Goal: Transaction & Acquisition: Obtain resource

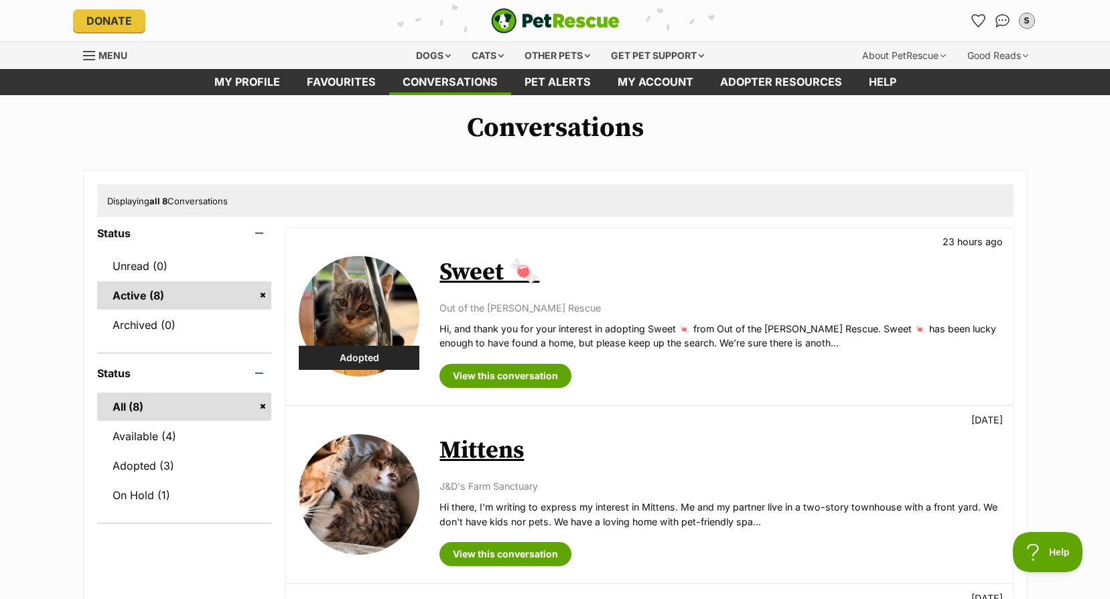
click at [638, 297] on div "Sweet 🍬 23 hours ago Out of the Woods Rescue Hi, and thank you for your interes…" at bounding box center [718, 316] width 559 height 143
click at [580, 359] on div "View this conversation" at bounding box center [718, 371] width 559 height 34
click at [168, 462] on link "Adopted (3)" at bounding box center [184, 466] width 175 height 28
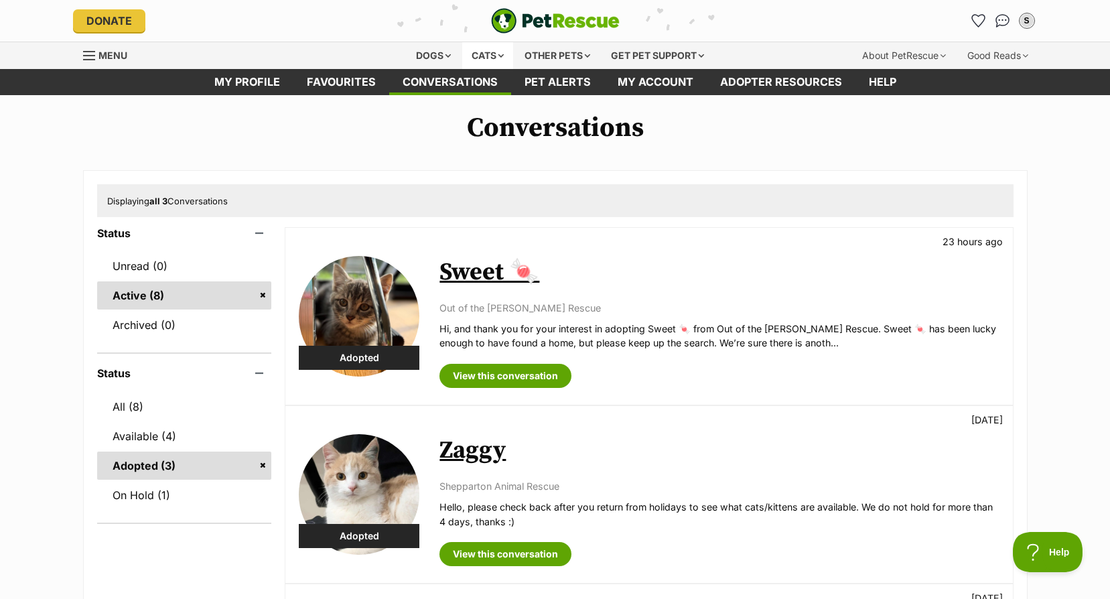
click at [478, 50] on div "Cats" at bounding box center [487, 55] width 51 height 27
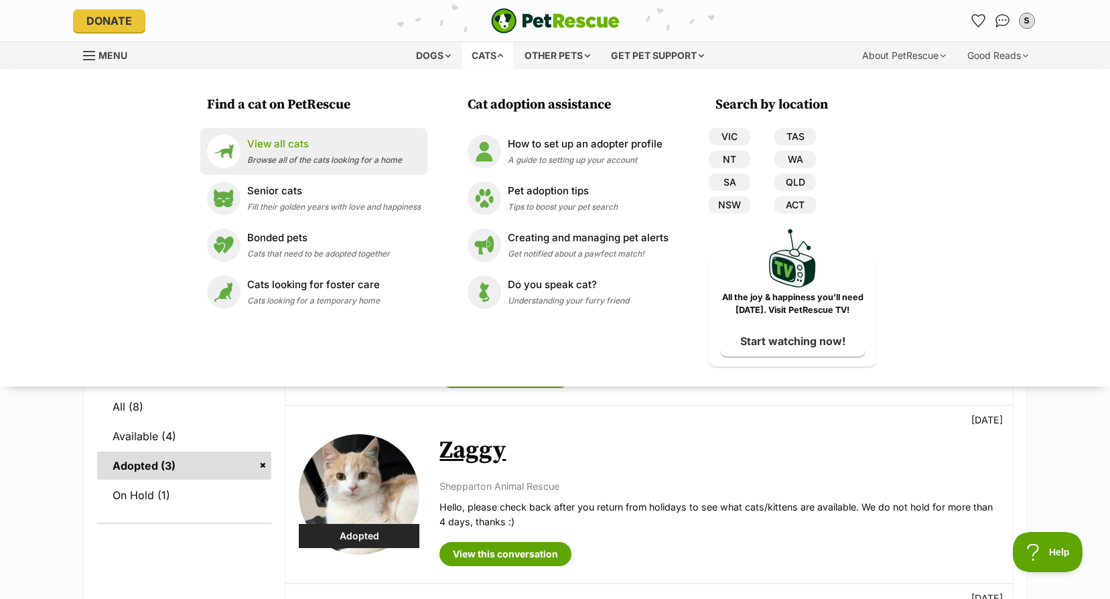
click at [278, 152] on div "View all cats Browse all of the cats looking for a home" at bounding box center [324, 151] width 155 height 29
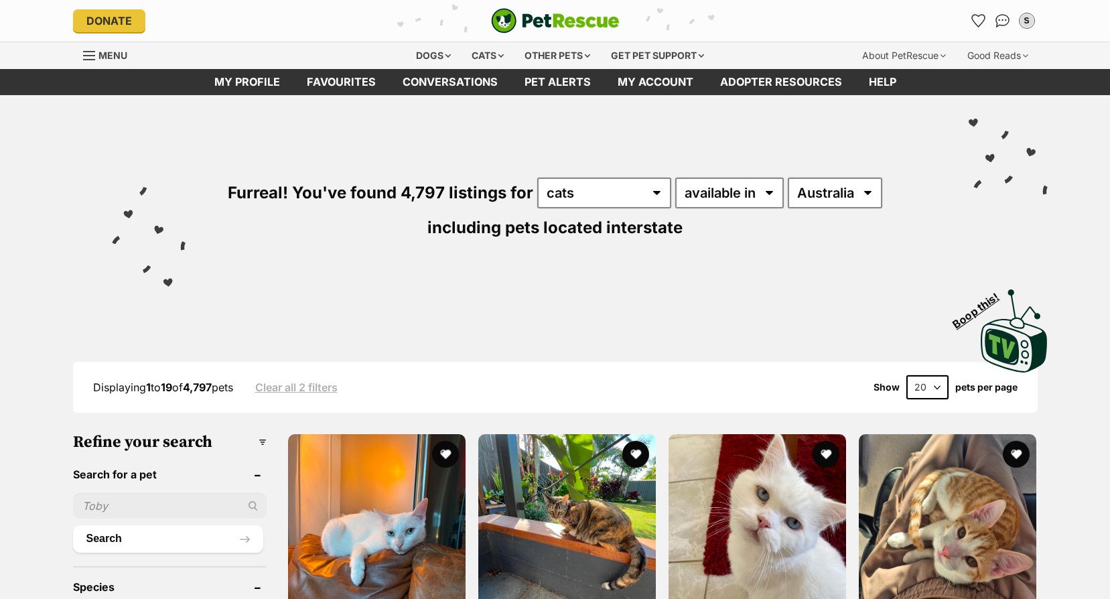
click at [863, 190] on select "[GEOGRAPHIC_DATA] [GEOGRAPHIC_DATA] [GEOGRAPHIC_DATA] [GEOGRAPHIC_DATA] [GEOGRA…" at bounding box center [835, 193] width 94 height 31
select select "VIC"
click at [788, 178] on select "Australia ACT NSW NT QLD SA TAS VIC WA" at bounding box center [835, 193] width 94 height 31
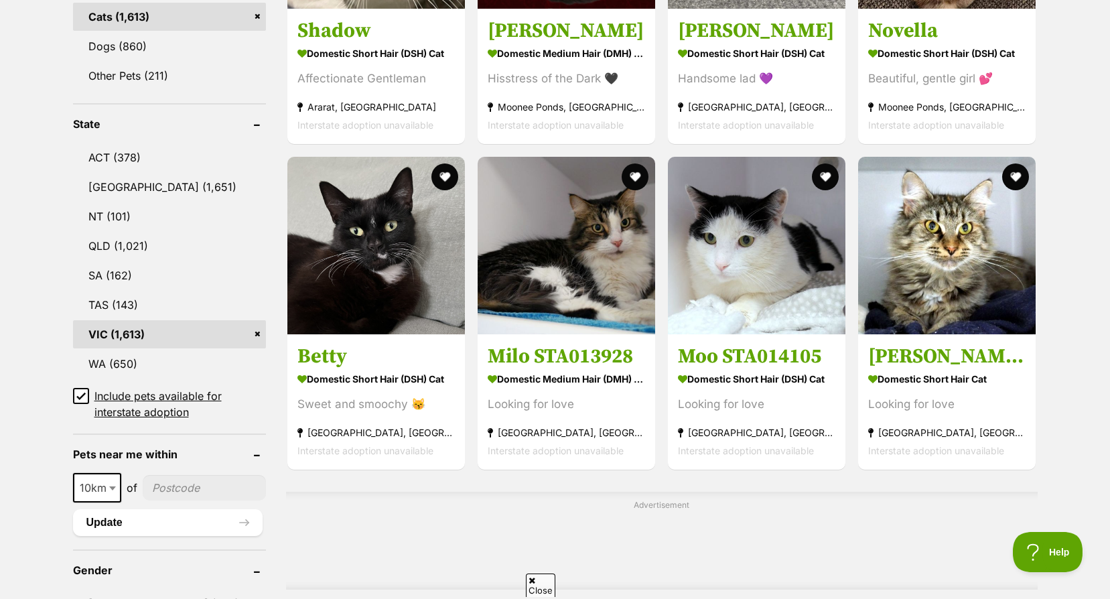
click at [80, 397] on icon at bounding box center [80, 395] width 9 height 9
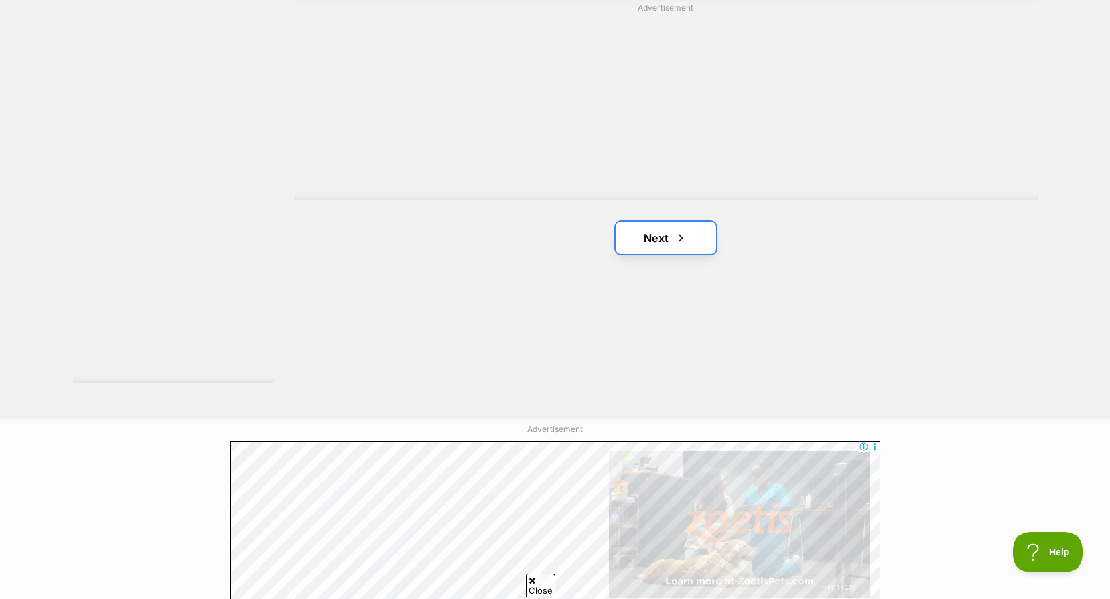
click at [670, 241] on link "Next" at bounding box center [666, 238] width 100 height 32
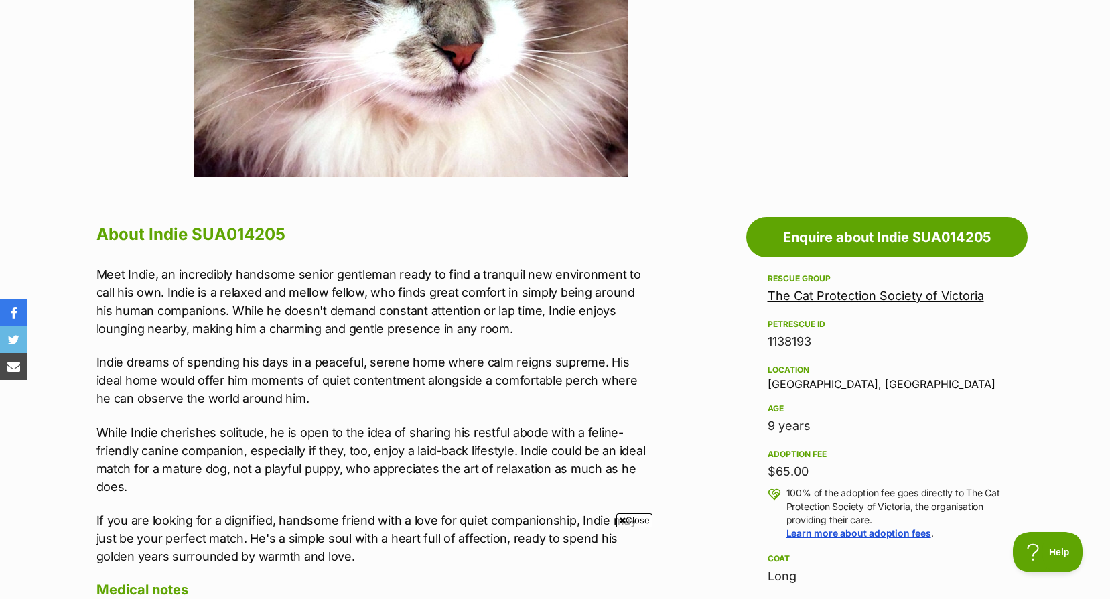
scroll to position [268, 0]
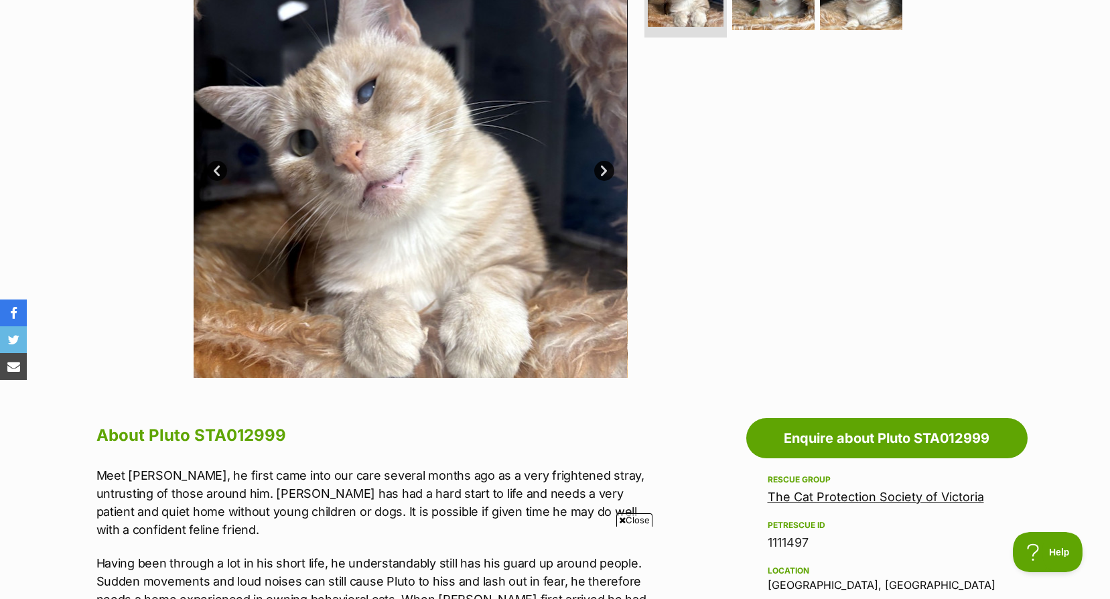
click at [604, 154] on img at bounding box center [411, 161] width 434 height 434
click at [606, 161] on link "Next" at bounding box center [604, 171] width 20 height 20
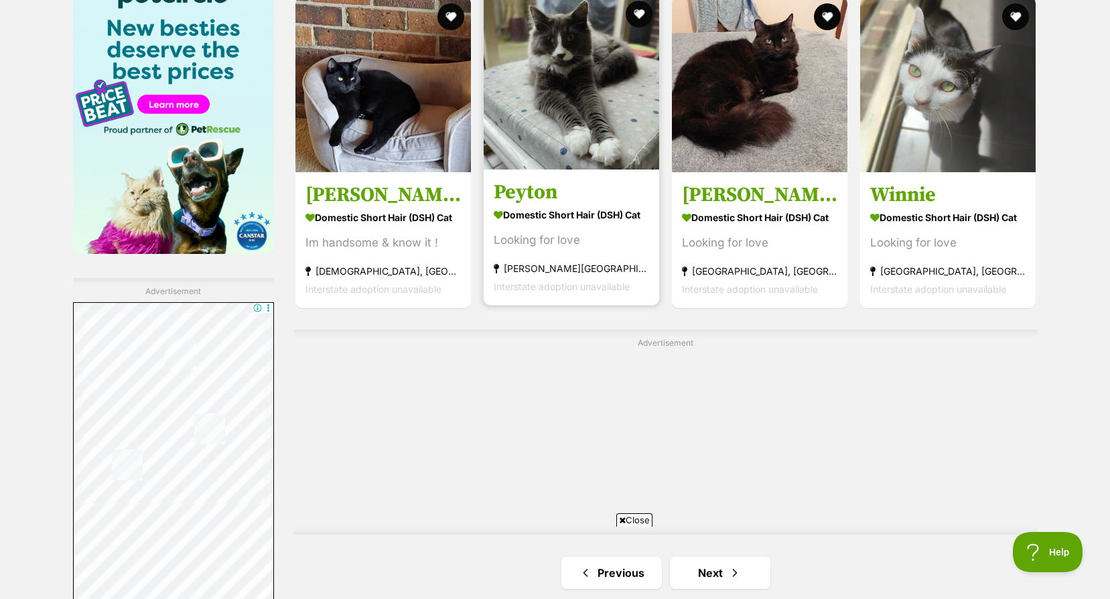
scroll to position [2278, 0]
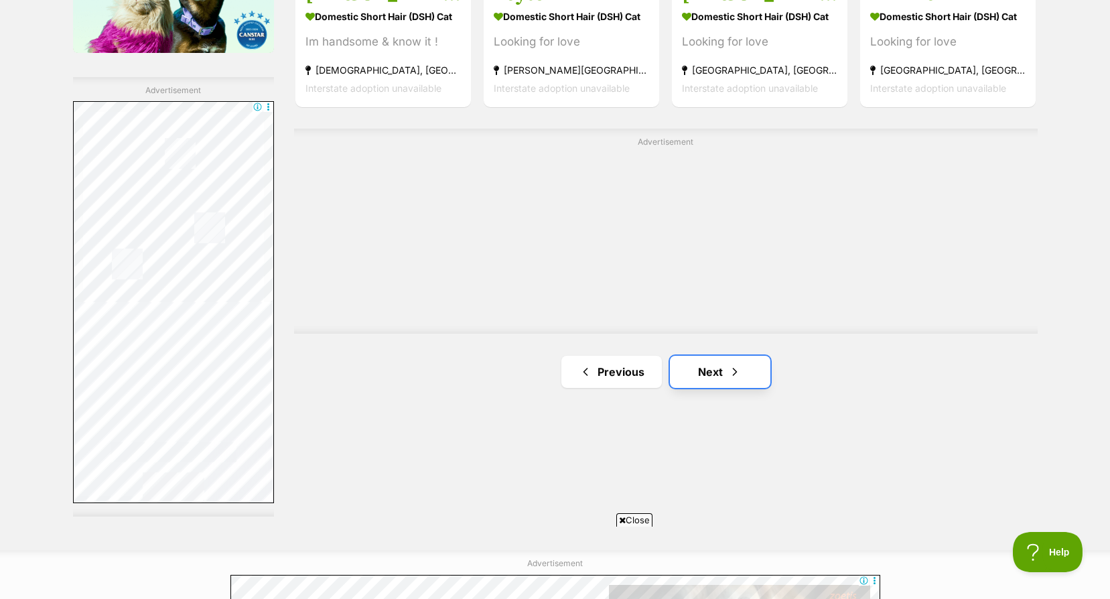
click at [705, 363] on link "Next" at bounding box center [720, 372] width 100 height 32
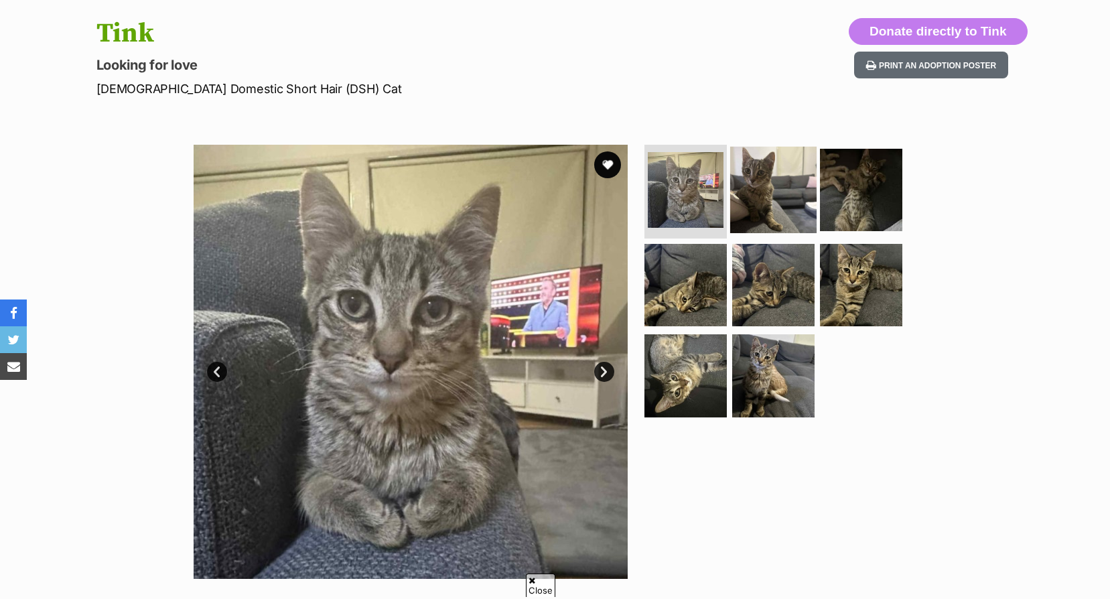
click at [731, 199] on img at bounding box center [773, 190] width 86 height 86
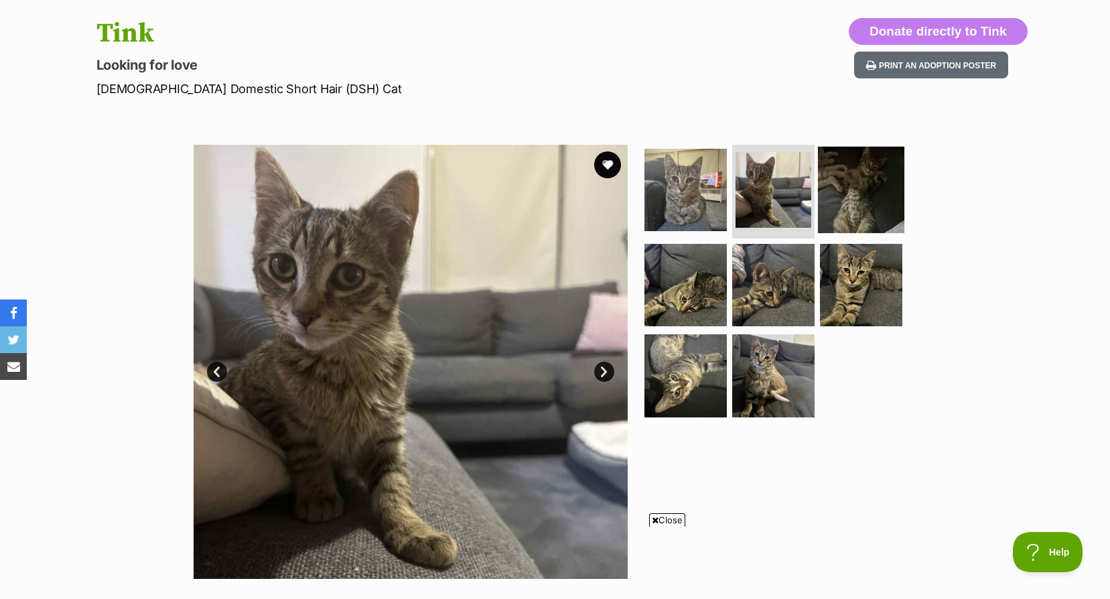
click at [840, 196] on img at bounding box center [861, 190] width 86 height 86
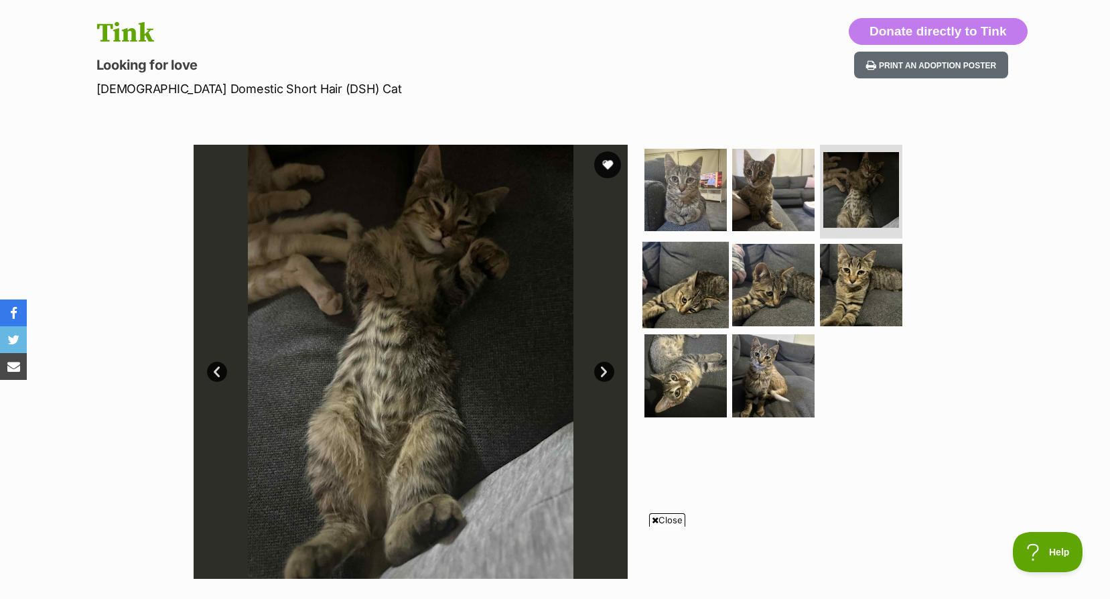
click at [675, 272] on img at bounding box center [685, 284] width 86 height 86
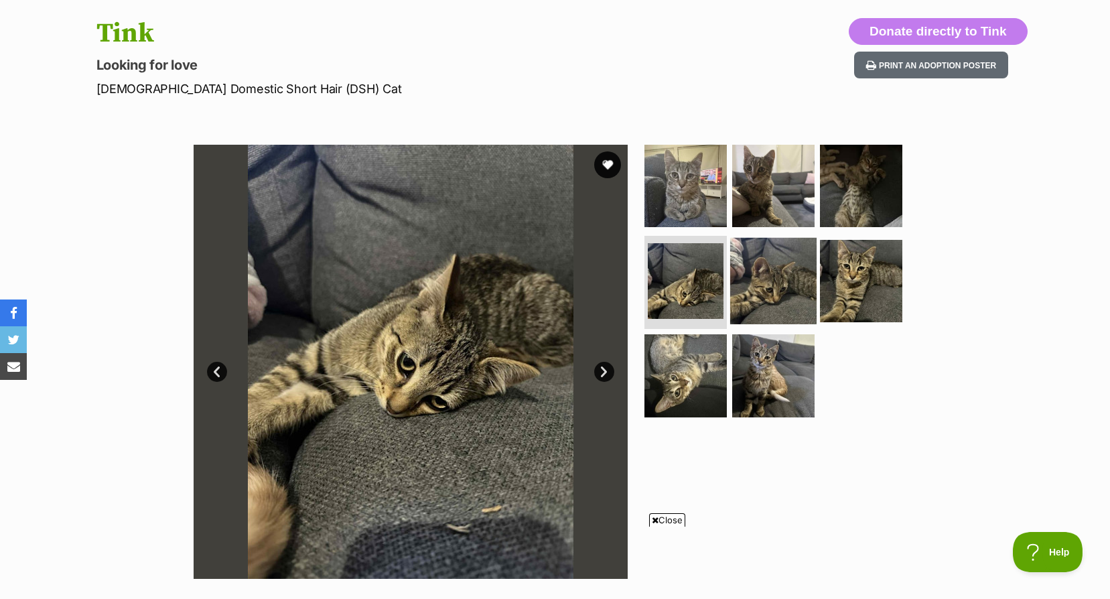
click at [778, 282] on img at bounding box center [773, 280] width 86 height 86
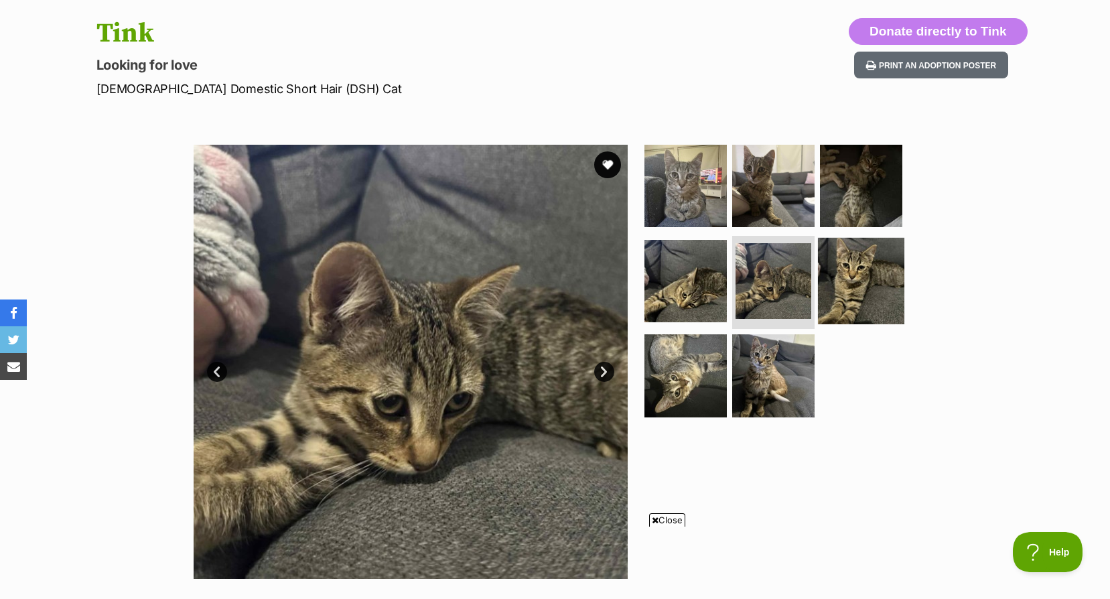
click at [857, 261] on img at bounding box center [861, 280] width 86 height 86
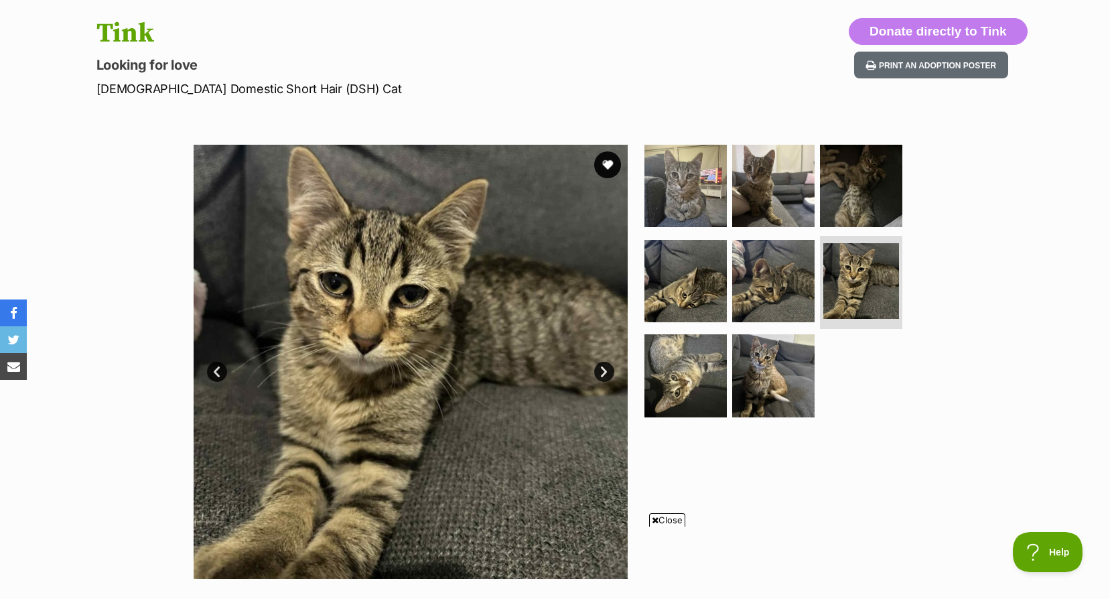
click at [815, 345] on ul at bounding box center [779, 285] width 275 height 281
click at [789, 350] on img at bounding box center [773, 375] width 86 height 86
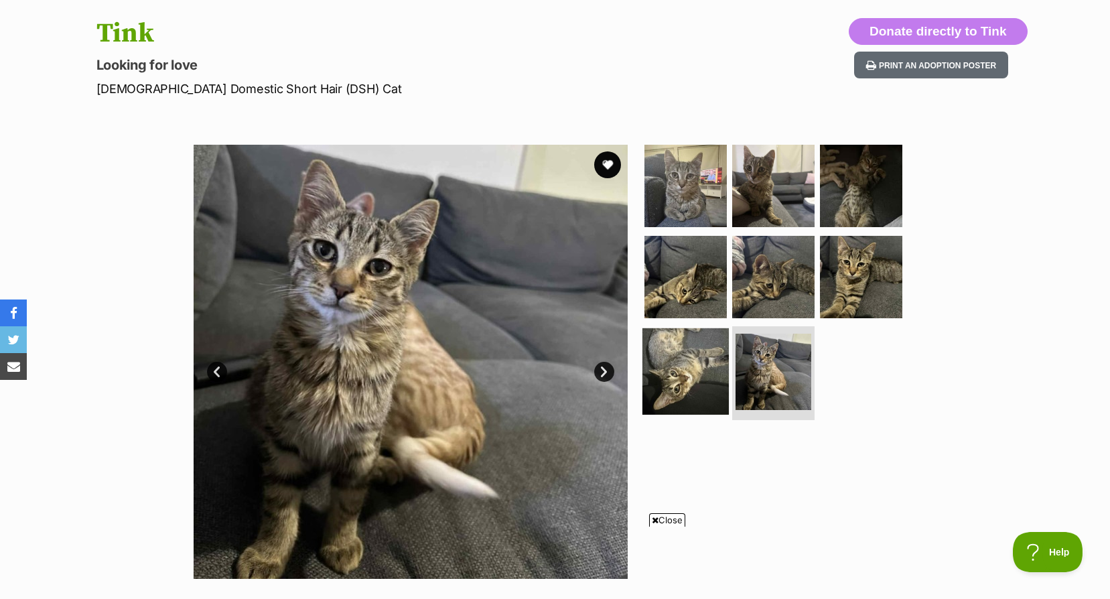
click at [702, 360] on img at bounding box center [685, 371] width 86 height 86
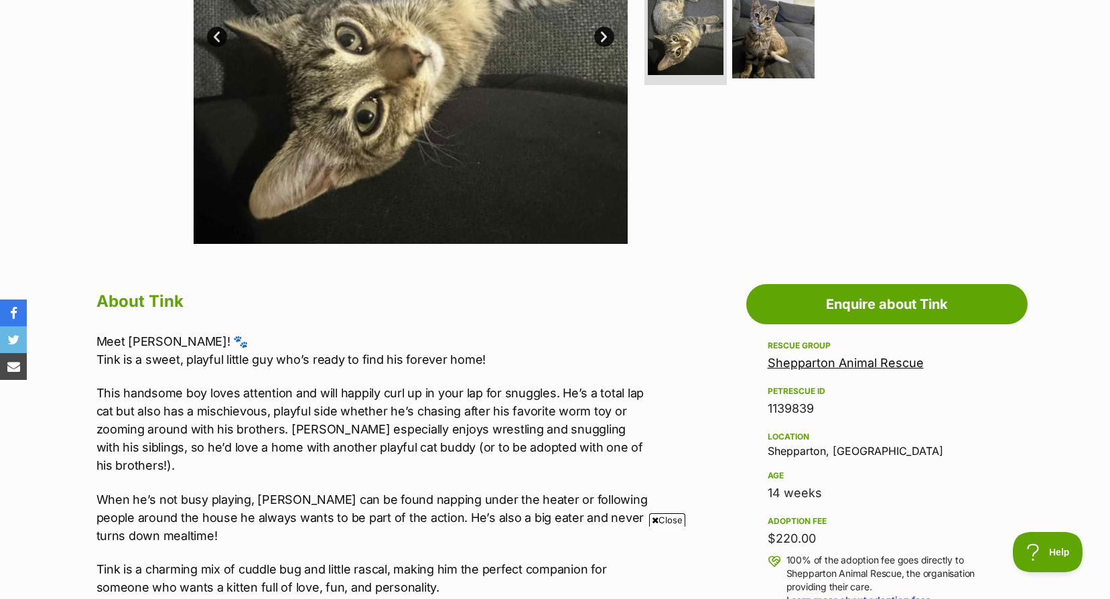
scroll to position [670, 0]
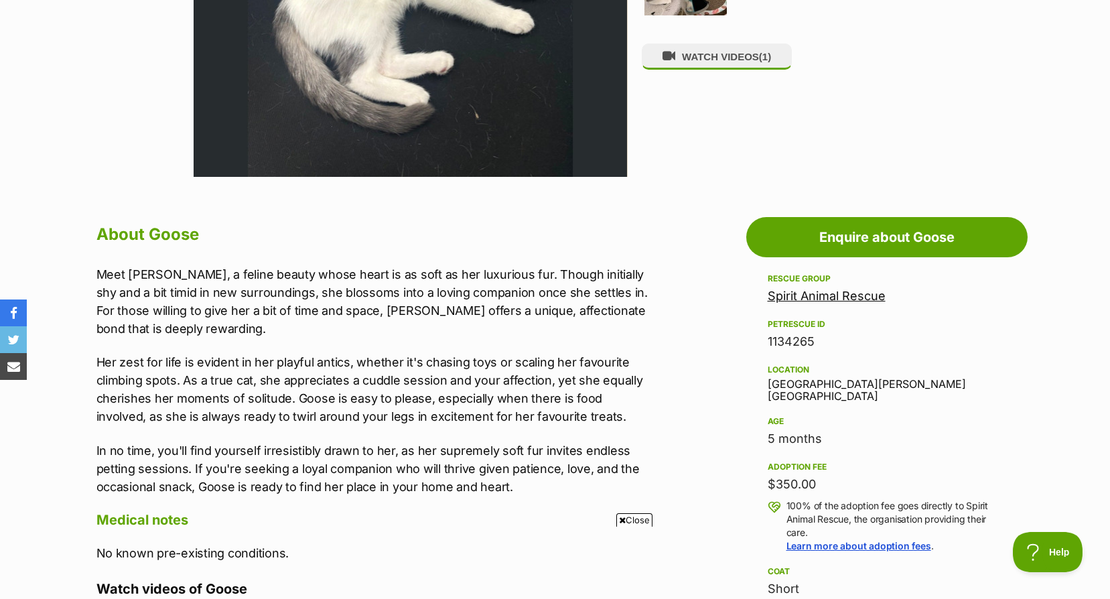
scroll to position [335, 0]
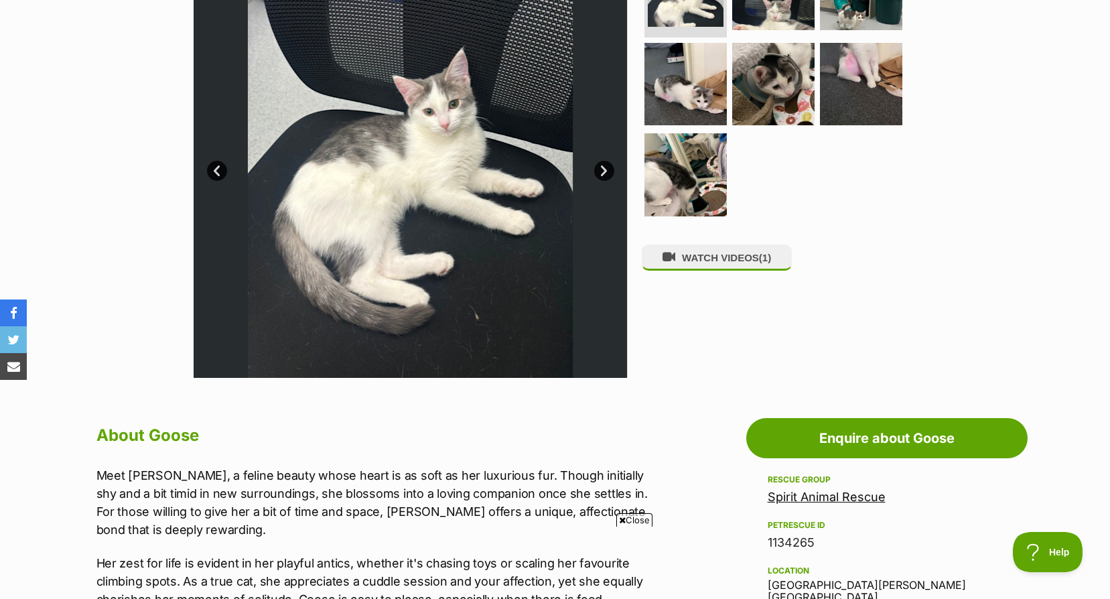
click at [600, 169] on link "Next" at bounding box center [604, 171] width 20 height 20
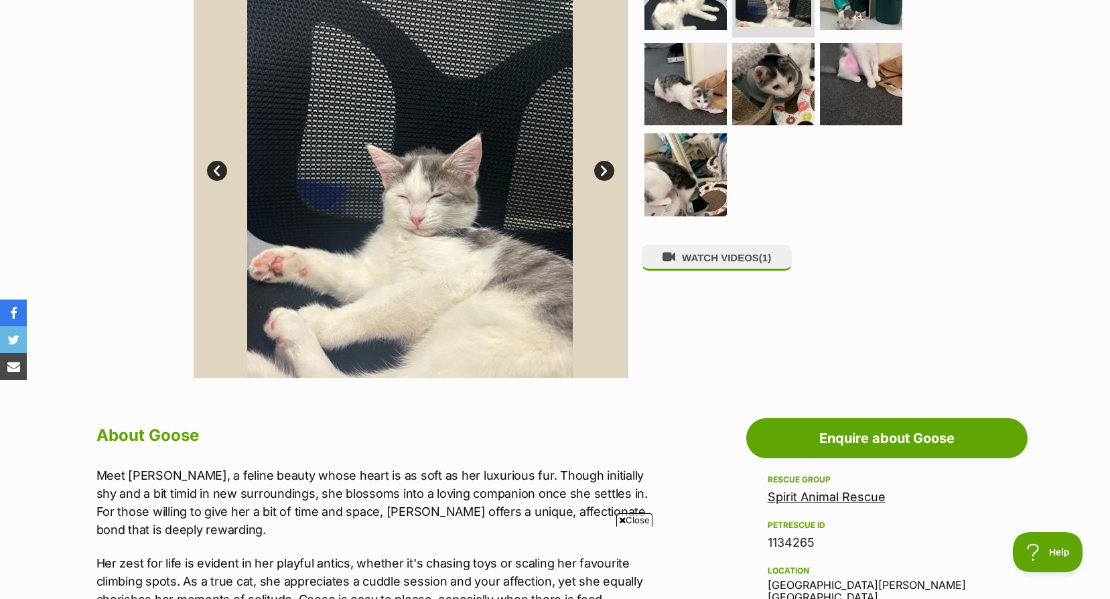
click at [600, 169] on link "Next" at bounding box center [604, 171] width 20 height 20
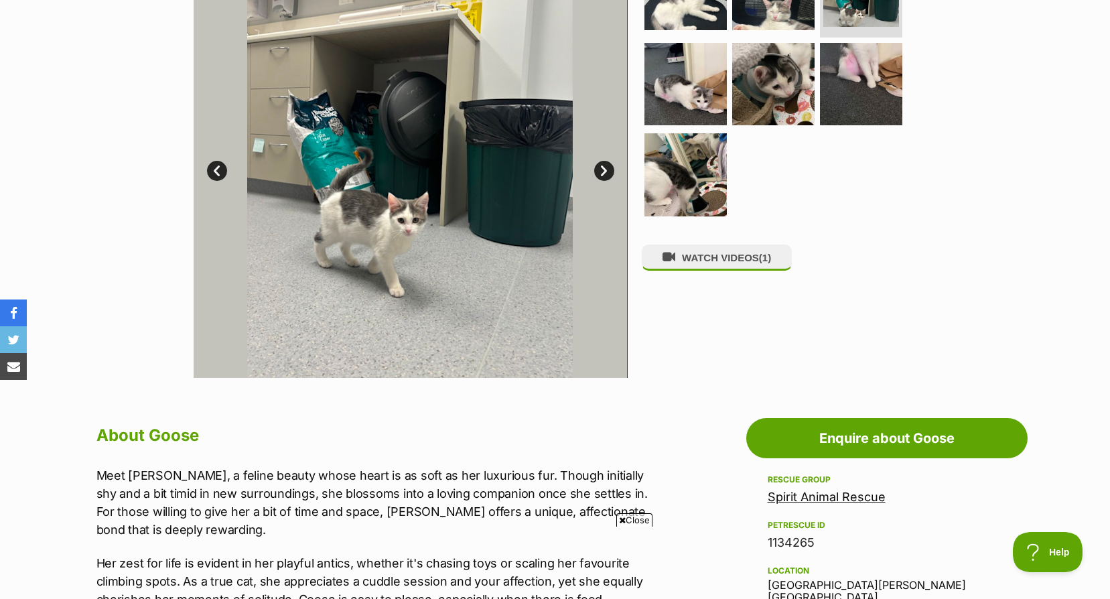
click at [600, 169] on link "Next" at bounding box center [604, 171] width 20 height 20
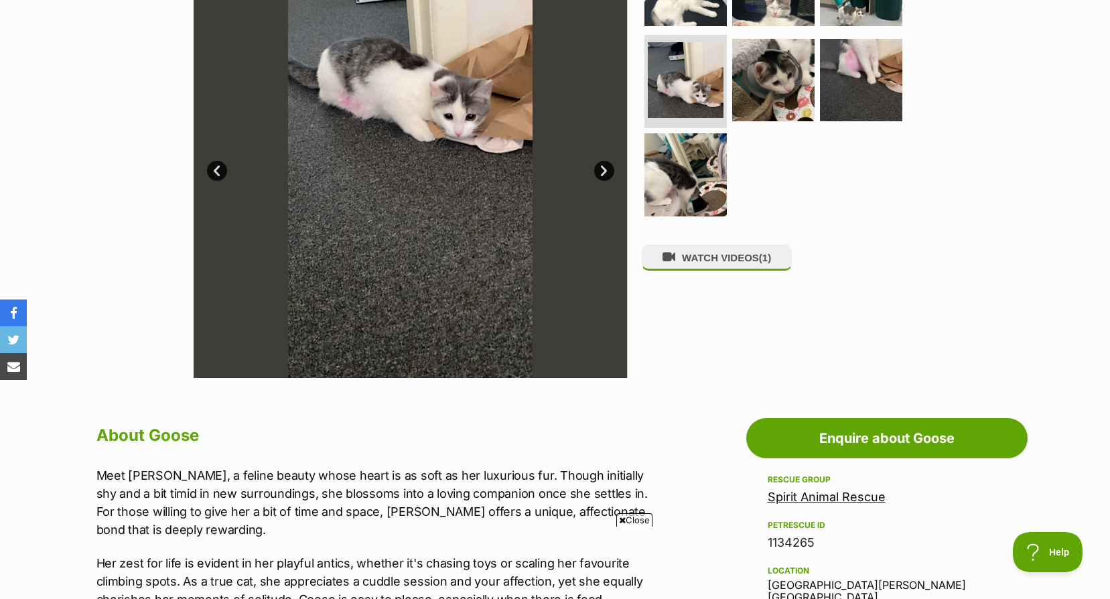
click at [600, 169] on link "Next" at bounding box center [604, 171] width 20 height 20
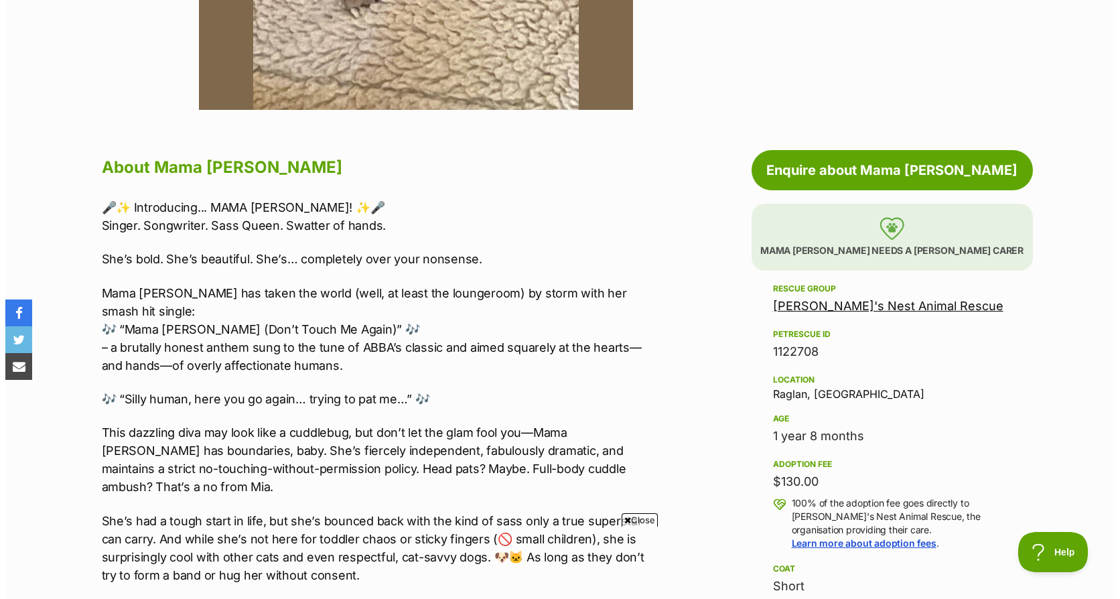
scroll to position [268, 0]
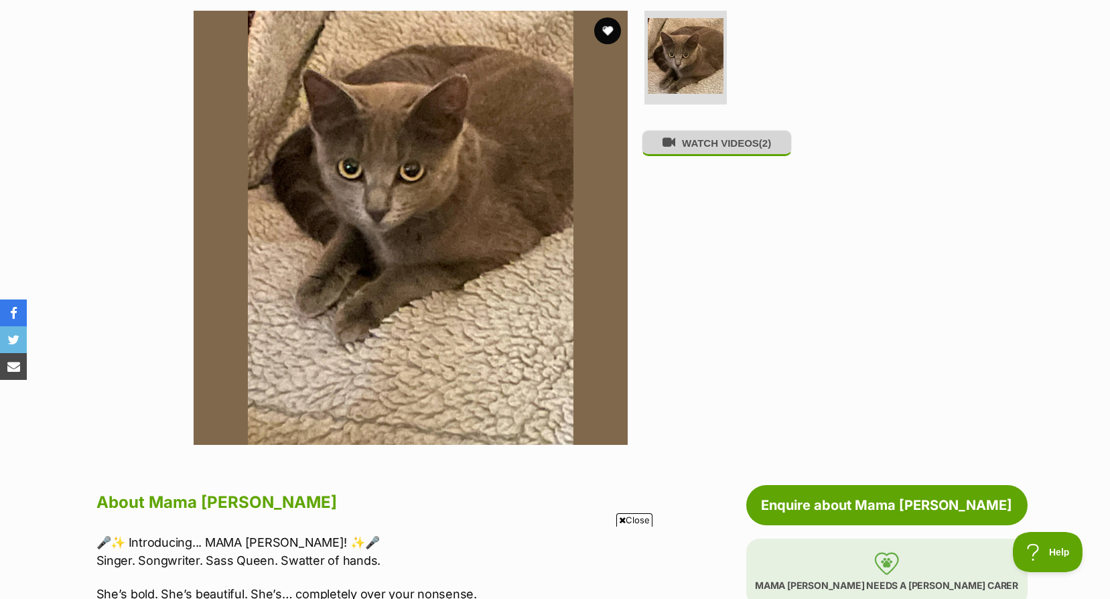
click at [703, 153] on button "WATCH VIDEOS (2)" at bounding box center [717, 143] width 150 height 26
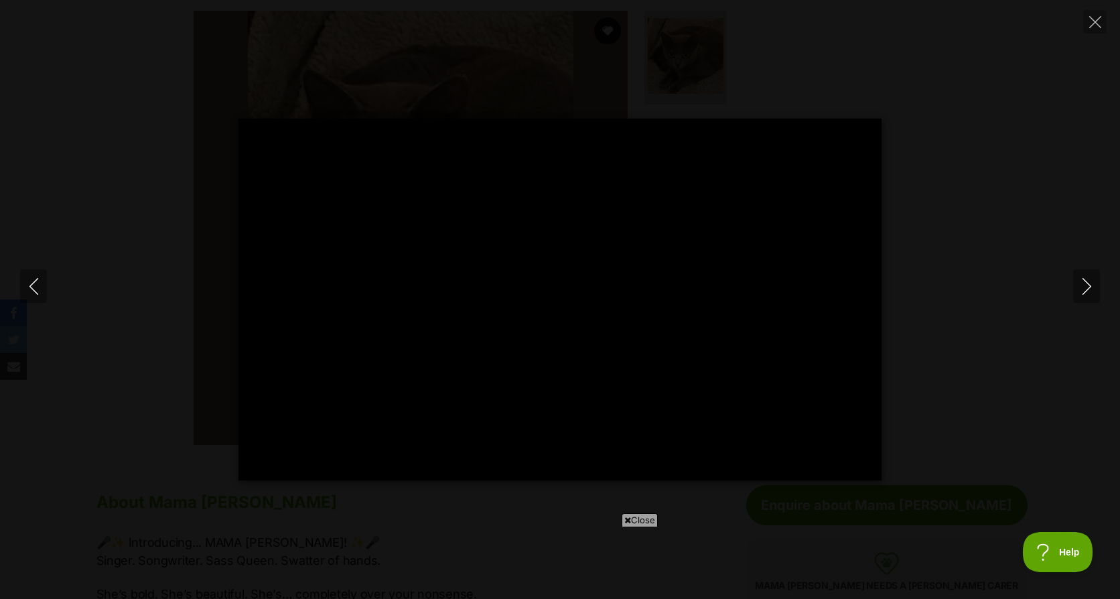
type input "10.95"
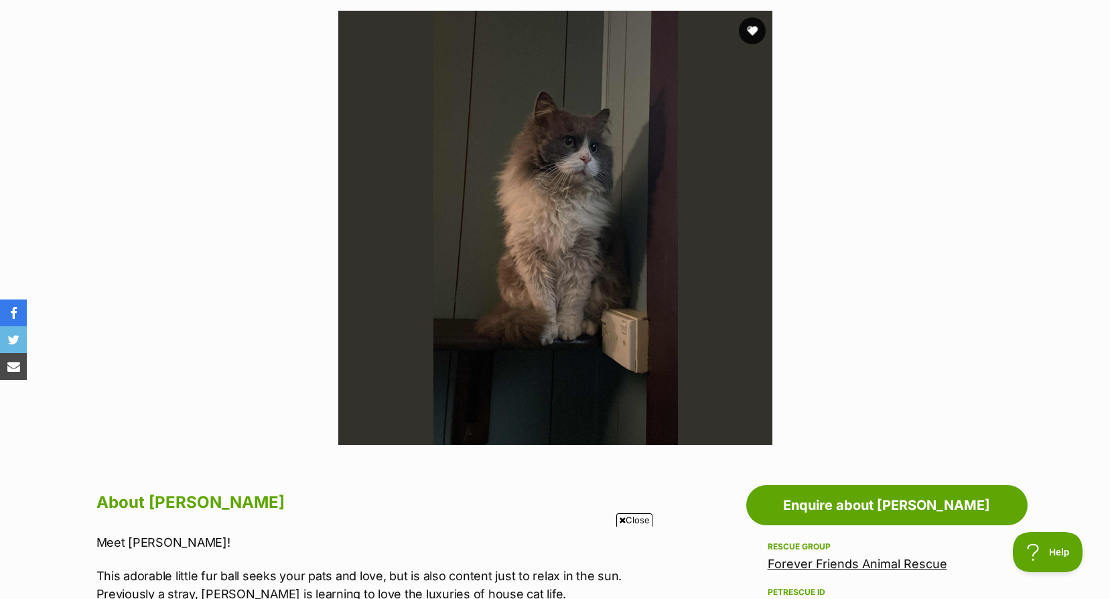
scroll to position [536, 0]
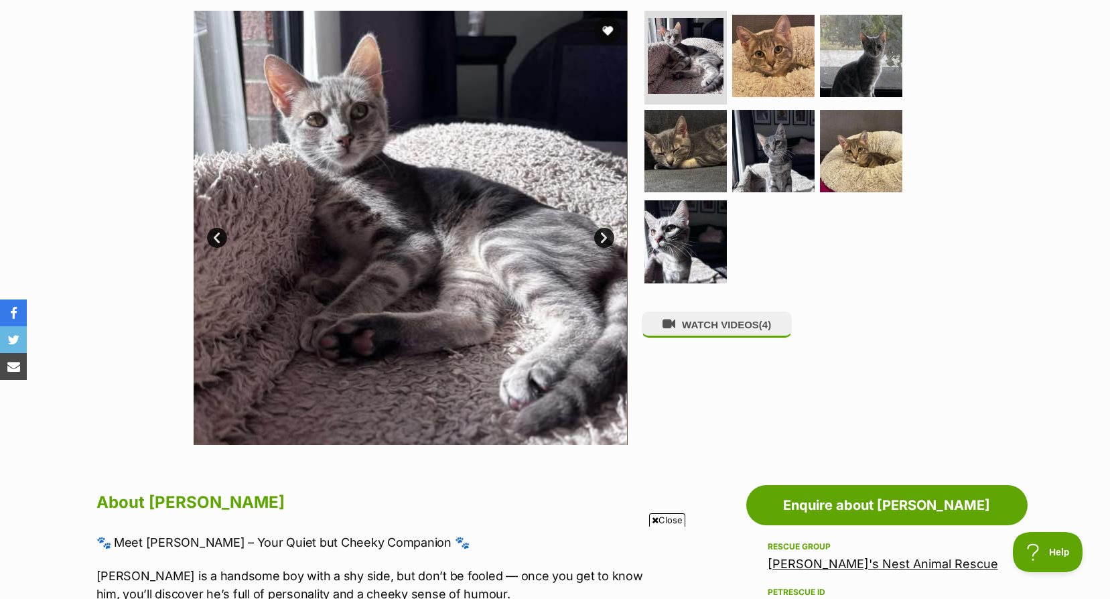
scroll to position [67, 0]
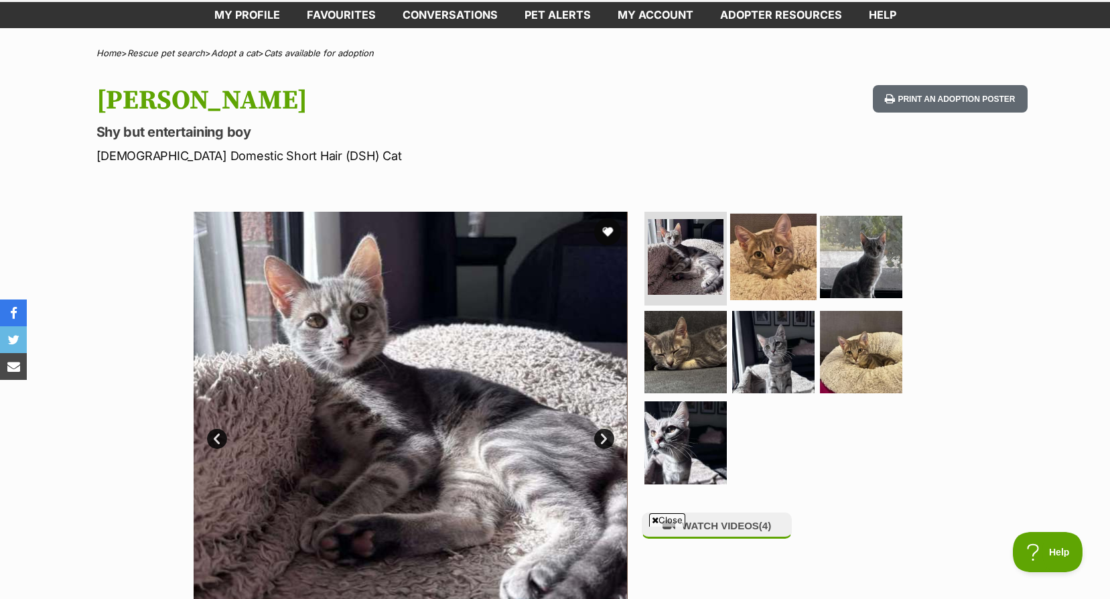
click at [762, 245] on img at bounding box center [773, 257] width 86 height 86
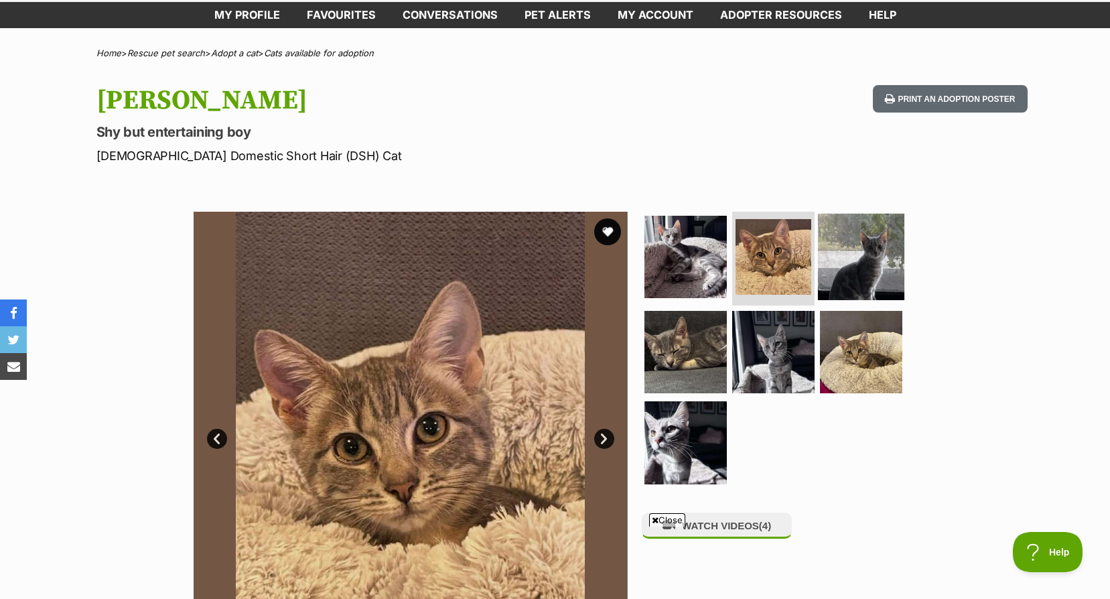
click at [837, 259] on img at bounding box center [861, 257] width 86 height 86
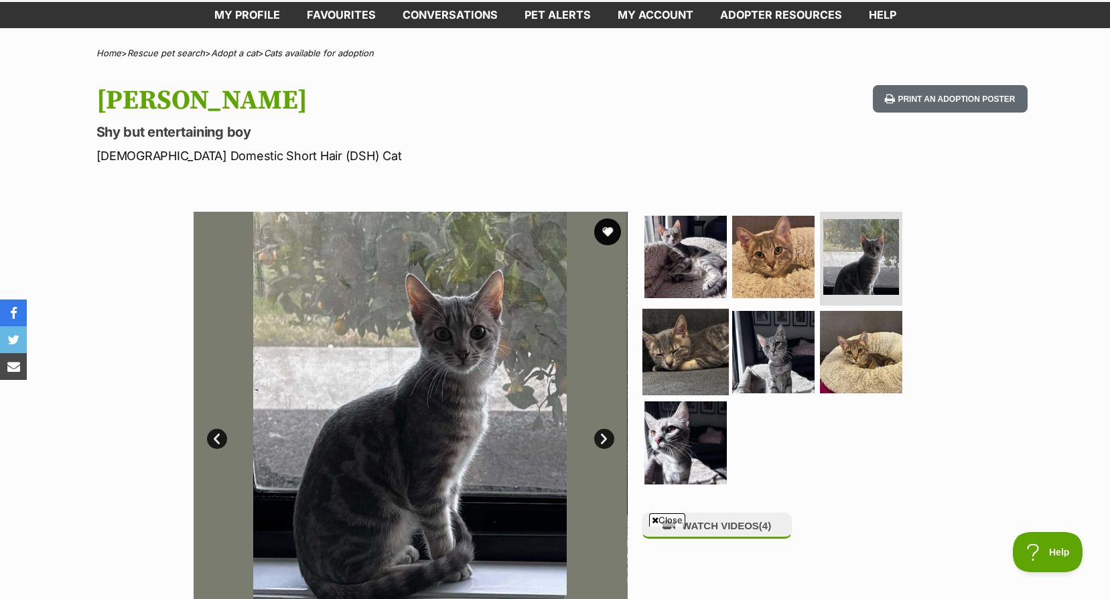
click at [703, 348] on img at bounding box center [685, 351] width 86 height 86
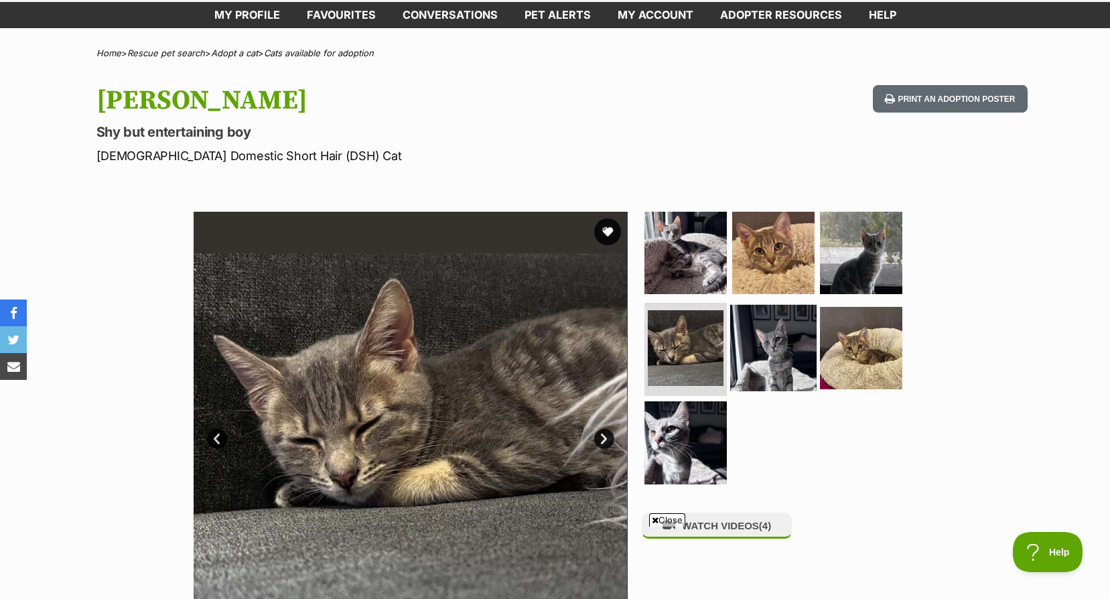
click at [774, 346] on img at bounding box center [773, 347] width 86 height 86
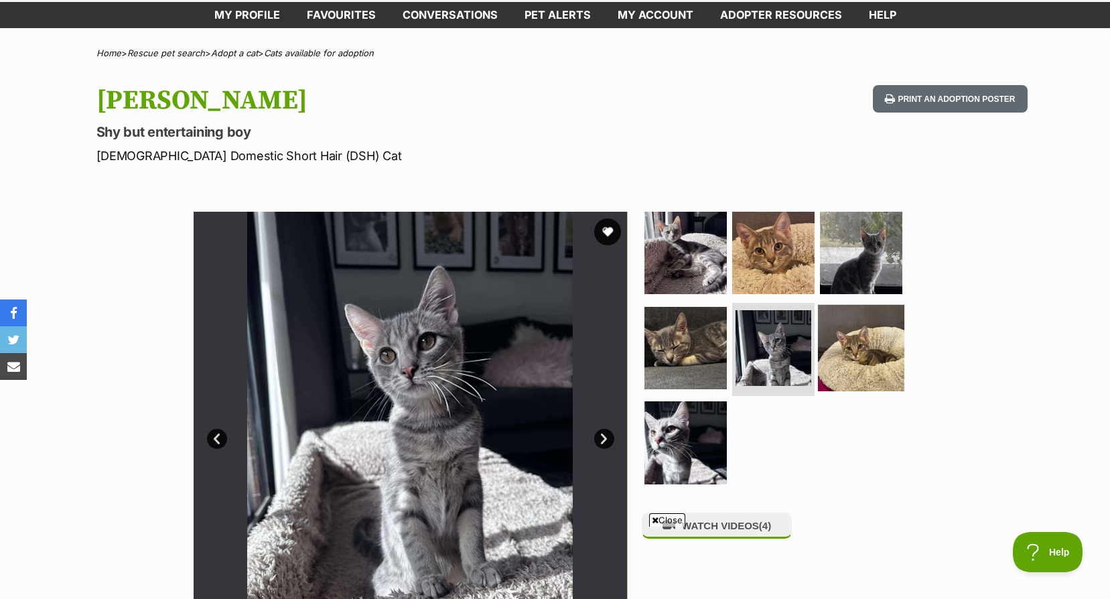
click at [872, 352] on img at bounding box center [861, 347] width 86 height 86
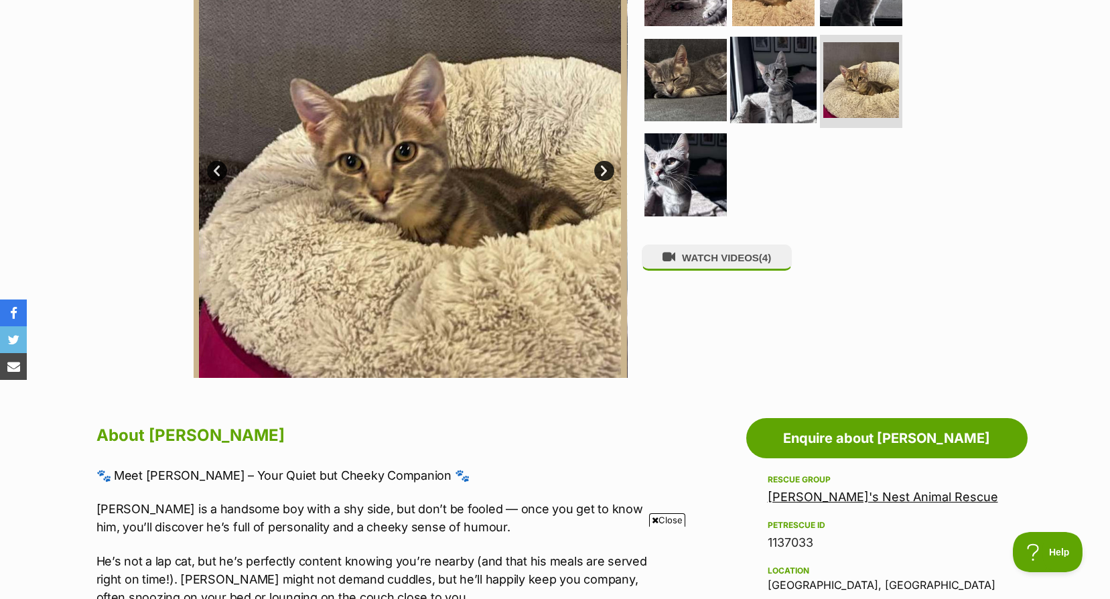
scroll to position [402, 0]
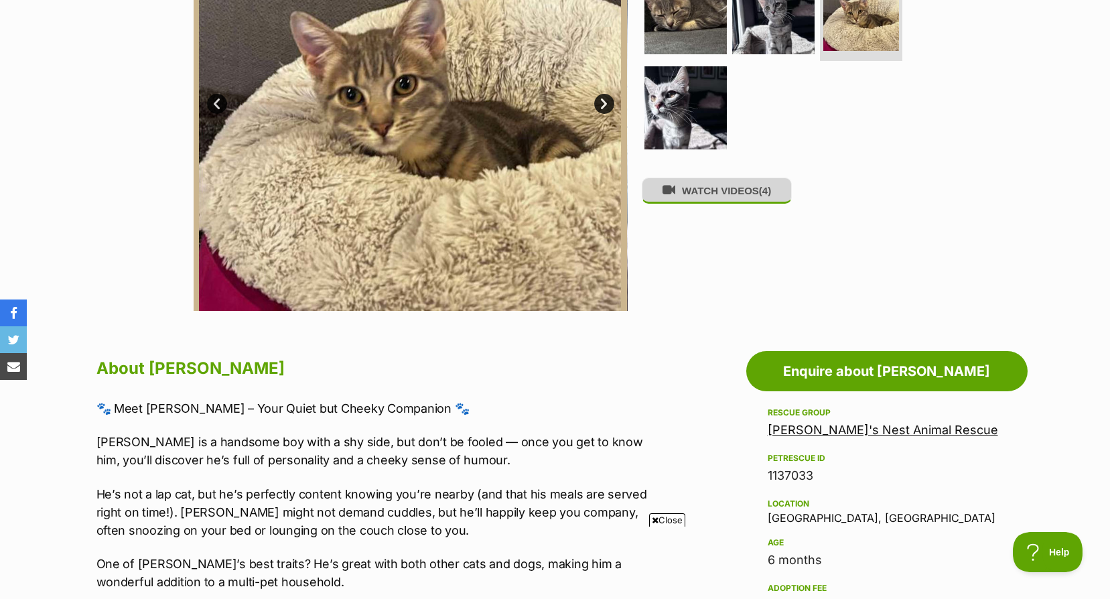
click at [752, 196] on button "WATCH VIDEOS (4)" at bounding box center [717, 191] width 150 height 26
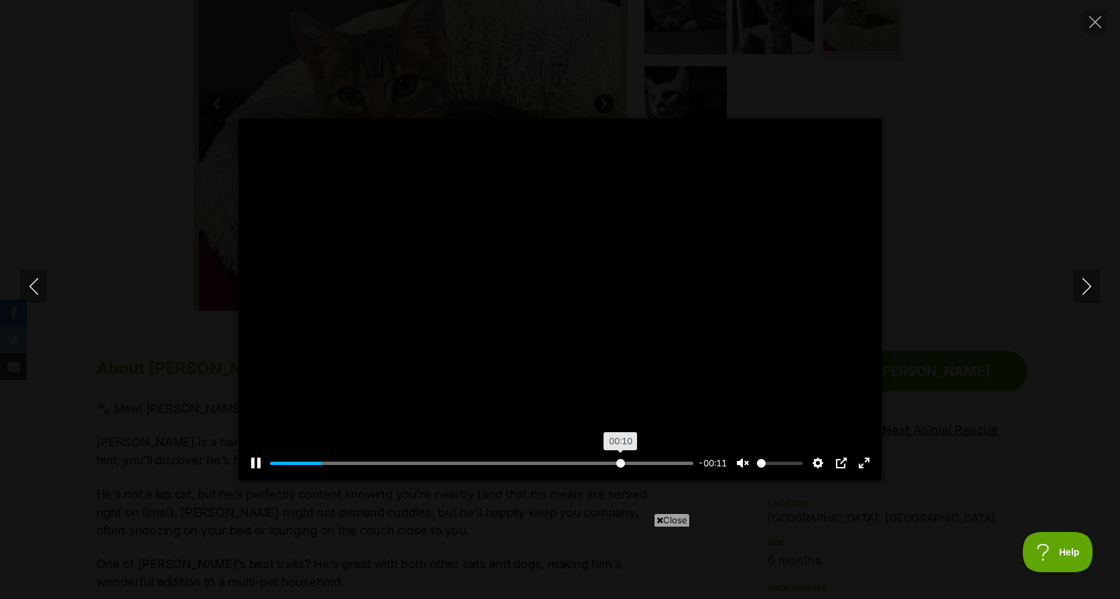
click at [619, 462] on input "Seek" at bounding box center [481, 463] width 423 height 13
click at [1079, 283] on icon "Next" at bounding box center [1087, 286] width 17 height 17
type input "94.89"
click at [1072, 287] on div "Pause Play % buffered 00:00 -00:17 Unmute Mute Disable captions Enable captions…" at bounding box center [560, 300] width 1120 height 362
type input "19.3"
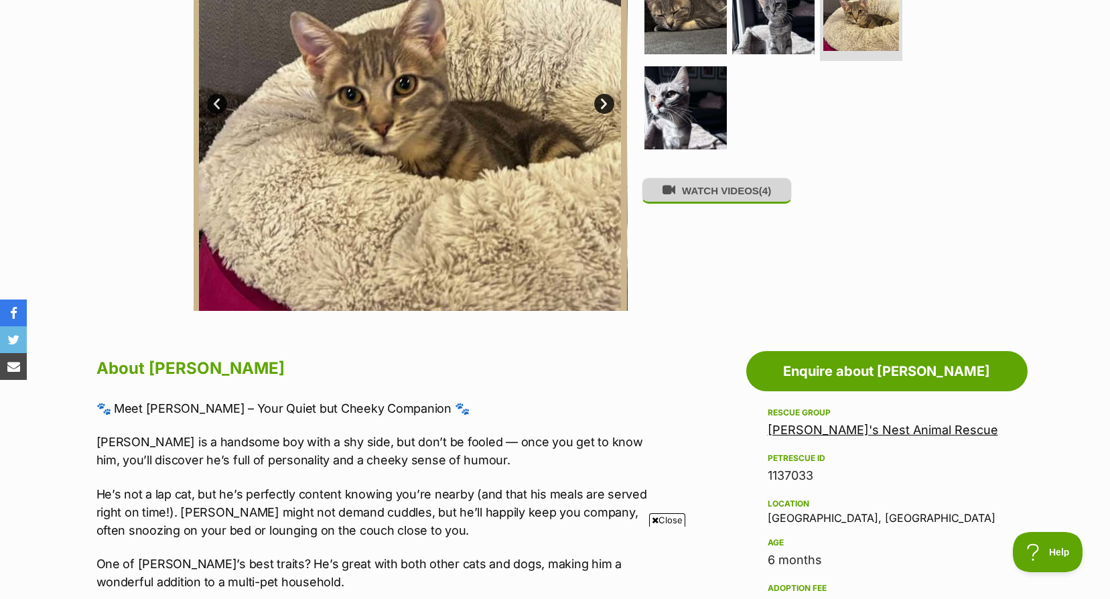
click at [734, 196] on button "WATCH VIDEOS (4)" at bounding box center [717, 191] width 150 height 26
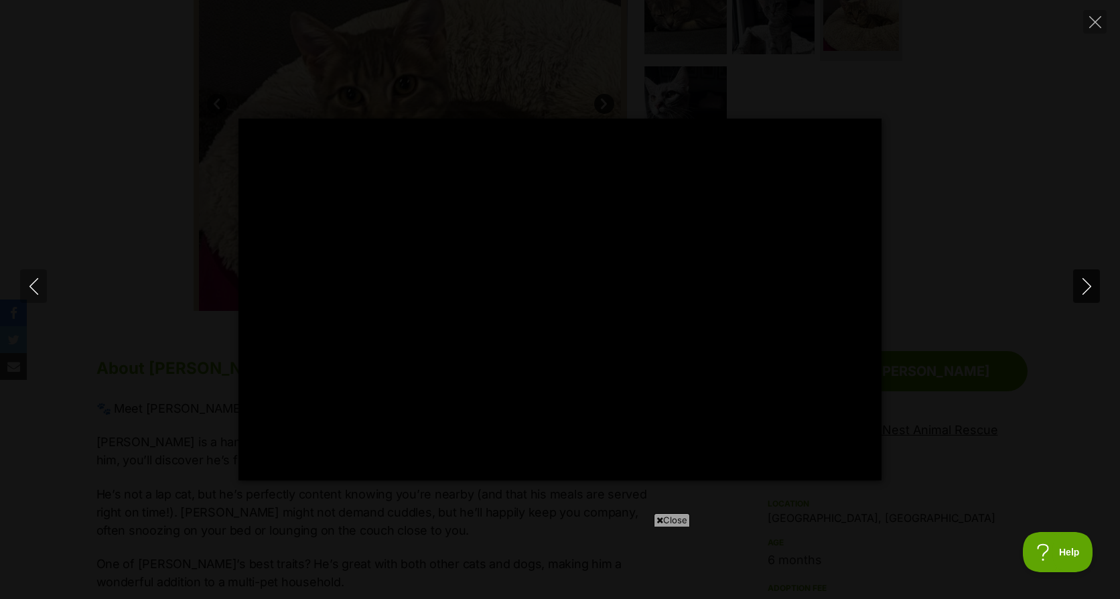
click at [1089, 280] on icon "Next" at bounding box center [1087, 286] width 17 height 17
type input "1.89"
click at [1089, 280] on icon "Next" at bounding box center [1087, 286] width 17 height 17
type input "0.96"
click at [1089, 280] on icon "Next" at bounding box center [1087, 286] width 17 height 17
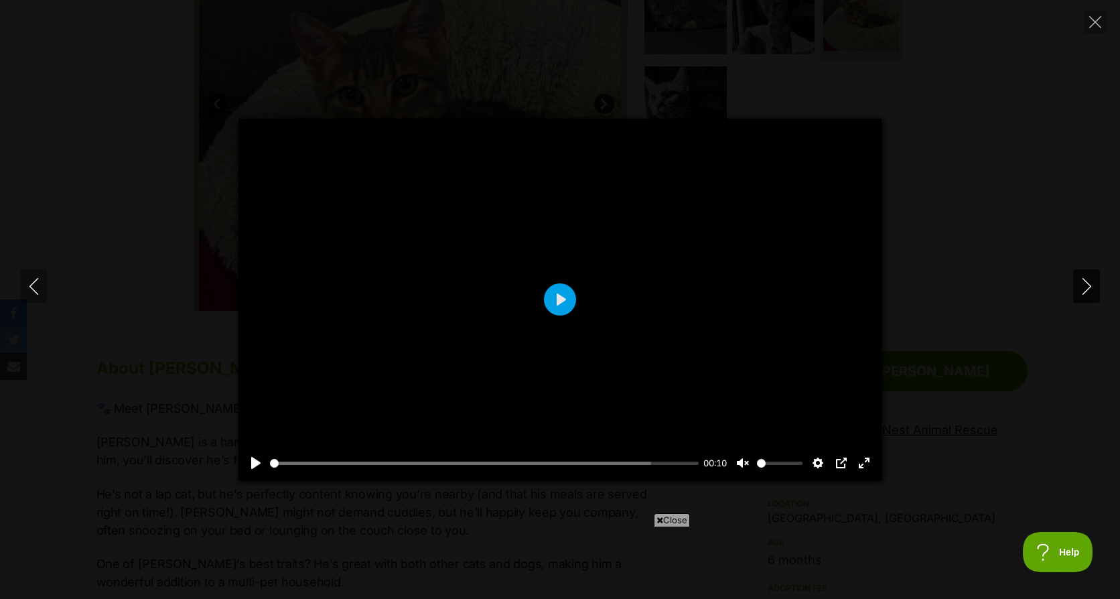
type input "11.07"
click at [1091, 19] on icon "Close" at bounding box center [1095, 22] width 12 height 12
type input "16.02"
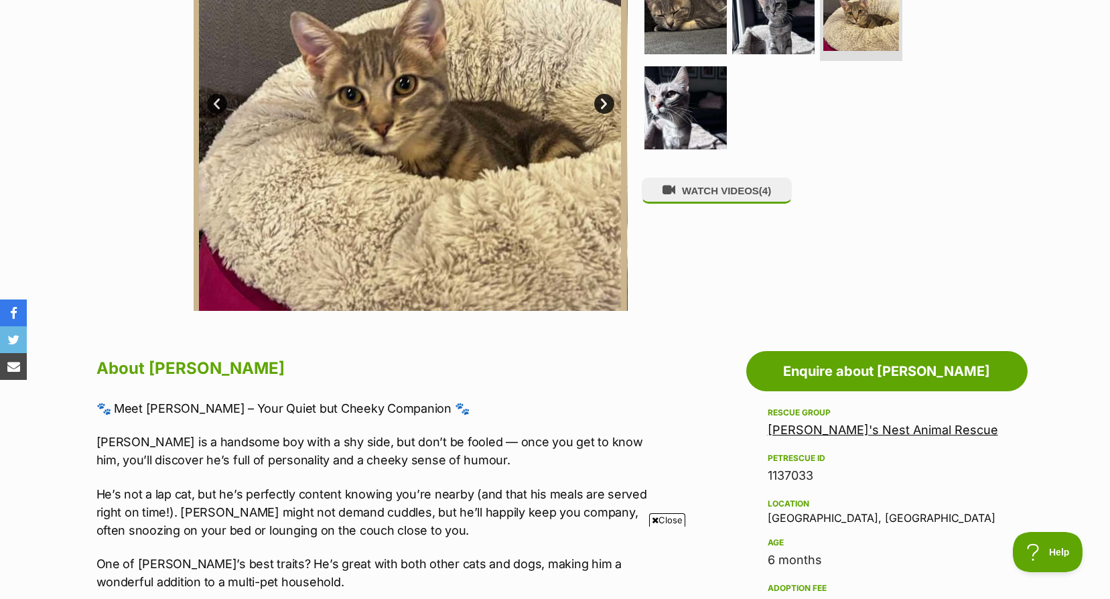
scroll to position [268, 0]
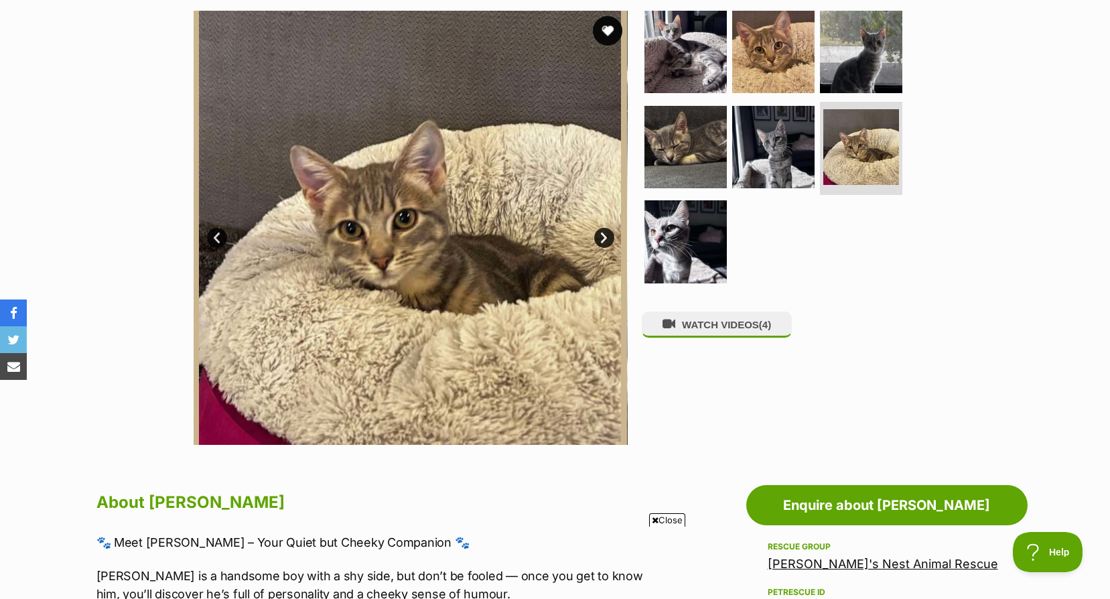
click at [613, 29] on button "favourite" at bounding box center [607, 30] width 29 height 29
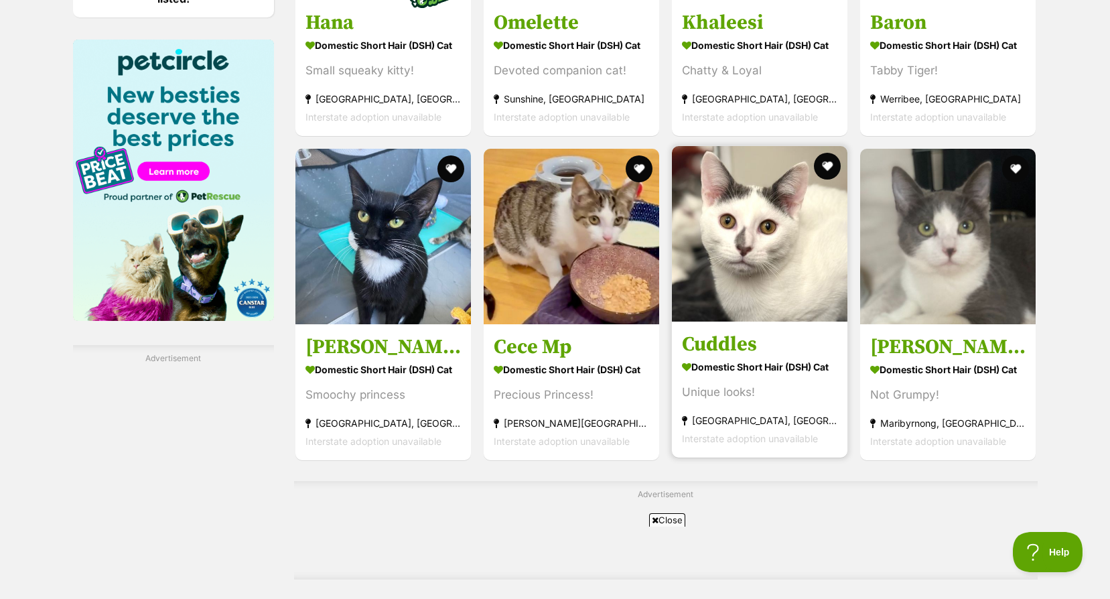
scroll to position [2412, 0]
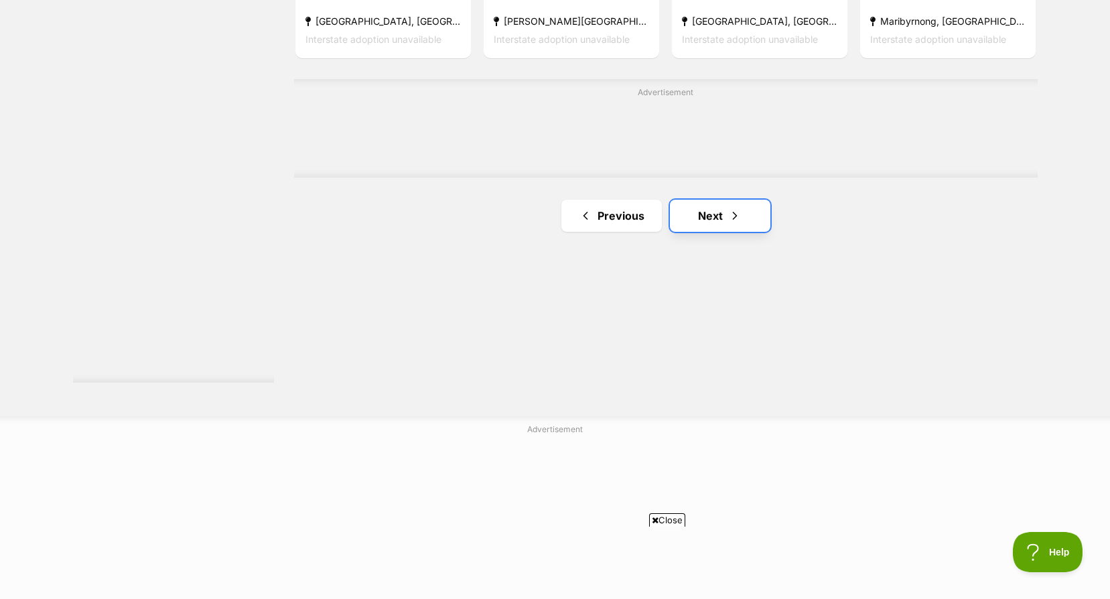
click at [732, 204] on link "Next" at bounding box center [720, 216] width 100 height 32
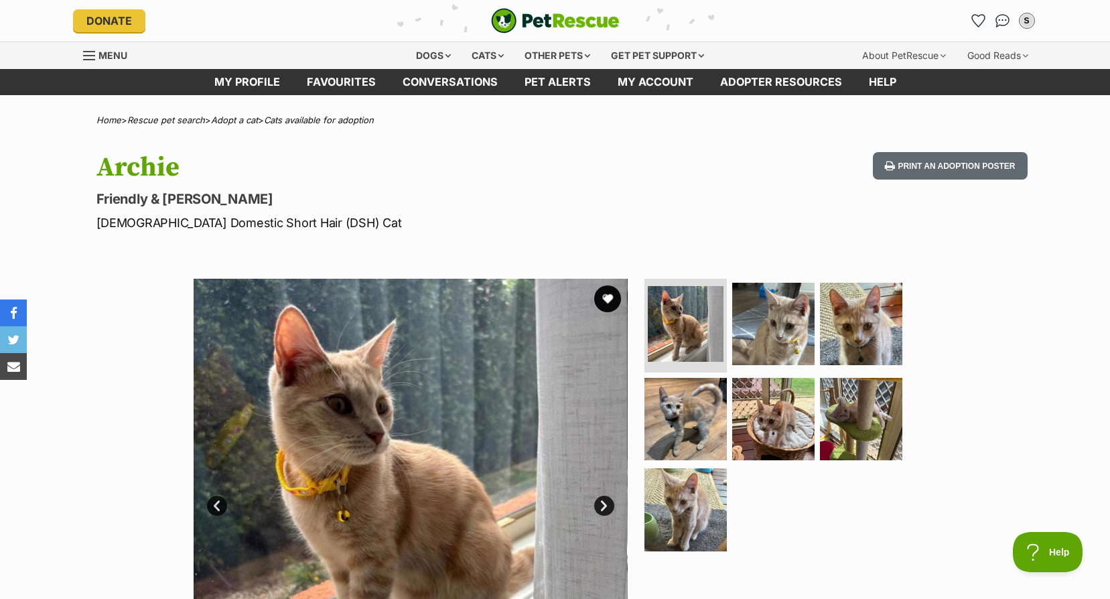
click at [603, 496] on link "Next" at bounding box center [604, 506] width 20 height 20
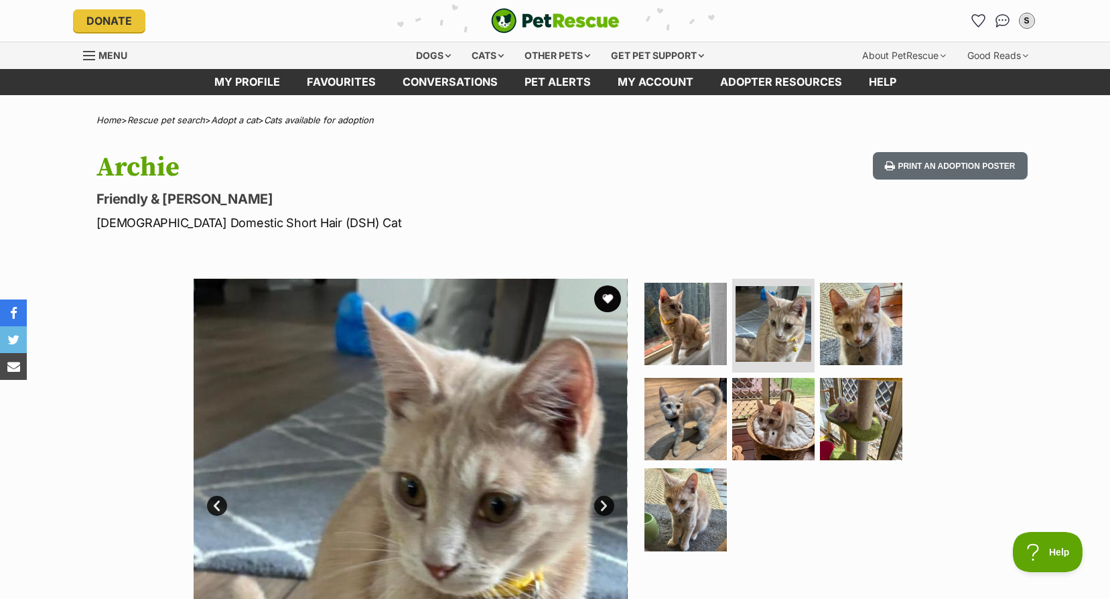
click at [603, 496] on link "Next" at bounding box center [604, 506] width 20 height 20
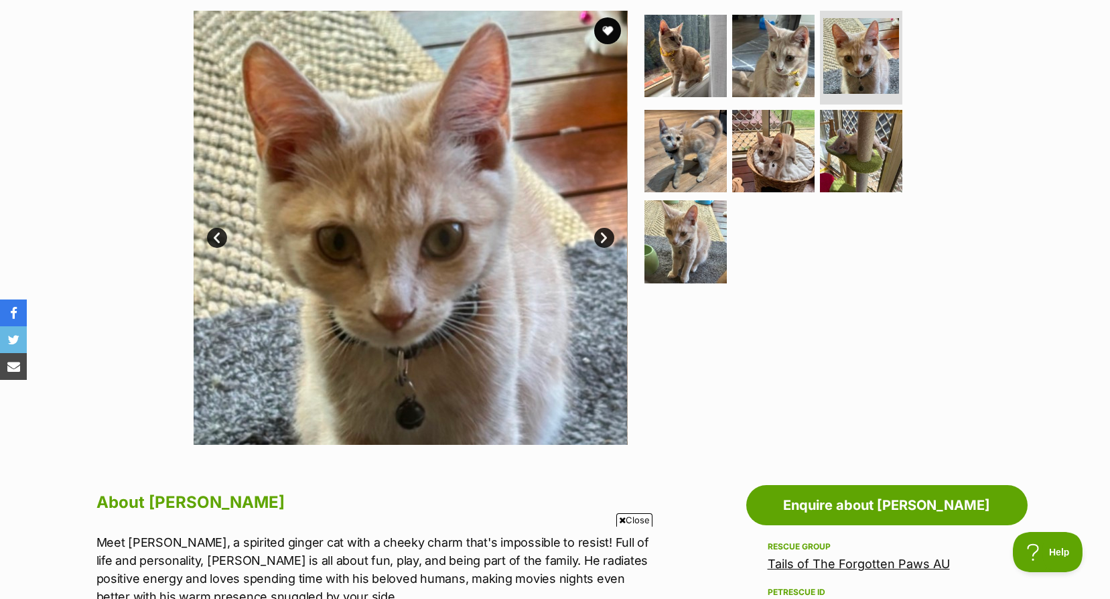
click at [608, 236] on link "Next" at bounding box center [604, 238] width 20 height 20
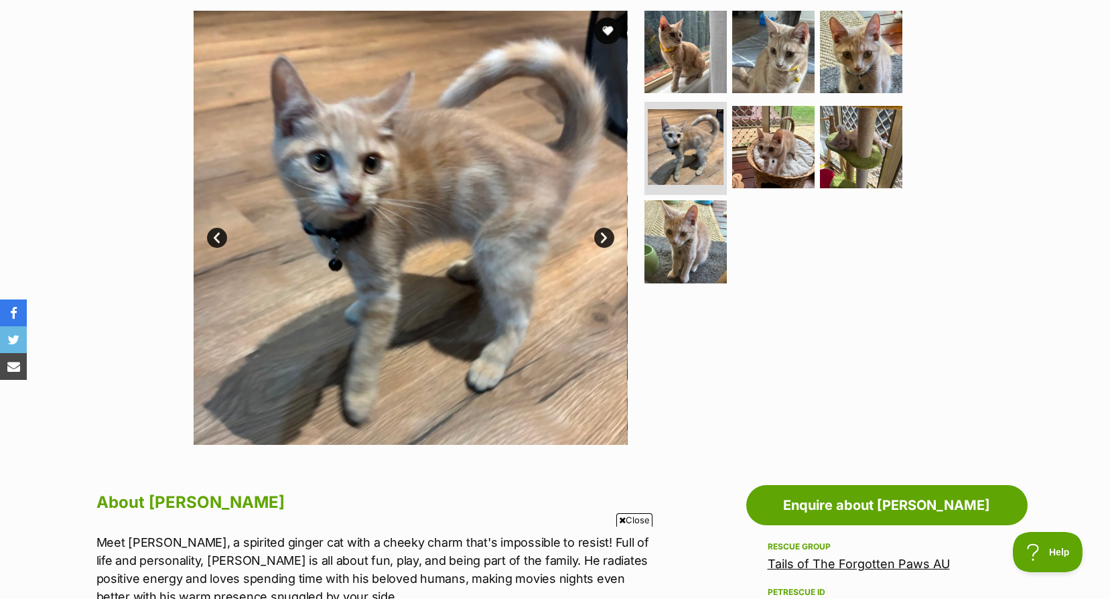
click at [608, 236] on link "Next" at bounding box center [604, 238] width 20 height 20
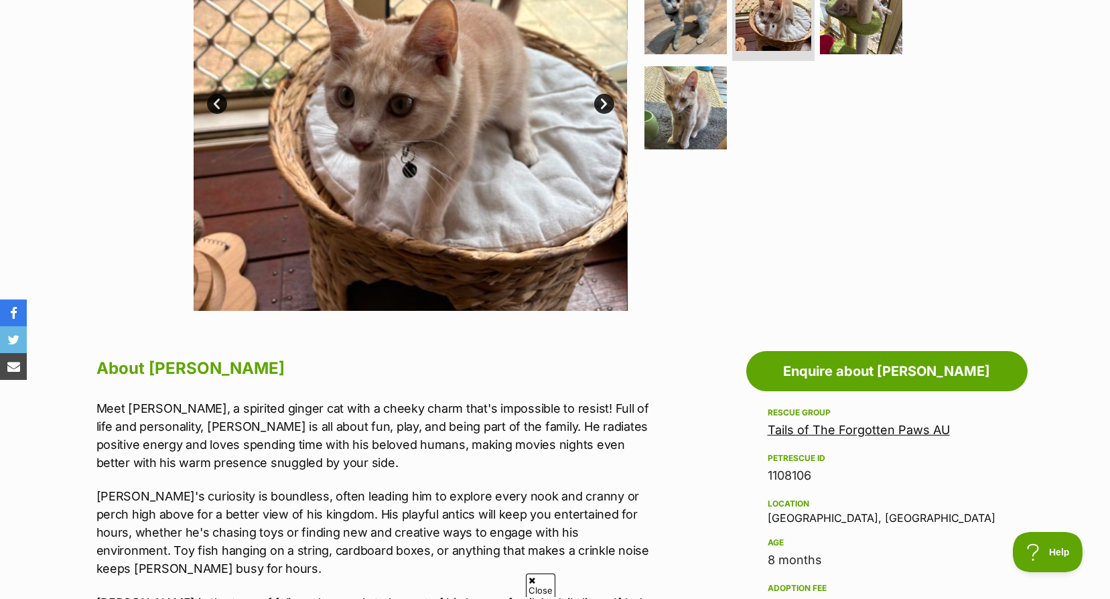
scroll to position [134, 0]
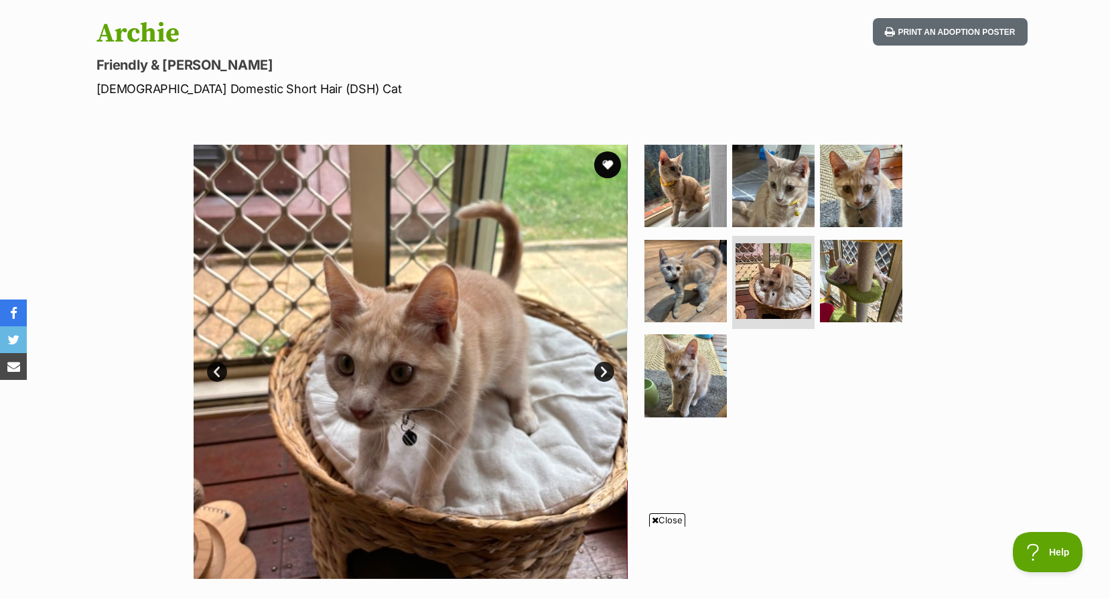
click at [608, 366] on link "Next" at bounding box center [604, 372] width 20 height 20
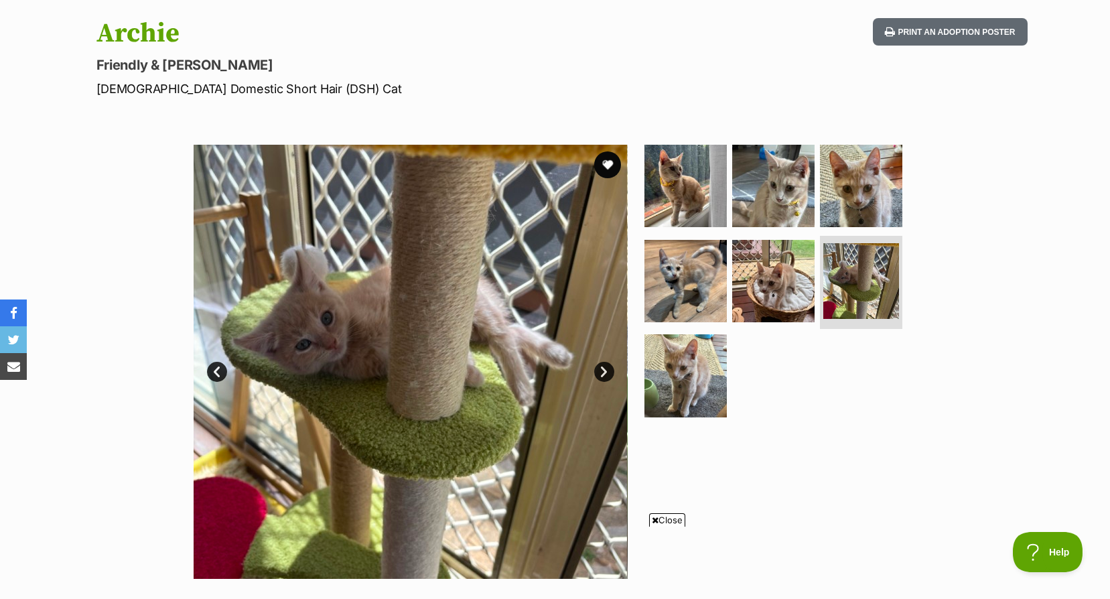
click at [608, 366] on link "Next" at bounding box center [604, 372] width 20 height 20
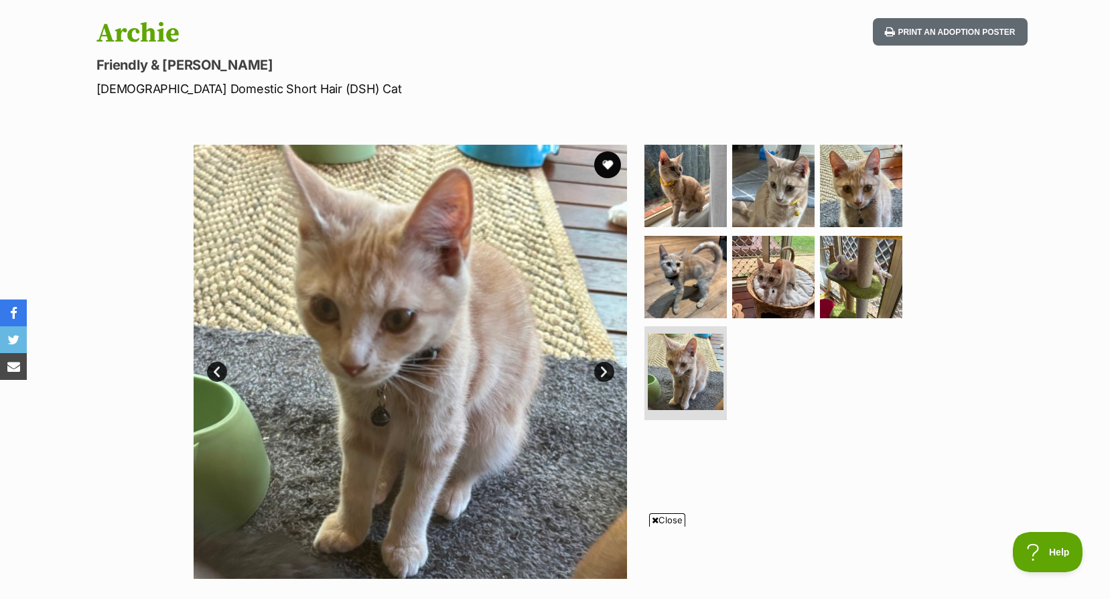
click at [608, 366] on link "Next" at bounding box center [604, 372] width 20 height 20
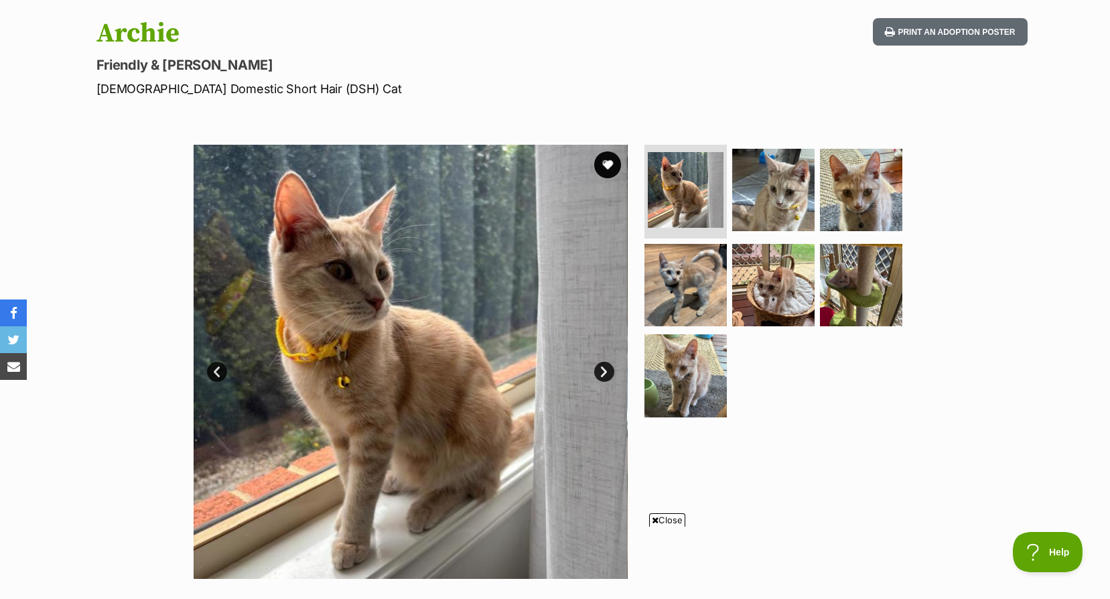
click at [608, 366] on link "Next" at bounding box center [604, 372] width 20 height 20
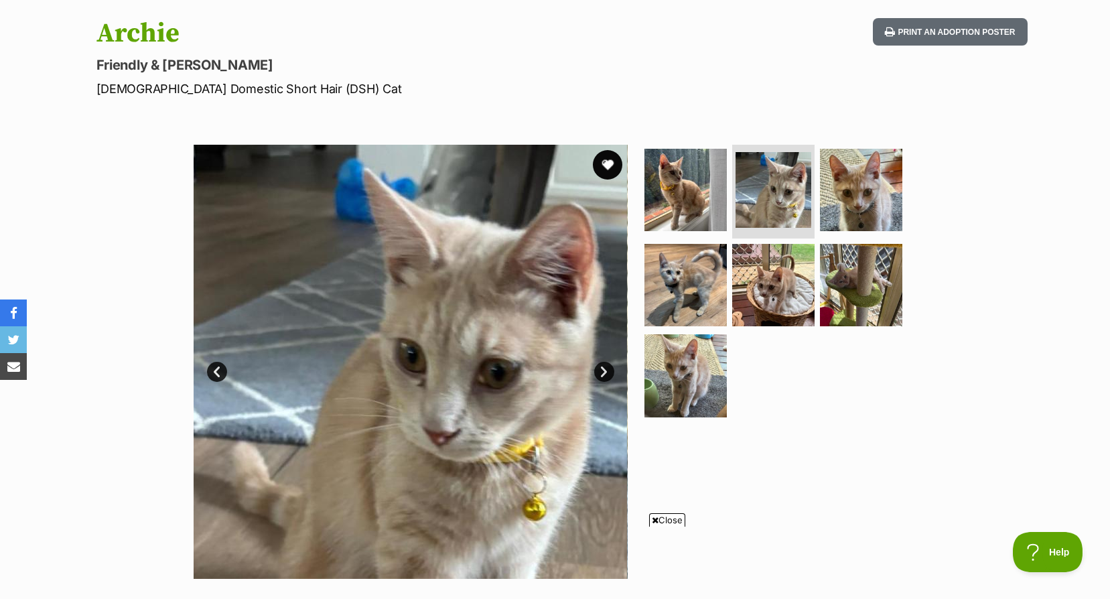
click at [606, 169] on button "favourite" at bounding box center [607, 164] width 29 height 29
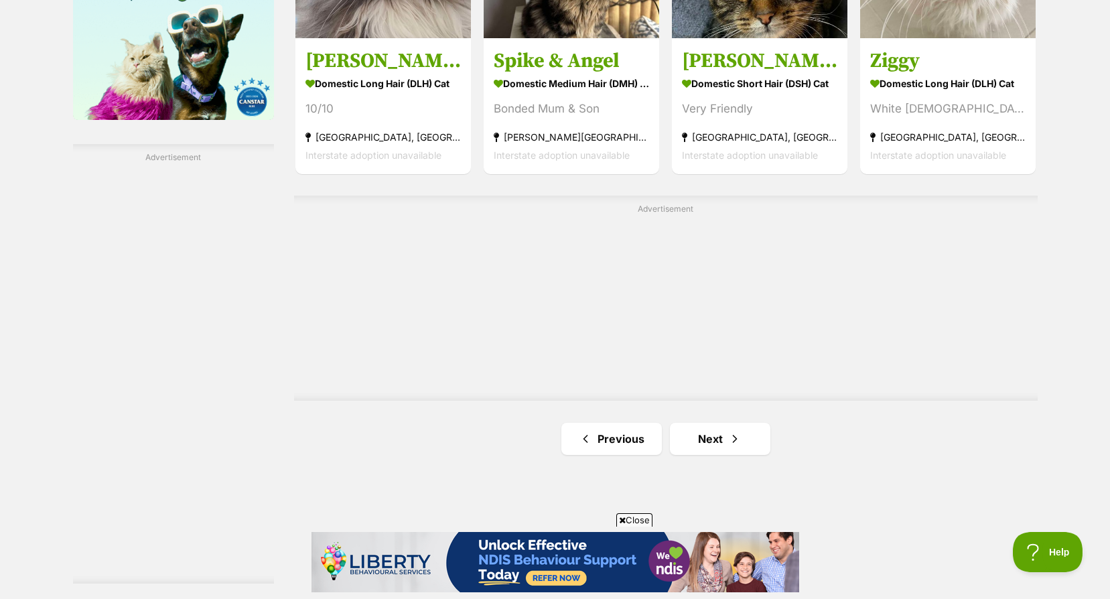
scroll to position [2479, 0]
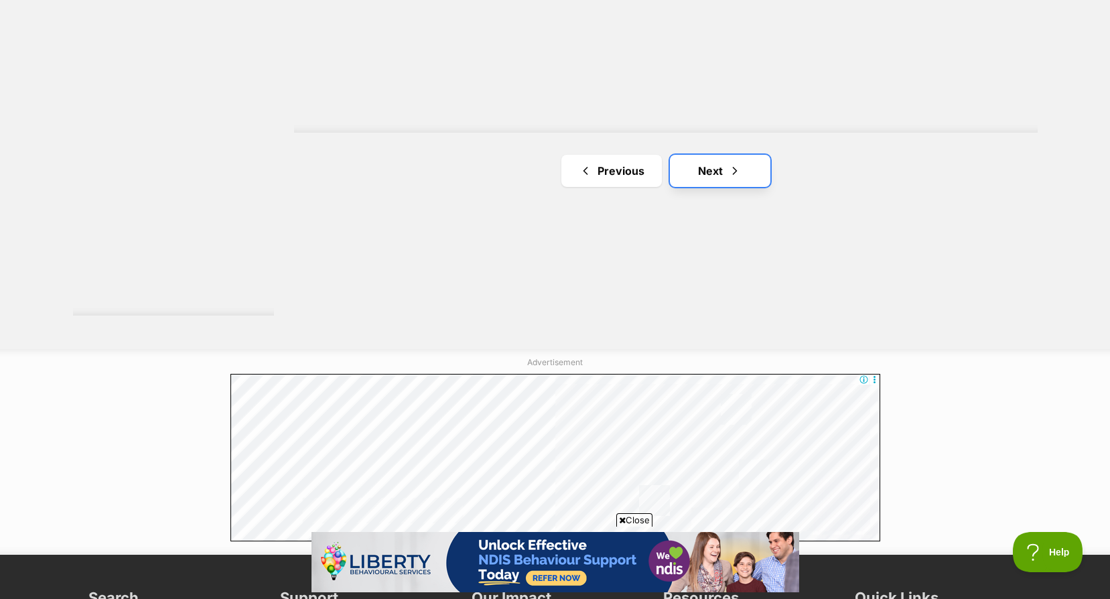
click at [719, 161] on link "Next" at bounding box center [720, 171] width 100 height 32
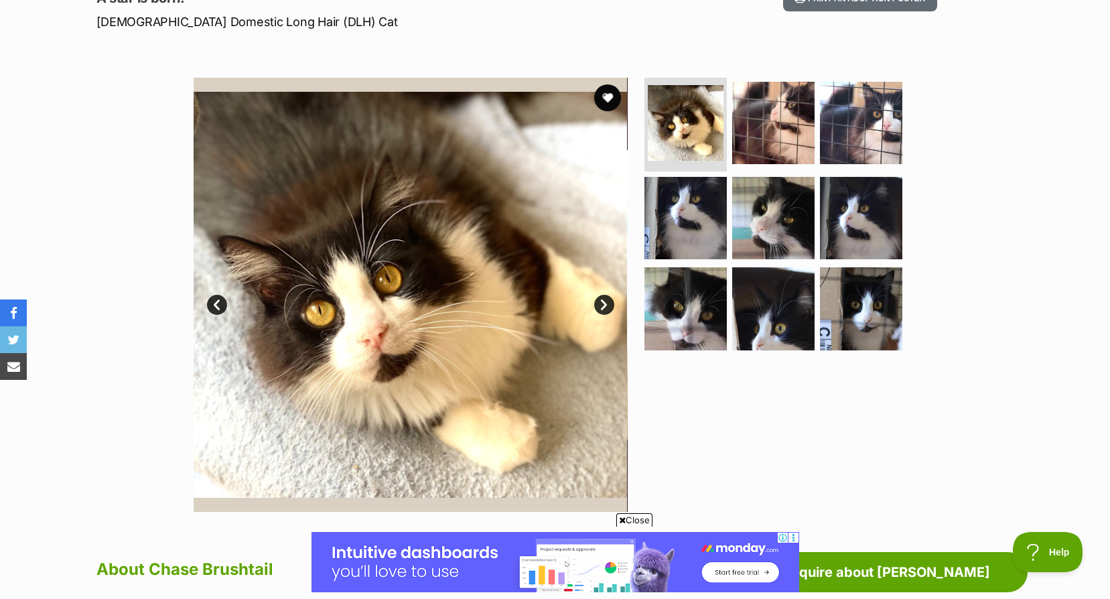
scroll to position [469, 0]
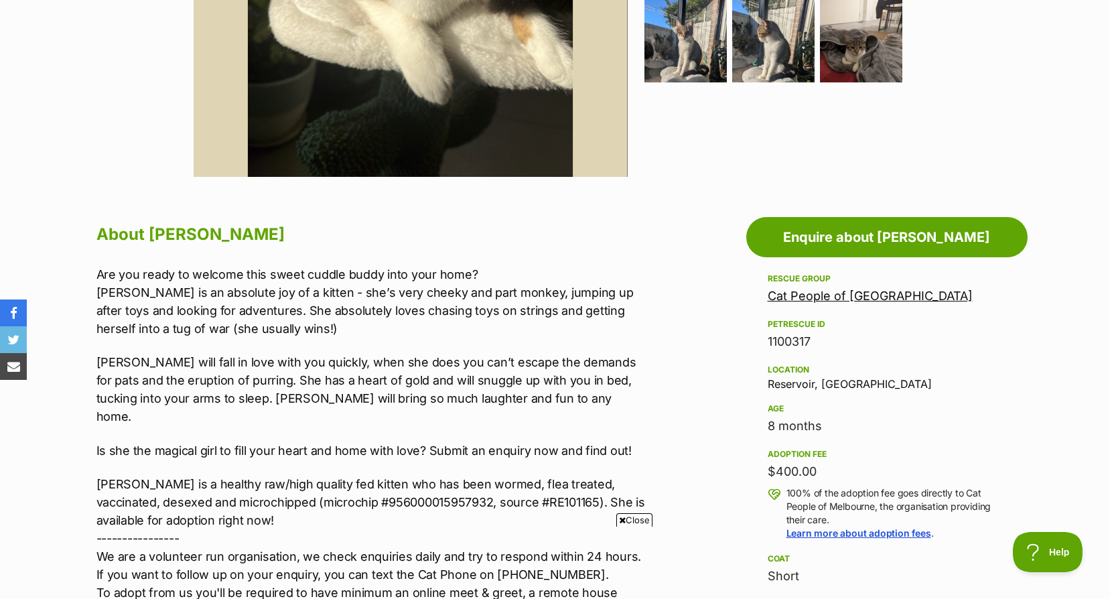
scroll to position [268, 0]
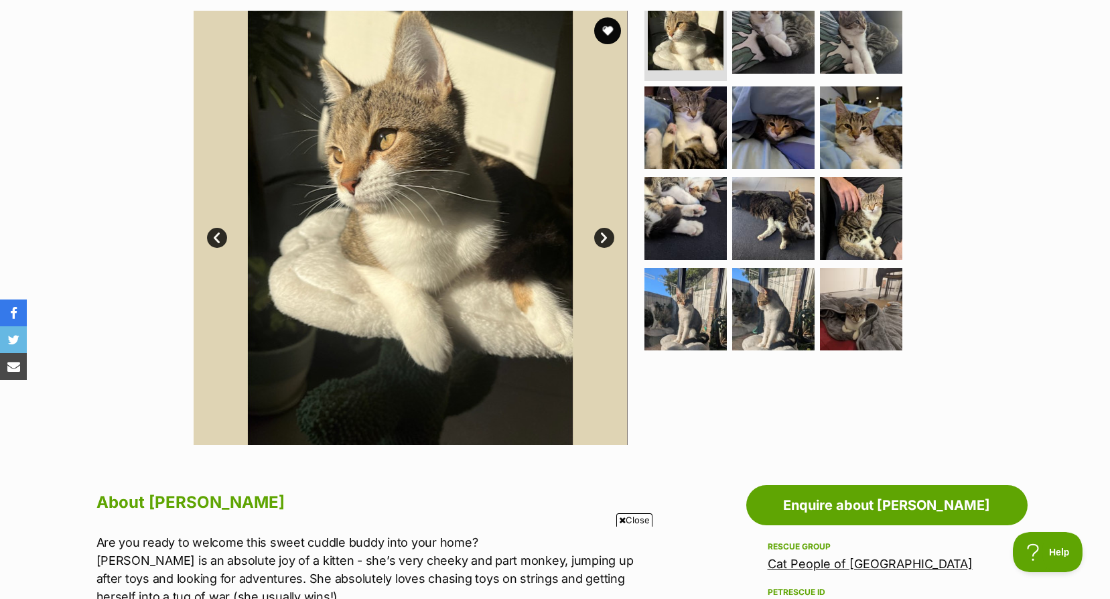
click at [609, 238] on link "Next" at bounding box center [604, 238] width 20 height 20
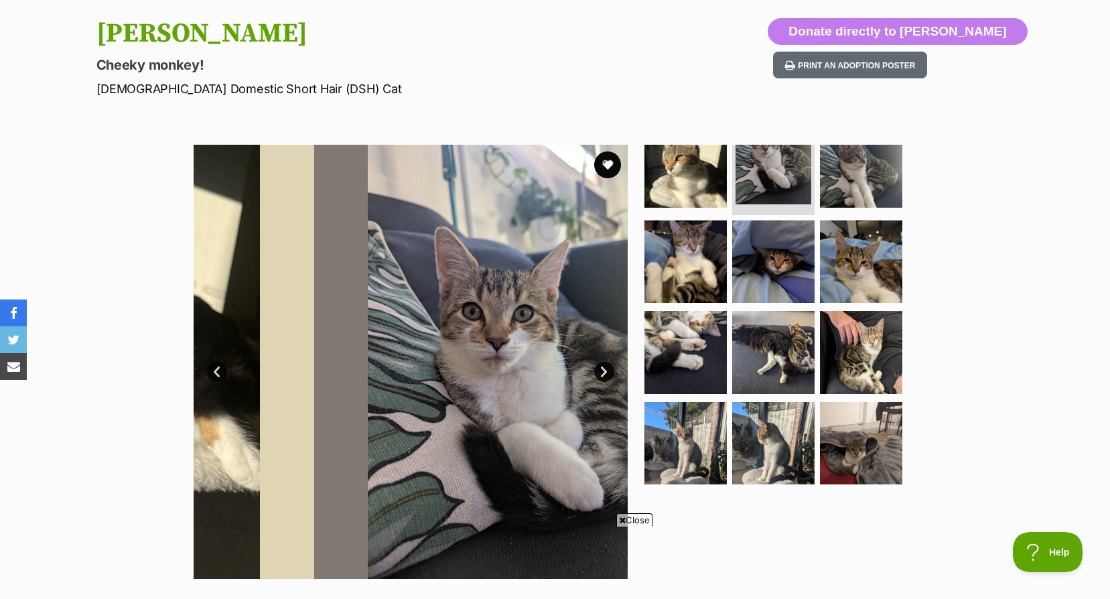
scroll to position [67, 0]
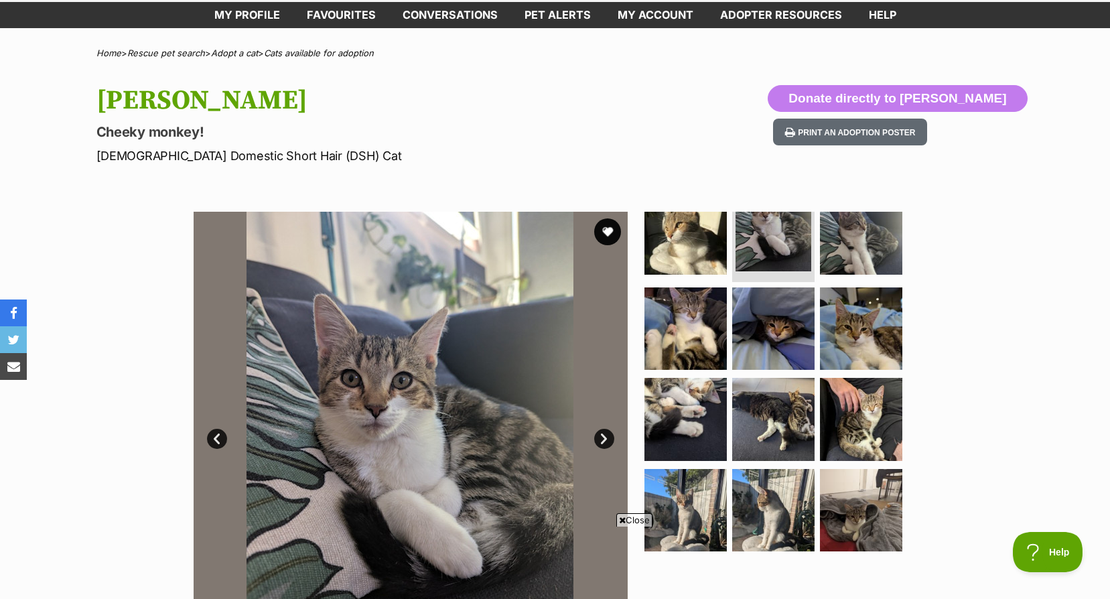
click at [605, 435] on link "Next" at bounding box center [604, 439] width 20 height 20
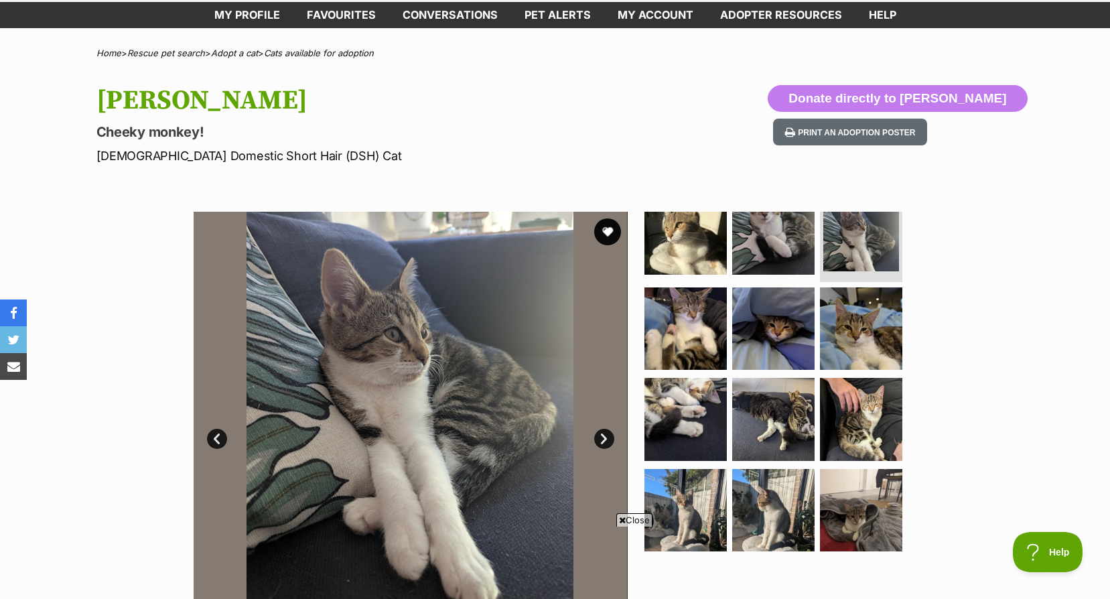
click at [605, 435] on link "Next" at bounding box center [604, 439] width 20 height 20
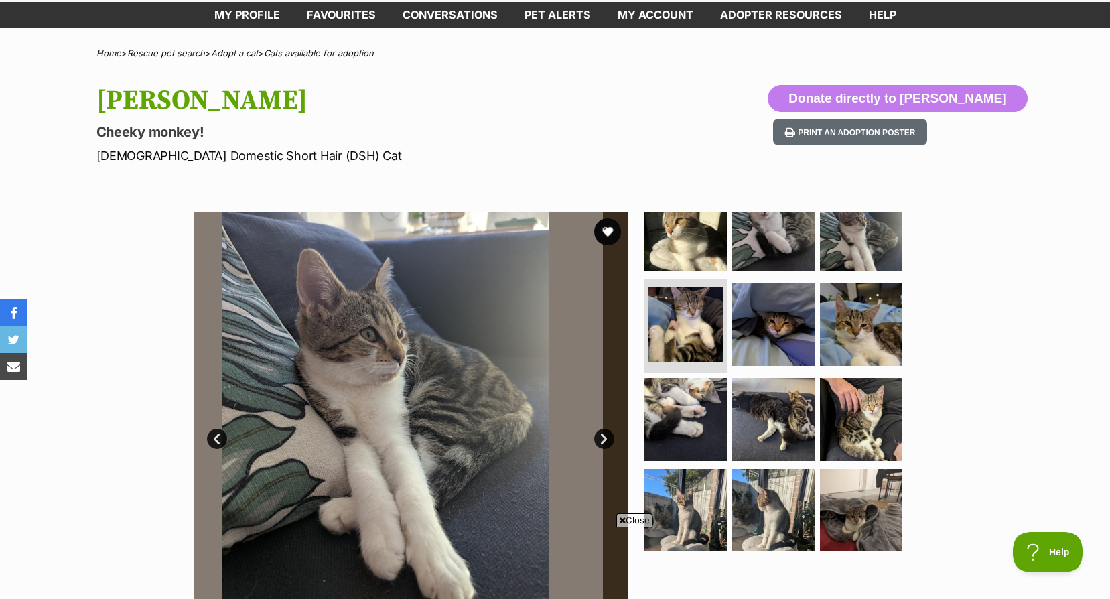
scroll to position [20, 0]
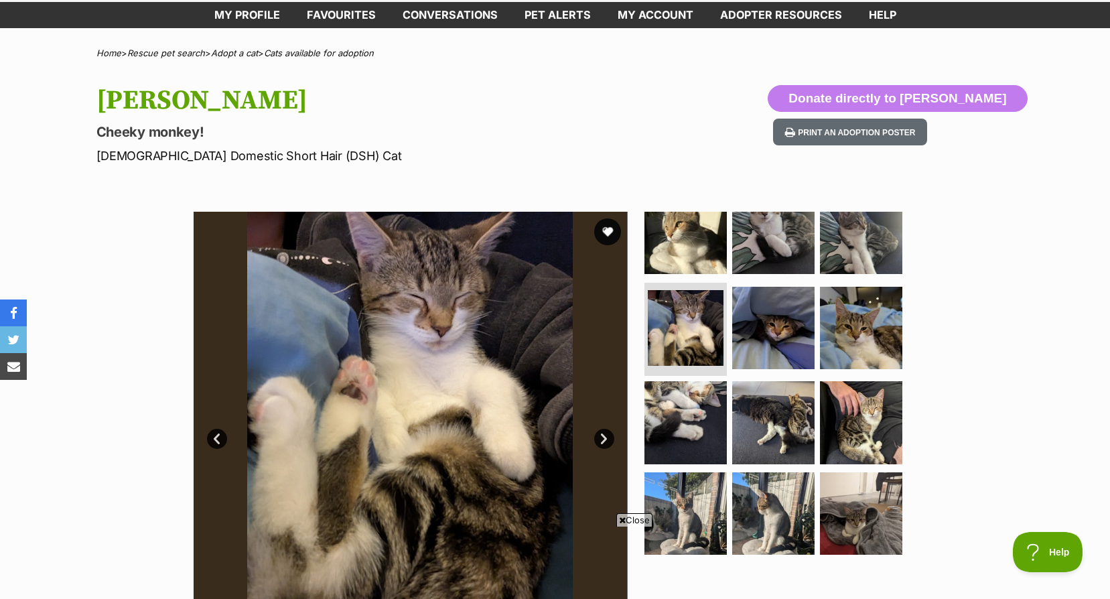
click at [605, 435] on link "Next" at bounding box center [604, 439] width 20 height 20
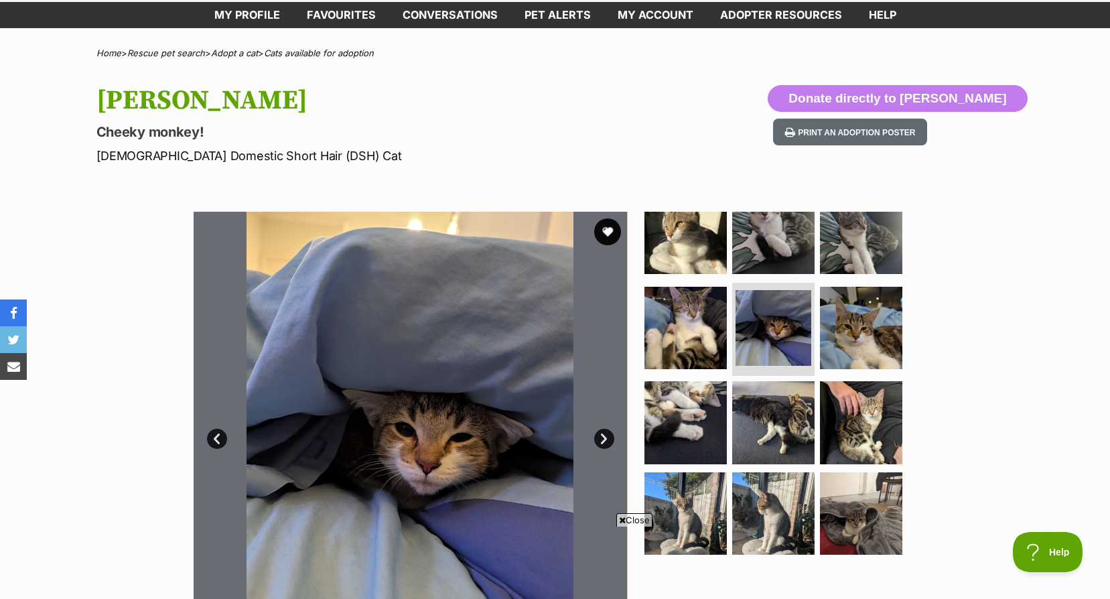
click at [605, 435] on link "Next" at bounding box center [604, 439] width 20 height 20
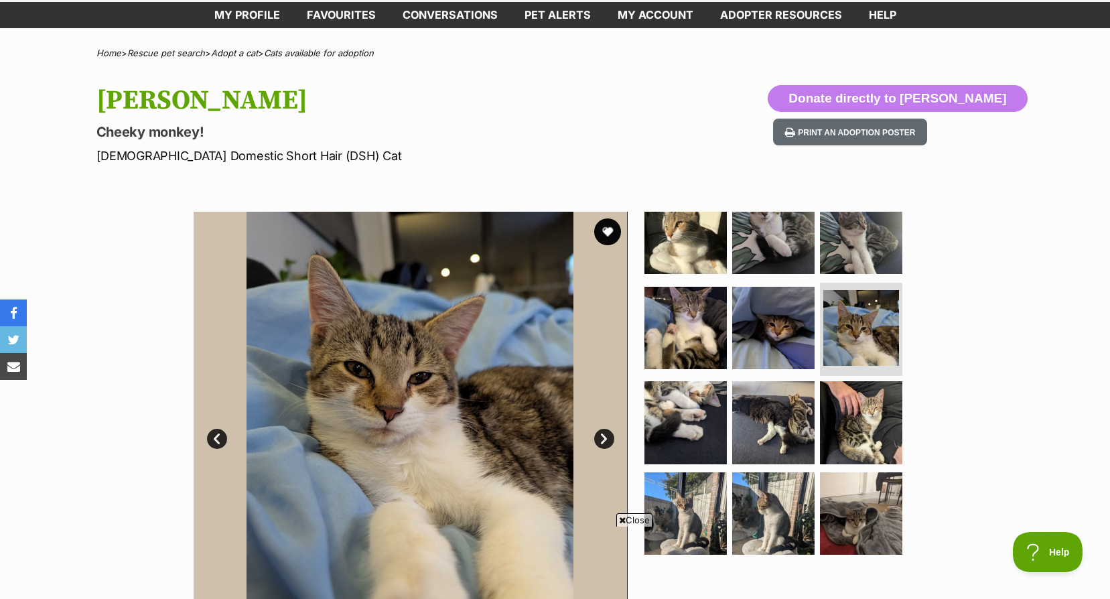
click at [605, 435] on link "Next" at bounding box center [604, 439] width 20 height 20
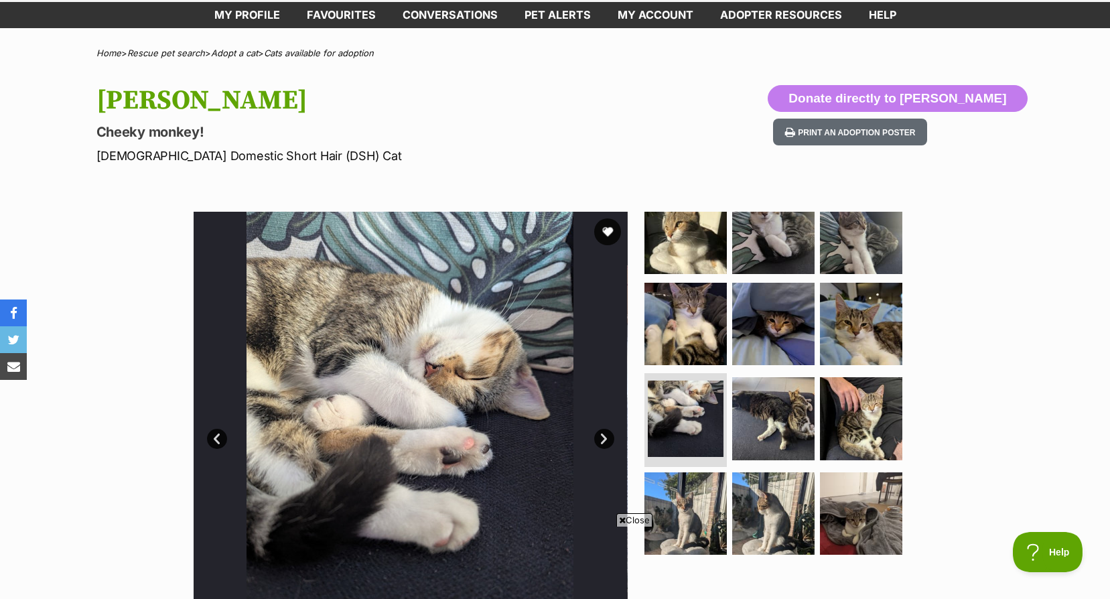
click at [605, 435] on link "Next" at bounding box center [604, 439] width 20 height 20
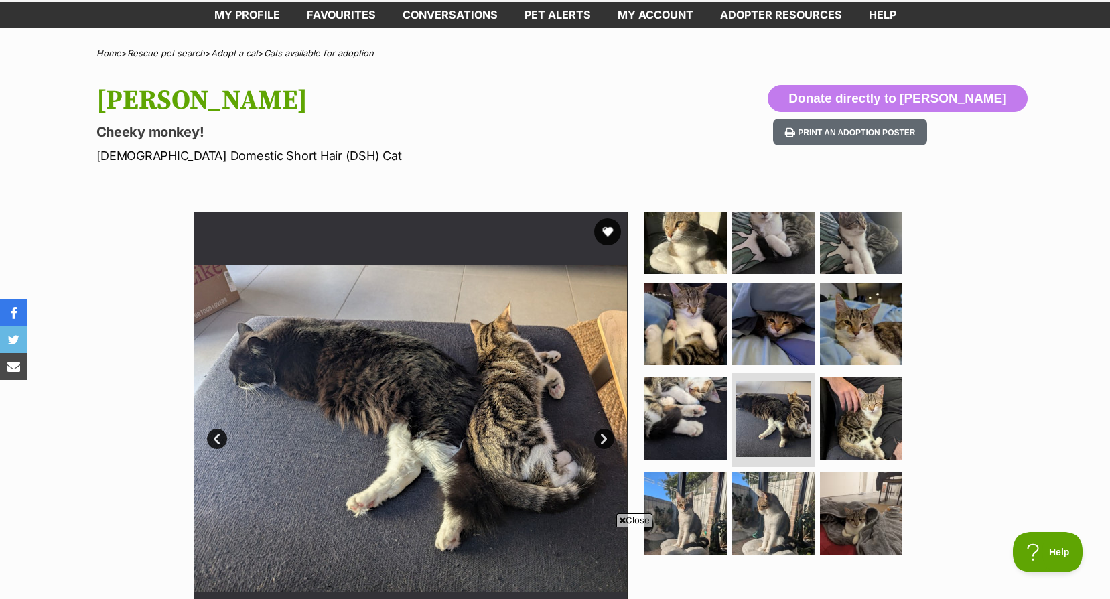
click at [605, 435] on link "Next" at bounding box center [604, 439] width 20 height 20
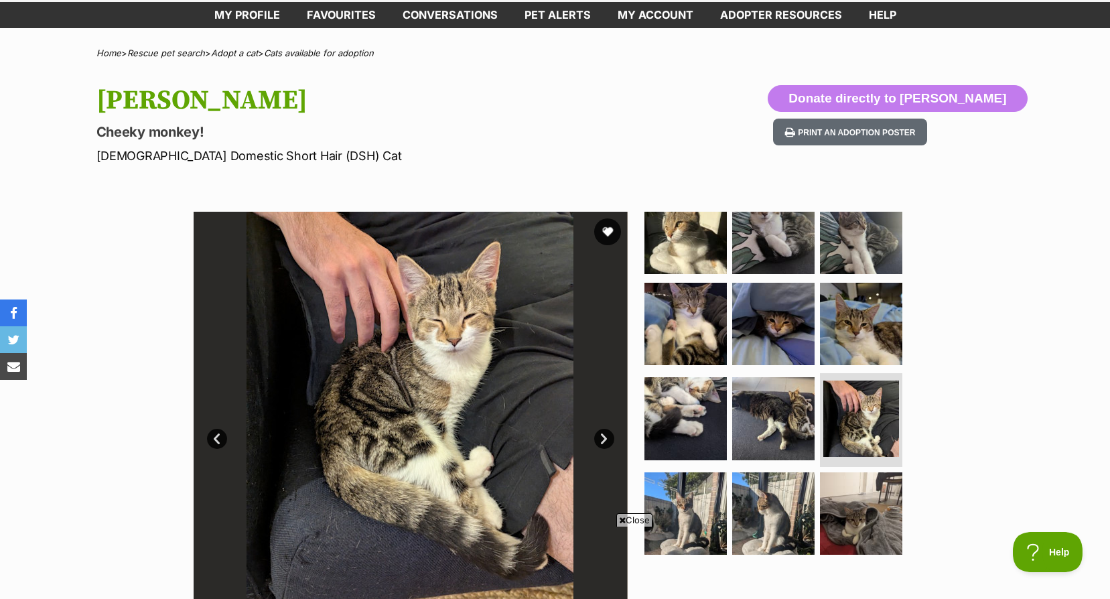
click at [605, 435] on link "Next" at bounding box center [604, 439] width 20 height 20
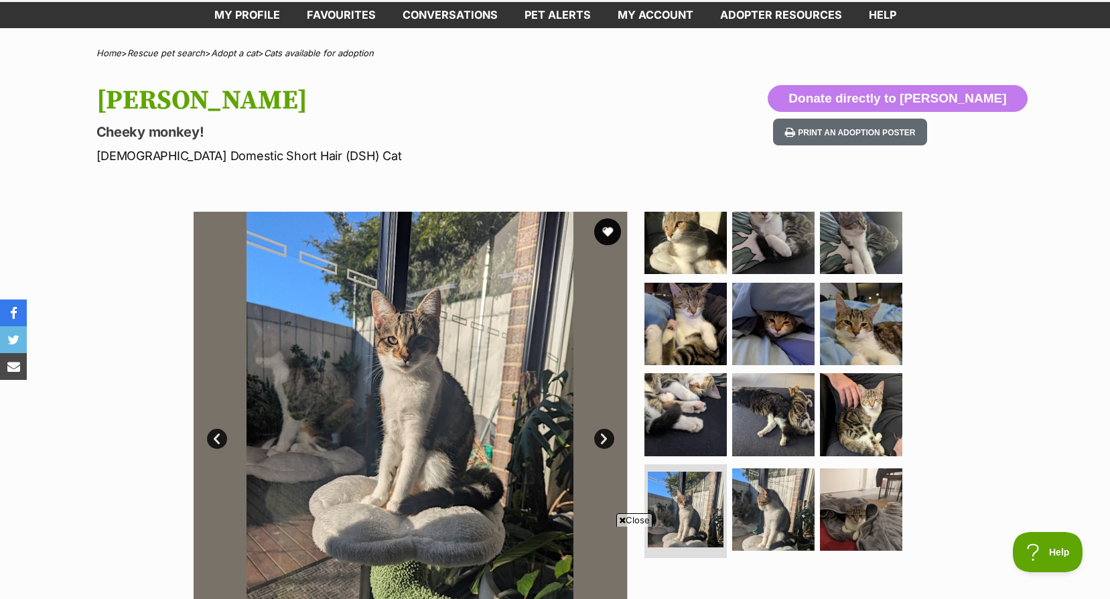
click at [605, 435] on link "Next" at bounding box center [604, 439] width 20 height 20
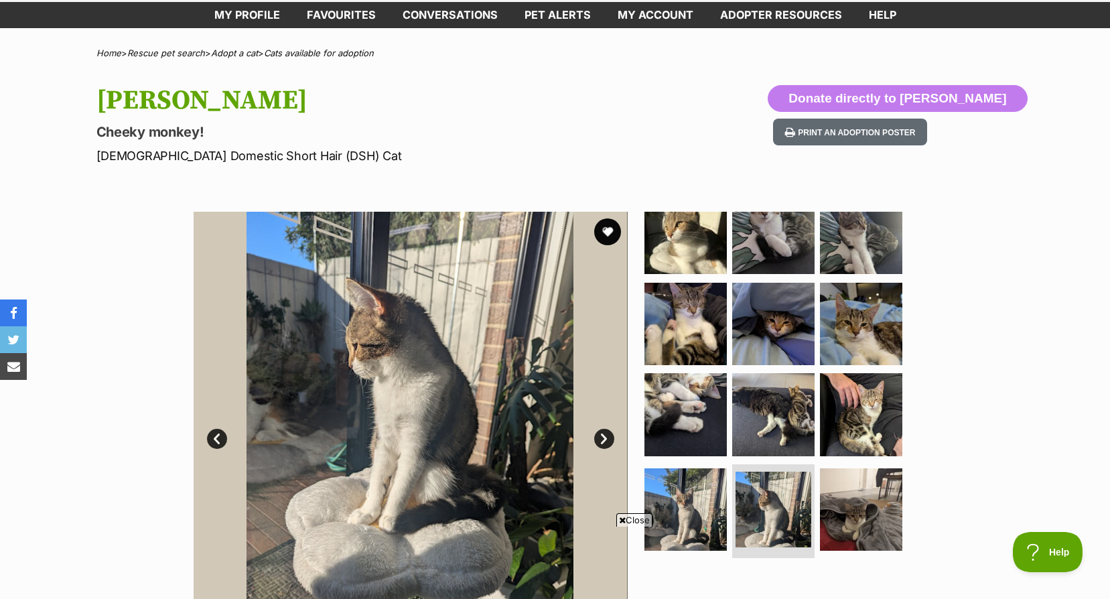
click at [605, 435] on link "Next" at bounding box center [604, 439] width 20 height 20
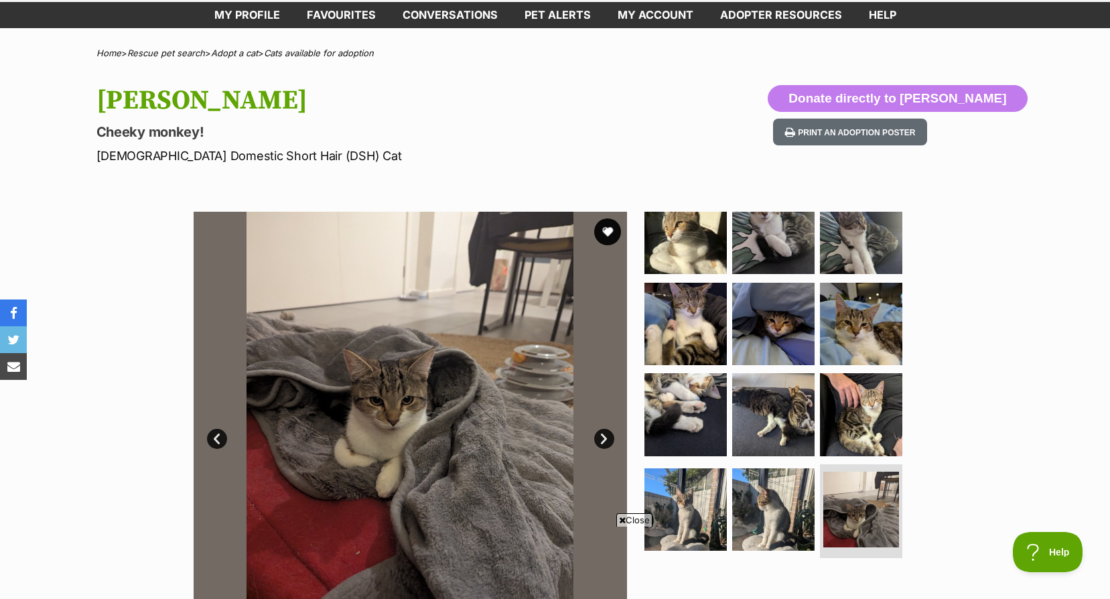
click at [605, 435] on link "Next" at bounding box center [604, 439] width 20 height 20
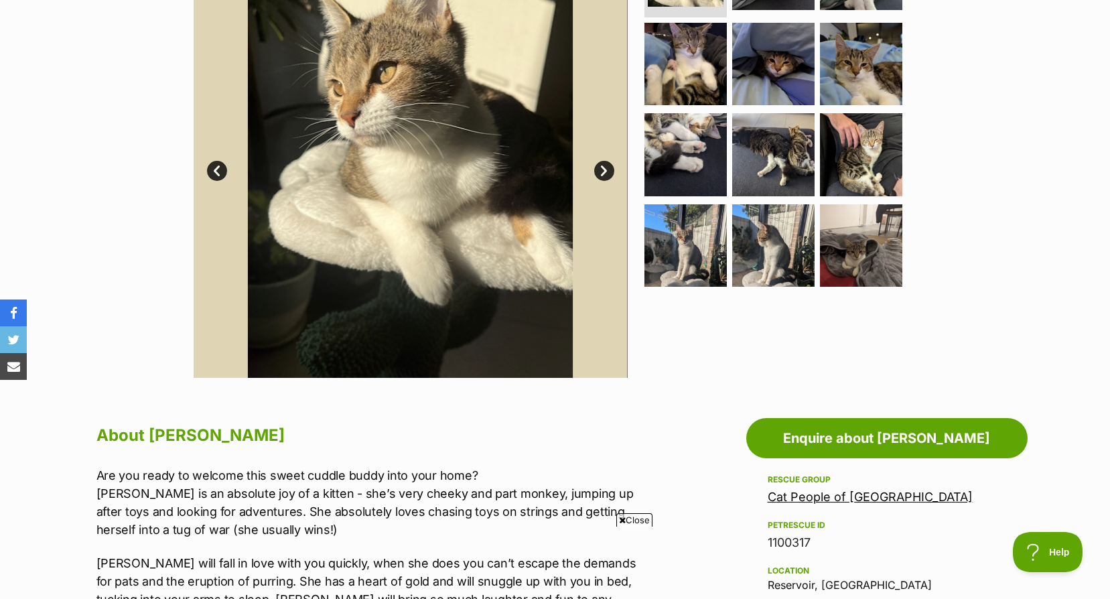
scroll to position [603, 0]
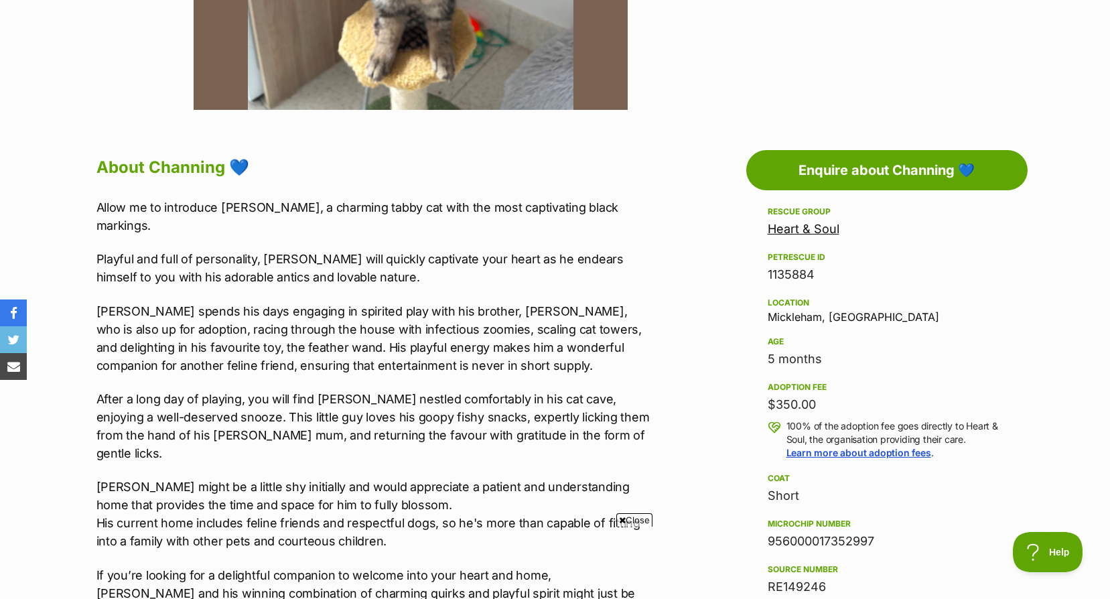
scroll to position [268, 0]
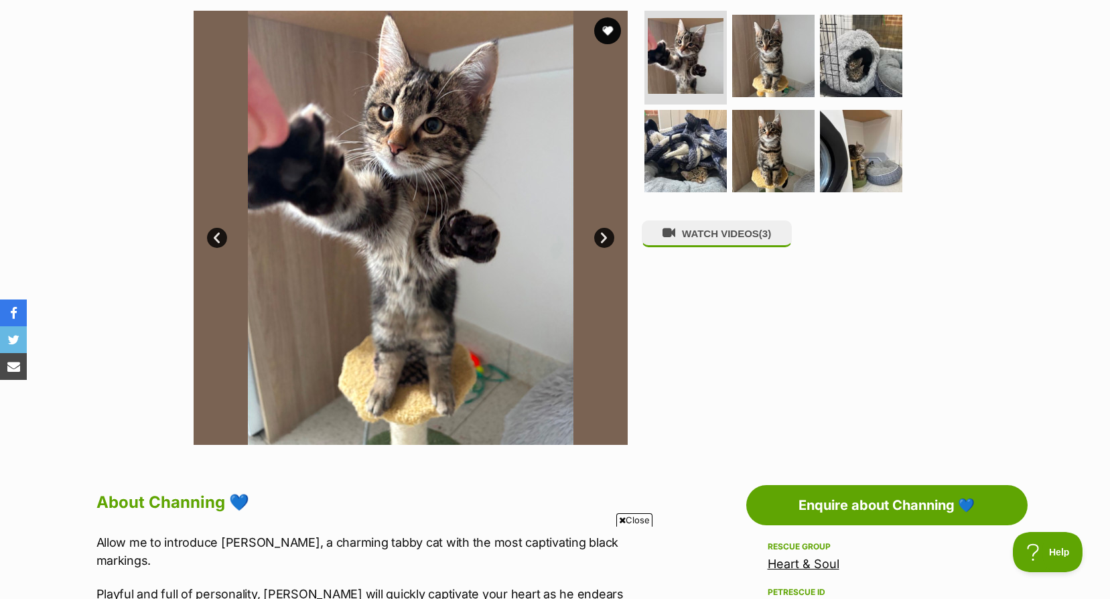
click at [595, 227] on img at bounding box center [411, 228] width 434 height 434
click at [600, 234] on link "Next" at bounding box center [604, 238] width 20 height 20
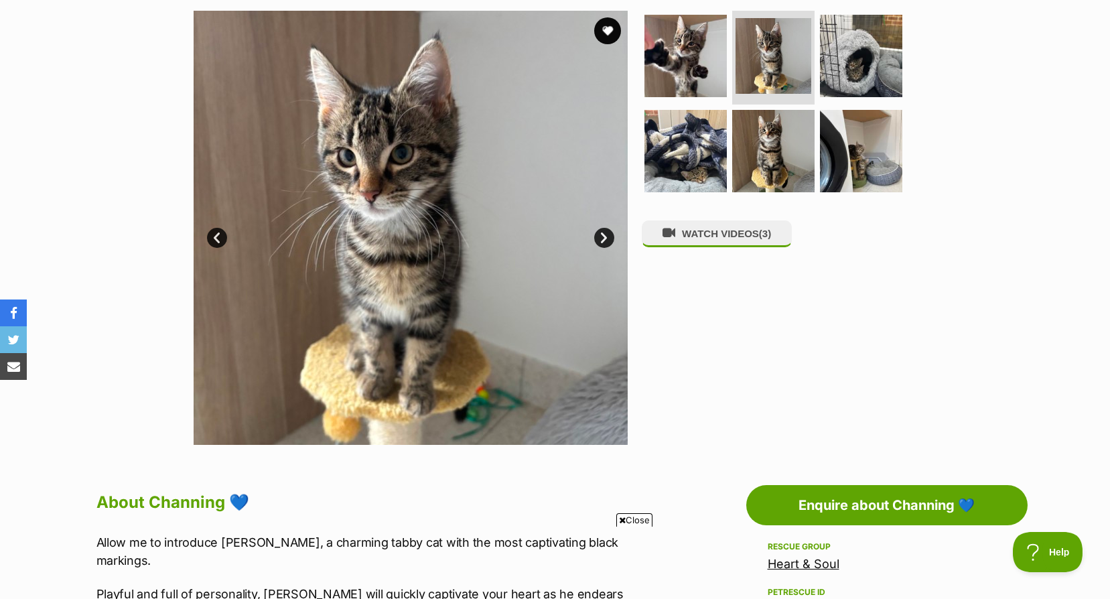
click at [600, 234] on link "Next" at bounding box center [604, 238] width 20 height 20
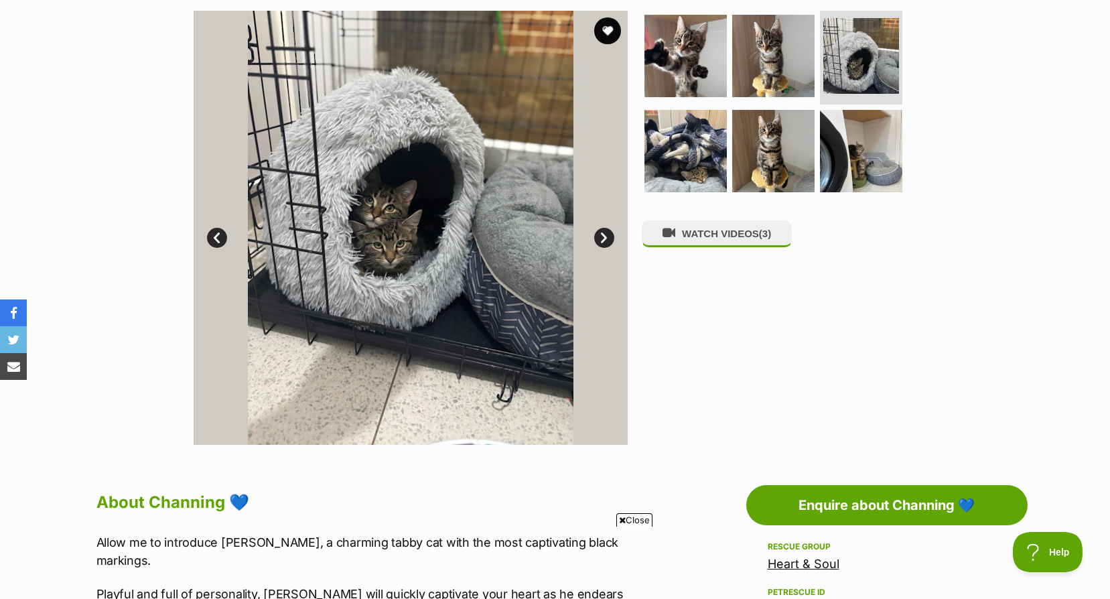
click at [600, 234] on link "Next" at bounding box center [604, 238] width 20 height 20
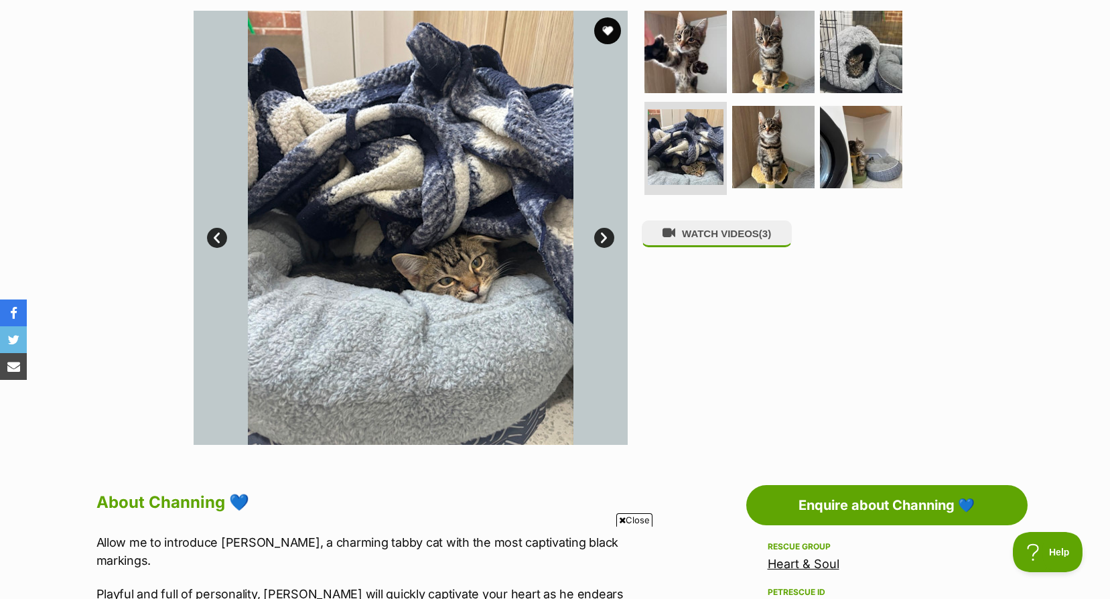
click at [600, 234] on link "Next" at bounding box center [604, 238] width 20 height 20
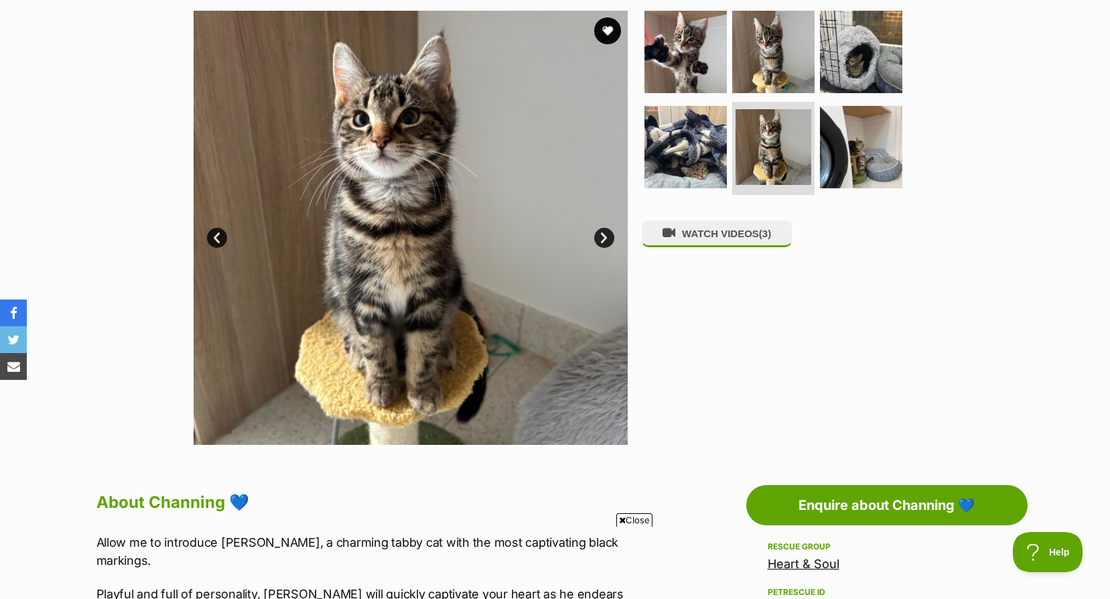
click at [600, 234] on link "Next" at bounding box center [604, 238] width 20 height 20
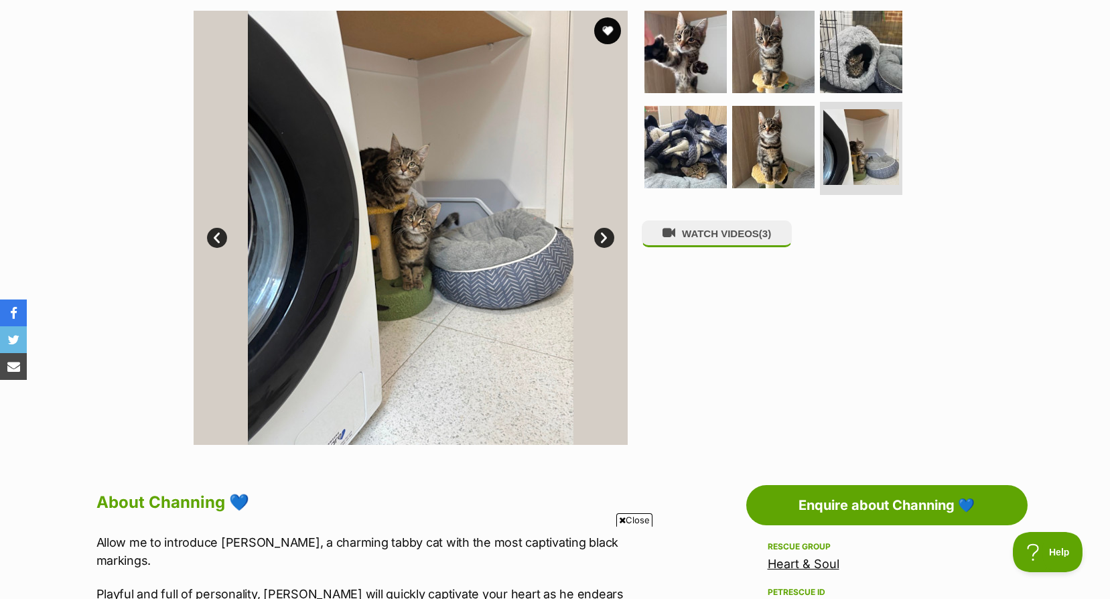
click at [600, 234] on link "Next" at bounding box center [604, 238] width 20 height 20
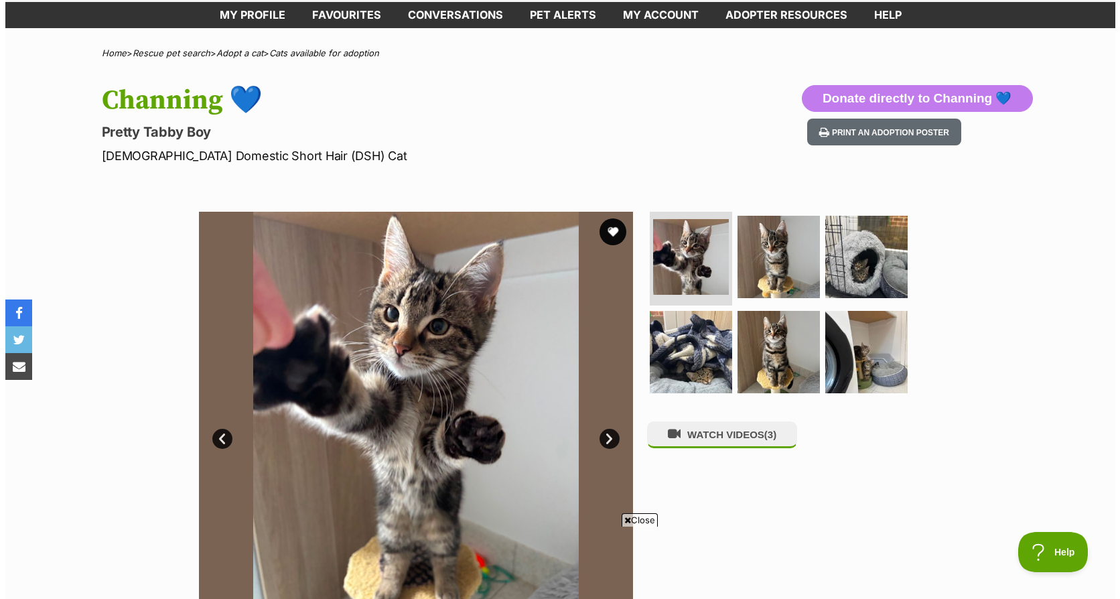
scroll to position [134, 0]
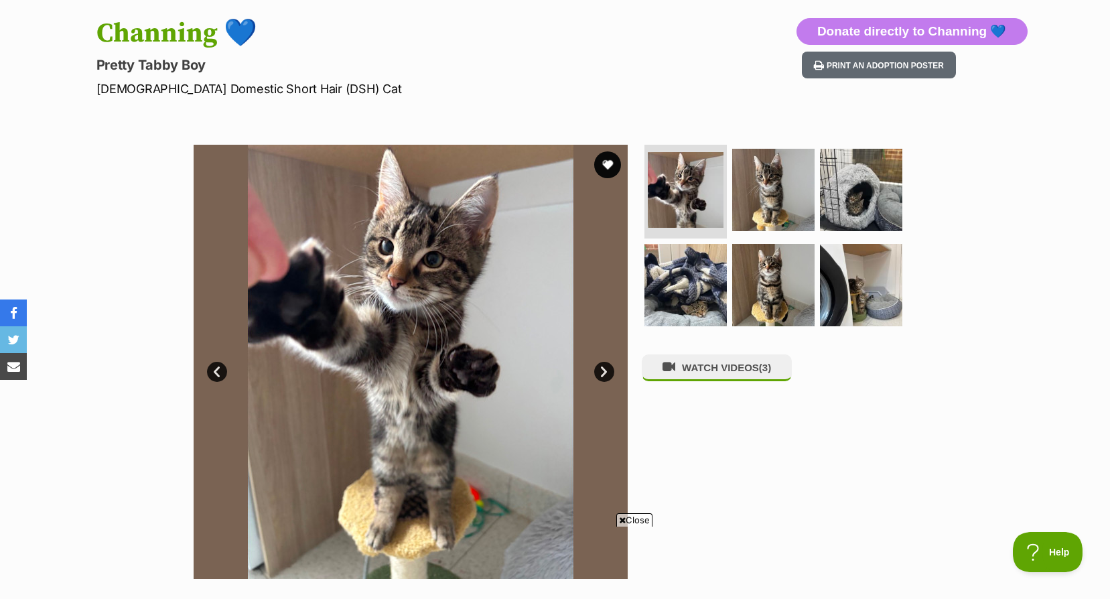
click at [602, 373] on link "Next" at bounding box center [604, 372] width 20 height 20
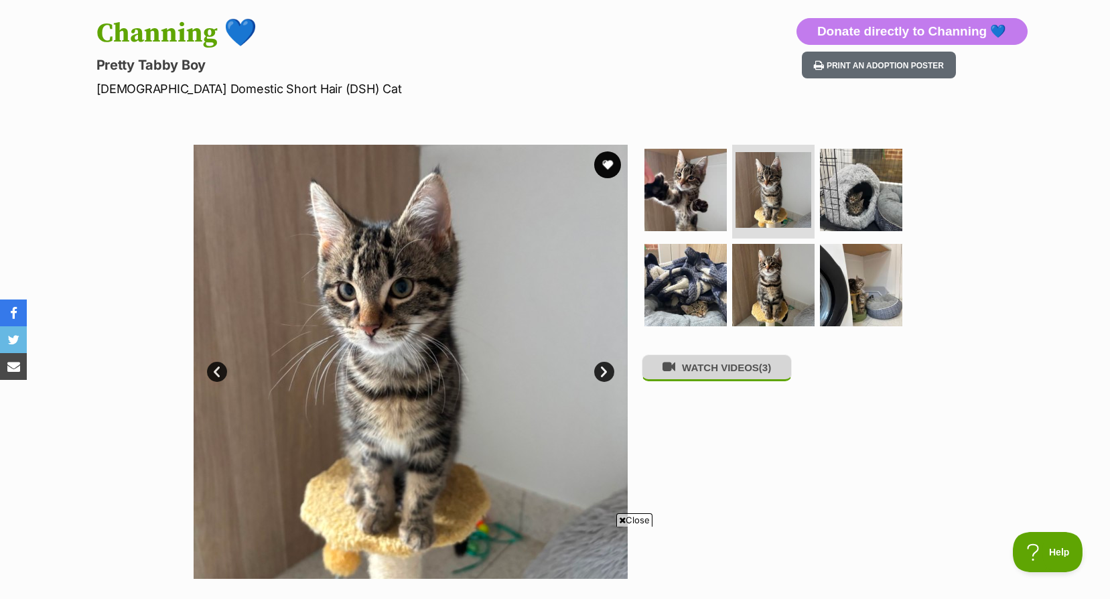
click at [742, 380] on button "WATCH VIDEOS (3)" at bounding box center [717, 367] width 150 height 26
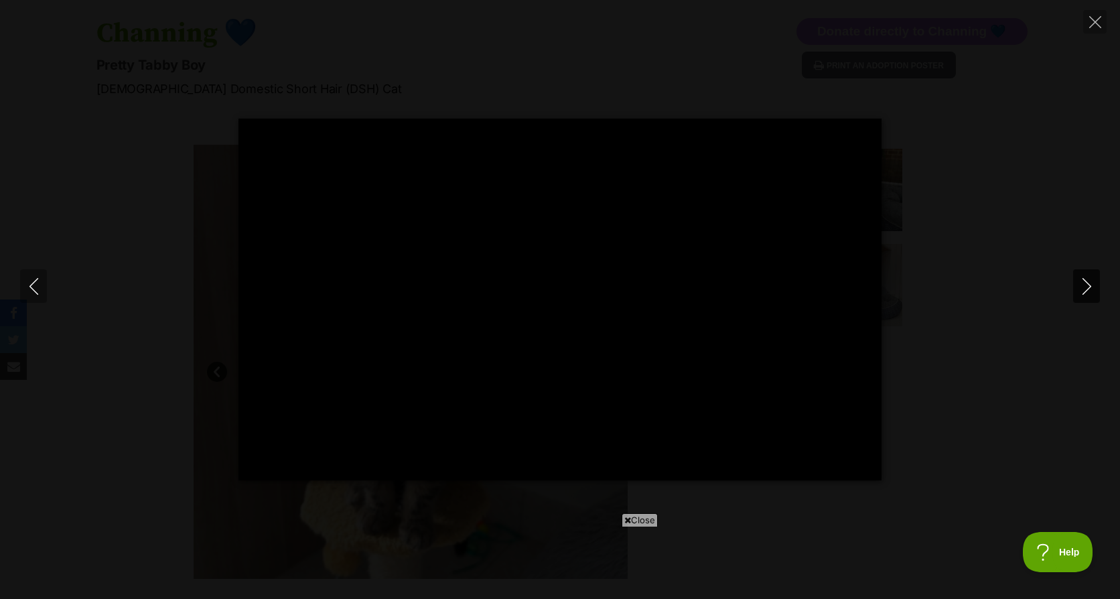
click at [1089, 279] on icon "Next" at bounding box center [1087, 286] width 17 height 17
type input "7.15"
click at [1087, 280] on icon "Next" at bounding box center [1087, 286] width 17 height 17
type input "21.2"
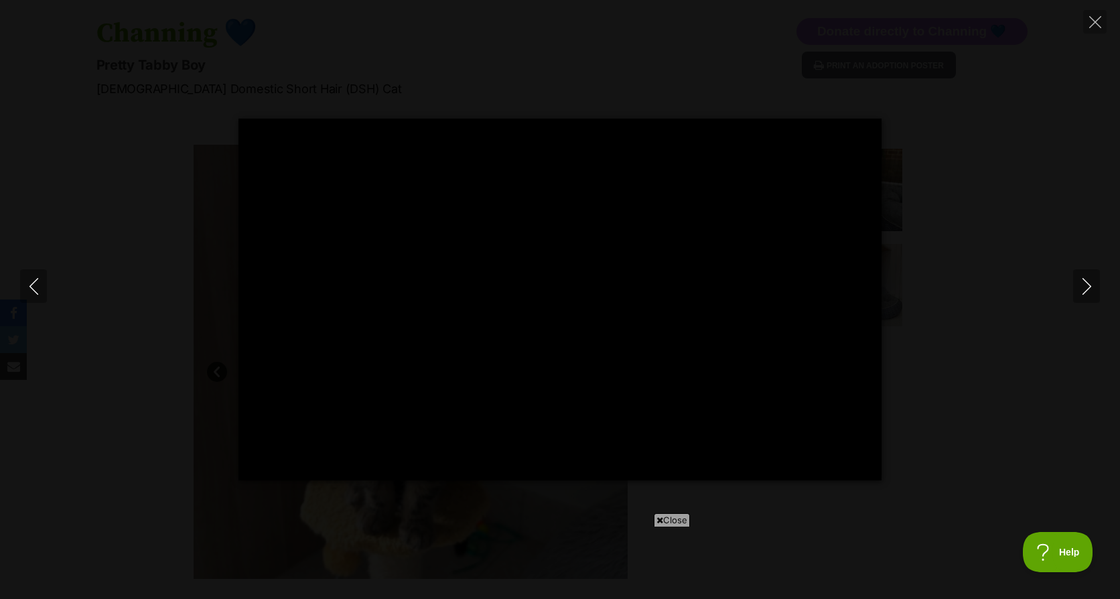
click at [1043, 269] on div "Pause Play % buffered 00:00 -00:11 Unmute Mute Disable captions Enable captions…" at bounding box center [560, 300] width 1120 height 362
type input "6.78"
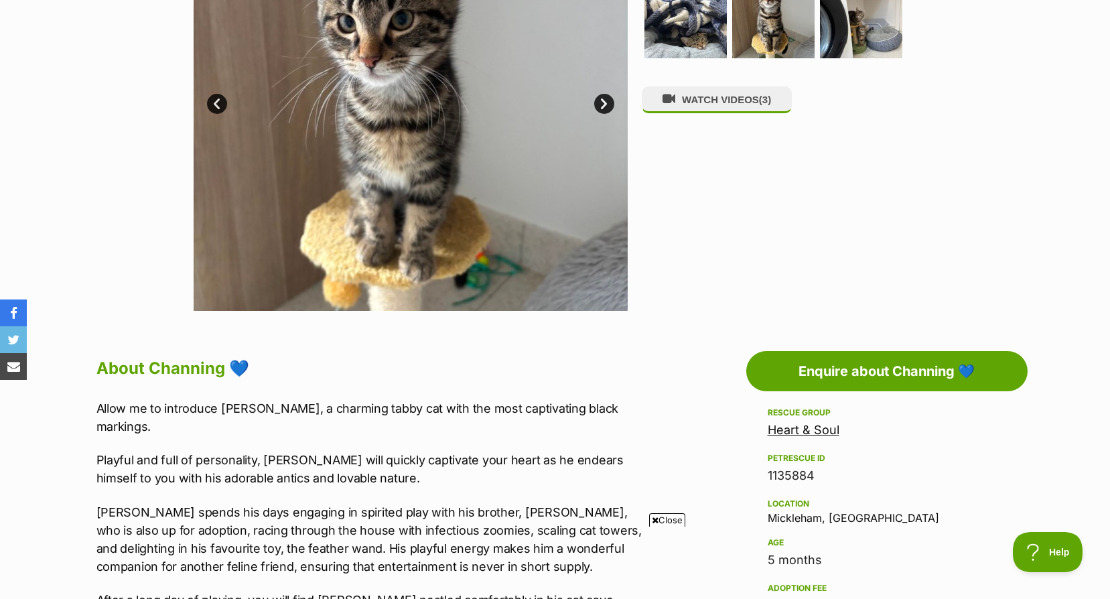
scroll to position [134, 0]
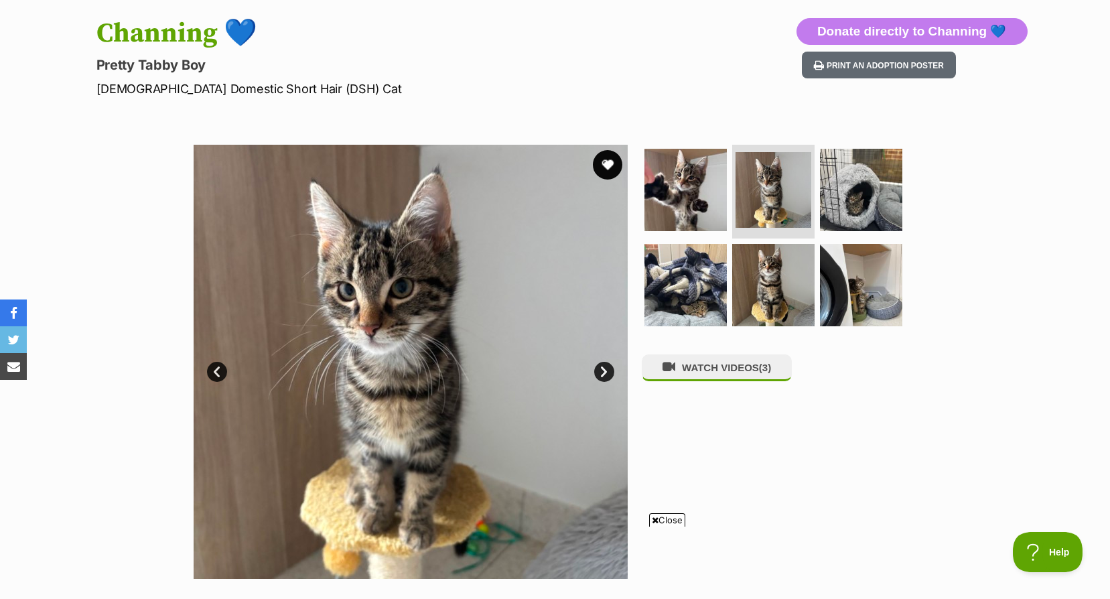
click at [614, 162] on button "favourite" at bounding box center [607, 164] width 29 height 29
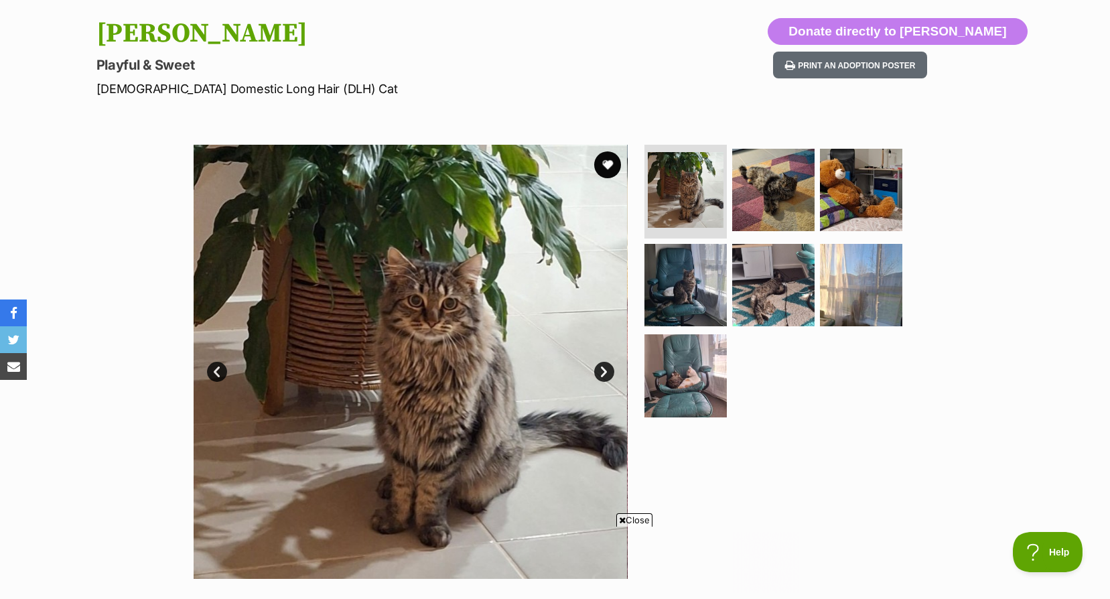
click at [604, 374] on link "Next" at bounding box center [604, 372] width 20 height 20
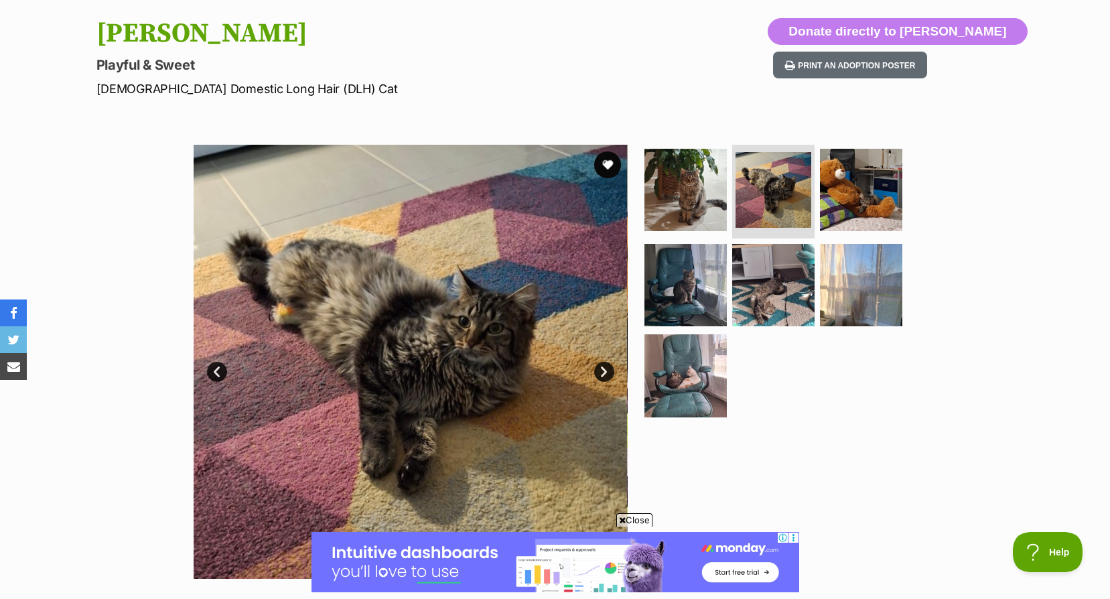
click at [604, 374] on link "Next" at bounding box center [604, 372] width 20 height 20
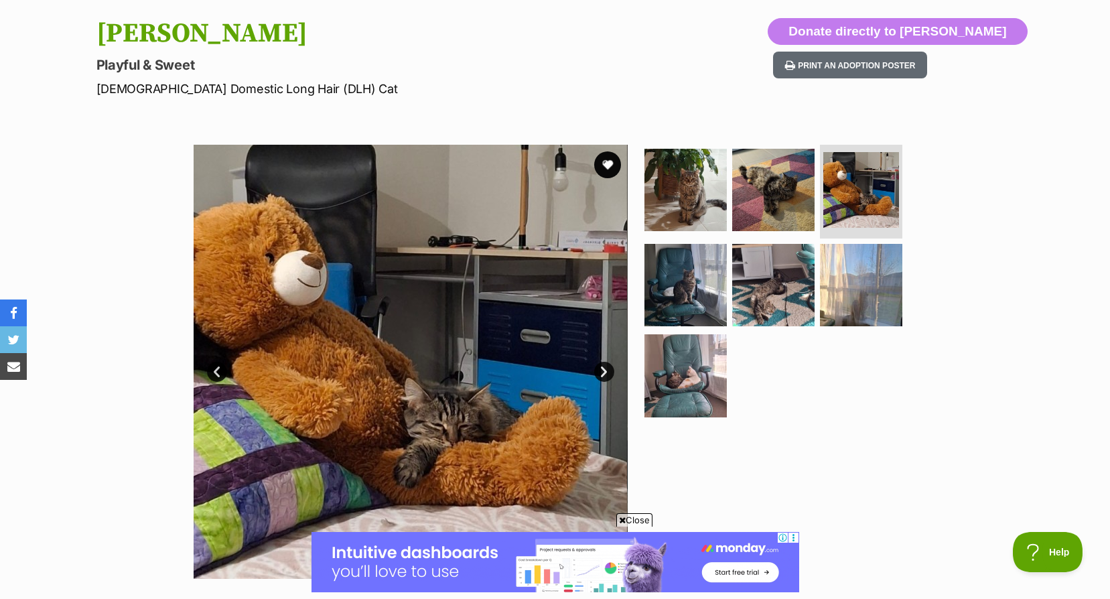
click at [604, 374] on link "Next" at bounding box center [604, 372] width 20 height 20
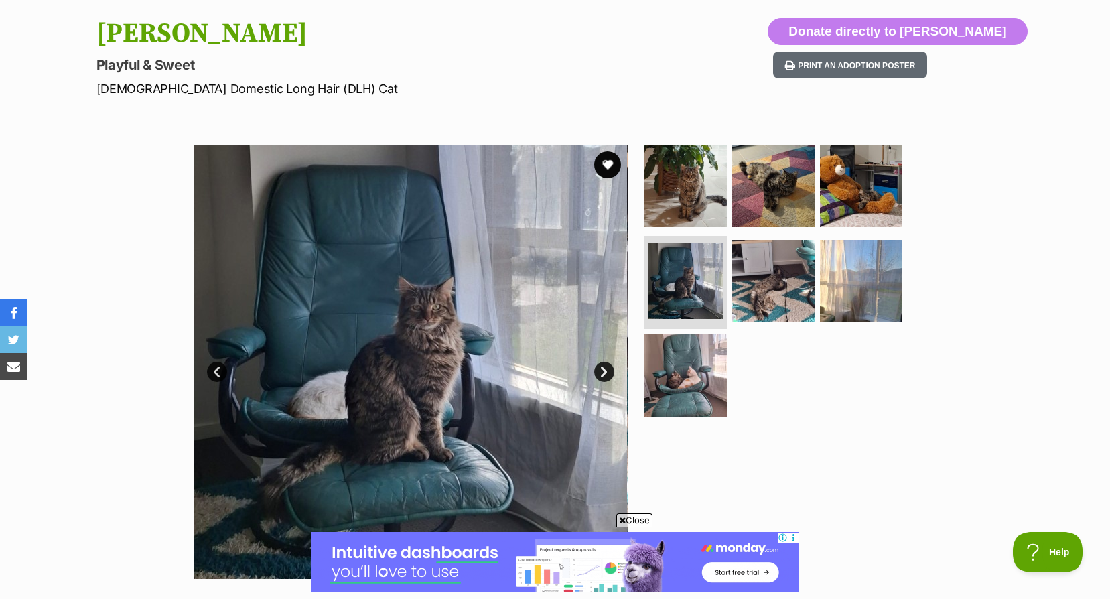
click at [604, 374] on link "Next" at bounding box center [604, 372] width 20 height 20
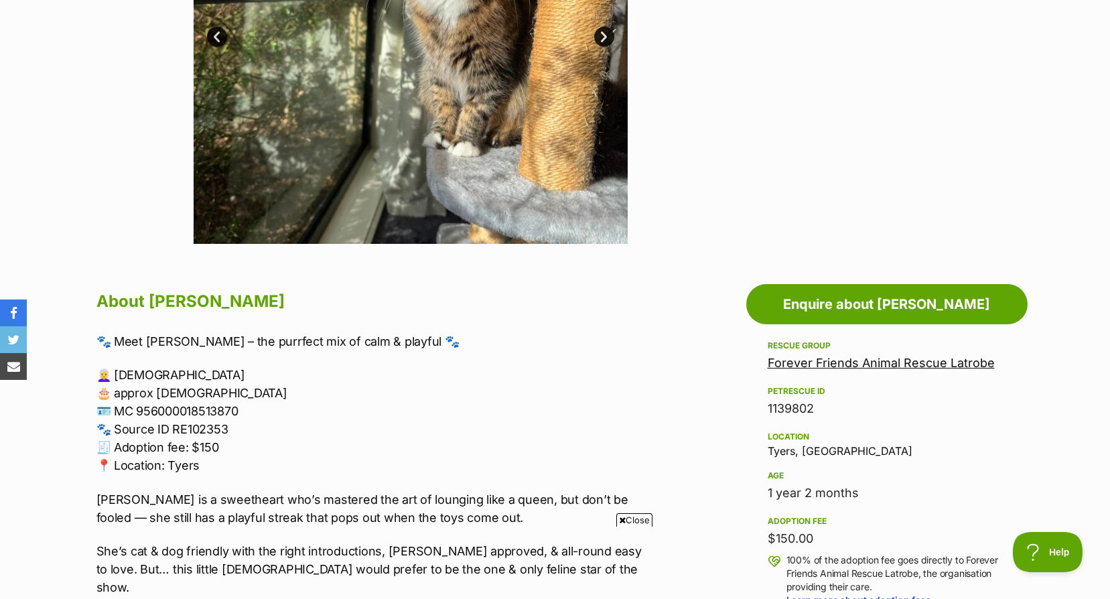
scroll to position [201, 0]
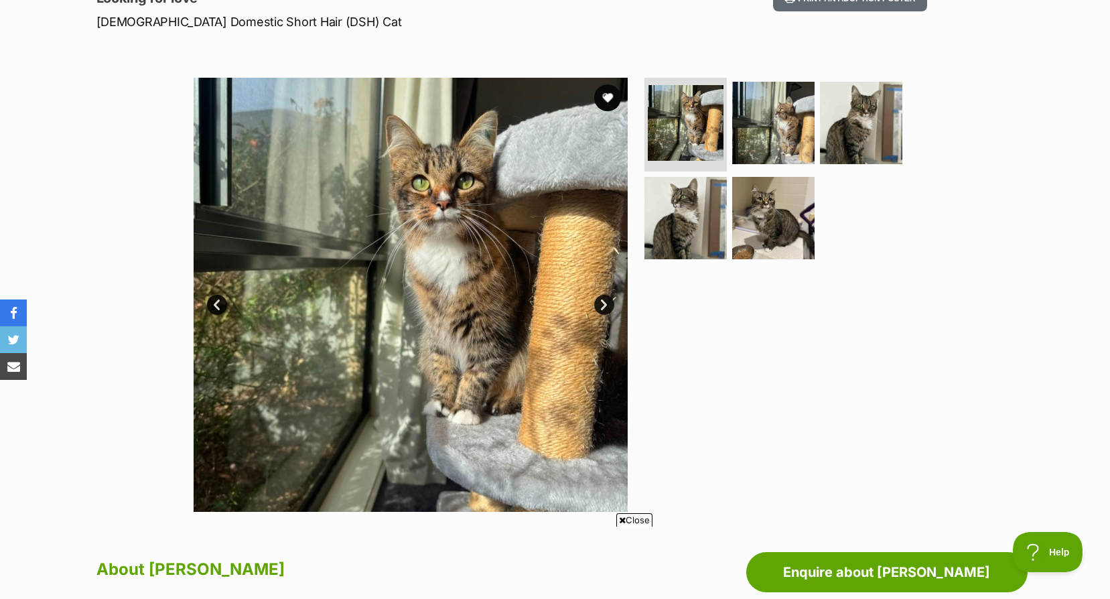
click at [606, 305] on link "Next" at bounding box center [604, 305] width 20 height 20
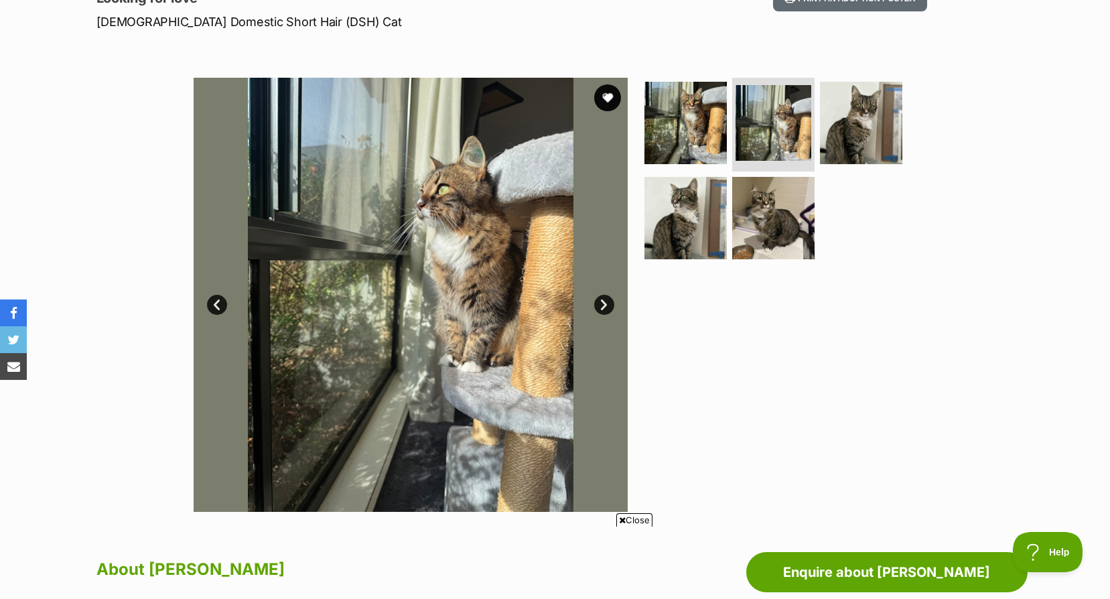
click at [606, 305] on link "Next" at bounding box center [604, 305] width 20 height 20
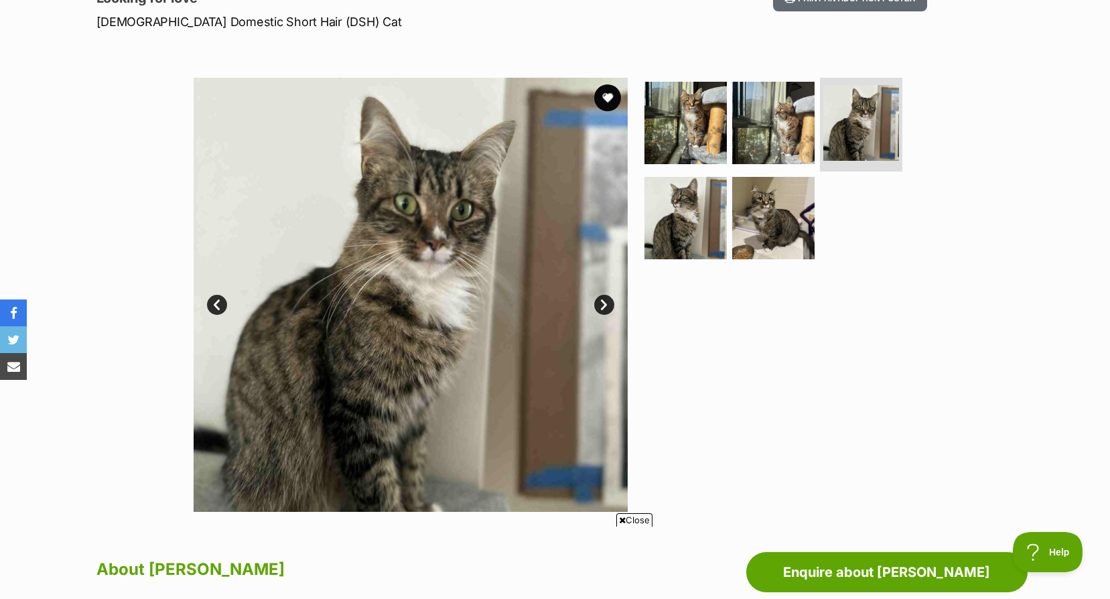
click at [606, 305] on link "Next" at bounding box center [604, 305] width 20 height 20
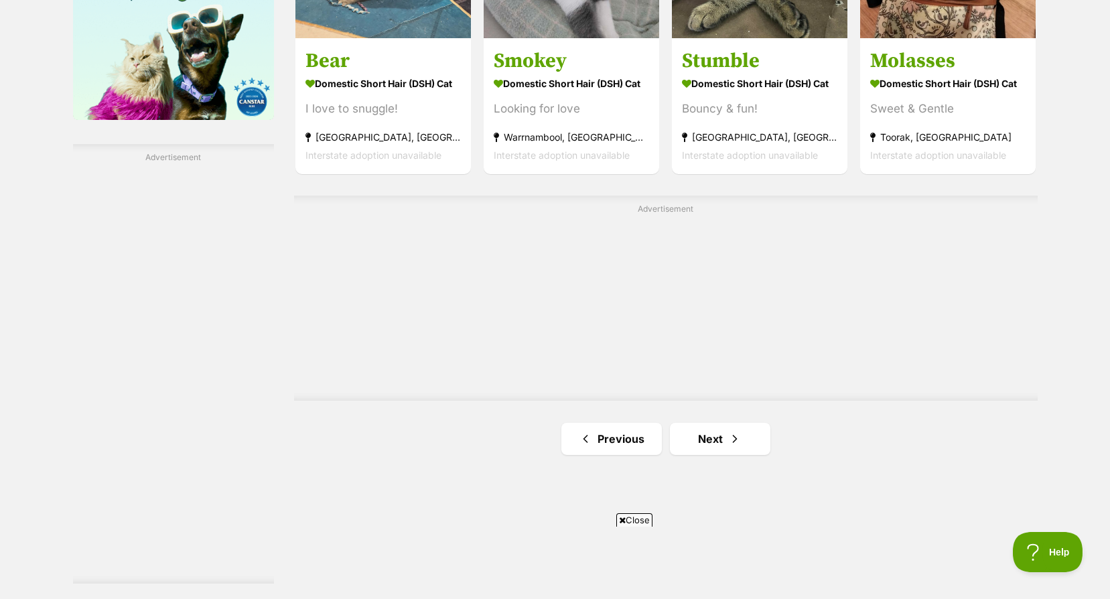
scroll to position [2278, 0]
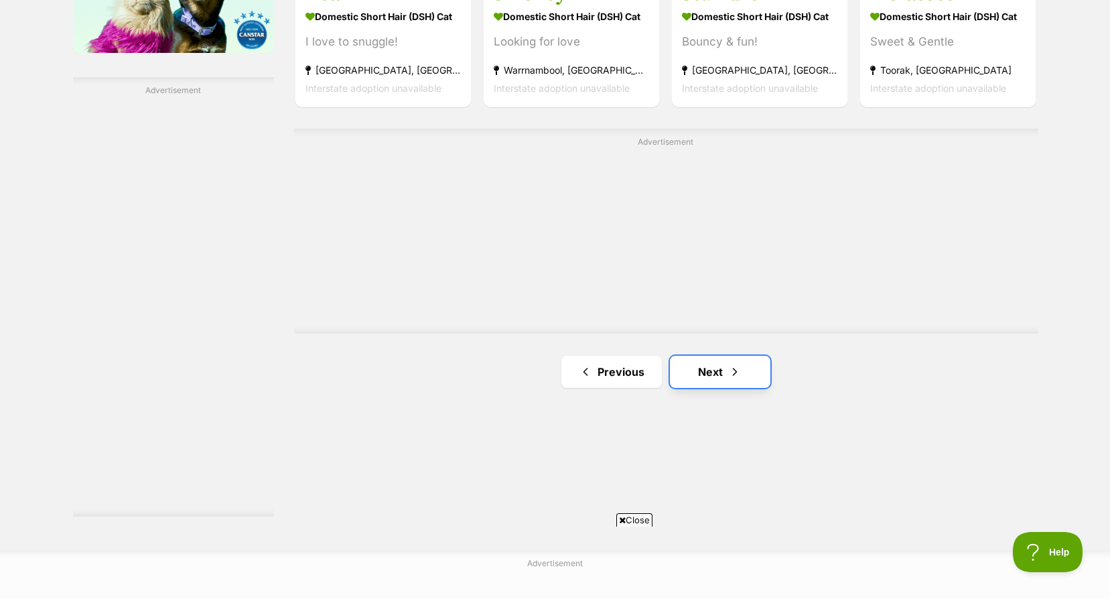
click at [723, 382] on link "Next" at bounding box center [720, 372] width 100 height 32
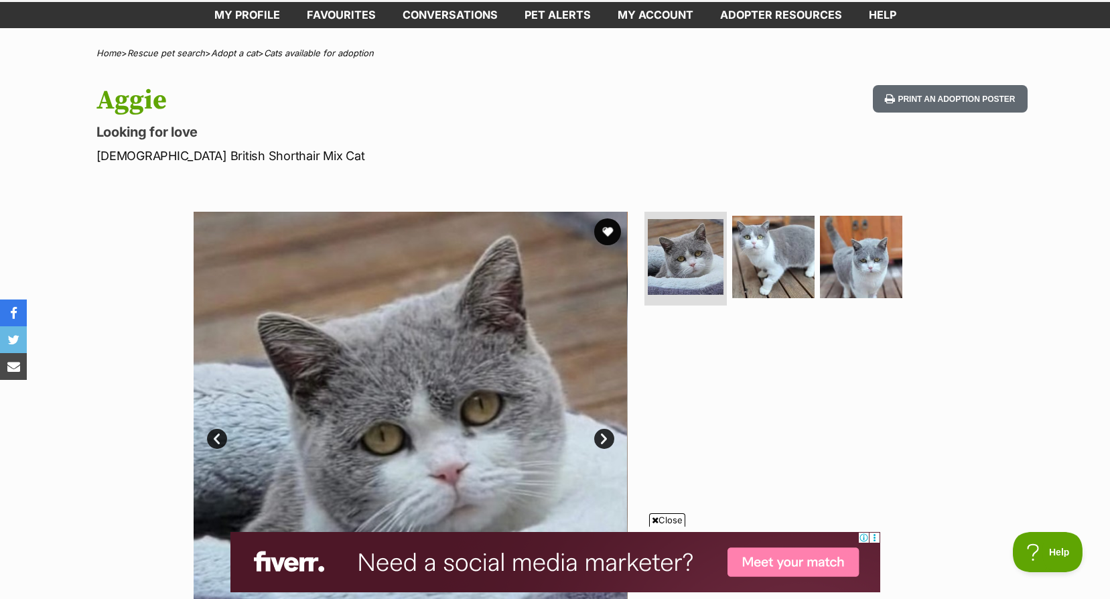
scroll to position [134, 0]
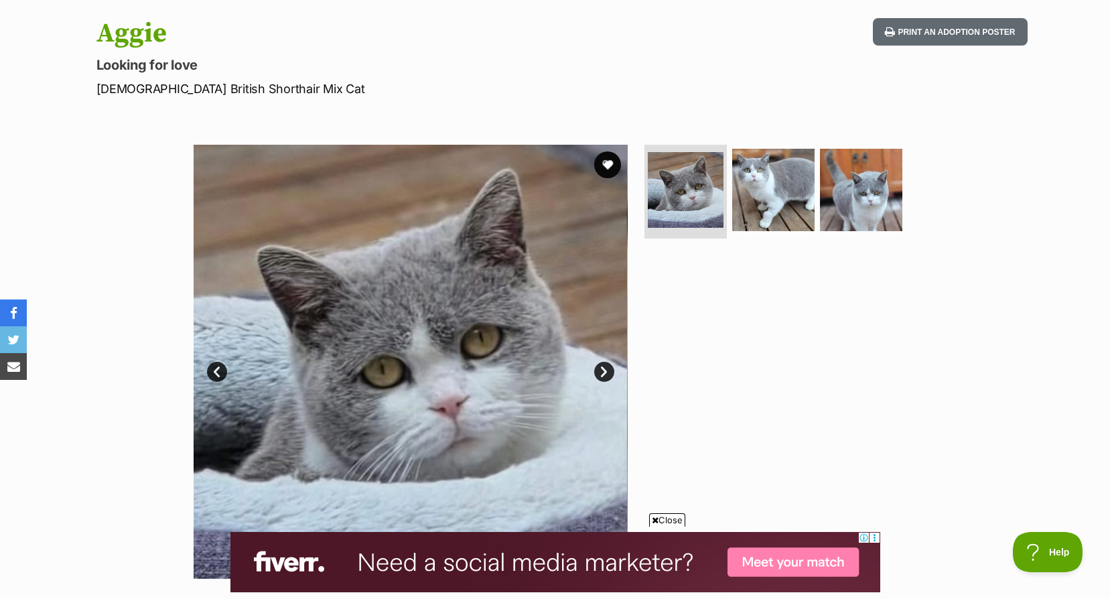
click at [603, 368] on link "Next" at bounding box center [604, 372] width 20 height 20
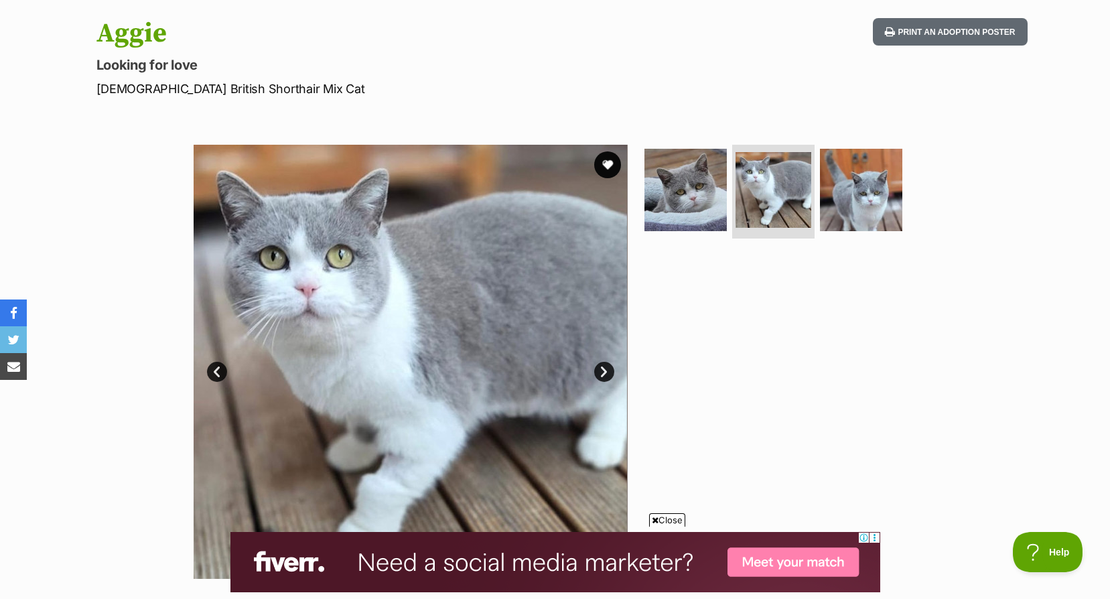
click at [603, 368] on link "Next" at bounding box center [604, 372] width 20 height 20
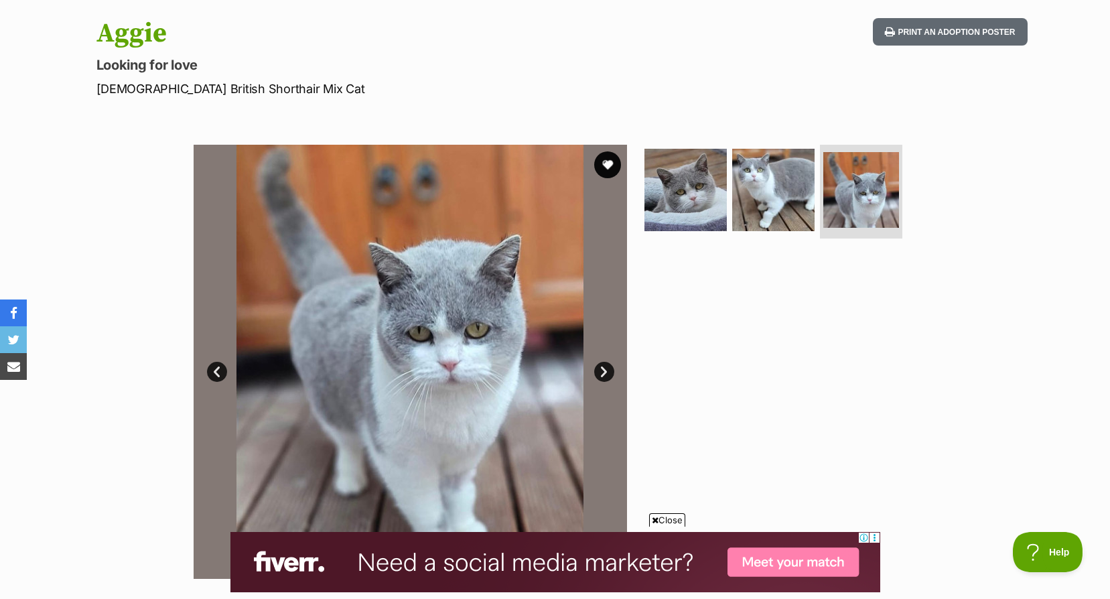
click at [603, 368] on link "Next" at bounding box center [604, 372] width 20 height 20
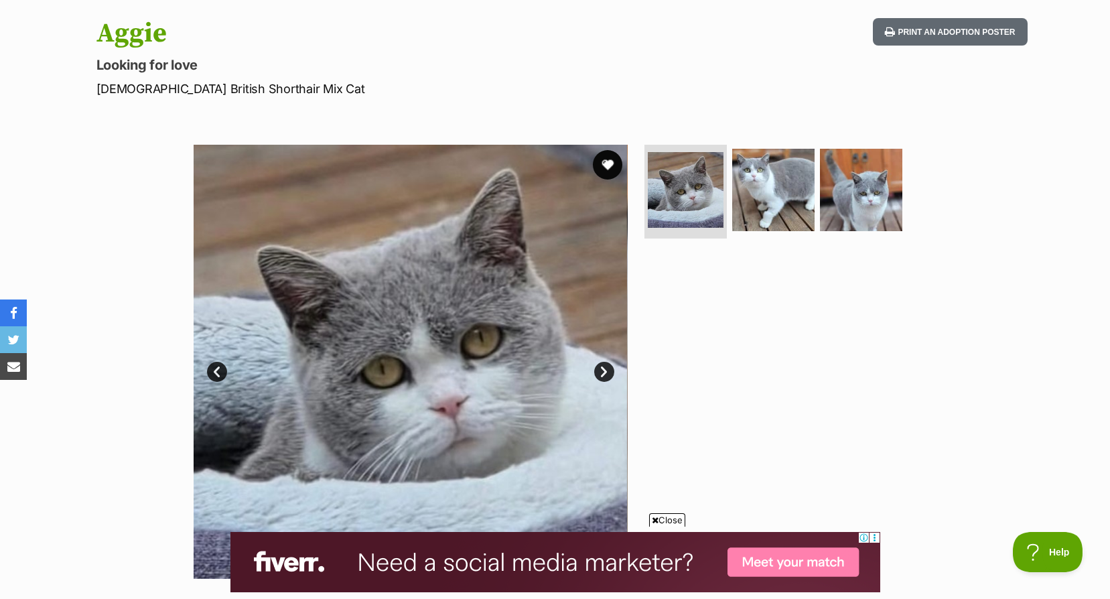
click at [600, 165] on button "favourite" at bounding box center [607, 164] width 29 height 29
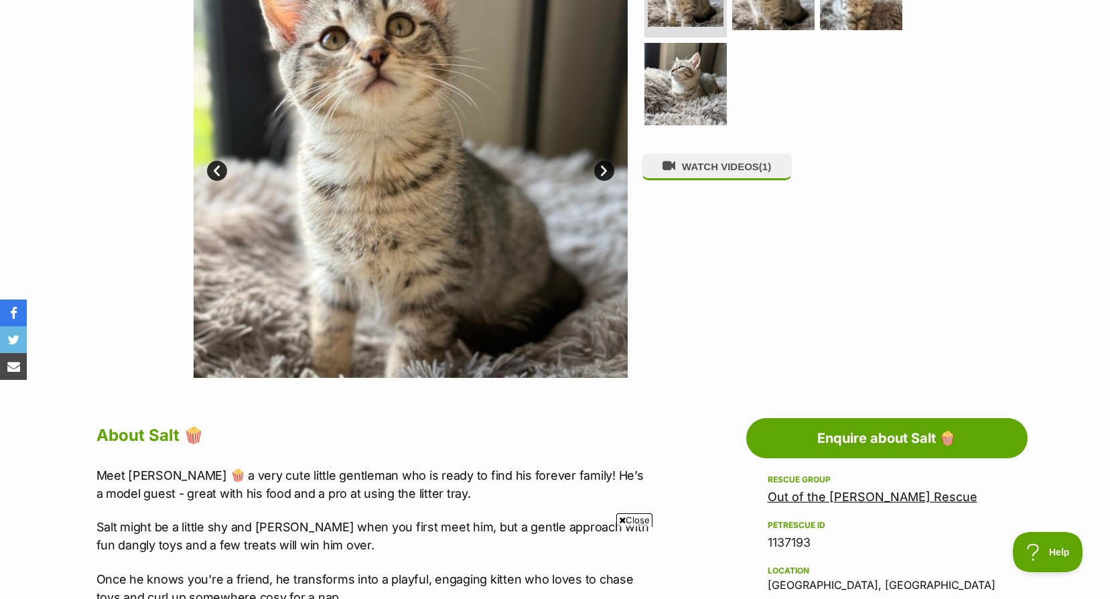
scroll to position [134, 0]
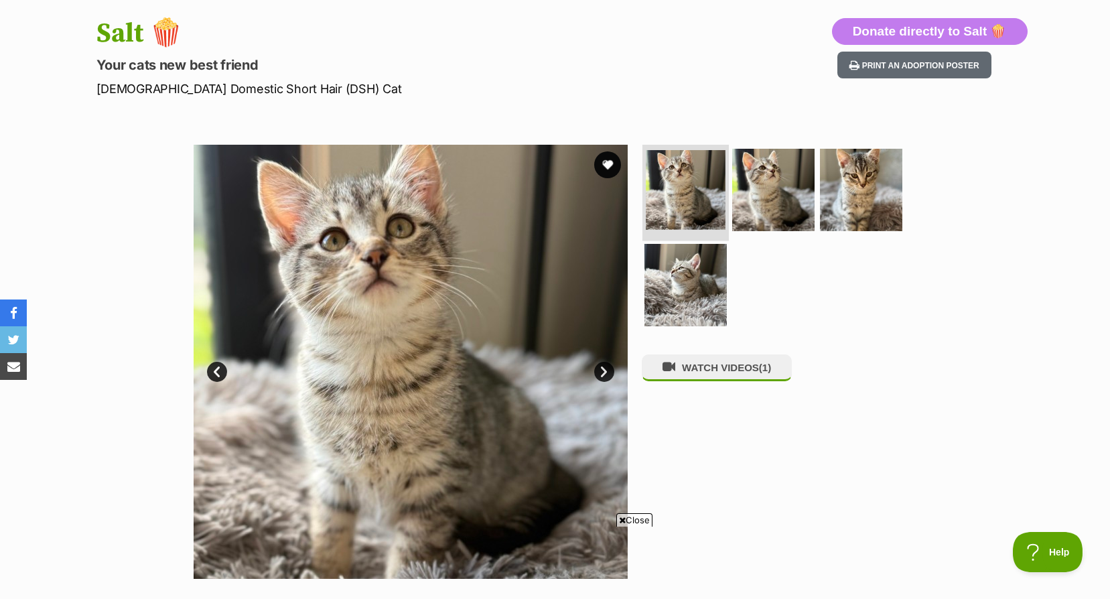
click at [695, 184] on img at bounding box center [686, 190] width 80 height 80
click at [767, 185] on img at bounding box center [773, 190] width 86 height 86
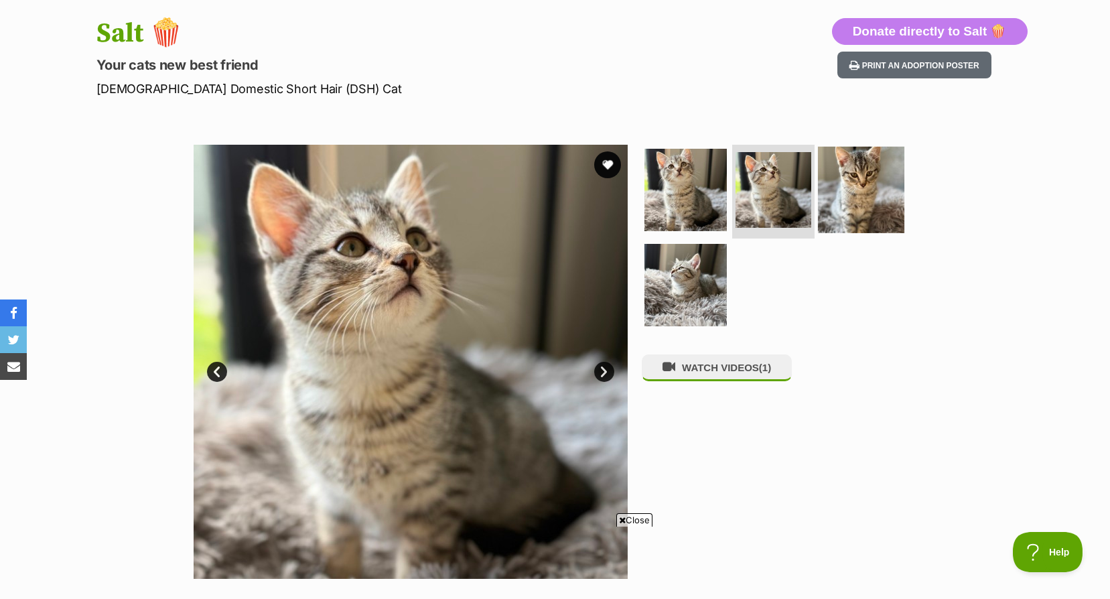
click at [847, 190] on img at bounding box center [861, 190] width 86 height 86
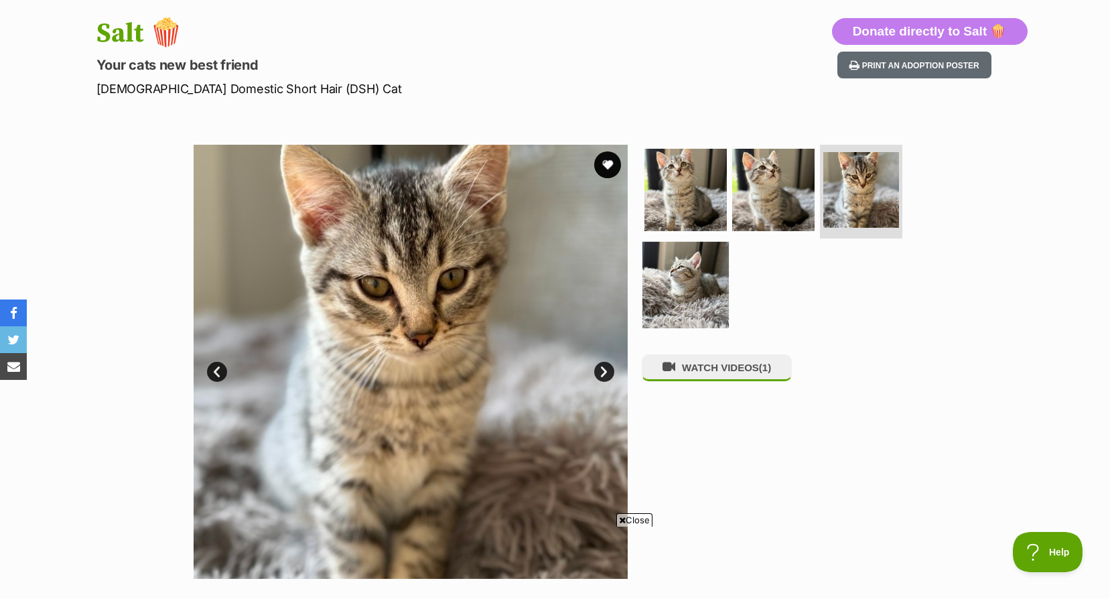
click at [710, 275] on img at bounding box center [685, 284] width 86 height 86
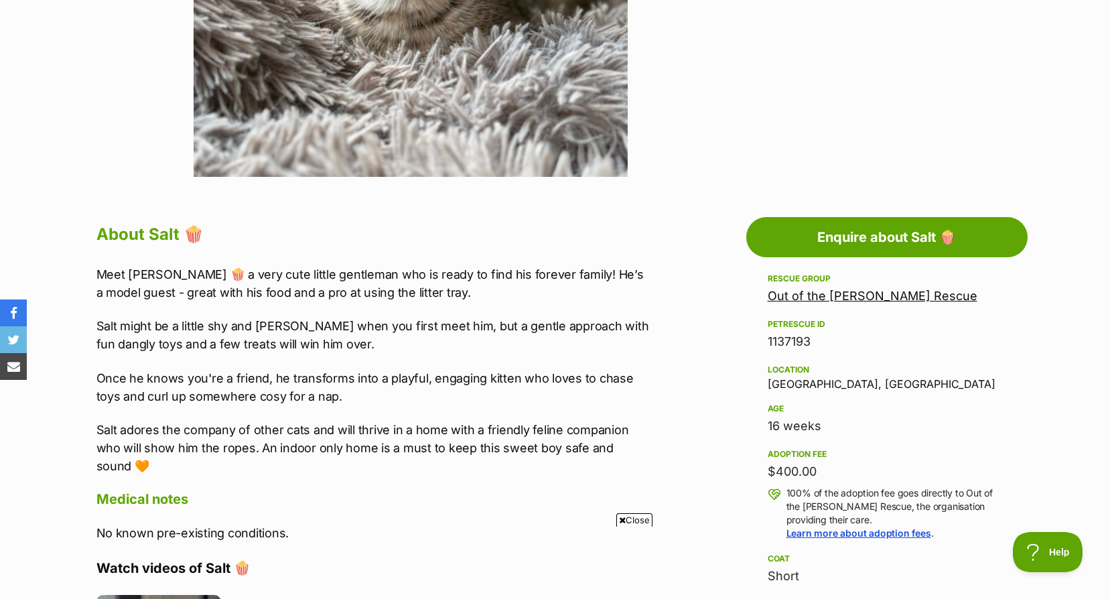
scroll to position [938, 0]
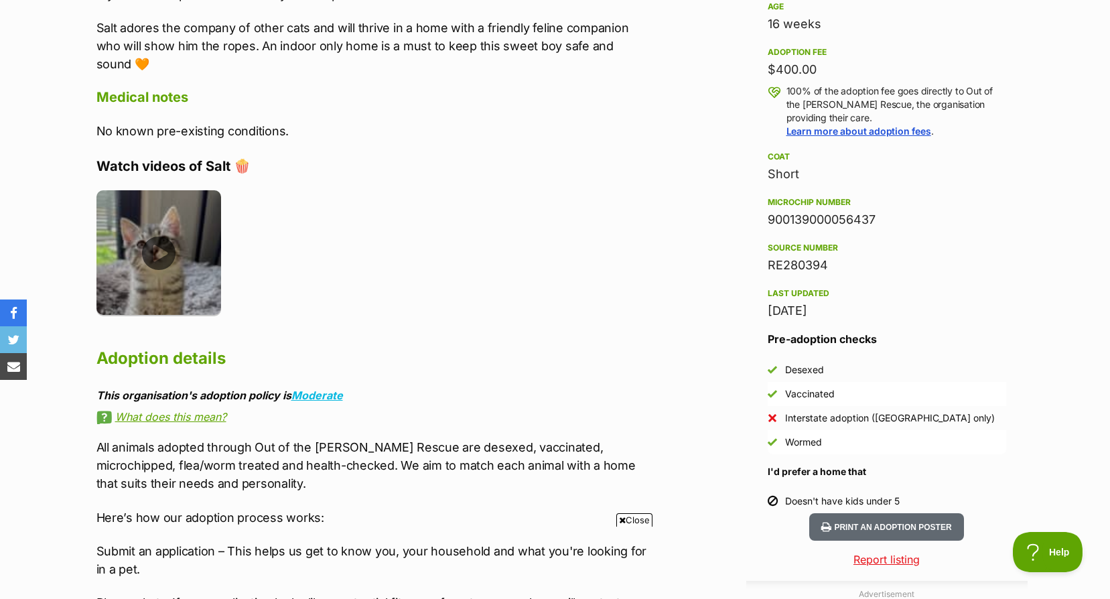
click at [190, 238] on img at bounding box center [158, 252] width 125 height 125
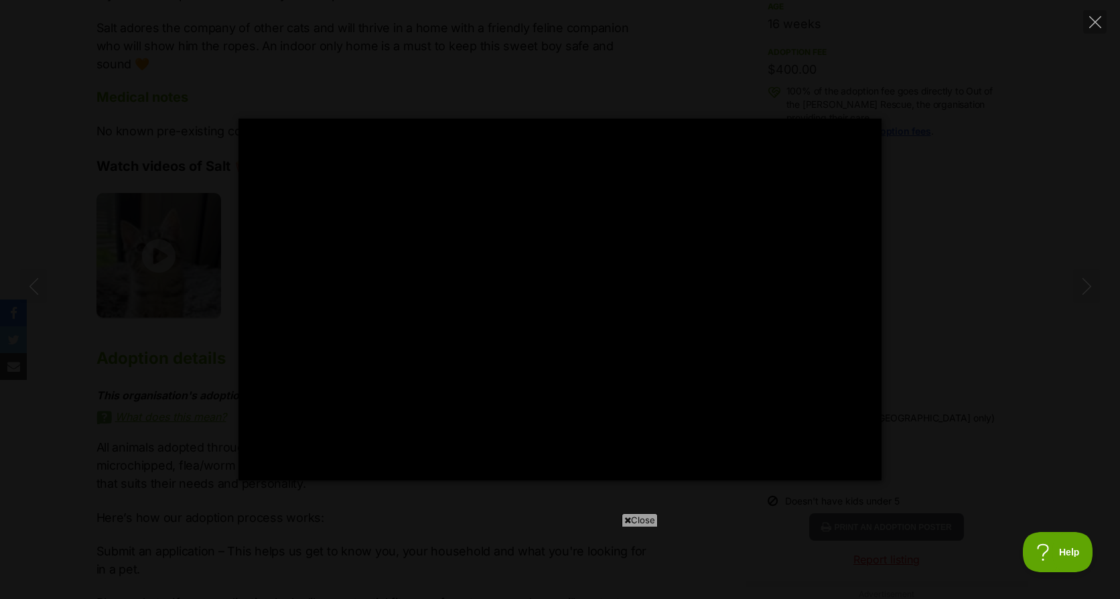
click at [1003, 299] on div "Pause Play % buffered 00:08 -00:09 Unmute Mute Disable captions Enable captions…" at bounding box center [560, 300] width 1120 height 362
type input "18.7"
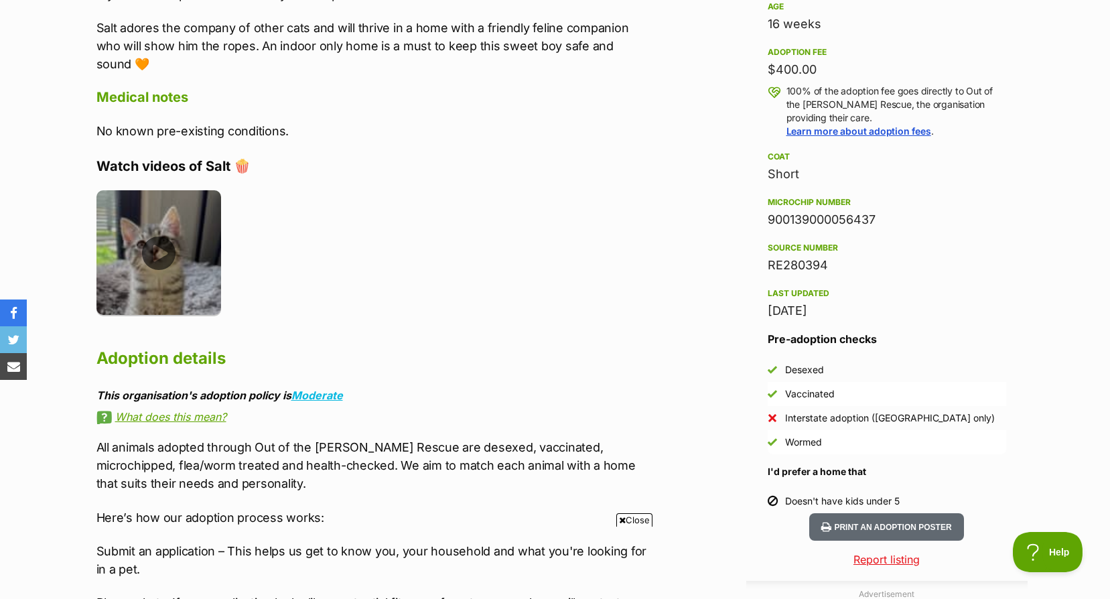
click at [166, 256] on img at bounding box center [158, 252] width 125 height 125
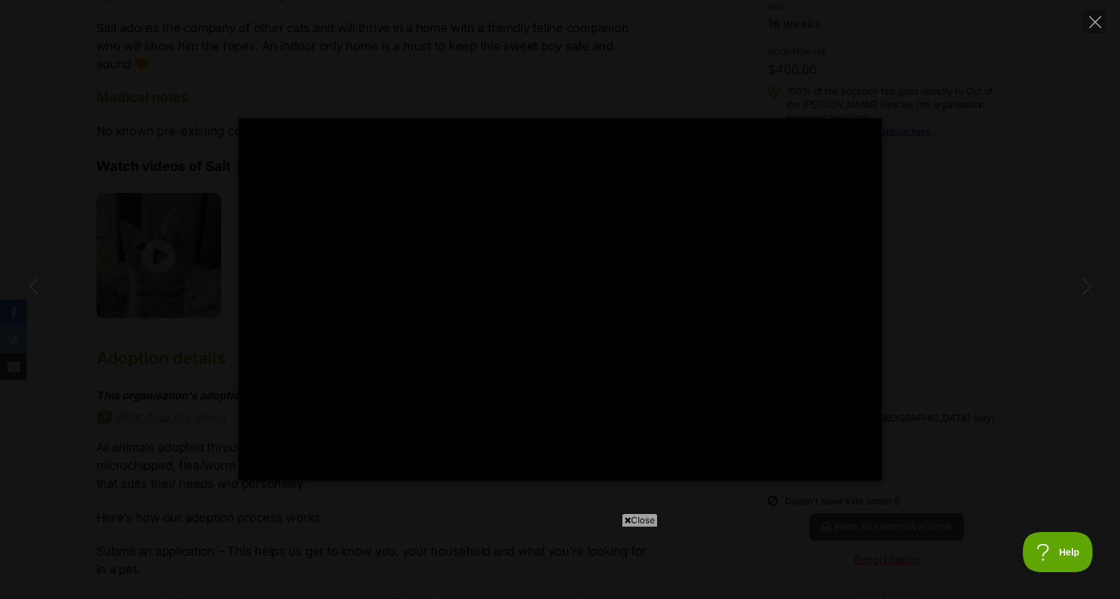
click at [1041, 268] on div "Pause Play % buffered 00:00 -00:01 Unmute Mute Disable captions Enable captions…" at bounding box center [560, 300] width 1120 height 362
type input "89.49"
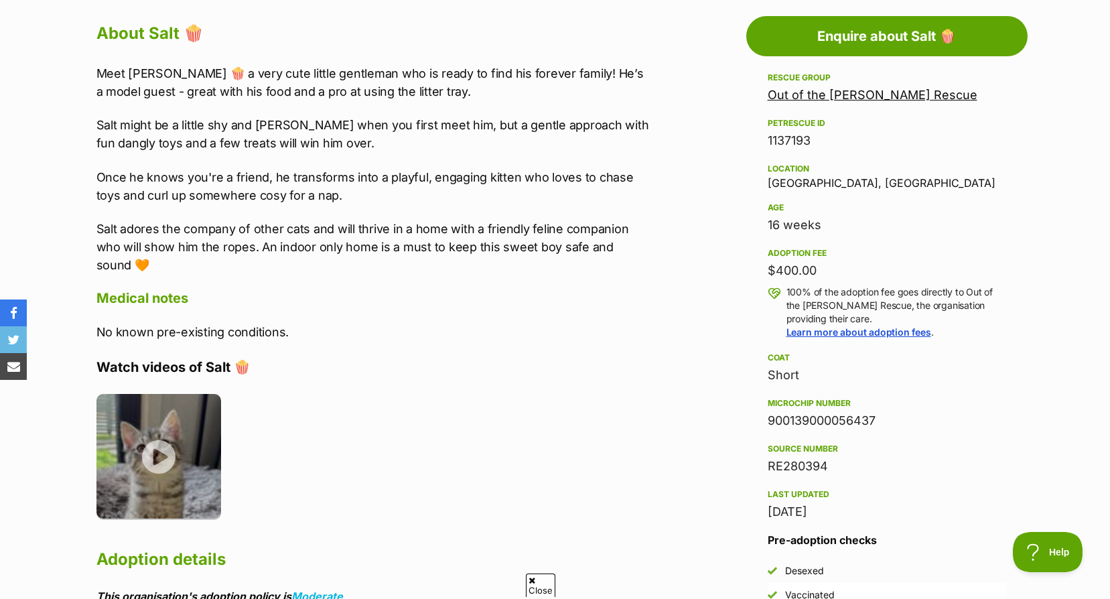
scroll to position [402, 0]
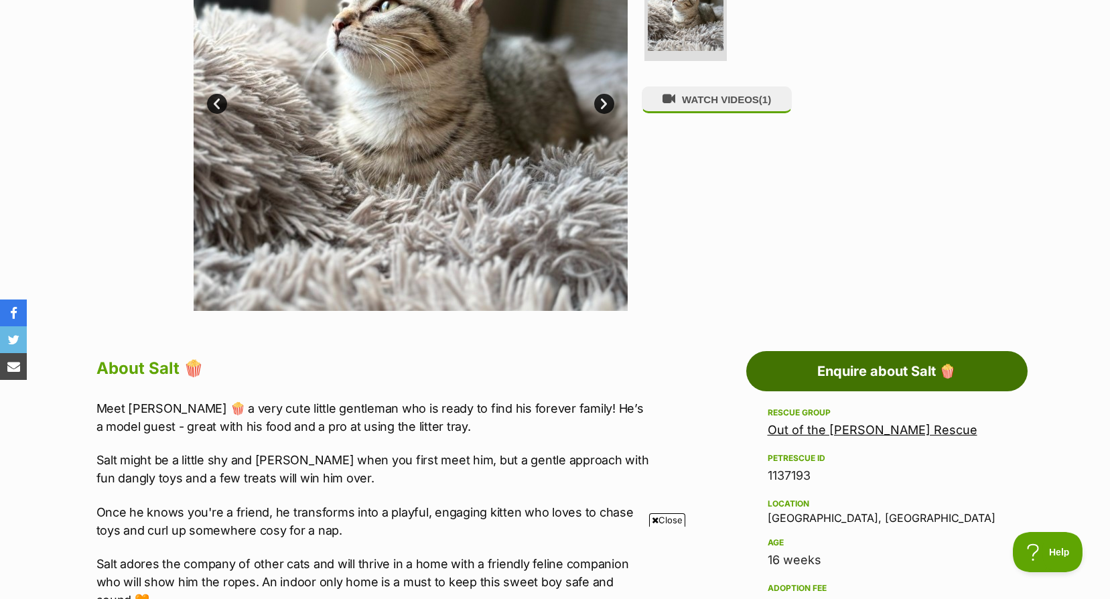
click at [891, 378] on link "Enquire about Salt 🍿" at bounding box center [886, 371] width 281 height 40
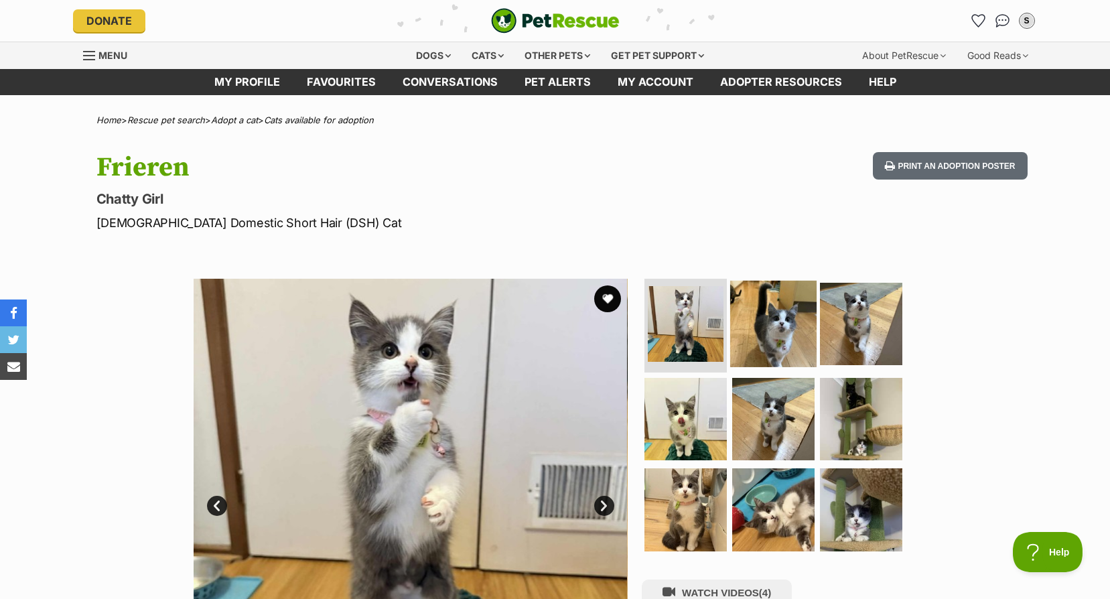
click at [750, 340] on img at bounding box center [773, 324] width 86 height 86
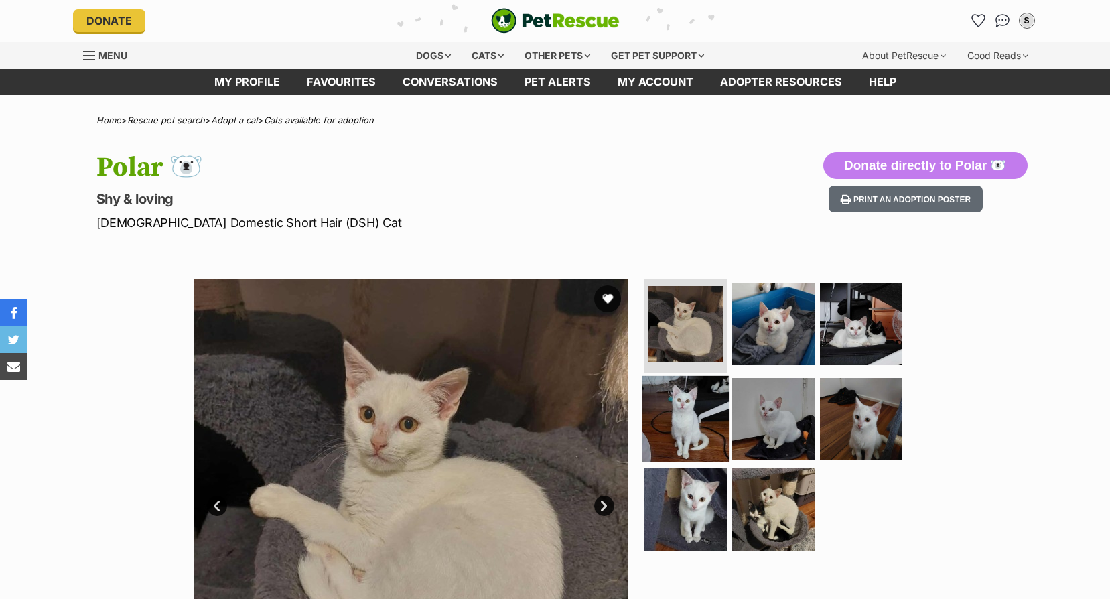
click at [707, 413] on img at bounding box center [685, 418] width 86 height 86
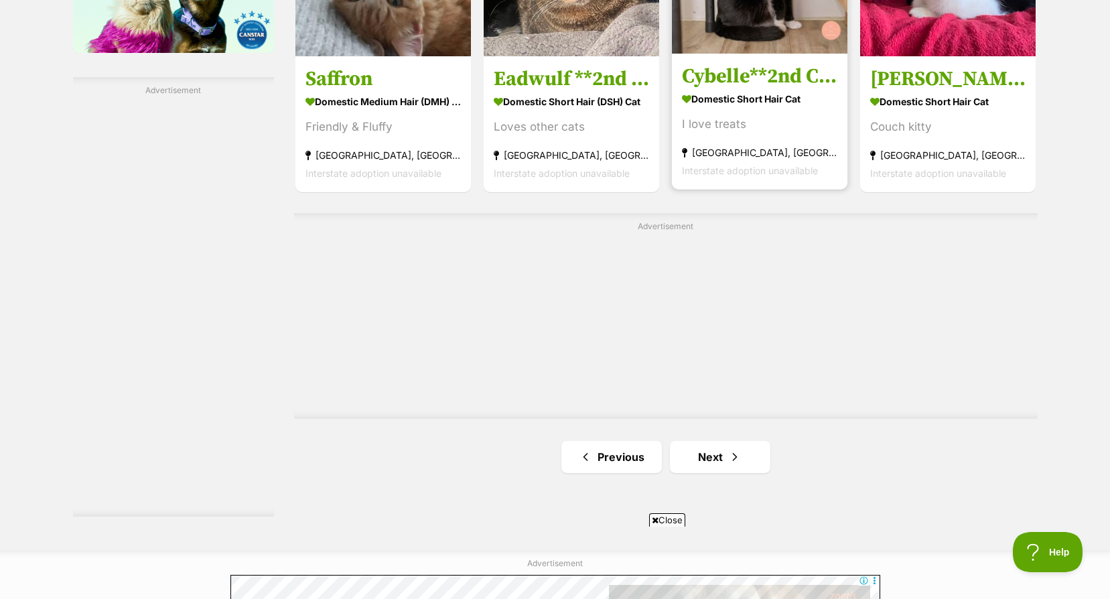
scroll to position [2345, 0]
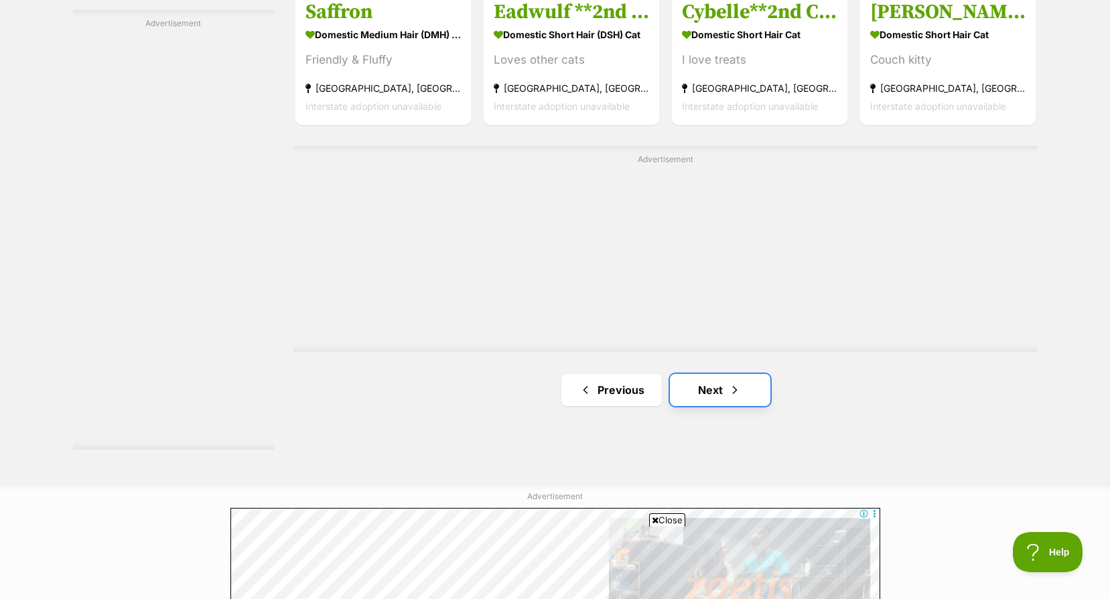
click at [715, 389] on link "Next" at bounding box center [720, 390] width 100 height 32
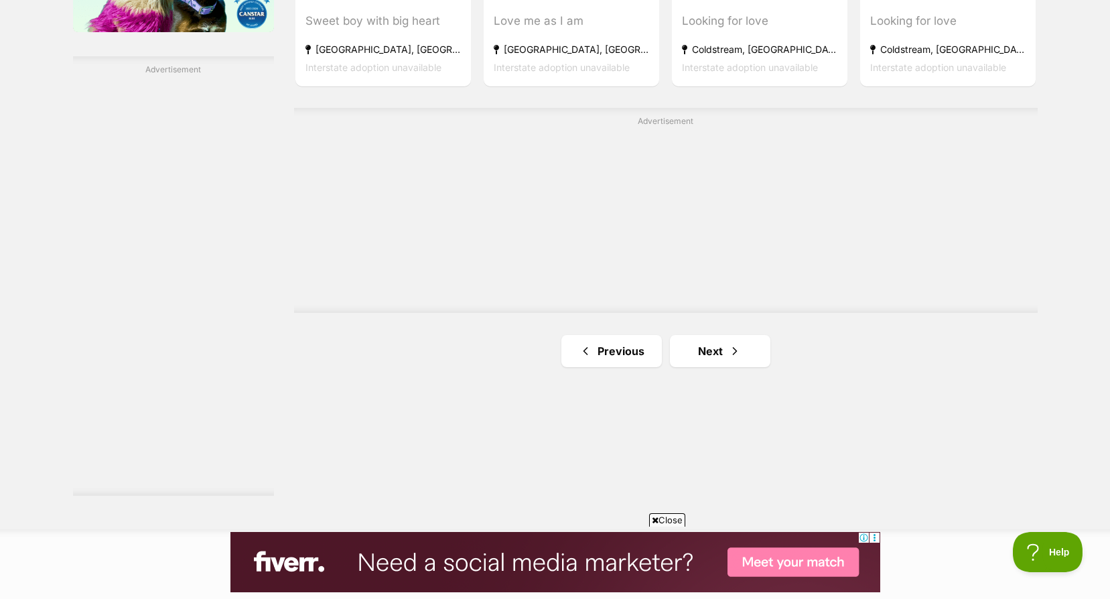
scroll to position [2432, 0]
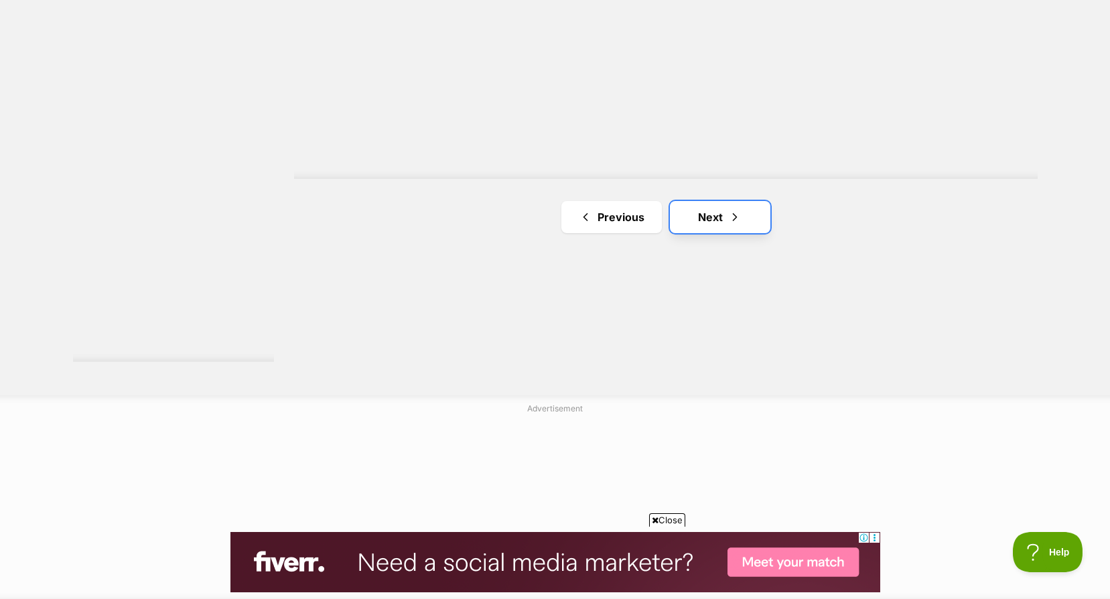
click at [728, 216] on span "Next page" at bounding box center [734, 217] width 13 height 16
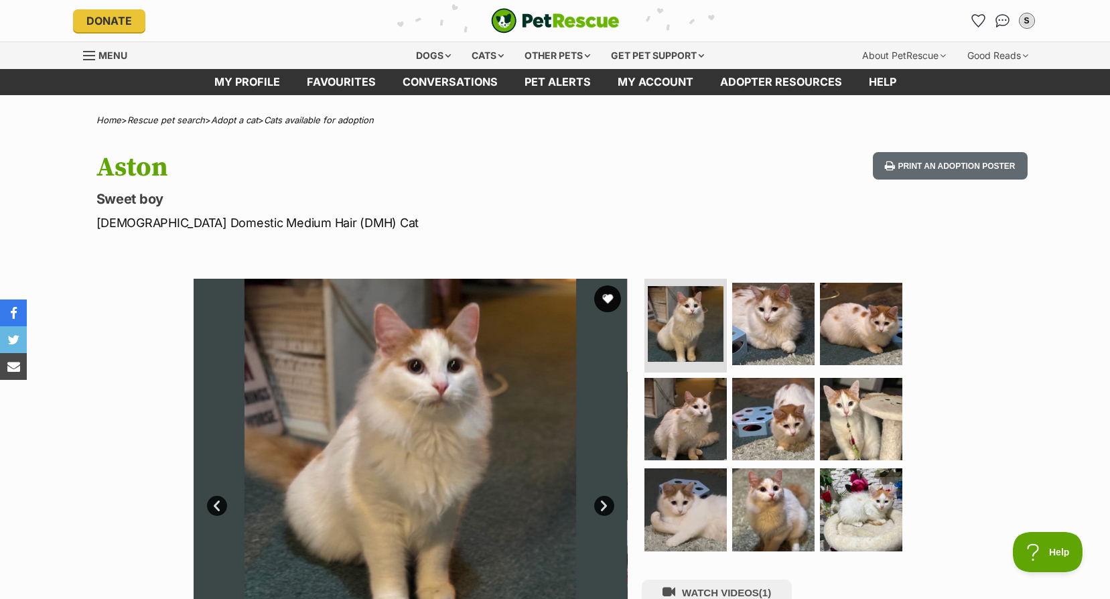
click at [612, 499] on link "Next" at bounding box center [604, 506] width 20 height 20
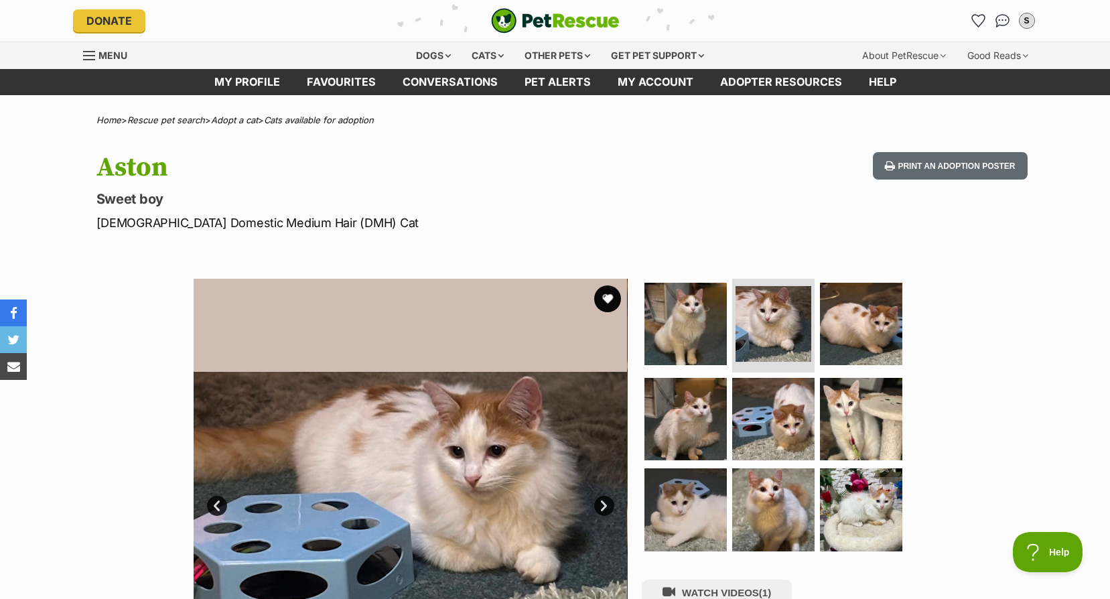
click at [612, 499] on link "Next" at bounding box center [604, 506] width 20 height 20
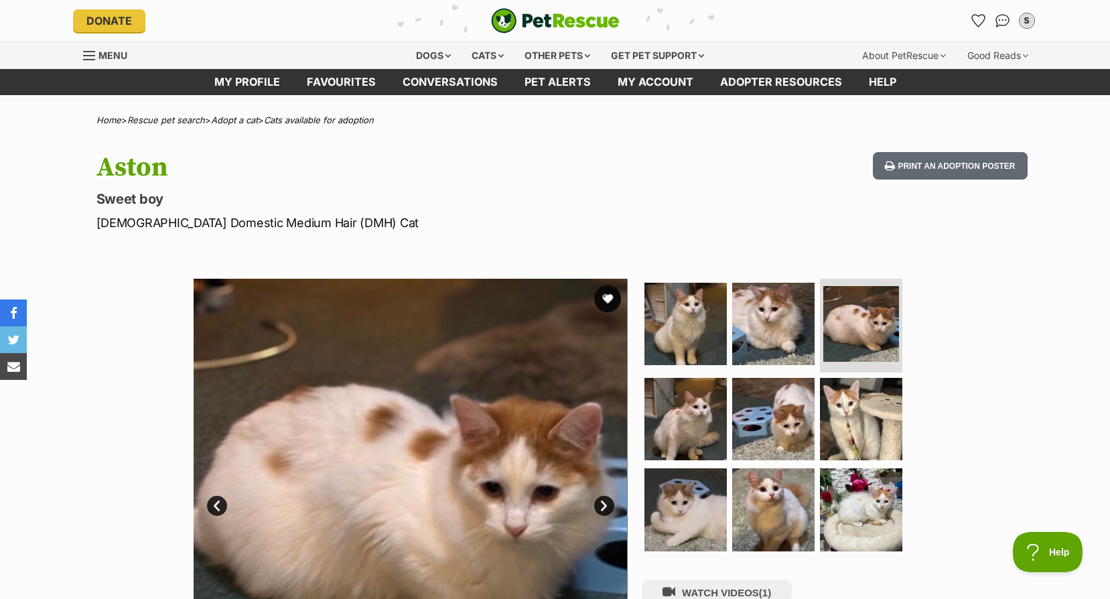
click at [612, 499] on link "Next" at bounding box center [604, 506] width 20 height 20
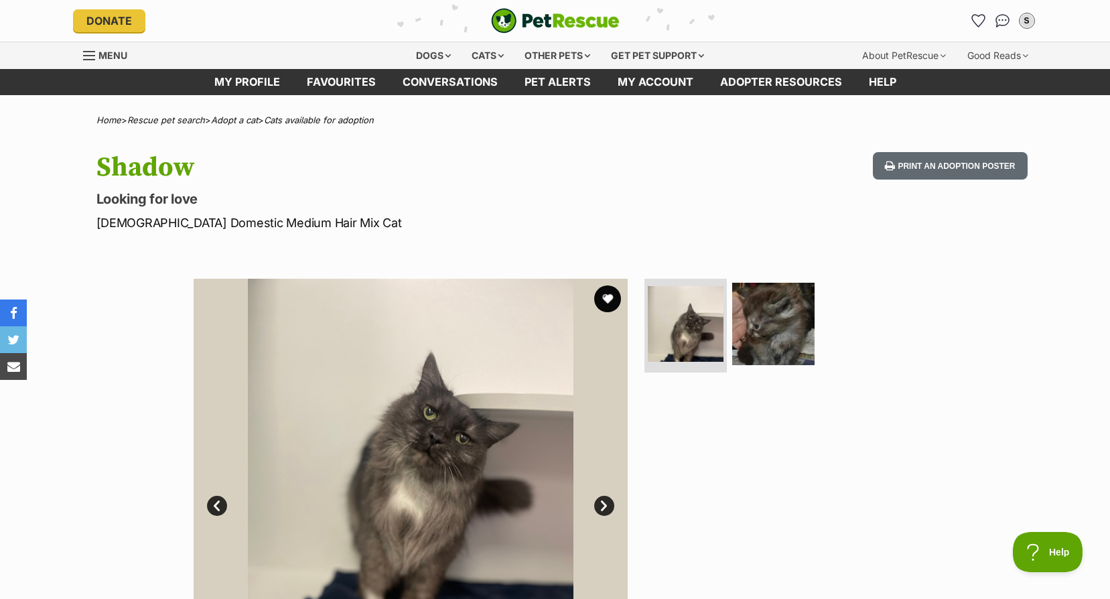
scroll to position [134, 0]
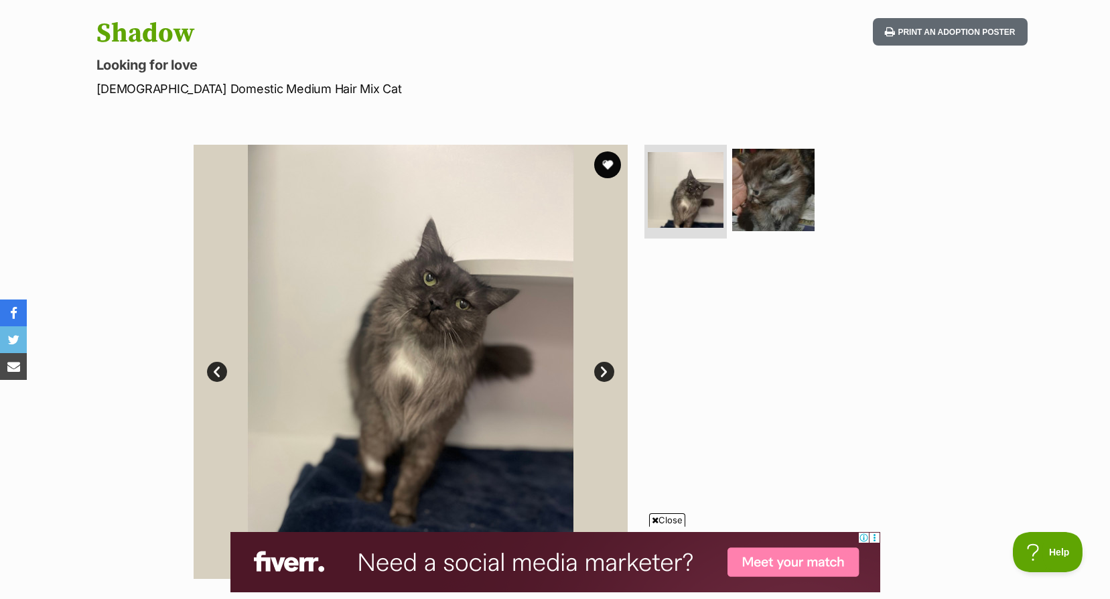
click at [602, 367] on link "Next" at bounding box center [604, 372] width 20 height 20
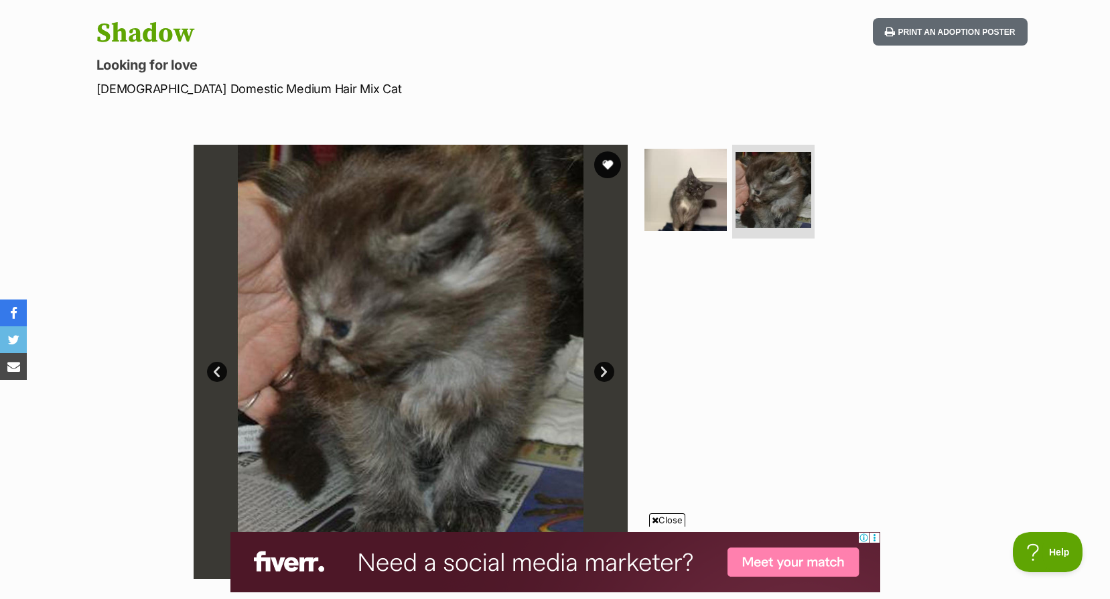
click at [602, 367] on link "Next" at bounding box center [604, 372] width 20 height 20
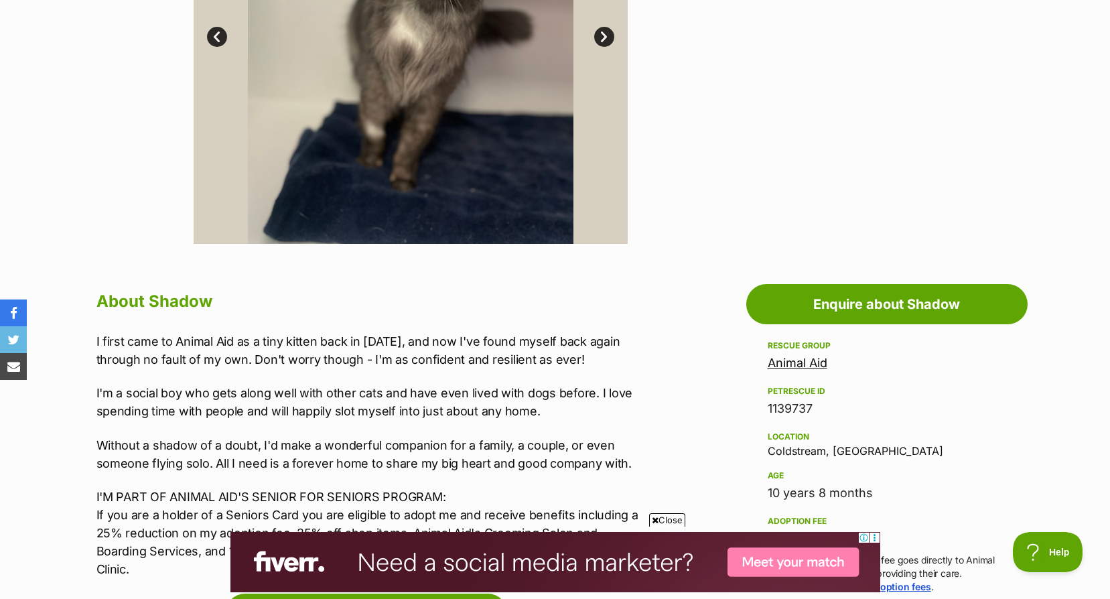
scroll to position [603, 0]
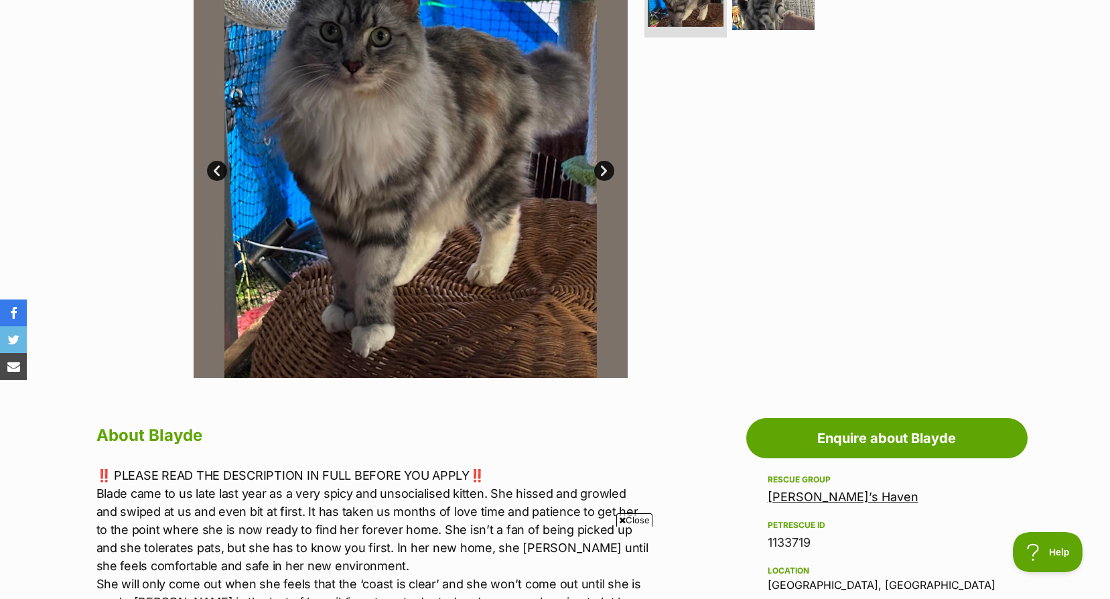
scroll to position [134, 0]
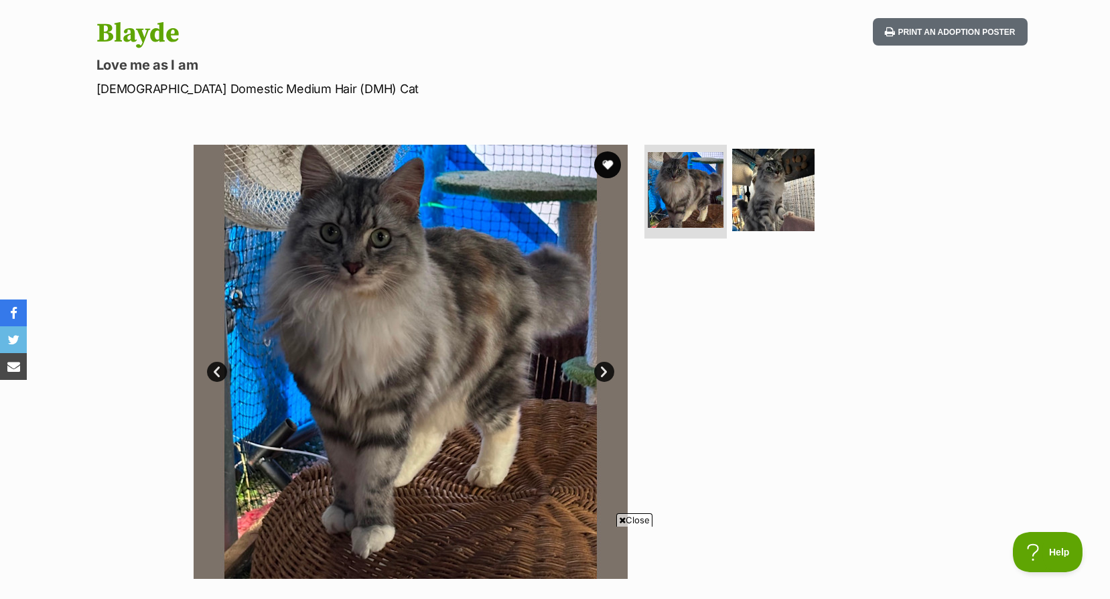
click at [600, 368] on link "Next" at bounding box center [604, 372] width 20 height 20
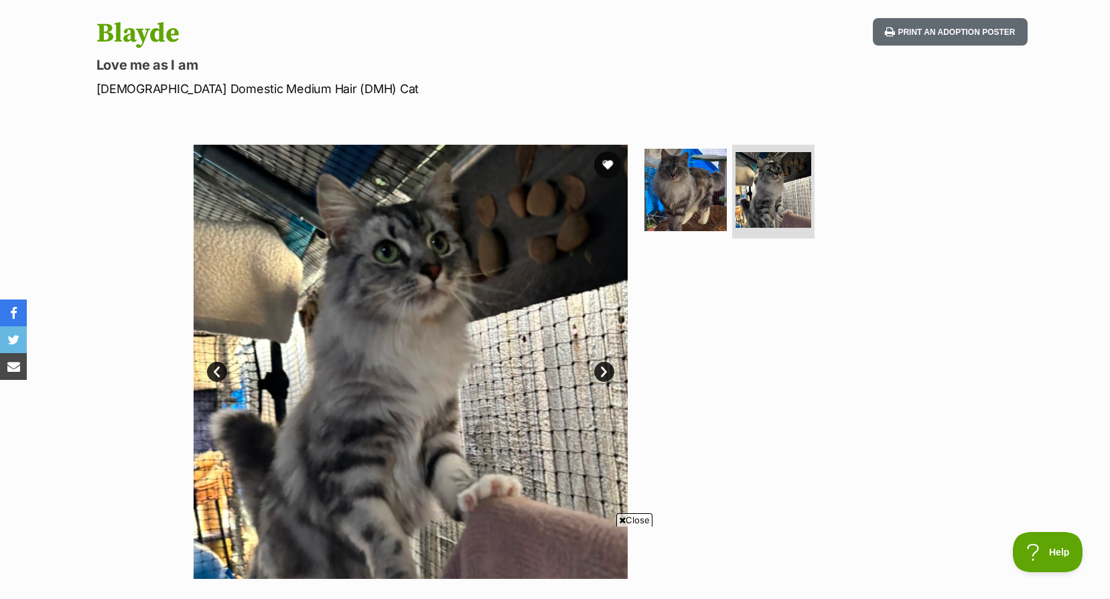
click at [600, 368] on link "Next" at bounding box center [604, 372] width 20 height 20
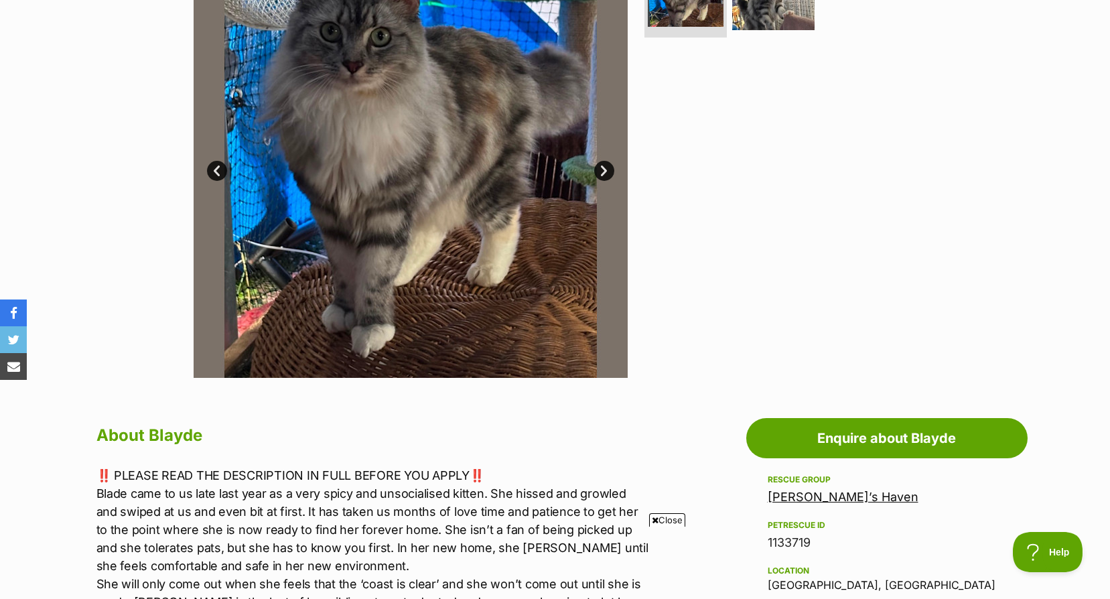
scroll to position [67, 0]
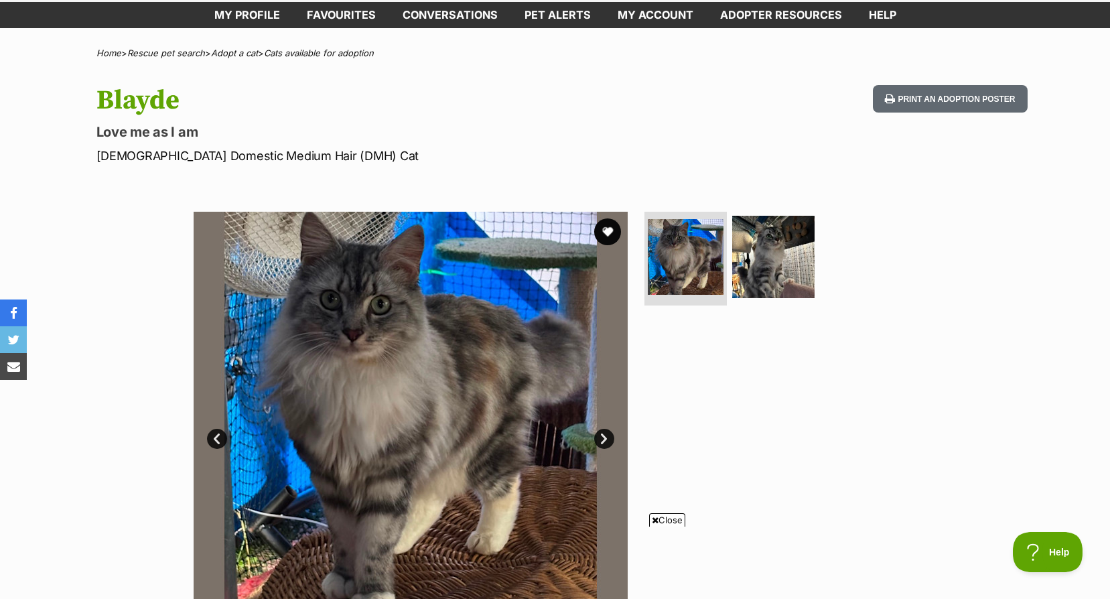
click at [608, 439] on link "Next" at bounding box center [604, 439] width 20 height 20
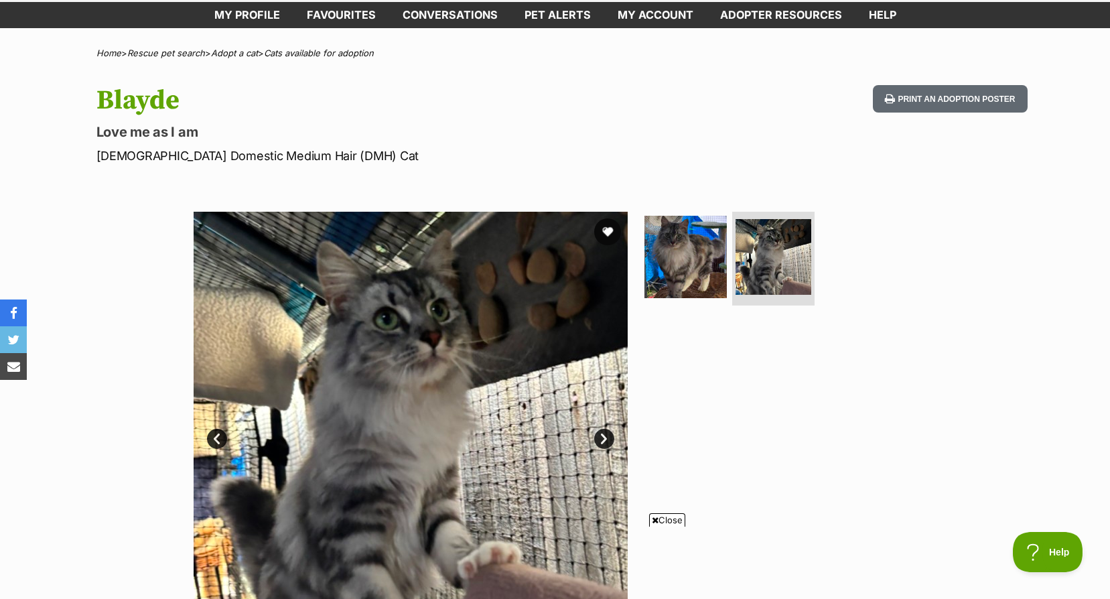
click at [608, 439] on link "Next" at bounding box center [604, 439] width 20 height 20
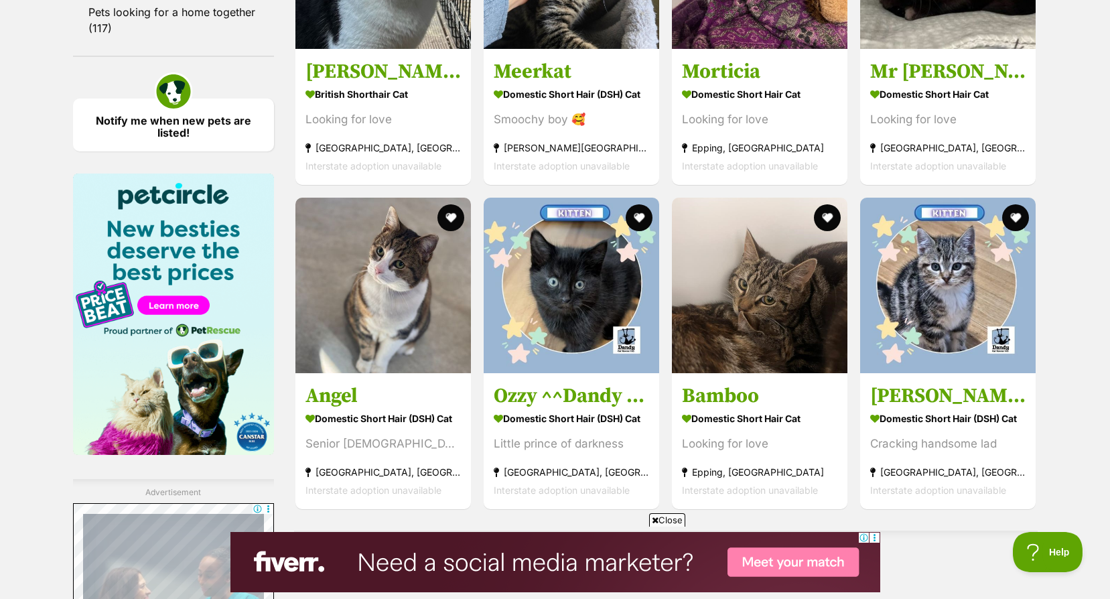
scroll to position [2211, 0]
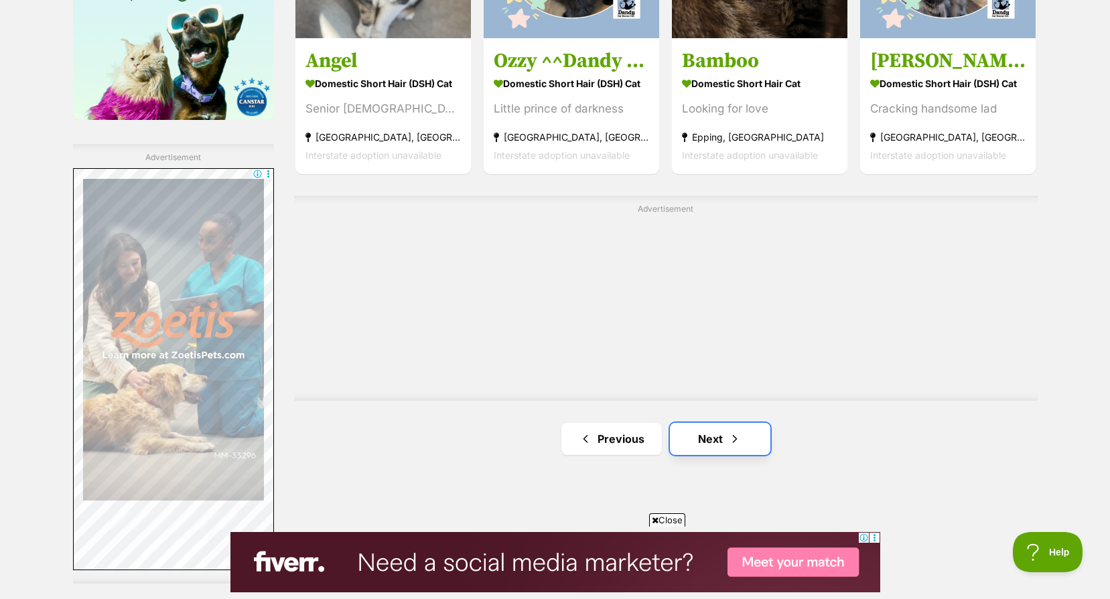
click at [698, 443] on link "Next" at bounding box center [720, 439] width 100 height 32
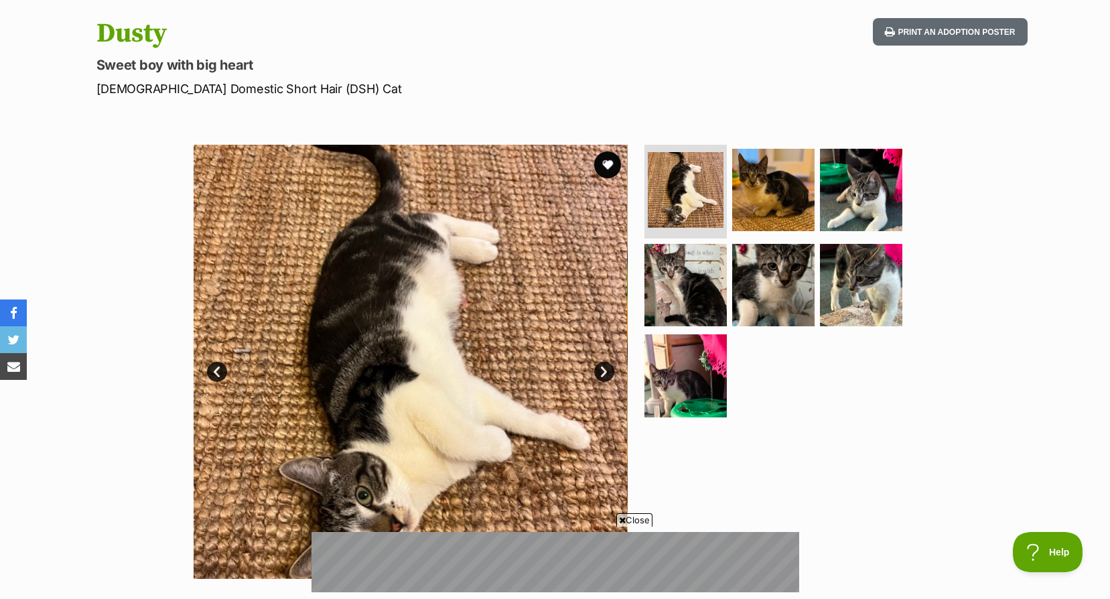
scroll to position [201, 0]
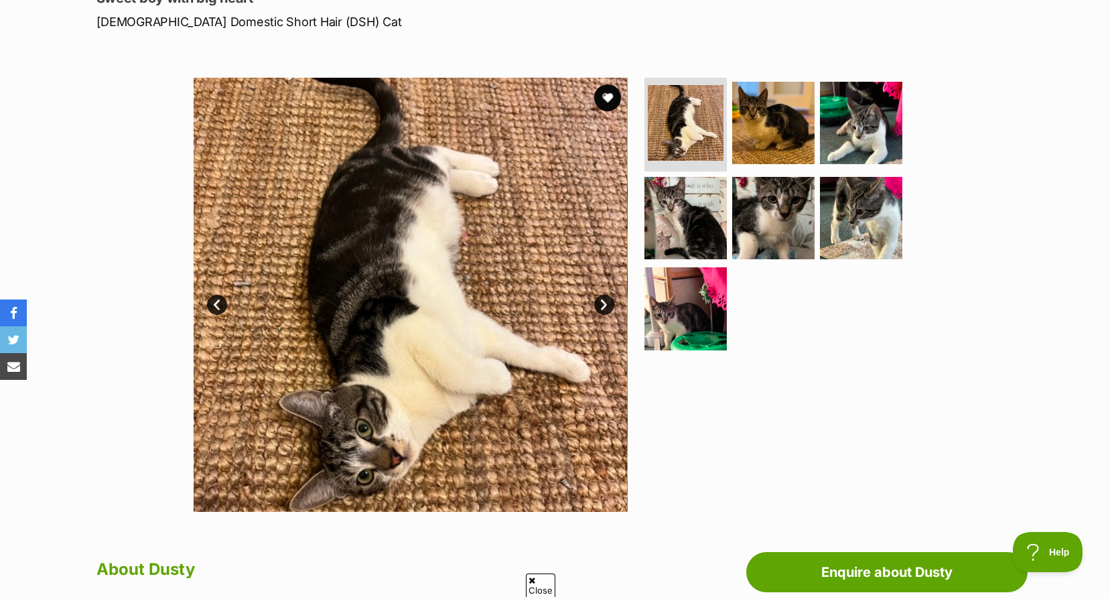
click at [608, 299] on link "Next" at bounding box center [604, 305] width 20 height 20
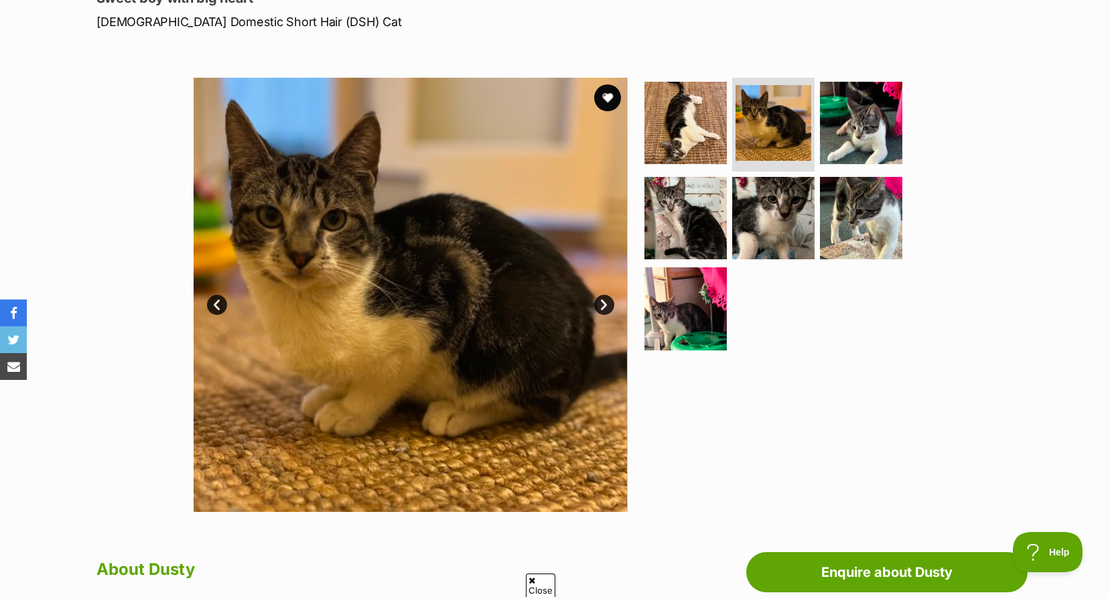
scroll to position [0, 0]
click at [608, 299] on link "Next" at bounding box center [604, 305] width 20 height 20
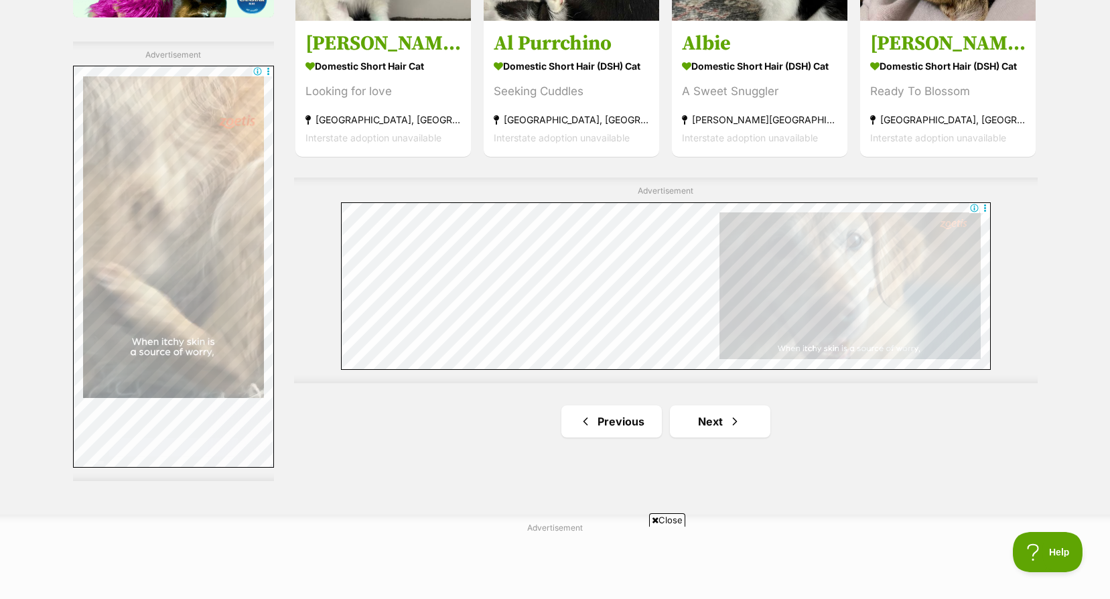
scroll to position [2322, 0]
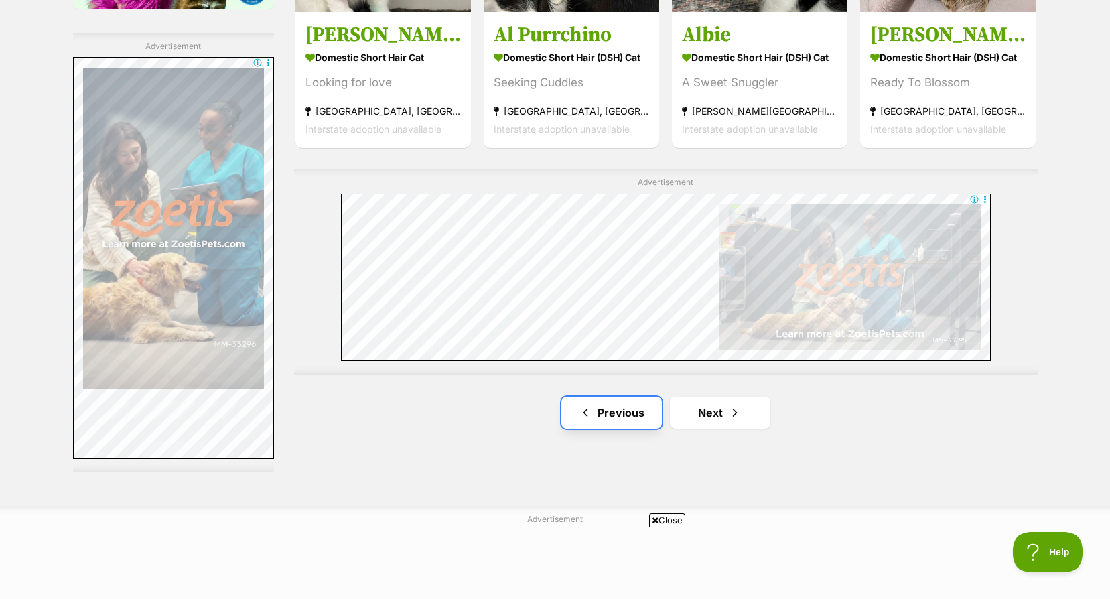
drag, startPoint x: 598, startPoint y: 418, endPoint x: 647, endPoint y: 166, distance: 256.6
click at [598, 418] on link "Previous" at bounding box center [611, 413] width 100 height 32
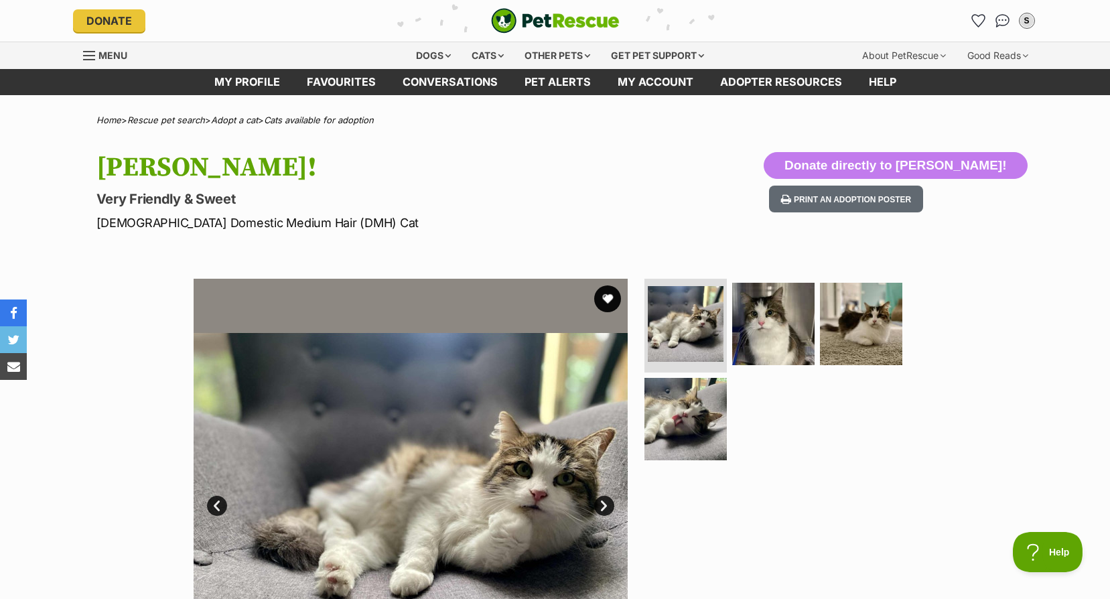
click at [608, 498] on link "Next" at bounding box center [604, 506] width 20 height 20
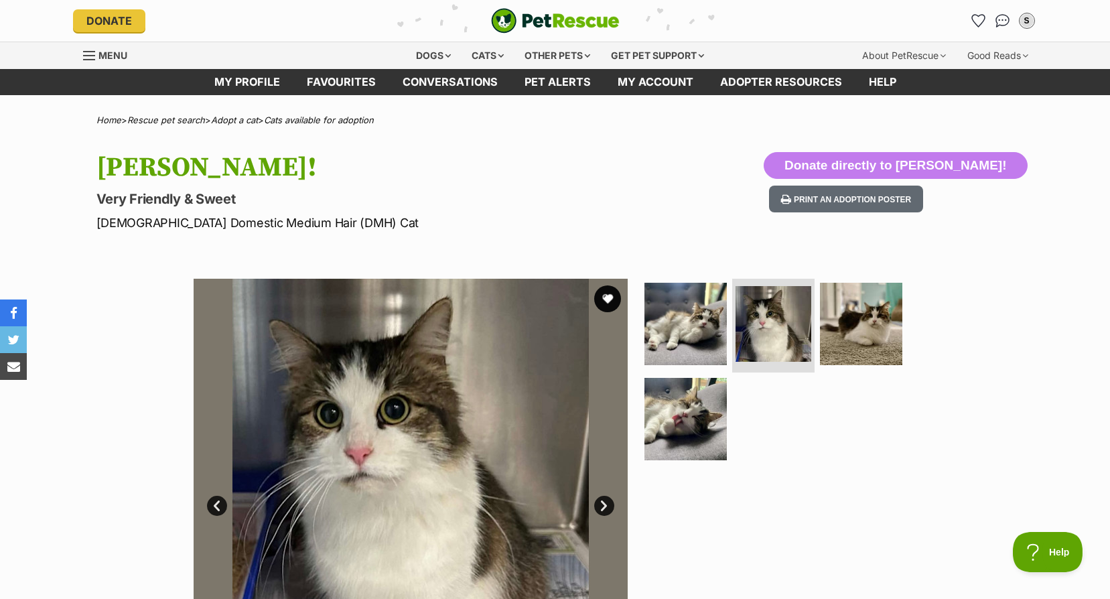
click at [608, 498] on link "Next" at bounding box center [604, 506] width 20 height 20
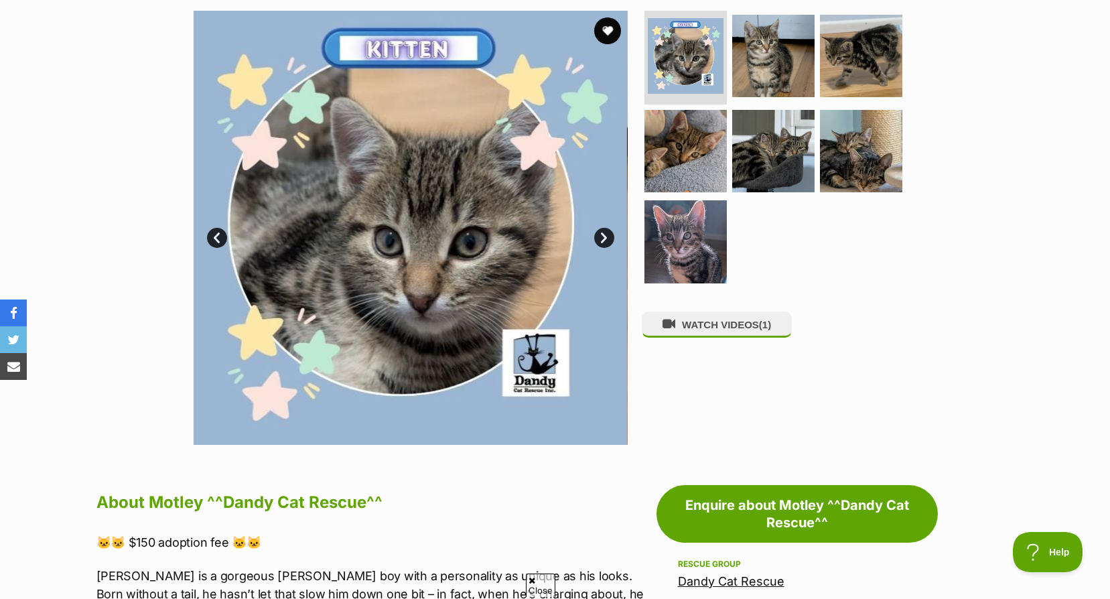
click at [601, 228] on link "Next" at bounding box center [604, 238] width 20 height 20
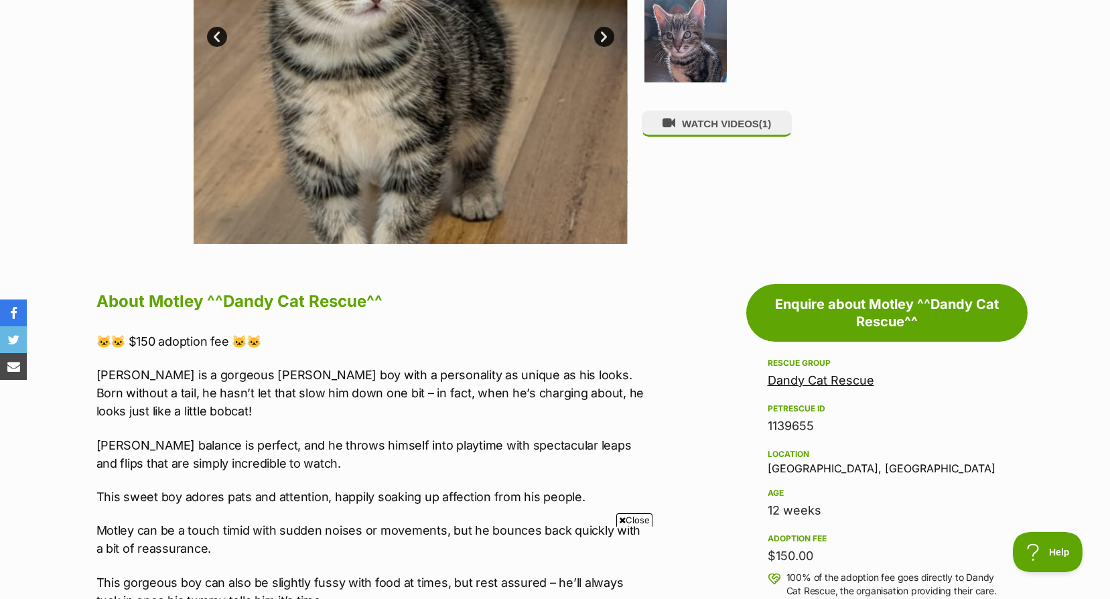
scroll to position [268, 0]
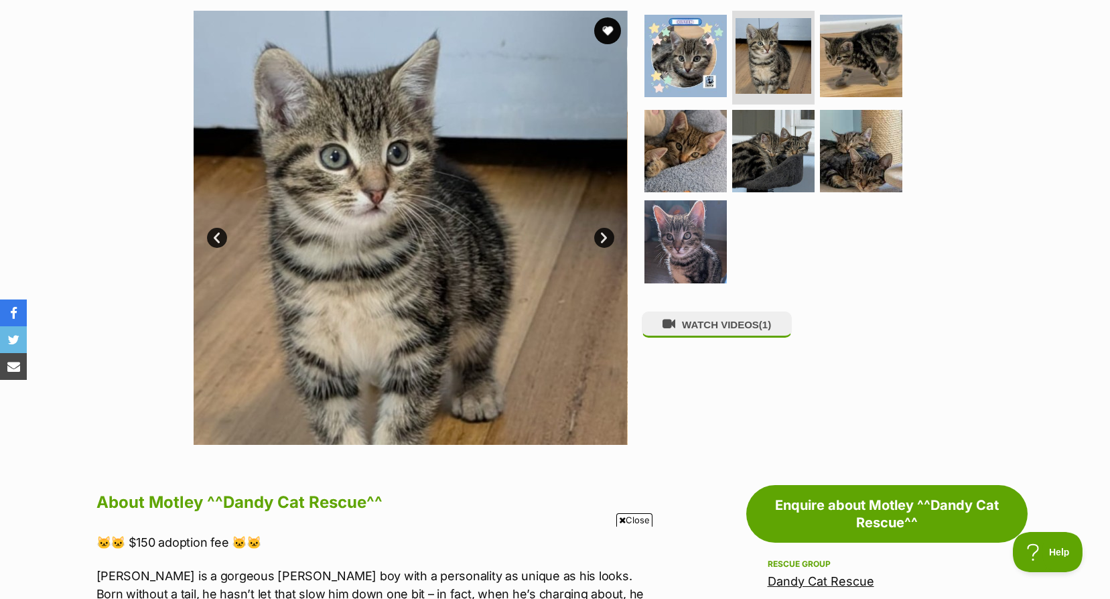
click at [603, 228] on link "Next" at bounding box center [604, 238] width 20 height 20
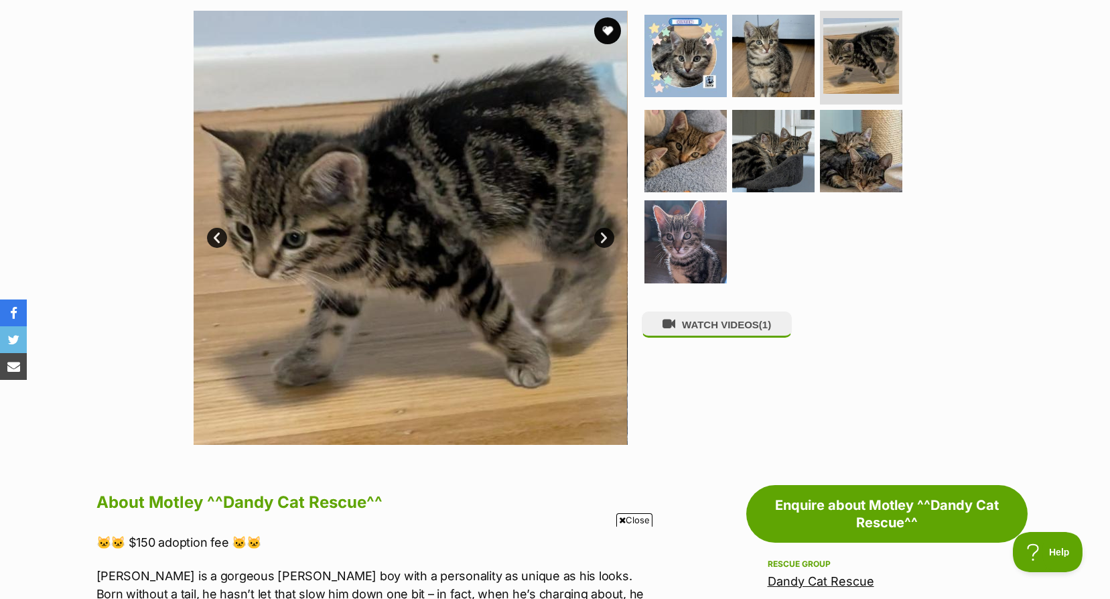
click at [603, 228] on link "Next" at bounding box center [604, 238] width 20 height 20
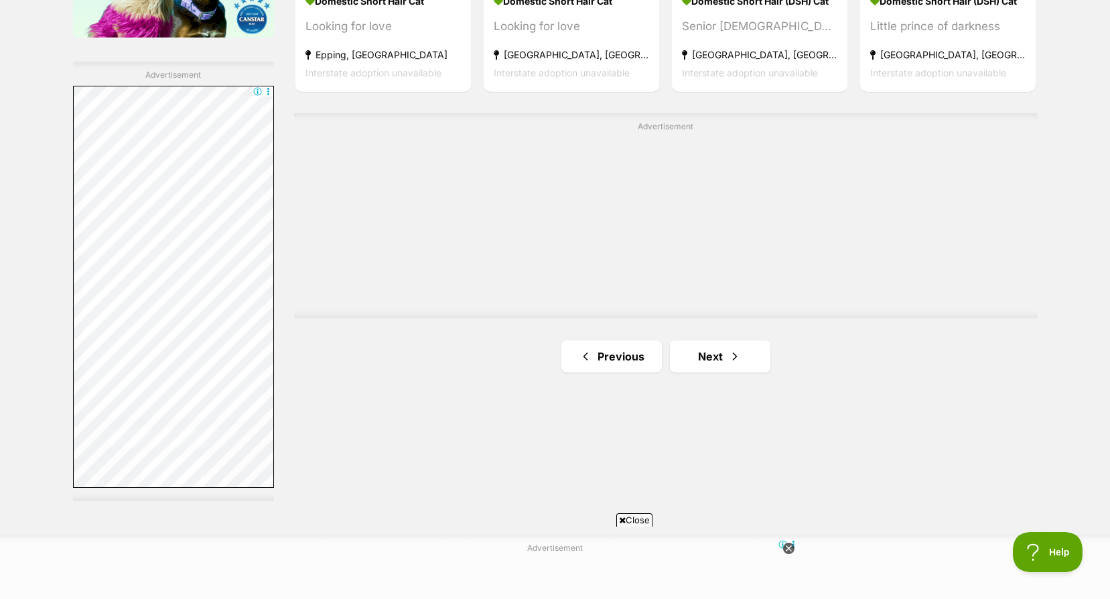
scroll to position [2306, 0]
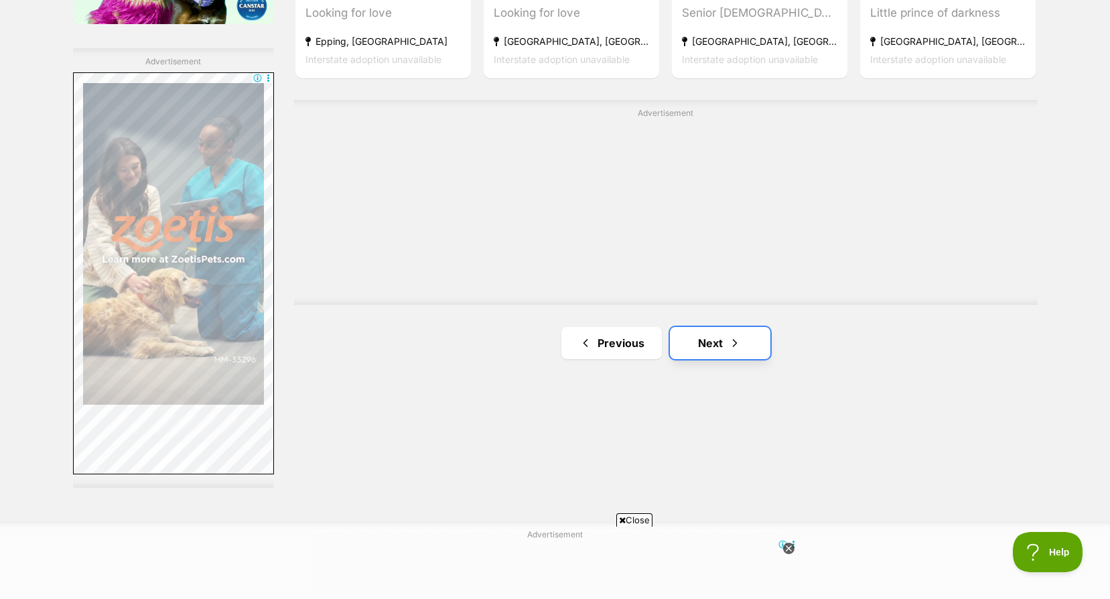
click at [732, 348] on span "Next page" at bounding box center [734, 343] width 13 height 16
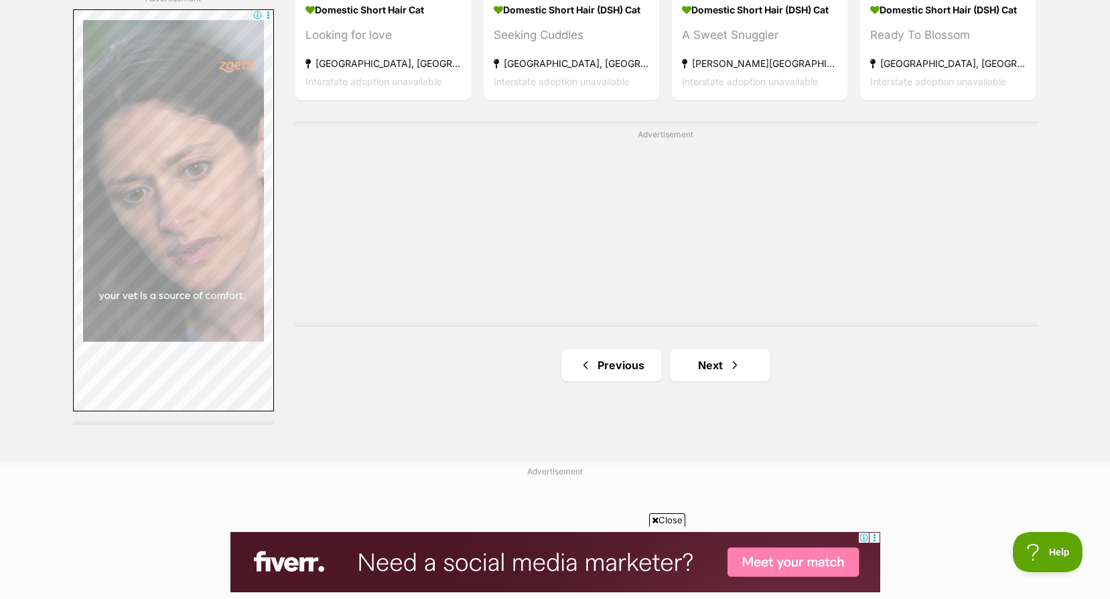
scroll to position [2378, 0]
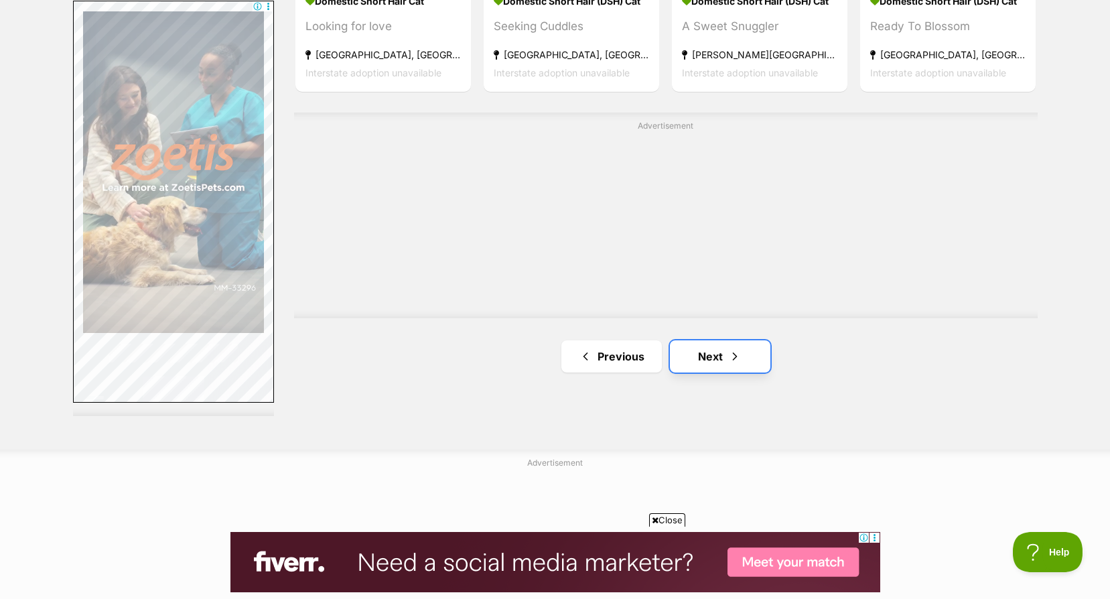
click at [713, 356] on link "Next" at bounding box center [720, 356] width 100 height 32
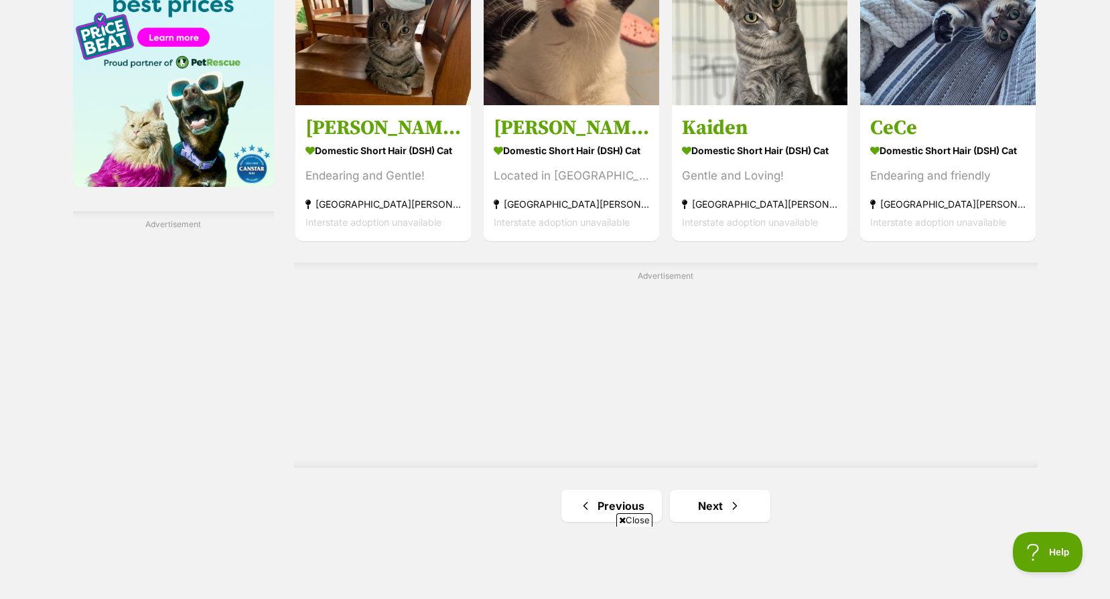
scroll to position [2278, 0]
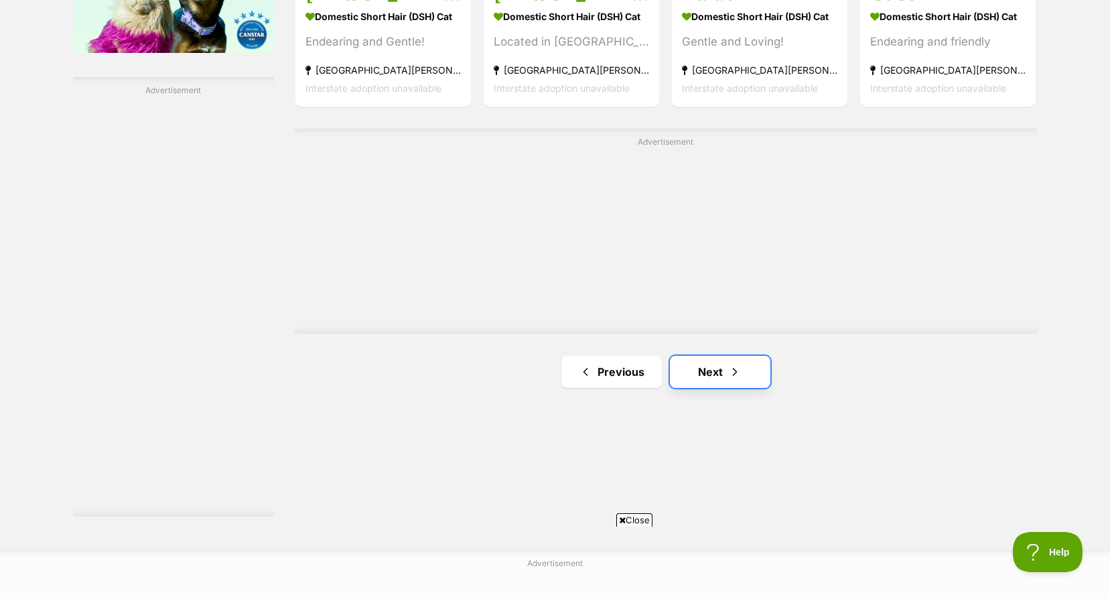
click at [727, 371] on link "Next" at bounding box center [720, 372] width 100 height 32
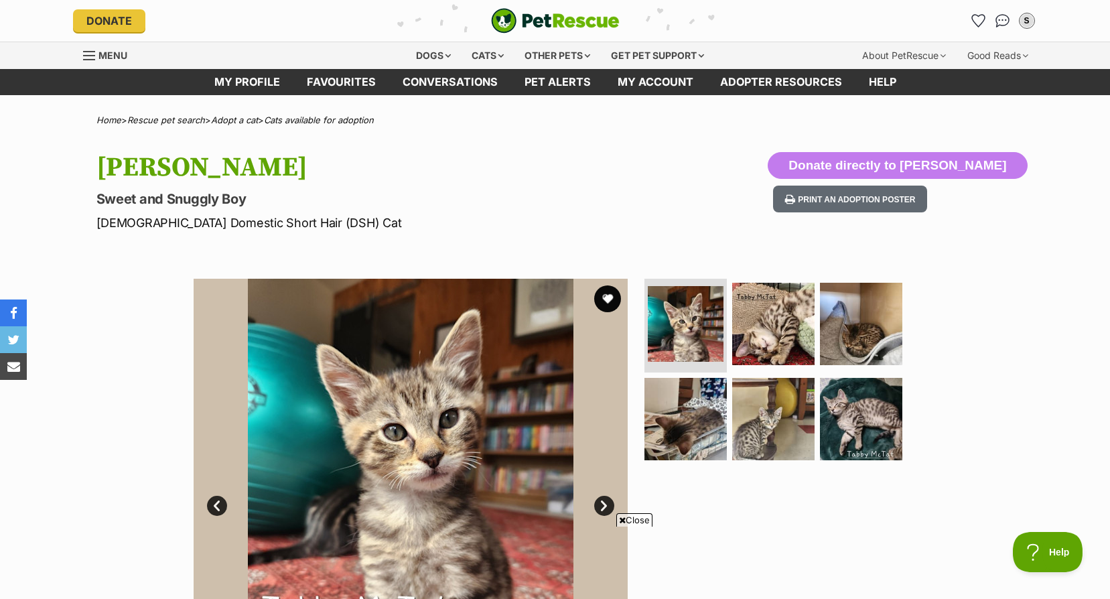
scroll to position [134, 0]
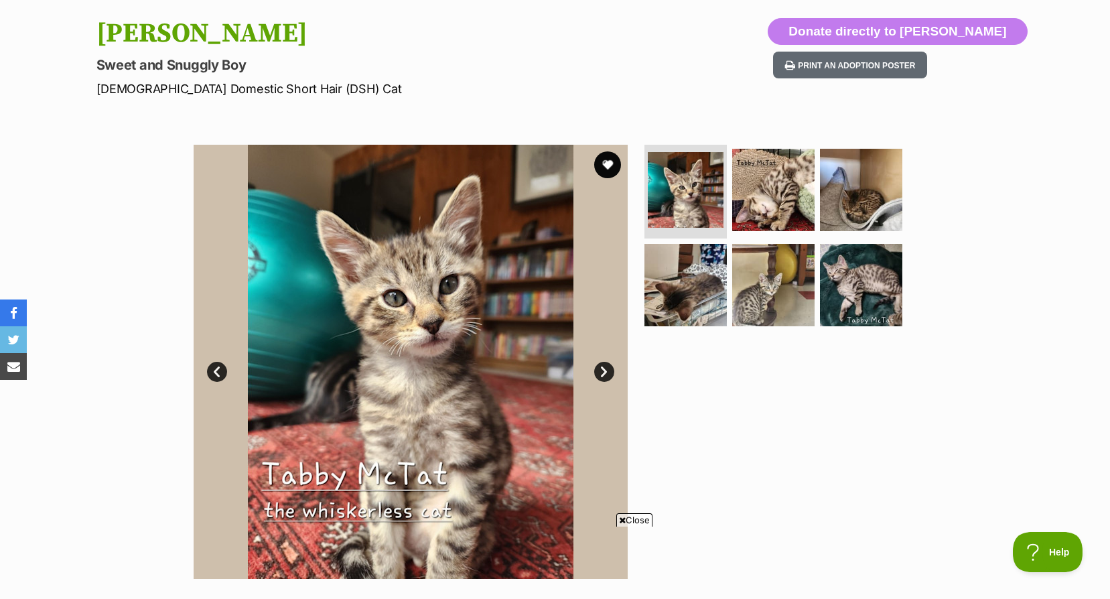
click at [609, 395] on img at bounding box center [411, 362] width 434 height 434
click at [604, 375] on link "Next" at bounding box center [604, 372] width 20 height 20
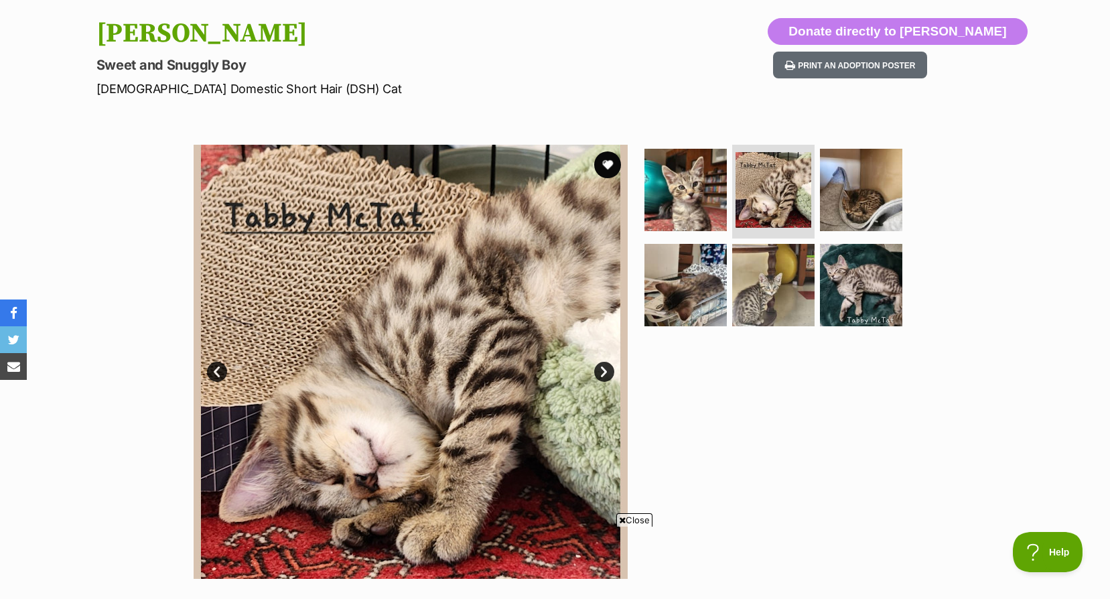
click at [604, 375] on link "Next" at bounding box center [604, 372] width 20 height 20
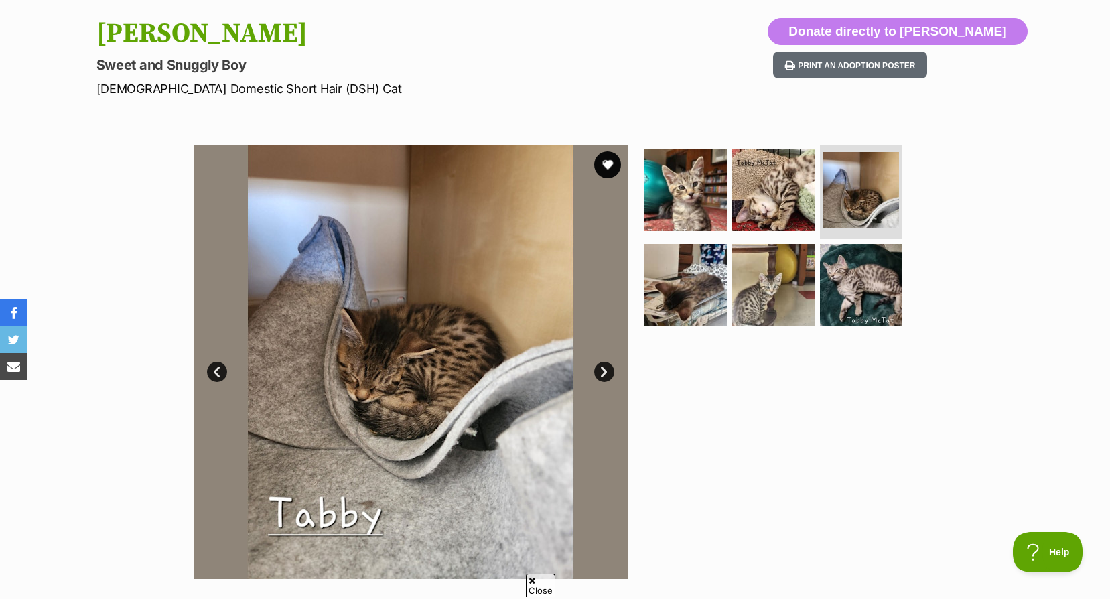
click at [604, 375] on link "Next" at bounding box center [604, 372] width 20 height 20
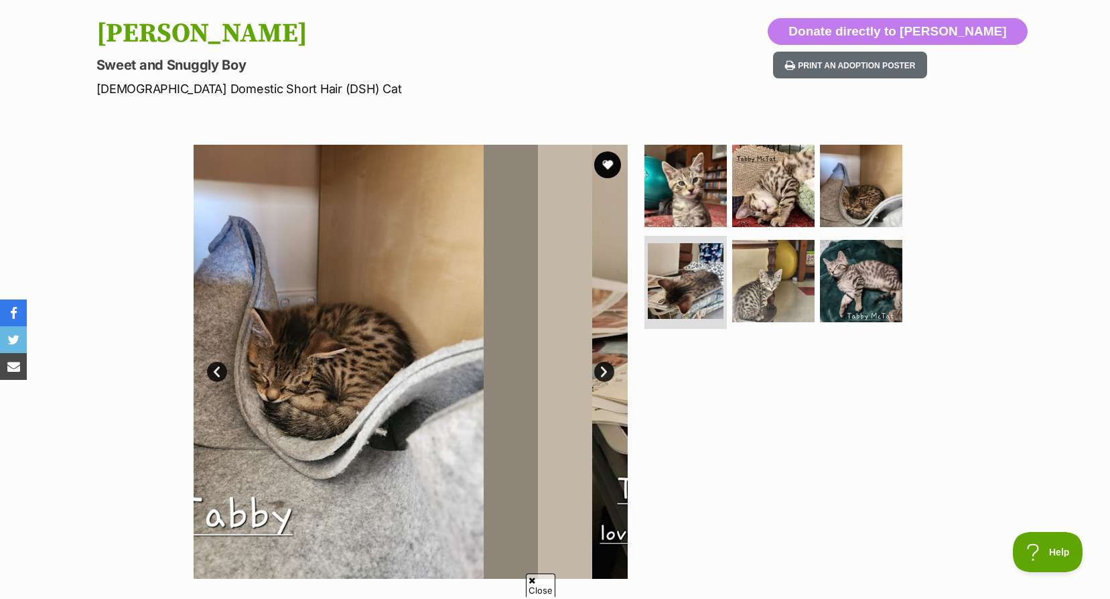
scroll to position [0, 0]
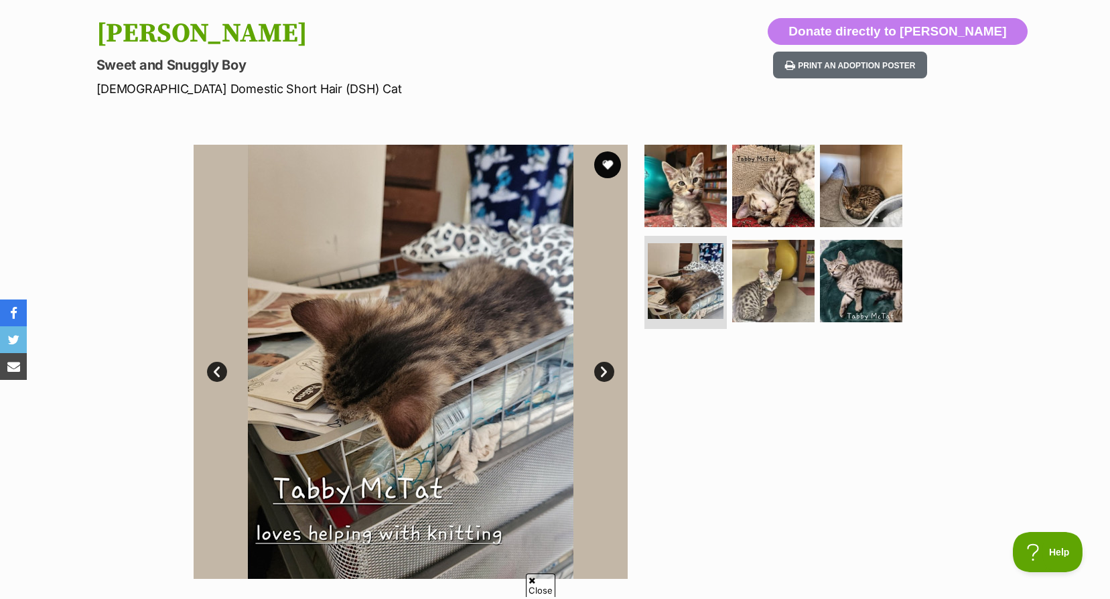
click at [604, 373] on link "Next" at bounding box center [604, 372] width 20 height 20
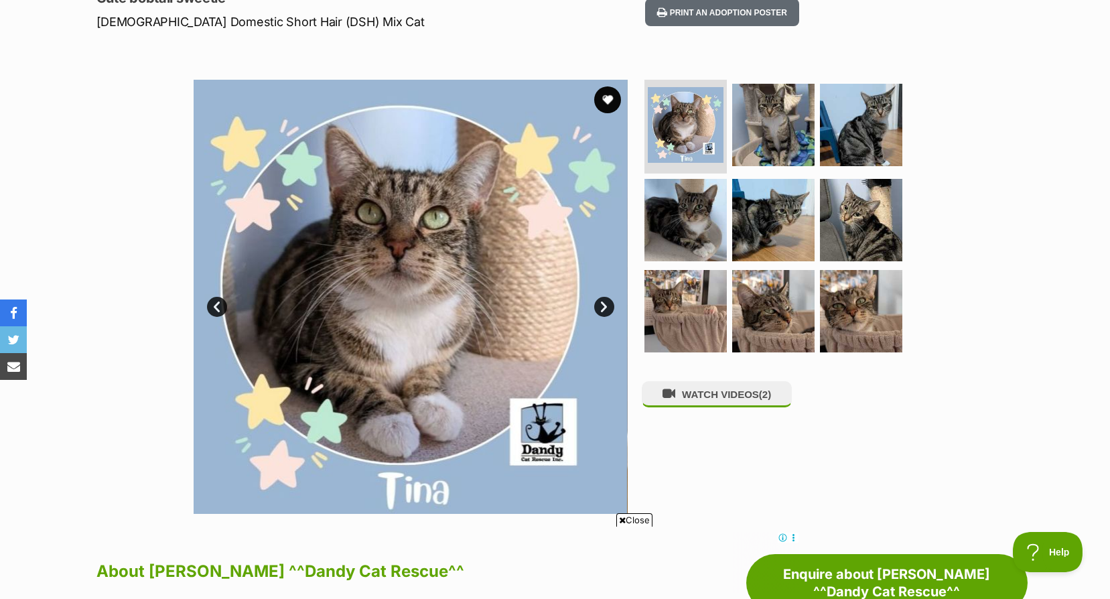
scroll to position [469, 0]
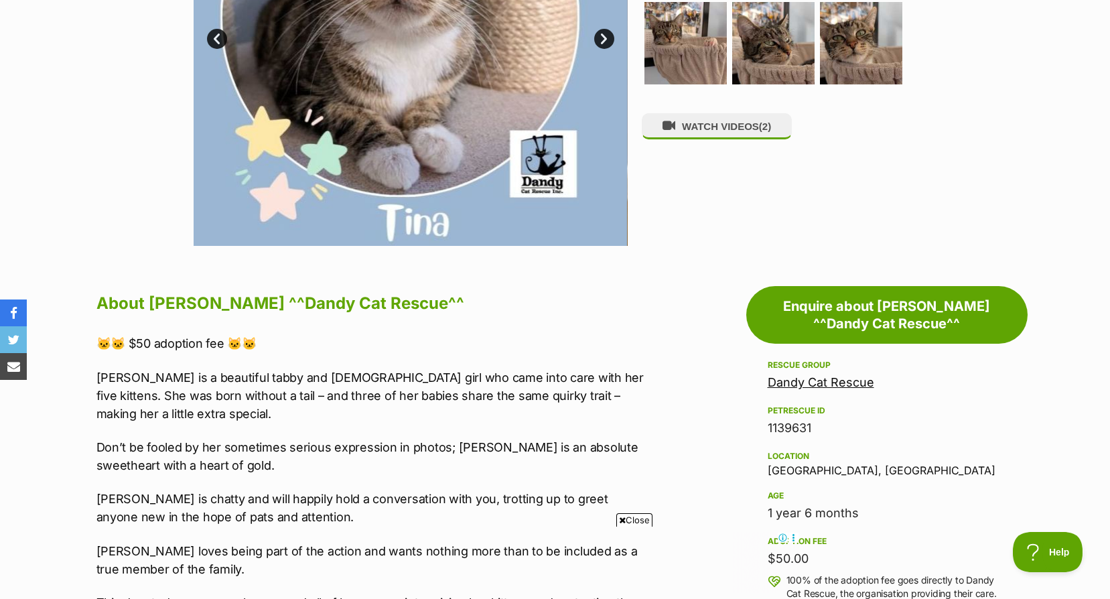
drag, startPoint x: 838, startPoint y: 380, endPoint x: 767, endPoint y: 173, distance: 219.5
click at [838, 380] on link "Dandy Cat Rescue" at bounding box center [821, 382] width 107 height 14
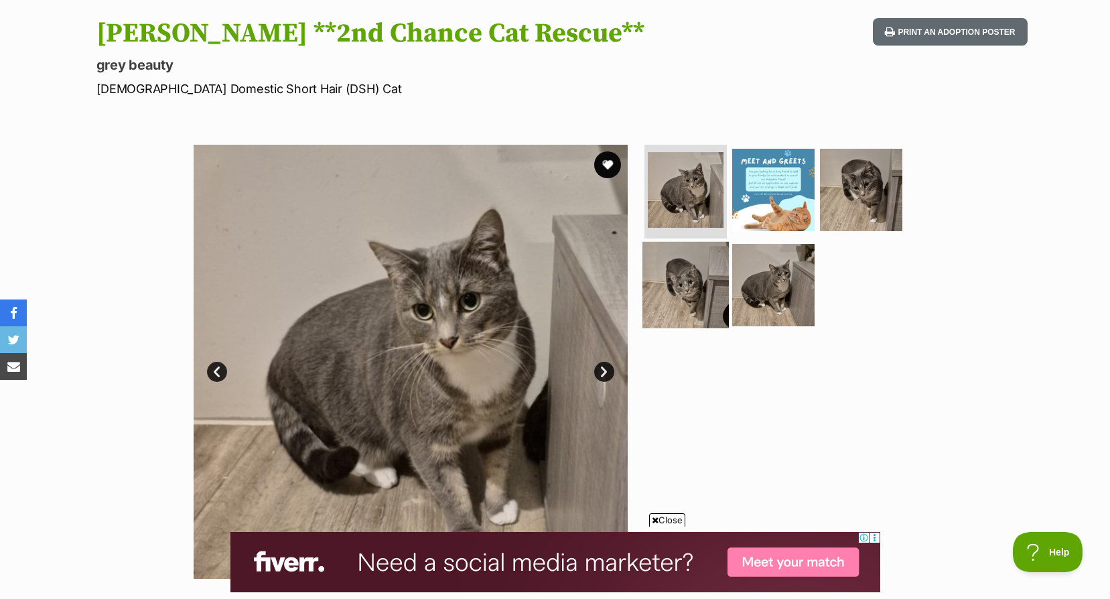
click at [687, 259] on img at bounding box center [685, 284] width 86 height 86
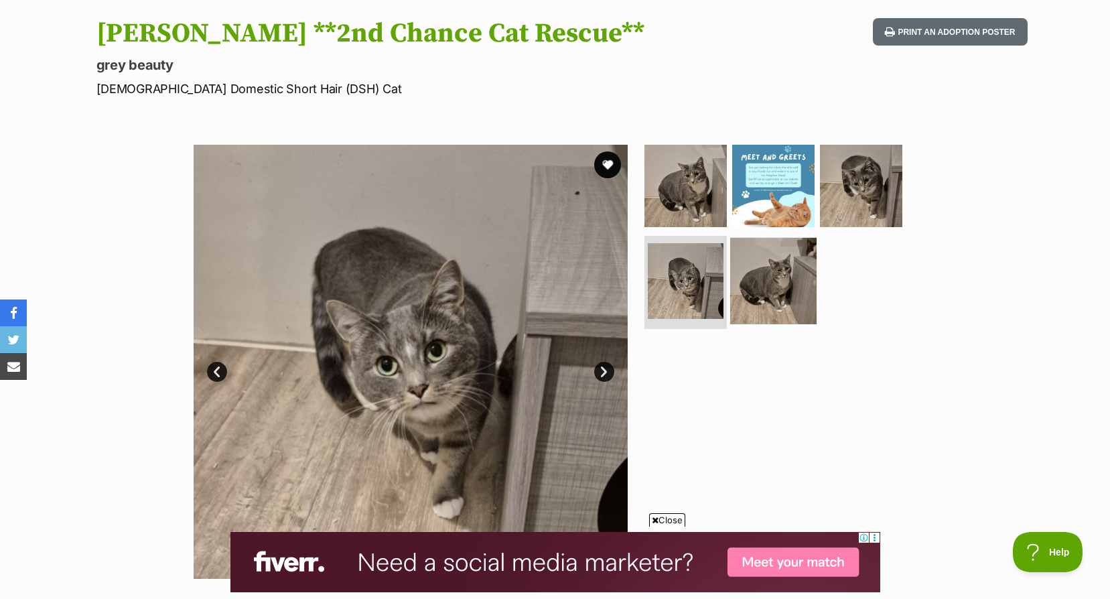
click at [765, 277] on img at bounding box center [773, 280] width 86 height 86
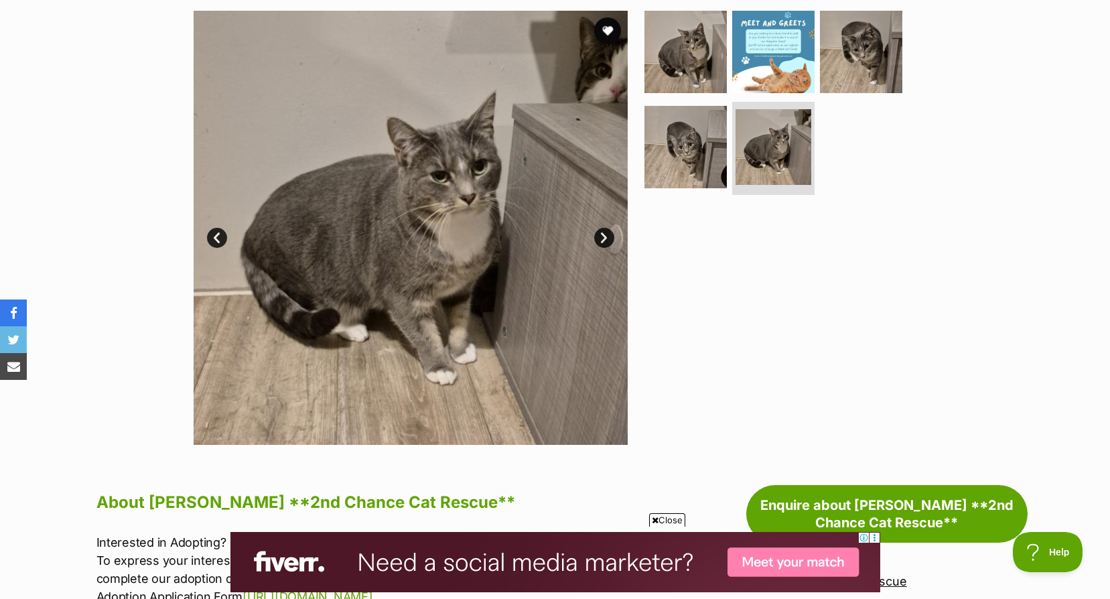
scroll to position [469, 0]
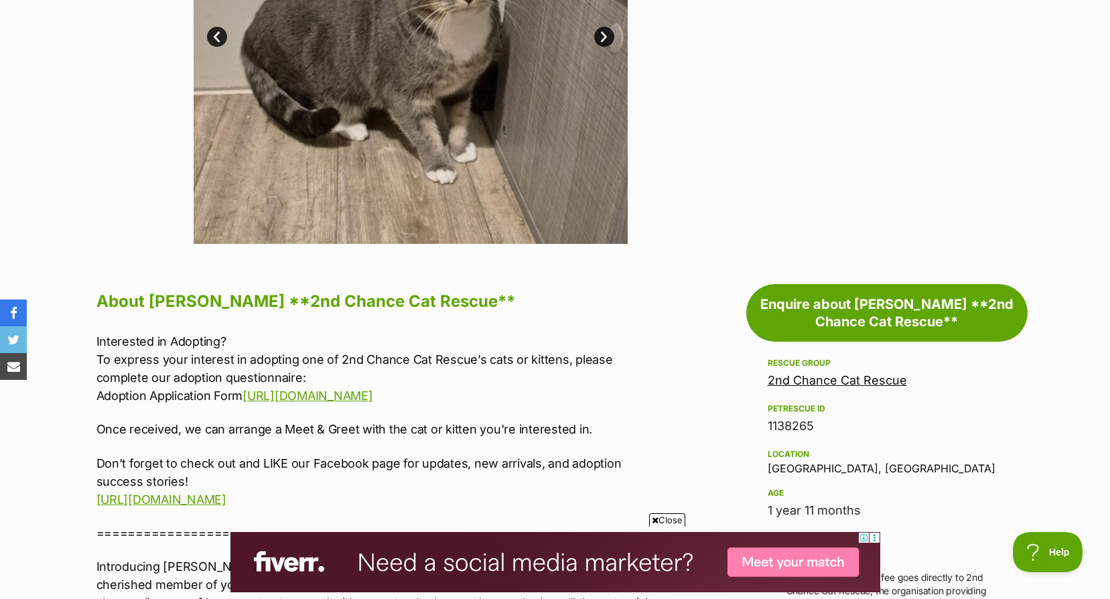
click at [786, 374] on link "2nd Chance Cat Rescue" at bounding box center [837, 380] width 139 height 14
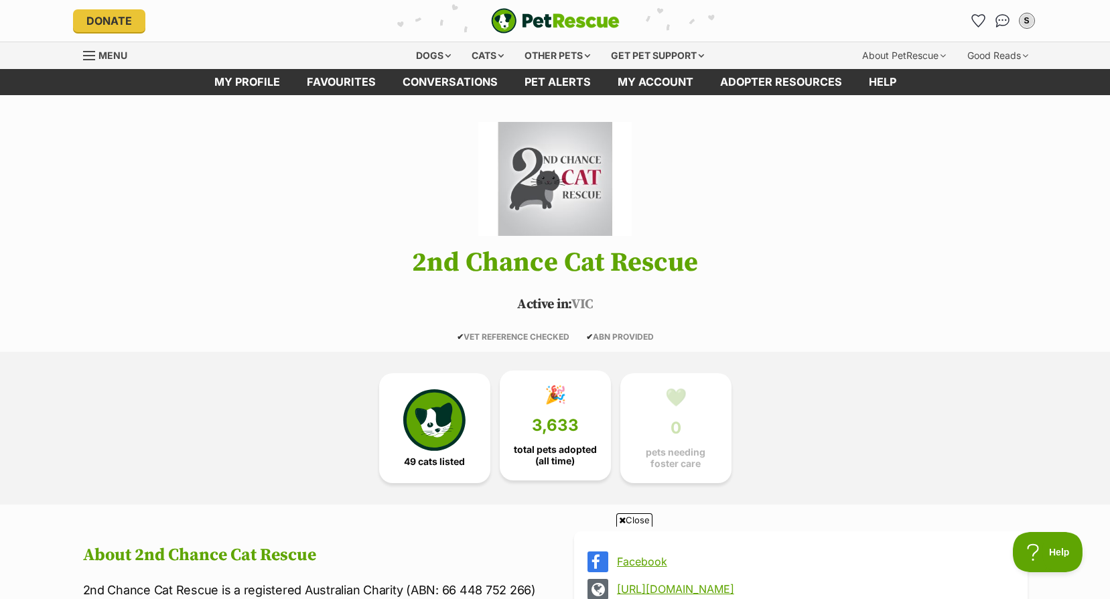
scroll to position [268, 0]
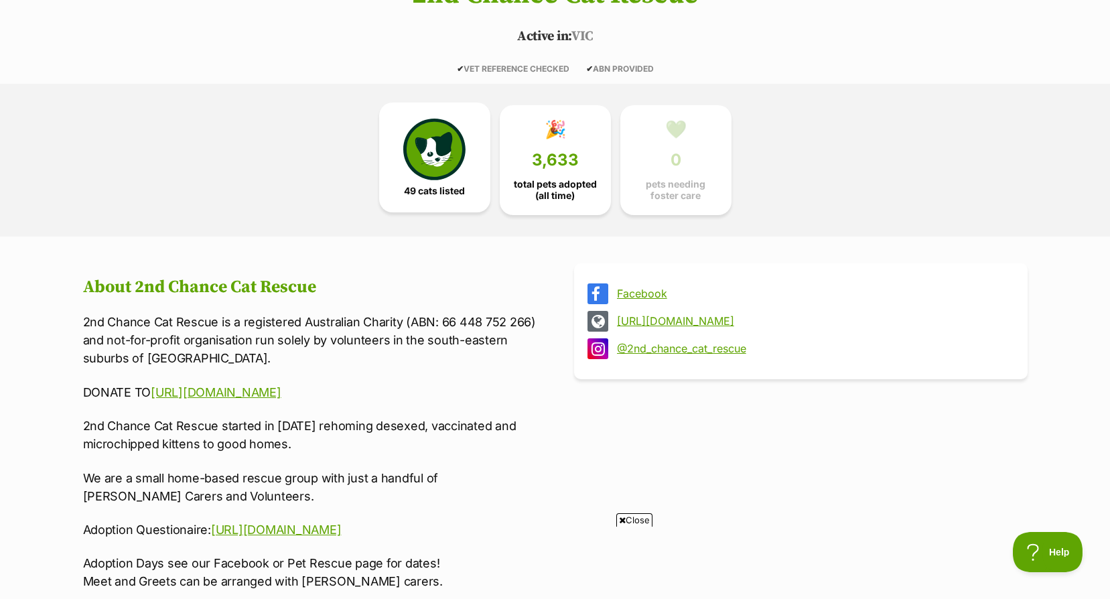
click at [422, 164] on img at bounding box center [434, 150] width 62 height 62
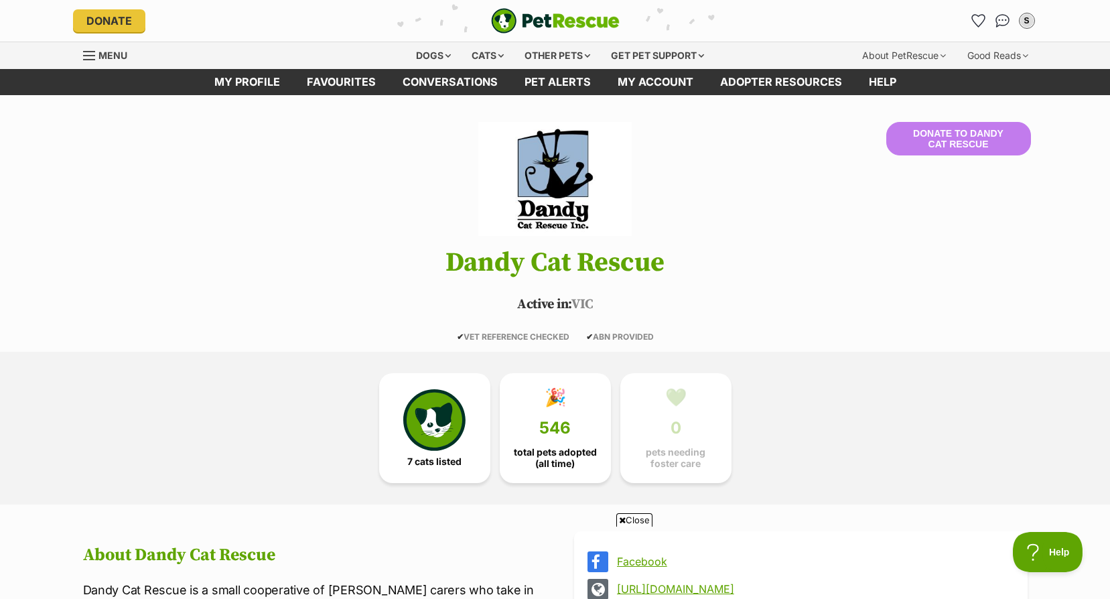
scroll to position [201, 0]
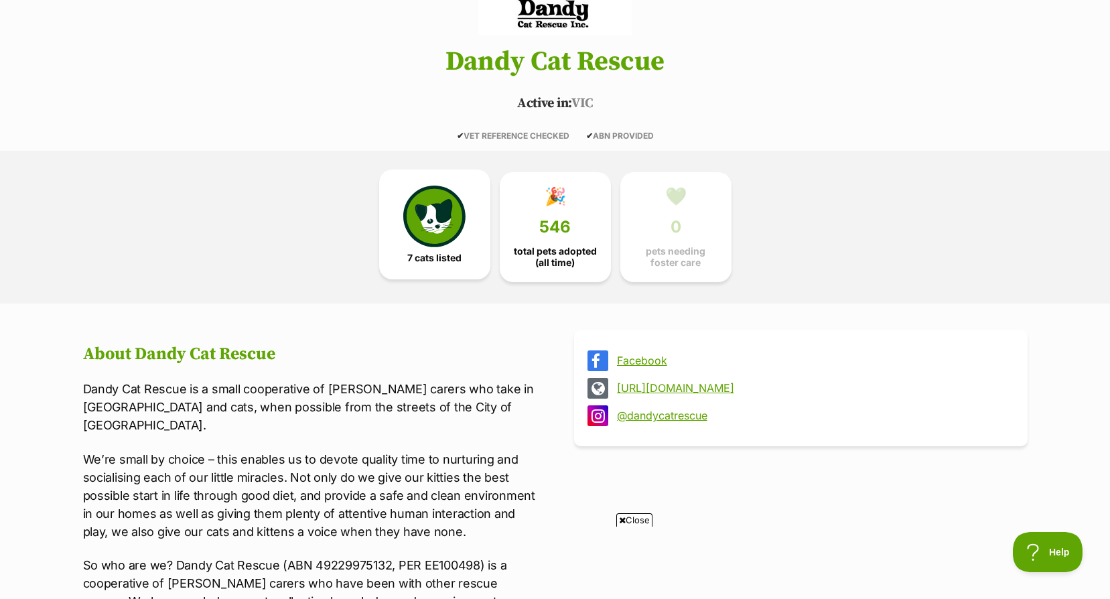
click at [431, 245] on img at bounding box center [434, 217] width 62 height 62
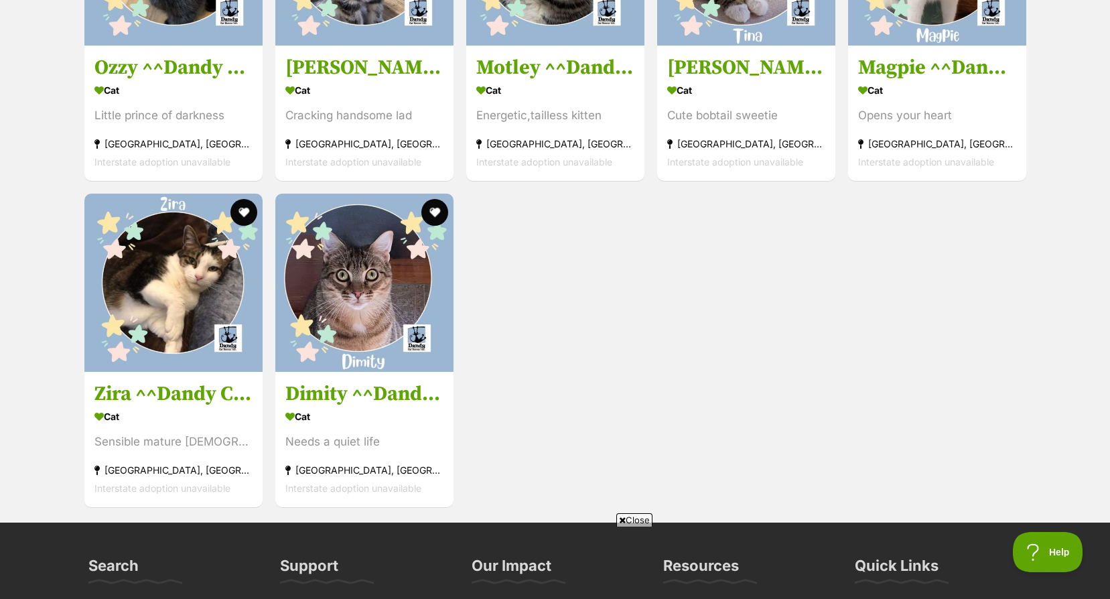
scroll to position [1532, 0]
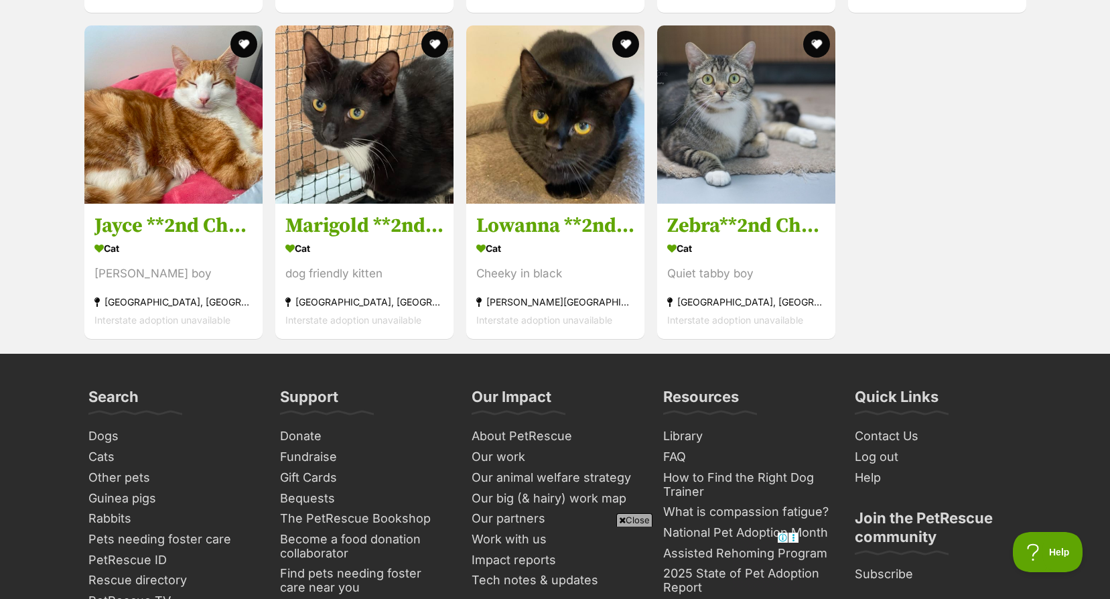
scroll to position [4427, 0]
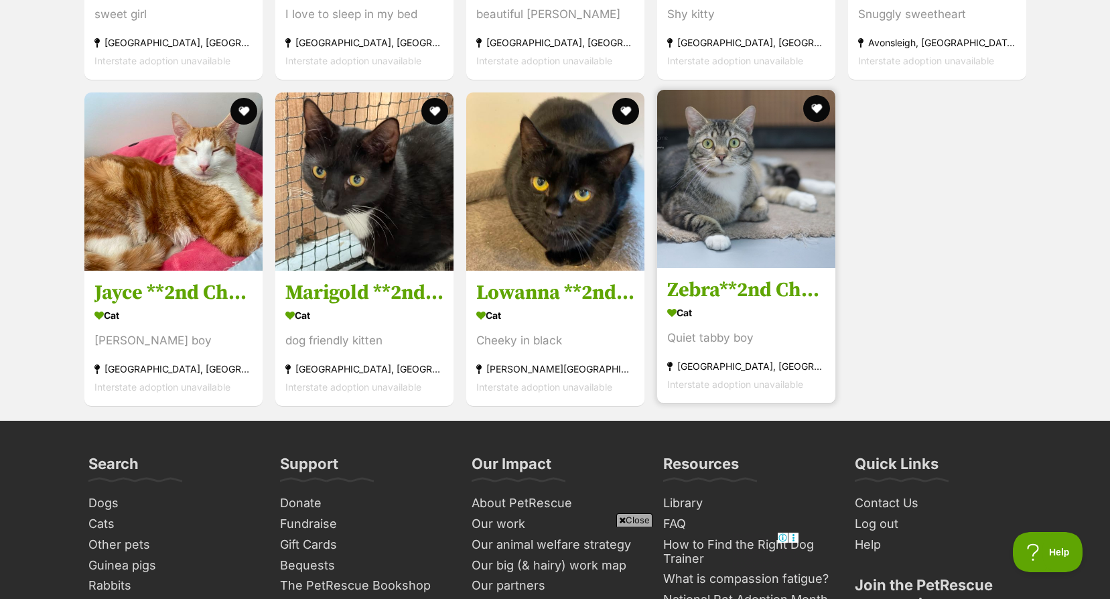
click at [753, 210] on img at bounding box center [746, 179] width 178 height 178
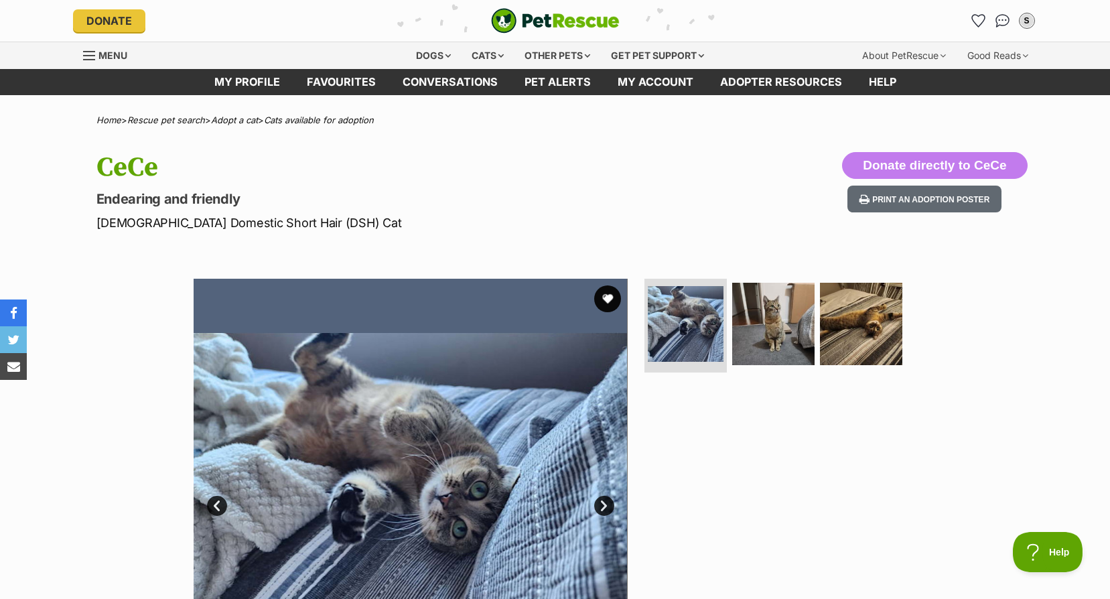
click at [629, 499] on section "Available 1 of 3 images 1 of 3 images 1 of 3 images Next Prev 1 2 3" at bounding box center [555, 486] width 764 height 454
click at [596, 500] on link "Next" at bounding box center [604, 506] width 20 height 20
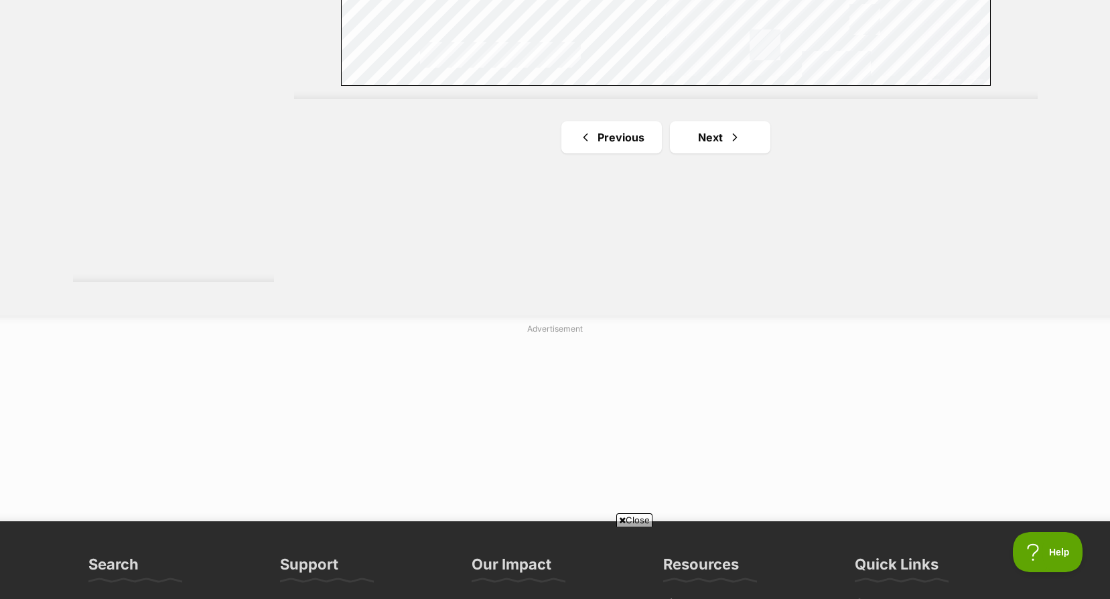
scroll to position [2570, 0]
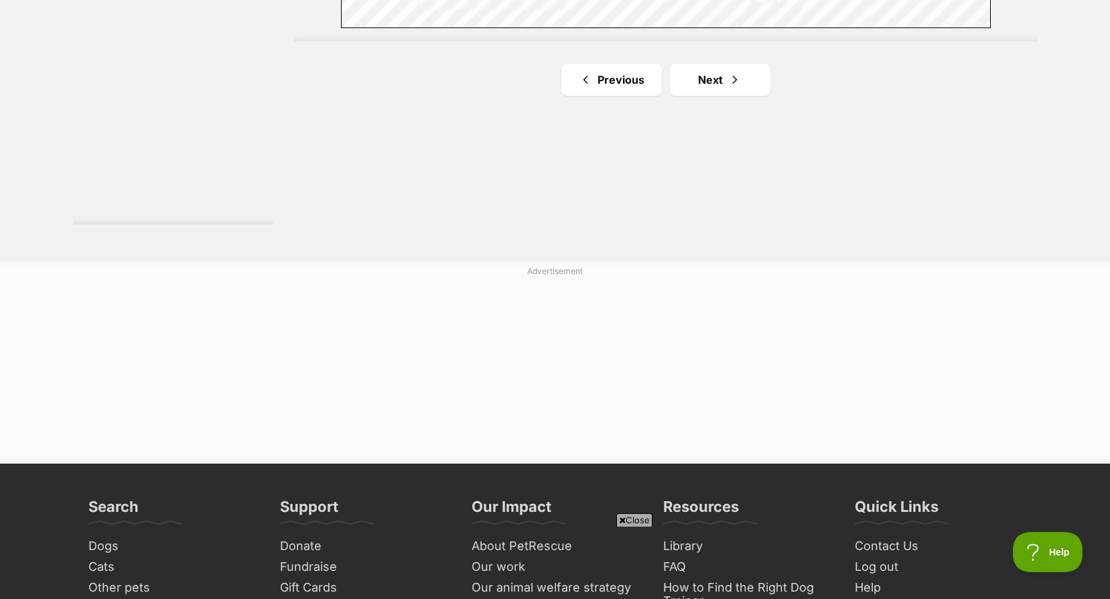
click at [736, 96] on link "Next" at bounding box center [720, 80] width 100 height 32
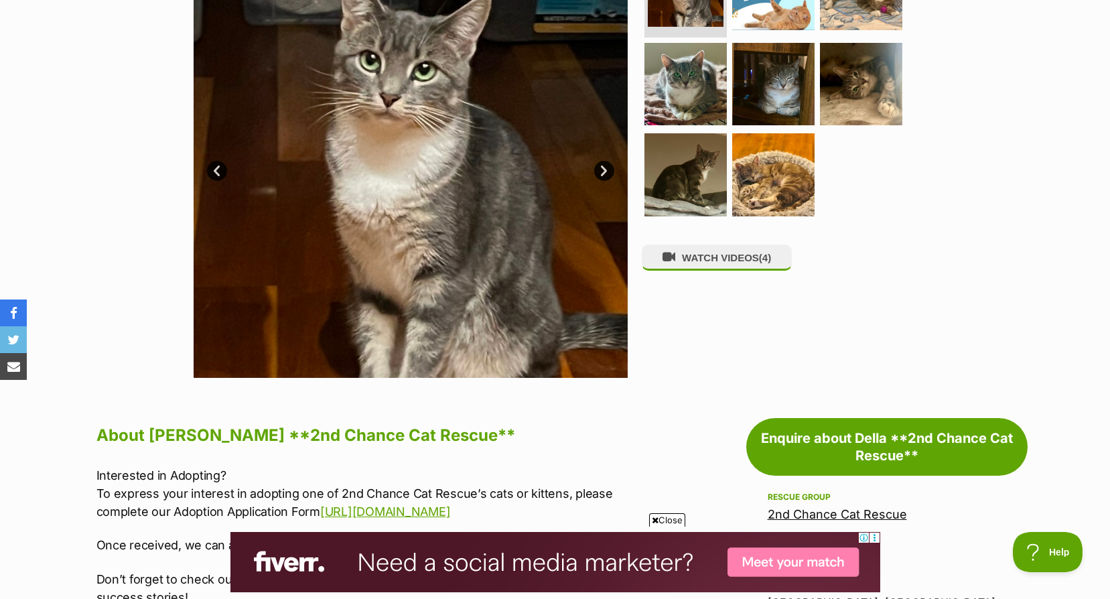
click at [605, 178] on link "Next" at bounding box center [604, 171] width 20 height 20
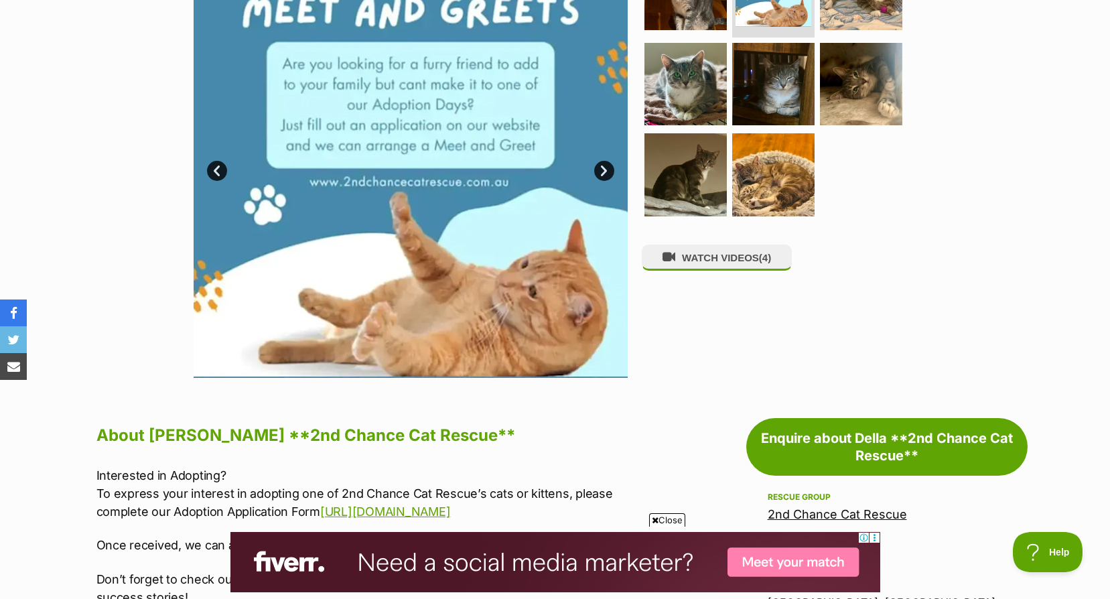
click at [605, 178] on link "Next" at bounding box center [604, 171] width 20 height 20
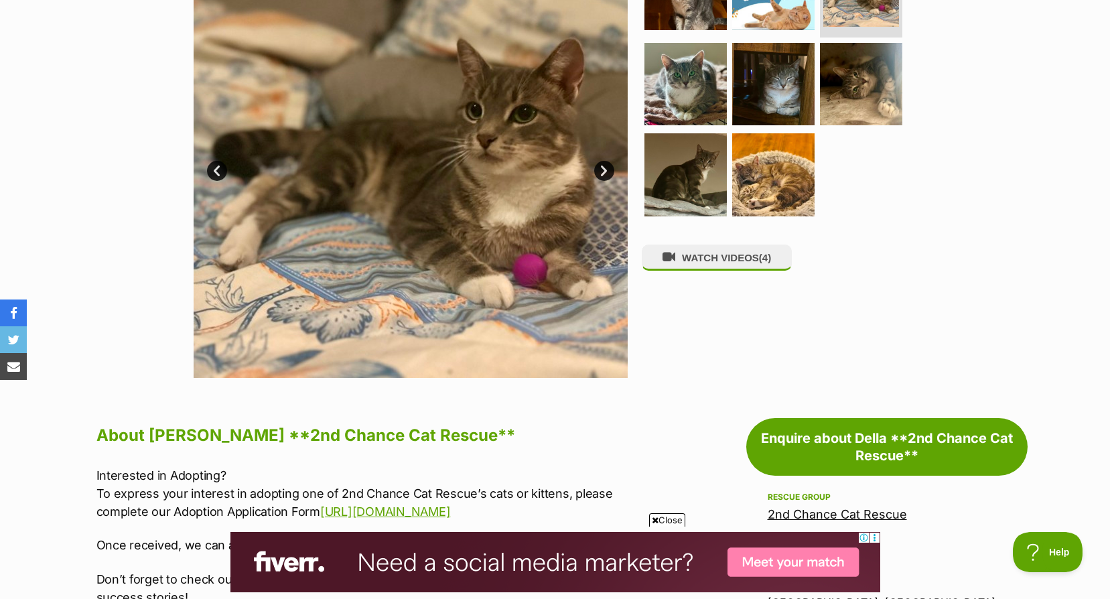
click at [605, 178] on link "Next" at bounding box center [604, 171] width 20 height 20
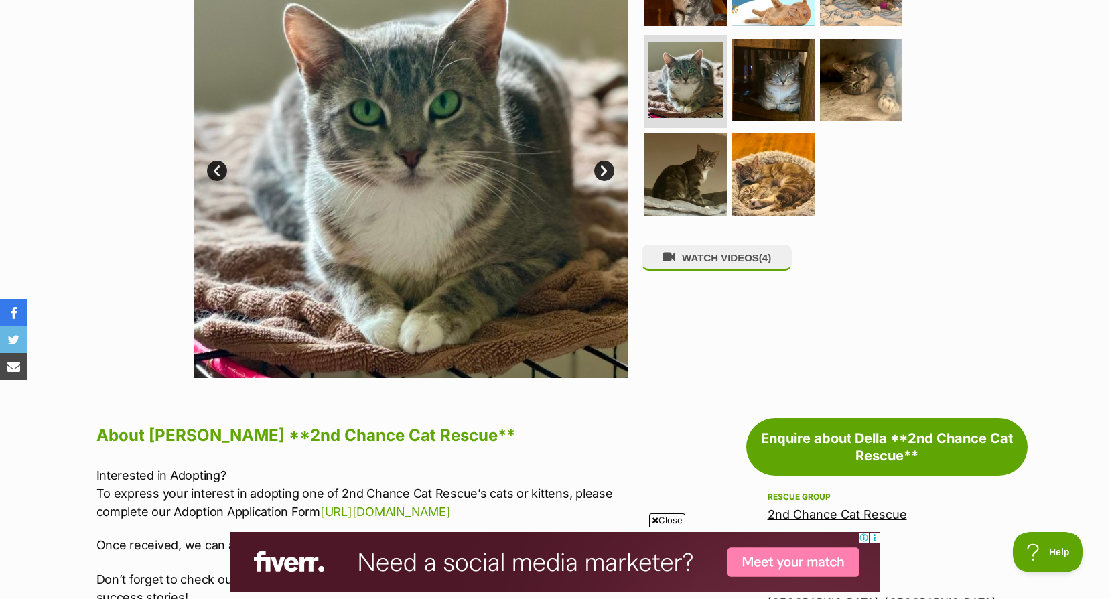
click at [605, 178] on link "Next" at bounding box center [604, 171] width 20 height 20
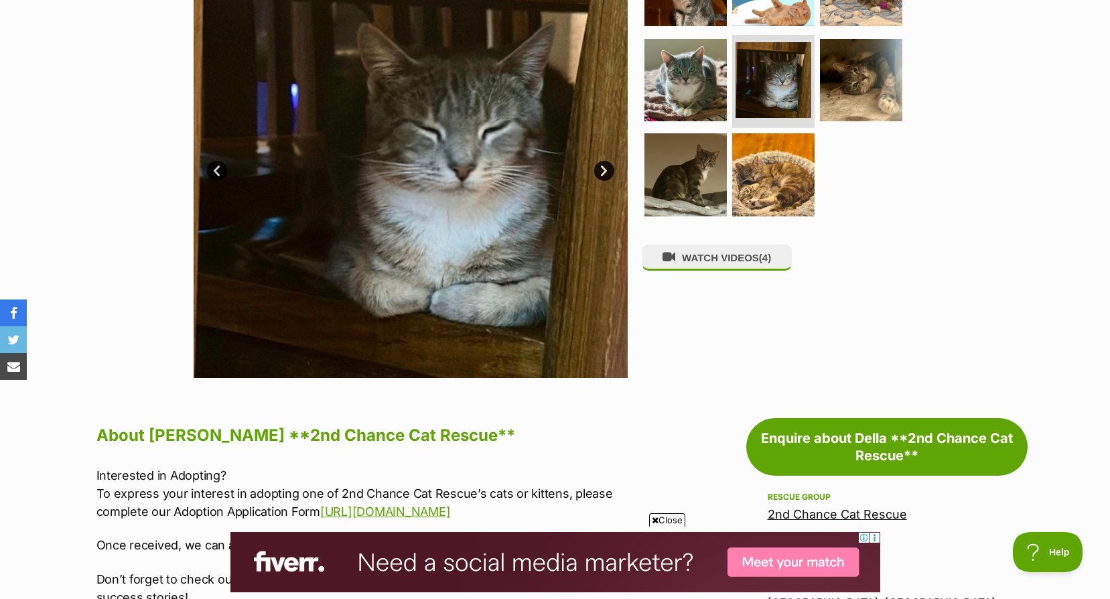
click at [605, 178] on link "Next" at bounding box center [604, 171] width 20 height 20
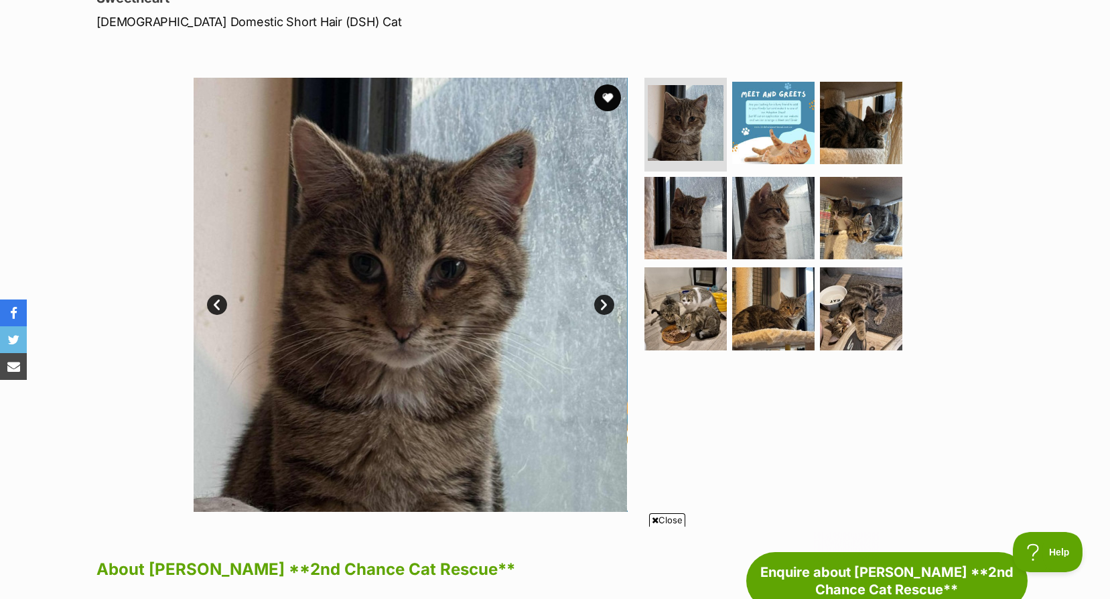
click at [597, 301] on link "Next" at bounding box center [604, 305] width 20 height 20
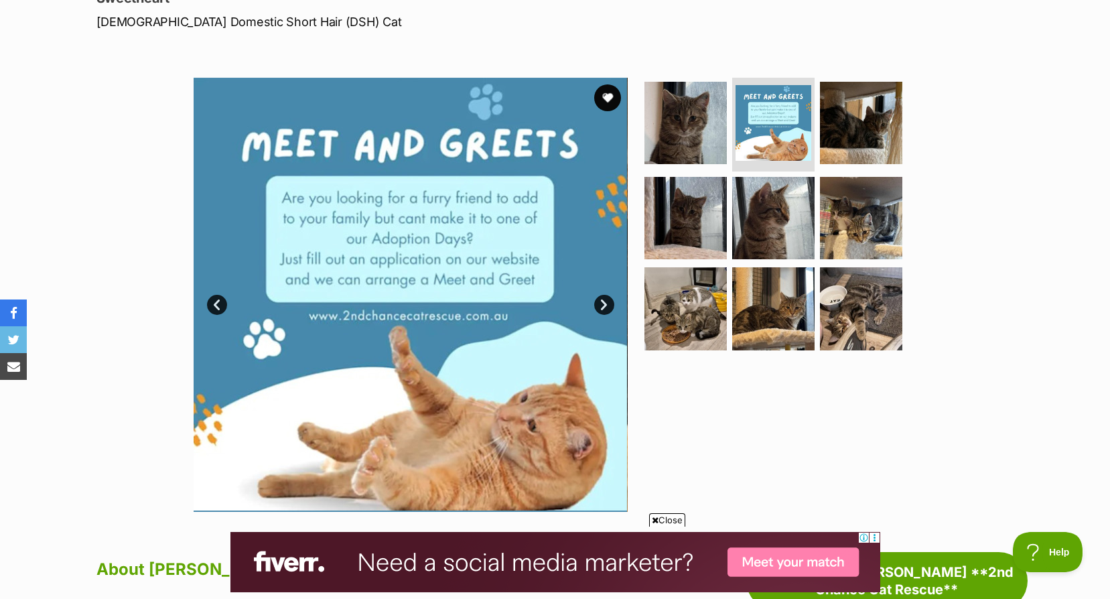
click at [597, 301] on link "Next" at bounding box center [604, 305] width 20 height 20
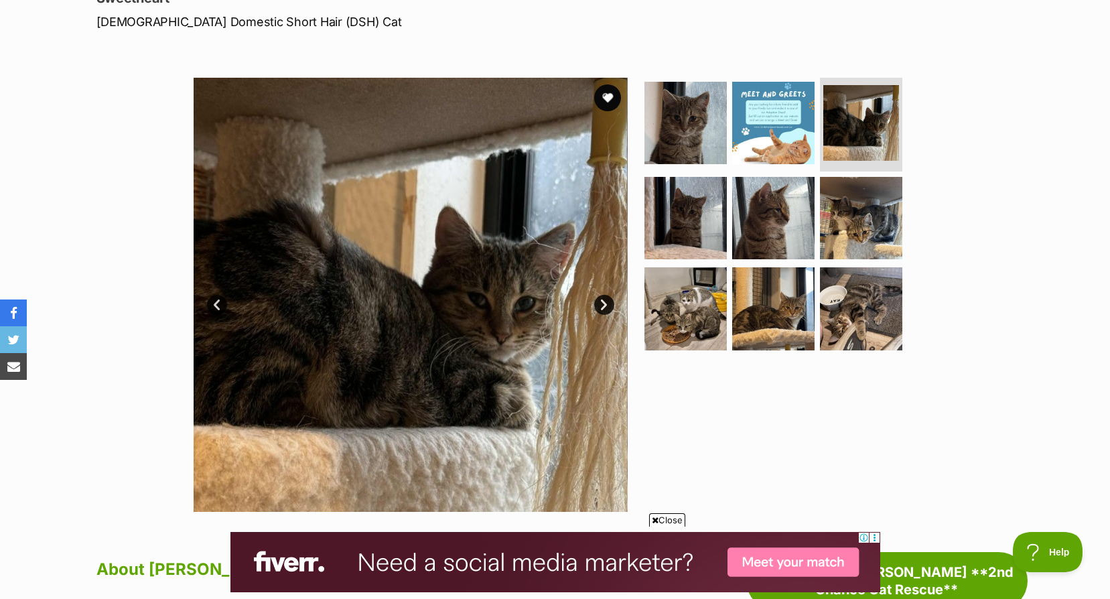
click at [597, 301] on link "Next" at bounding box center [604, 305] width 20 height 20
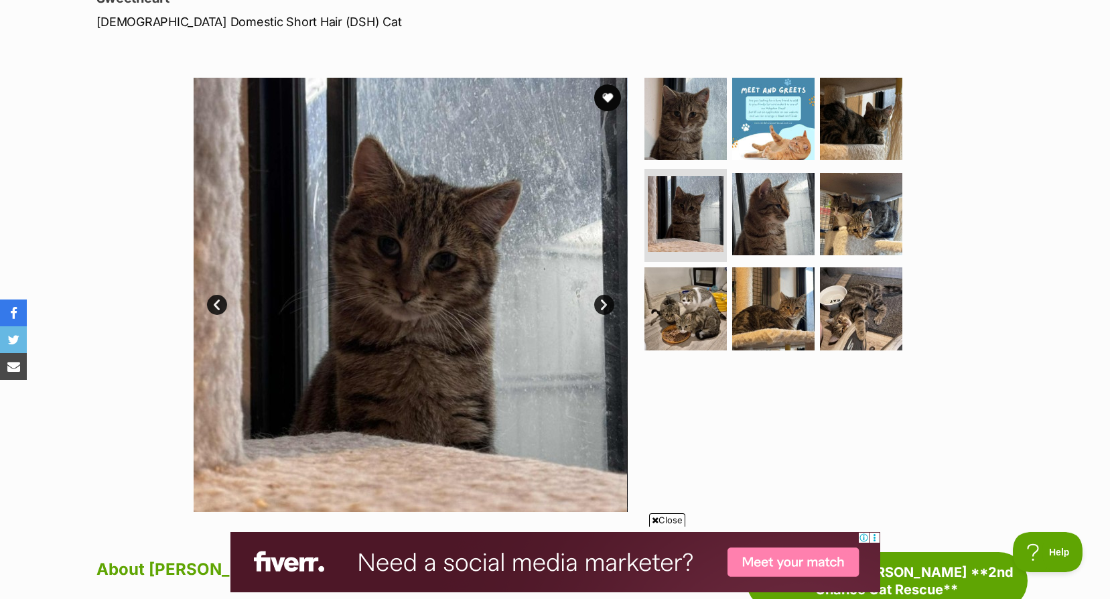
click at [597, 301] on link "Next" at bounding box center [604, 305] width 20 height 20
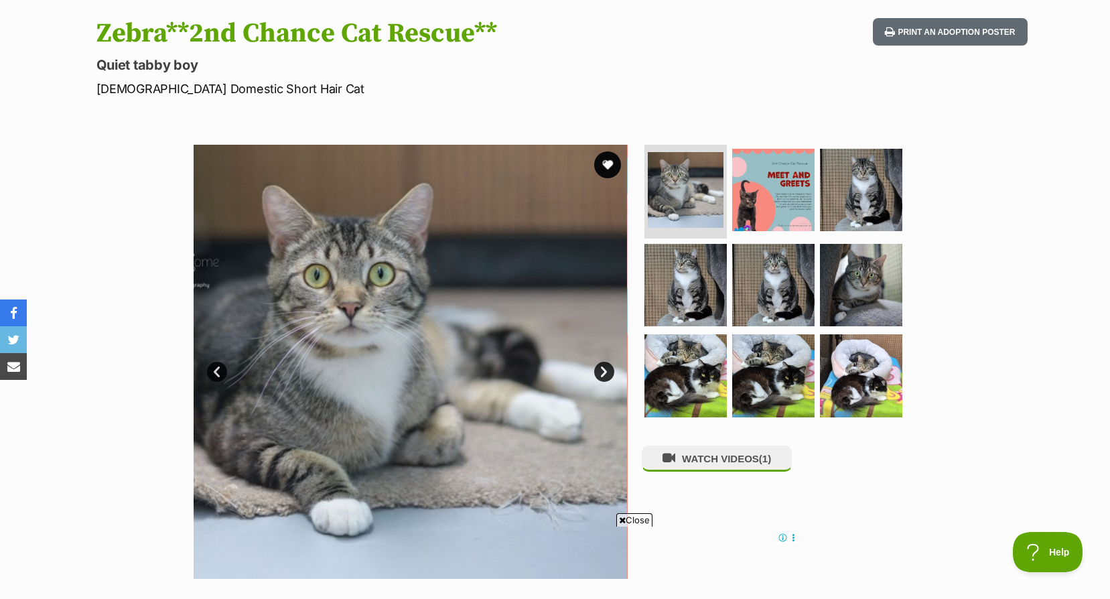
click at [602, 379] on link "Next" at bounding box center [604, 372] width 20 height 20
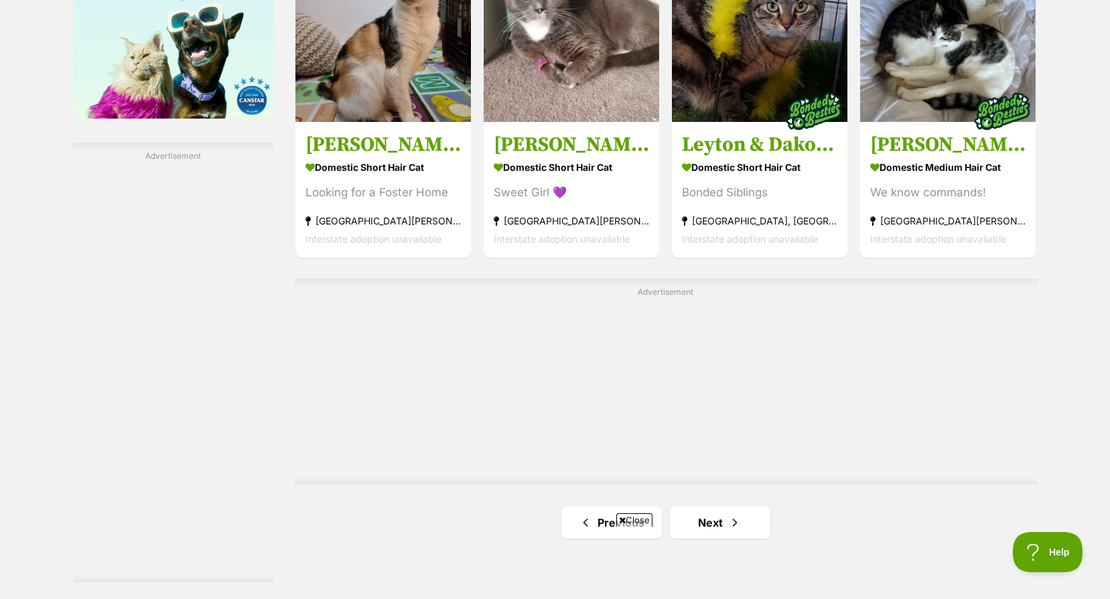
scroll to position [2247, 0]
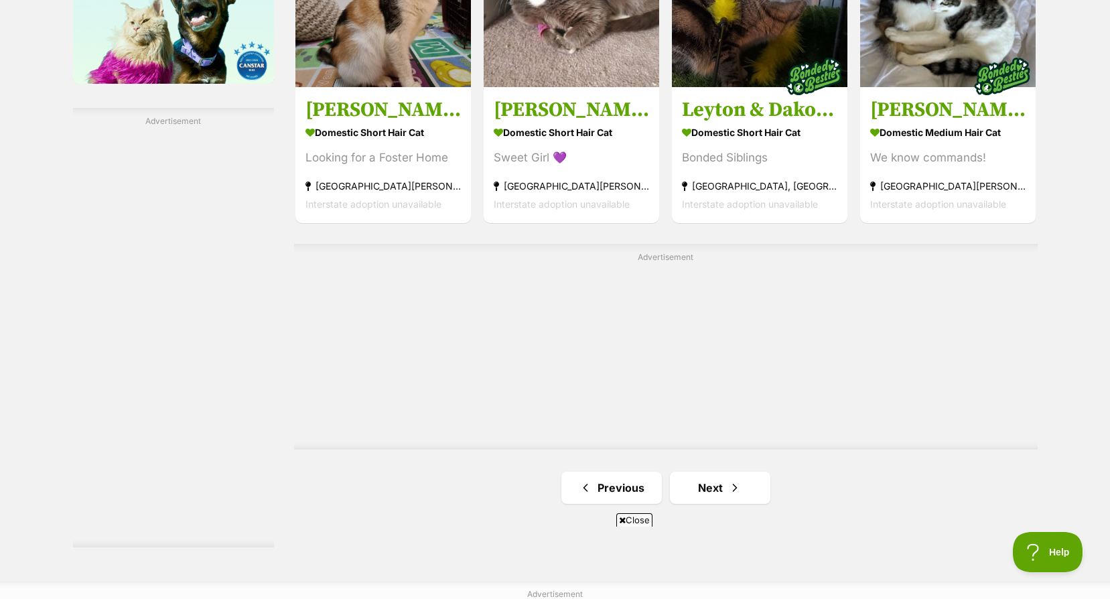
click at [695, 504] on link "Next" at bounding box center [720, 488] width 100 height 32
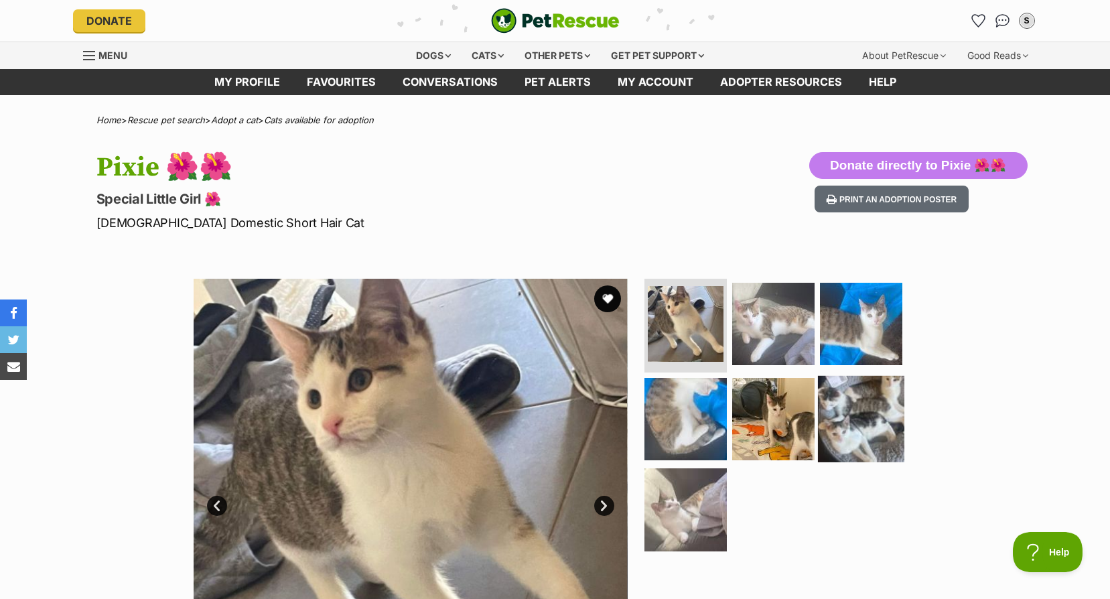
scroll to position [67, 0]
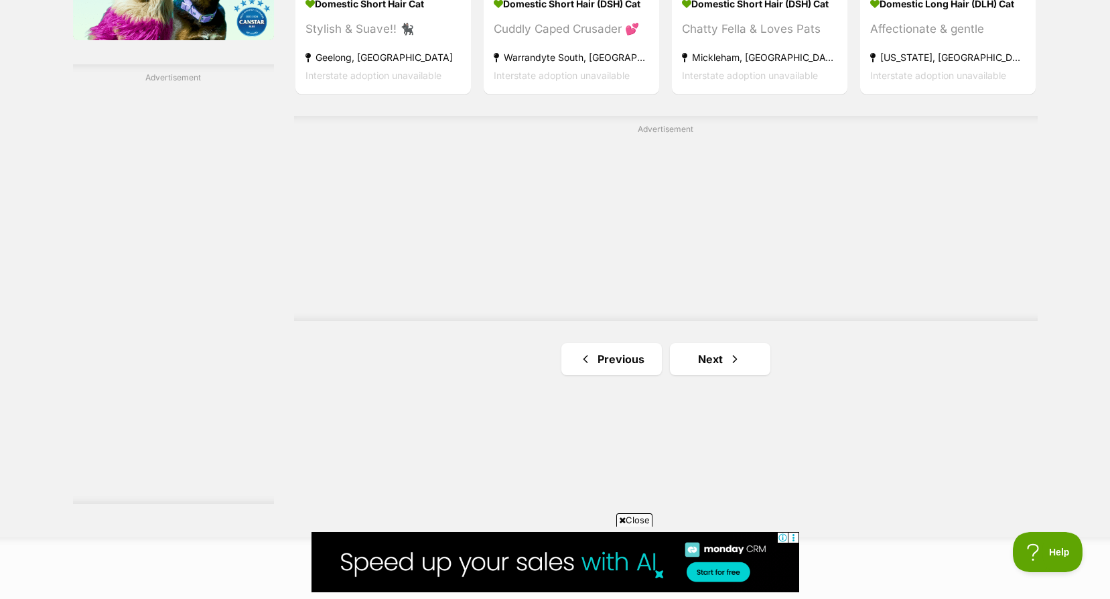
scroll to position [2424, 0]
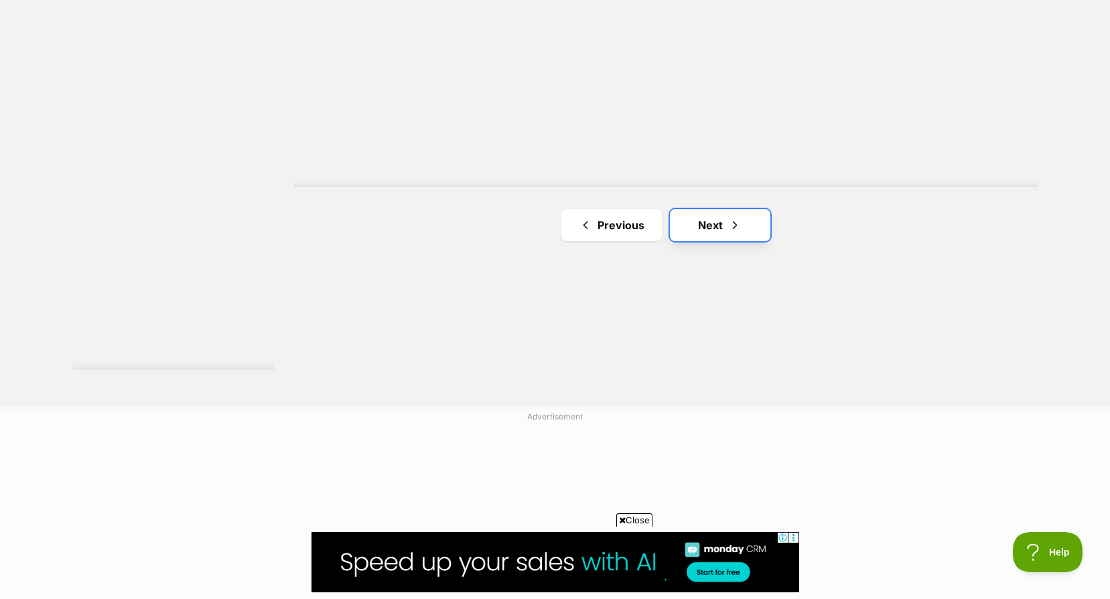
click at [736, 233] on span "Next page" at bounding box center [734, 225] width 13 height 16
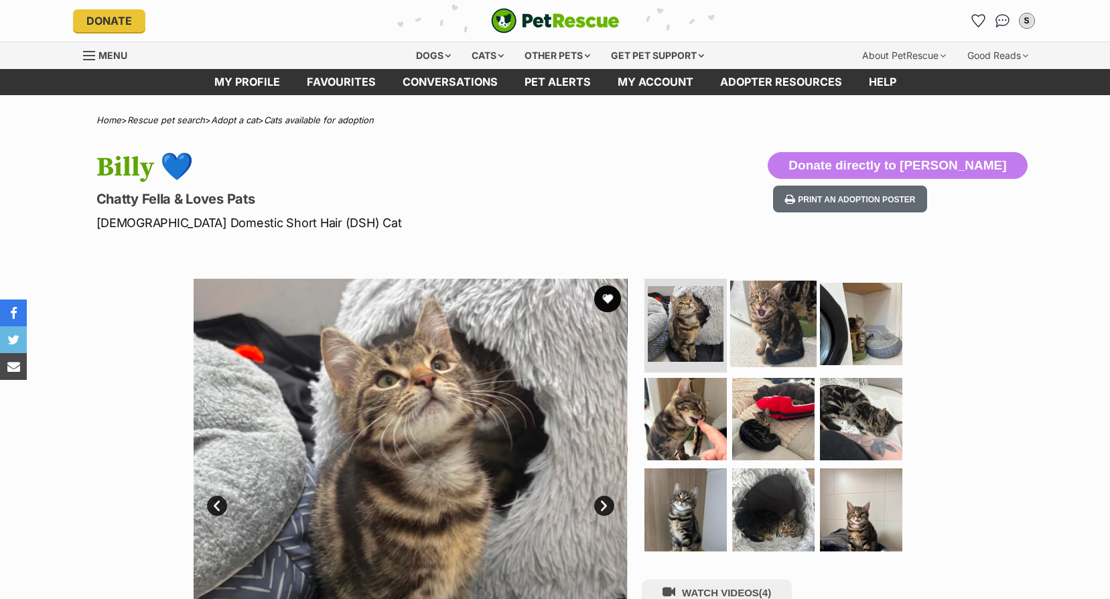
drag, startPoint x: 0, startPoint y: 0, endPoint x: 780, endPoint y: 324, distance: 845.1
click at [780, 324] on img at bounding box center [773, 324] width 86 height 86
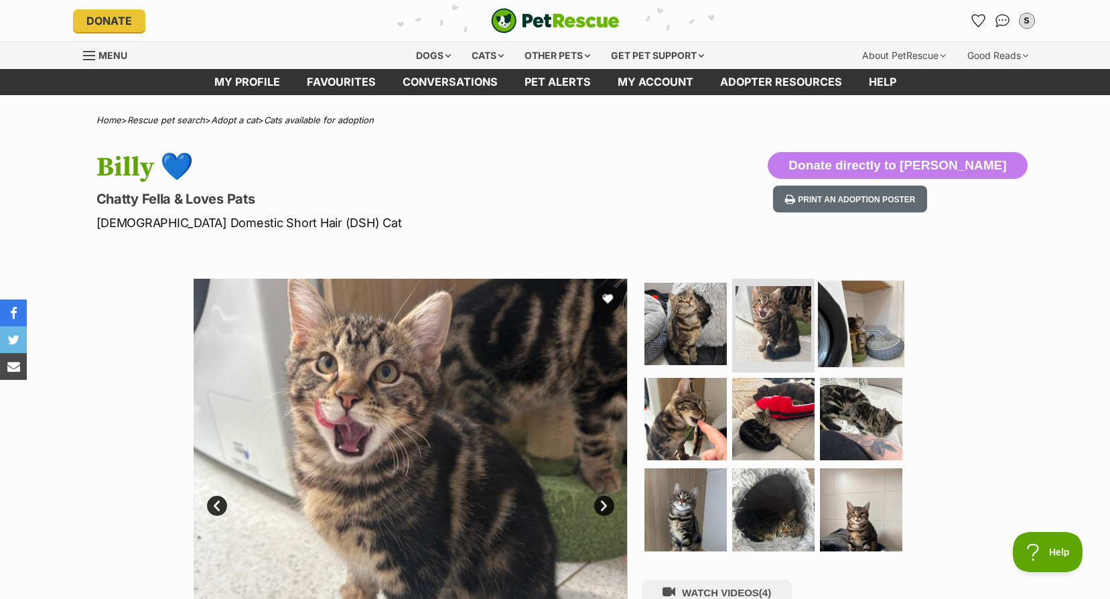
click at [827, 335] on img at bounding box center [861, 324] width 86 height 86
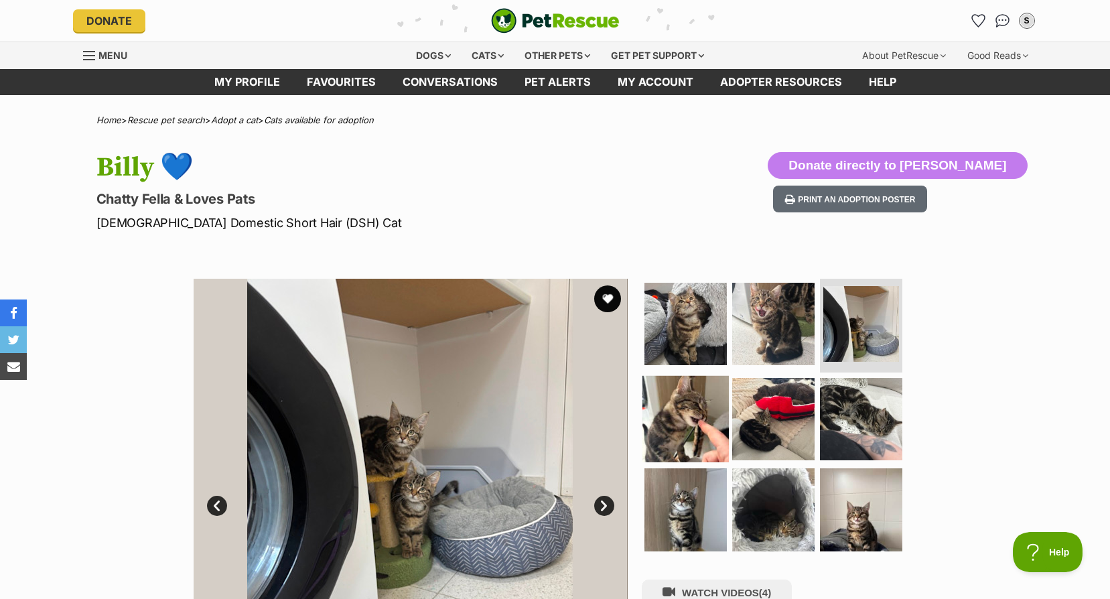
click at [717, 419] on img at bounding box center [685, 418] width 86 height 86
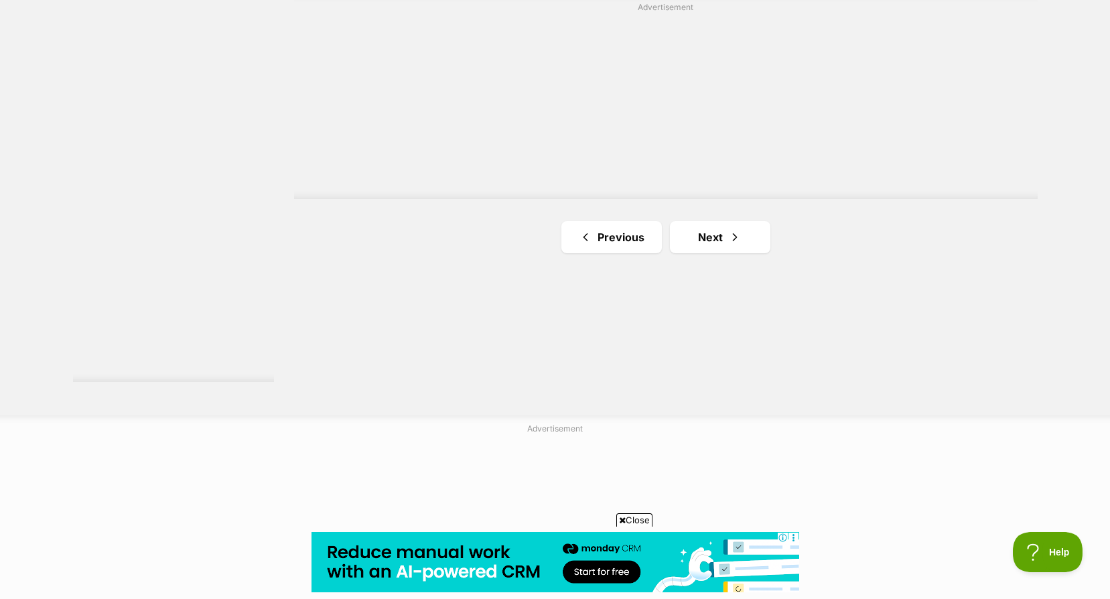
scroll to position [2426, 0]
click at [720, 233] on link "Next" at bounding box center [720, 224] width 100 height 32
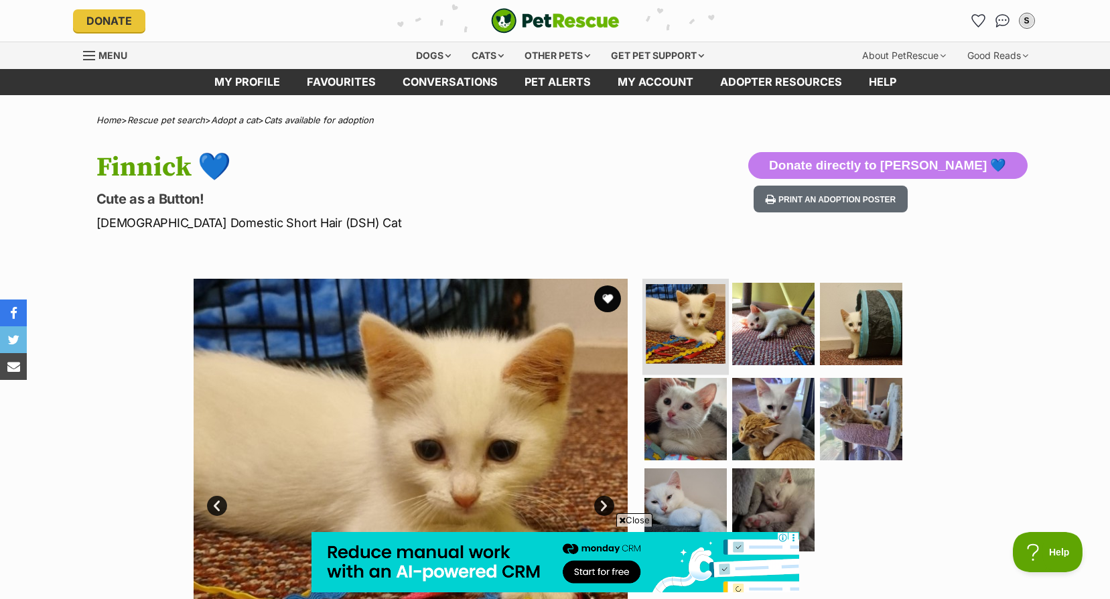
scroll to position [201, 0]
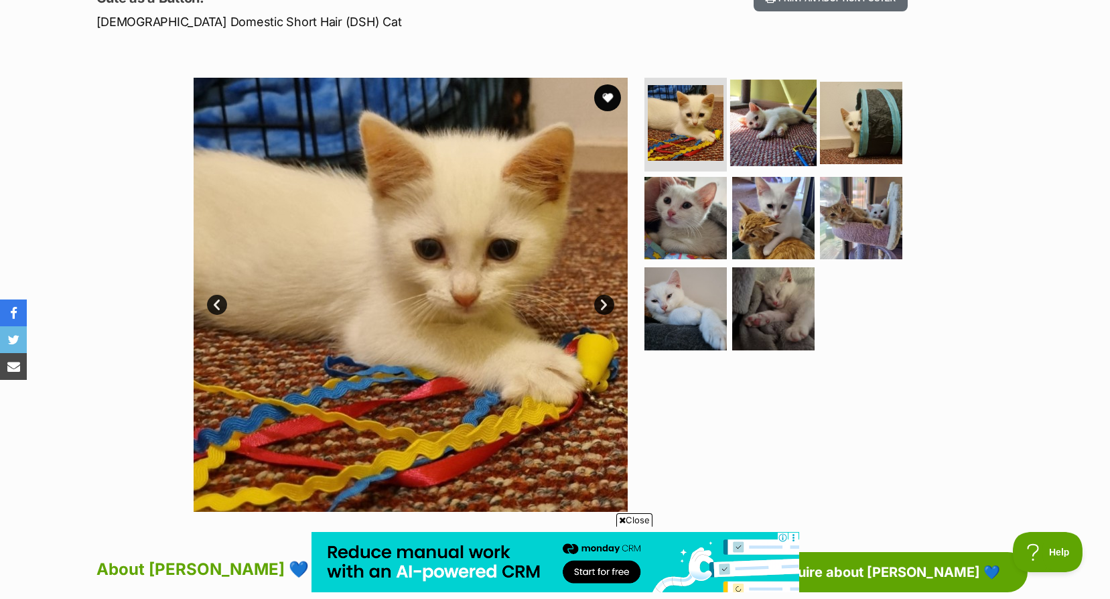
click at [758, 127] on img at bounding box center [773, 123] width 86 height 86
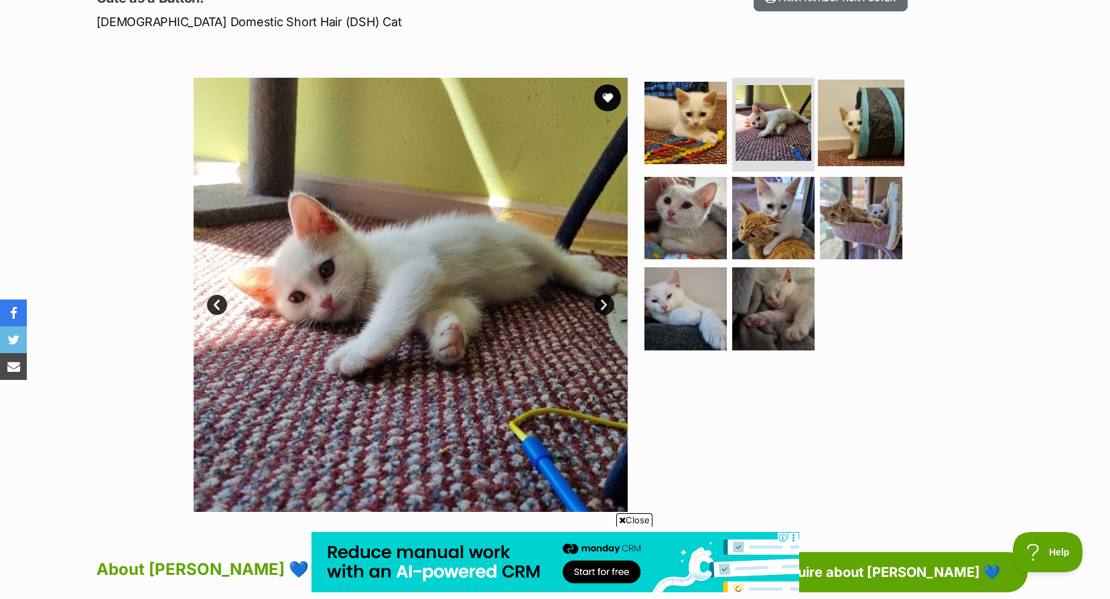
click at [857, 130] on img at bounding box center [861, 123] width 86 height 86
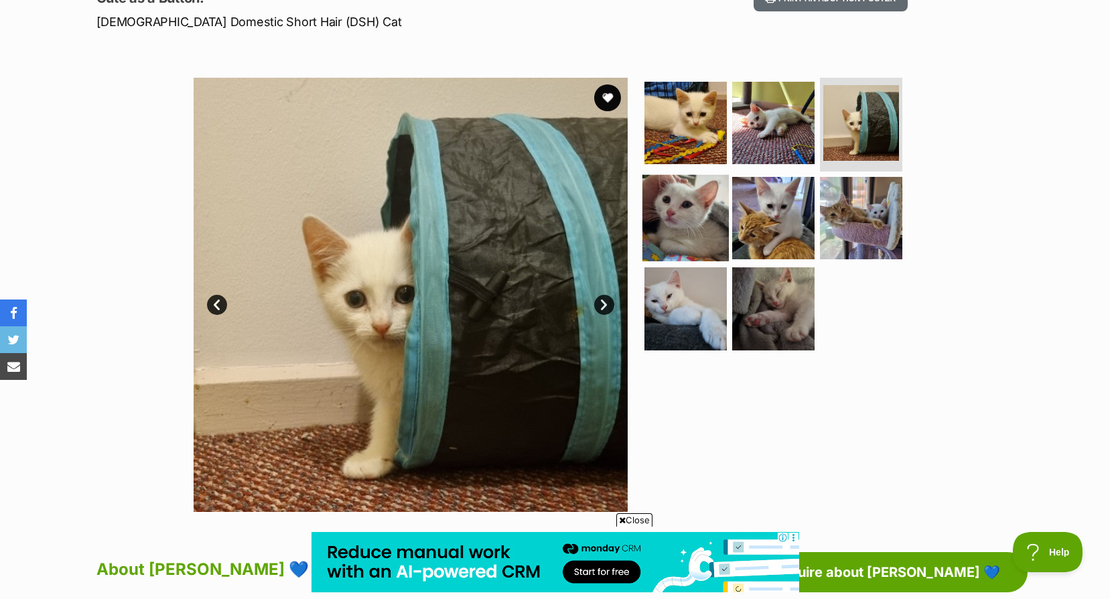
click at [679, 197] on img at bounding box center [685, 217] width 86 height 86
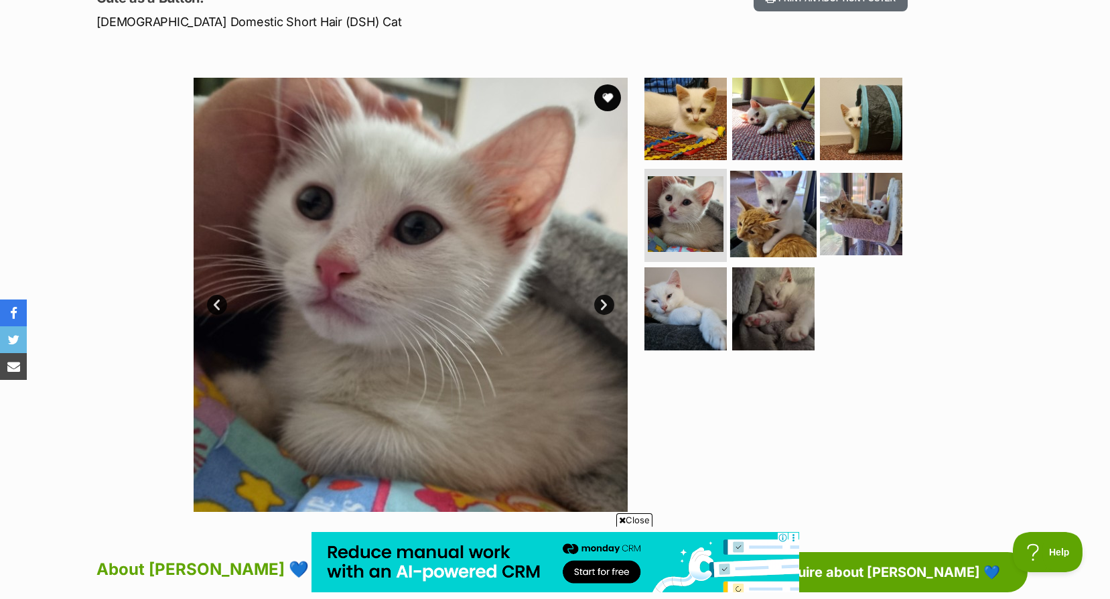
click at [740, 202] on img at bounding box center [773, 213] width 86 height 86
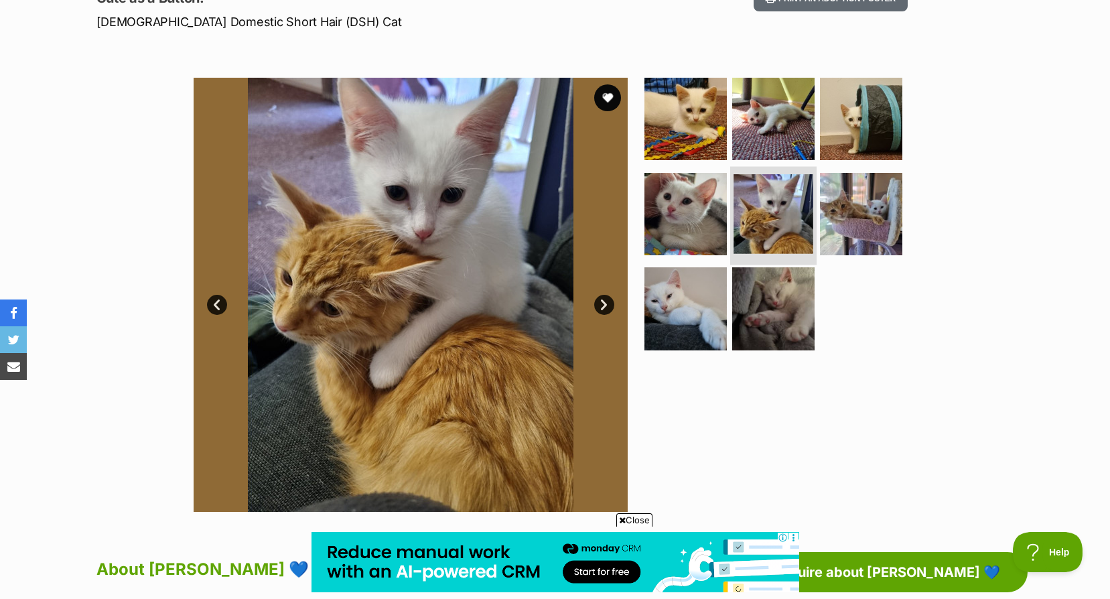
click at [814, 208] on li at bounding box center [773, 215] width 86 height 98
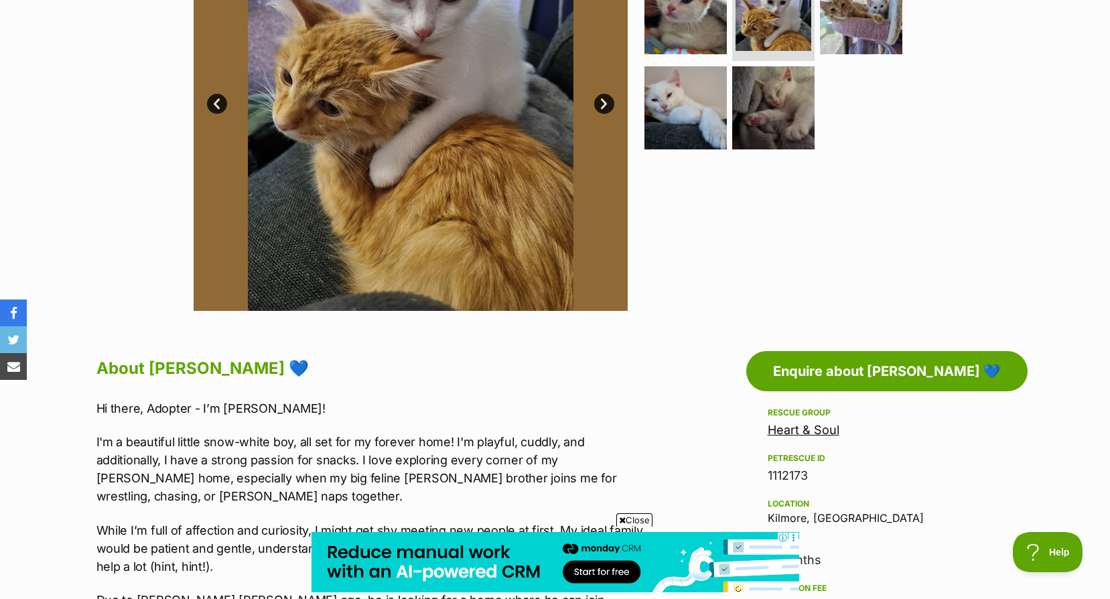
scroll to position [335, 0]
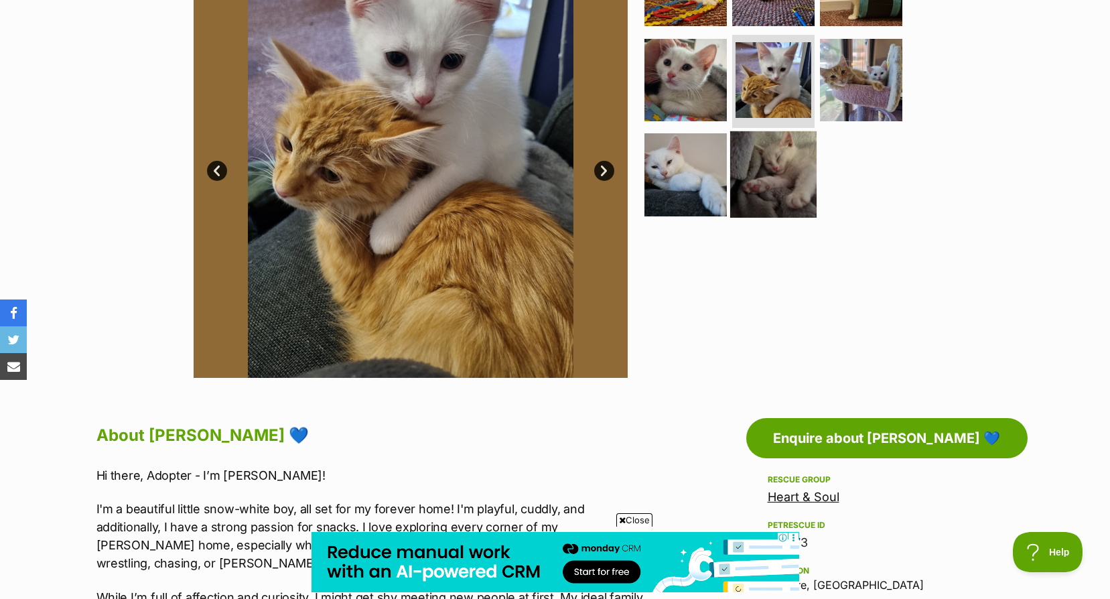
click at [759, 184] on img at bounding box center [773, 174] width 86 height 86
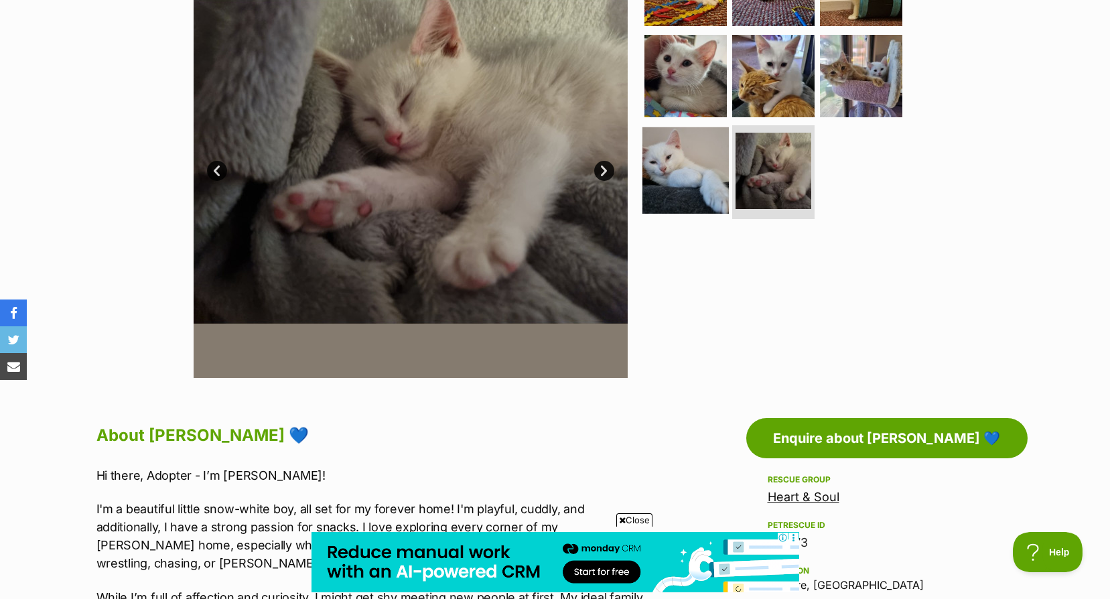
click at [703, 184] on img at bounding box center [685, 170] width 86 height 86
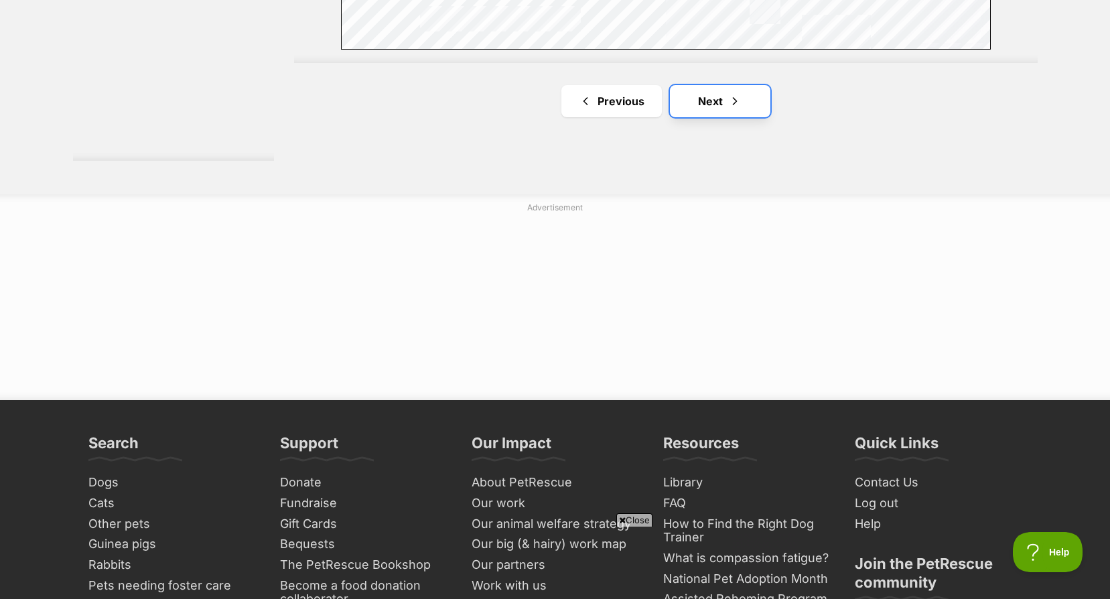
click at [729, 105] on span "Next page" at bounding box center [734, 101] width 13 height 16
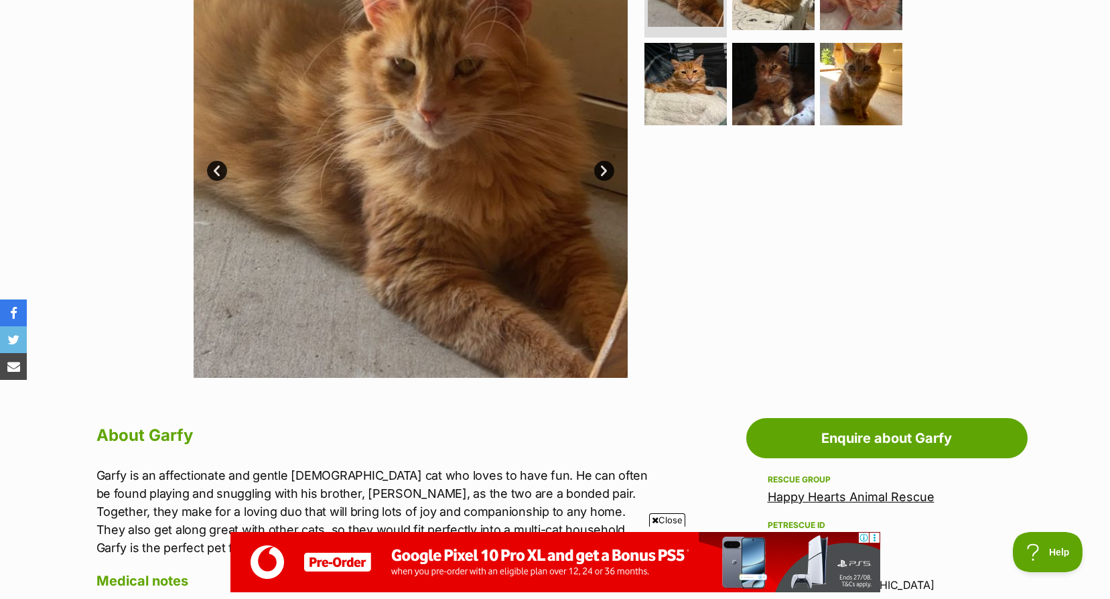
scroll to position [603, 0]
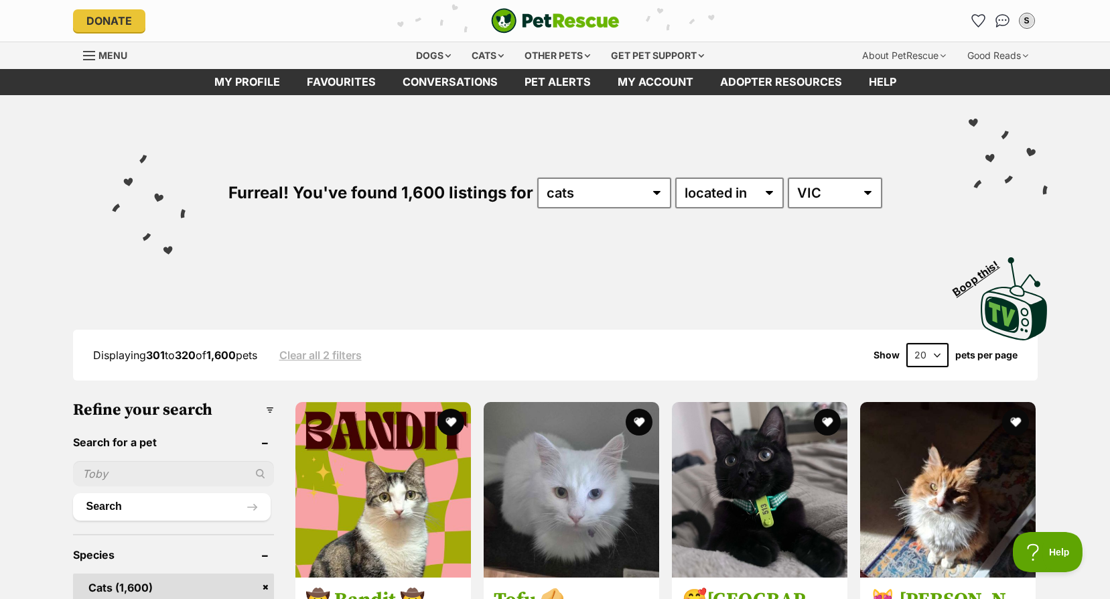
drag, startPoint x: 1109, startPoint y: 76, endPoint x: 1109, endPoint y: 87, distance: 10.7
click at [1109, 87] on header "My profile Favourites Conversations Pet alerts My account Adopter resources Help" at bounding box center [555, 82] width 1110 height 26
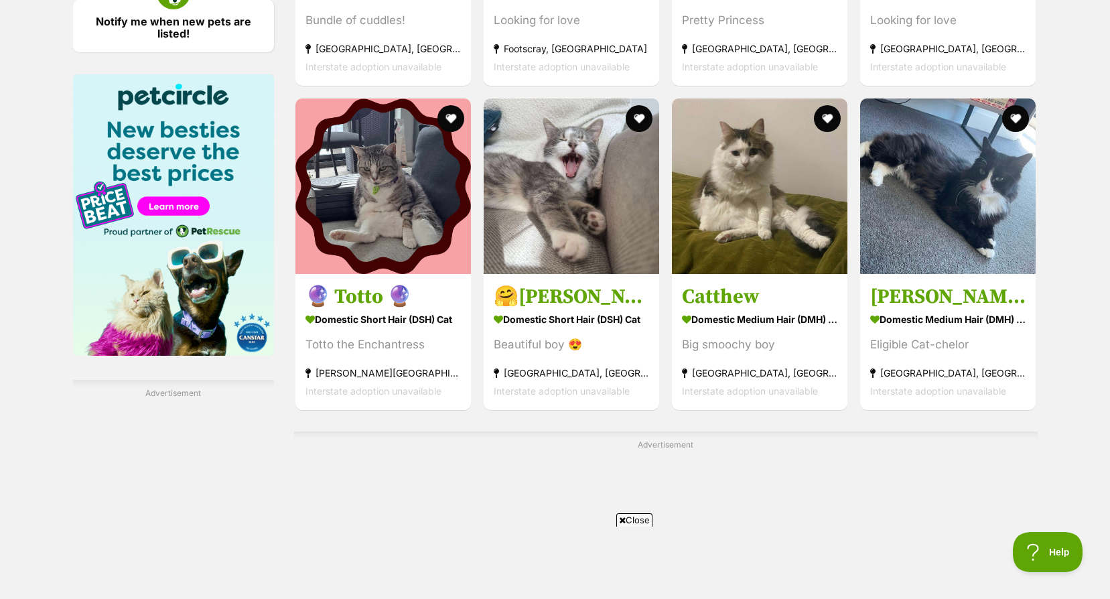
scroll to position [2243, 0]
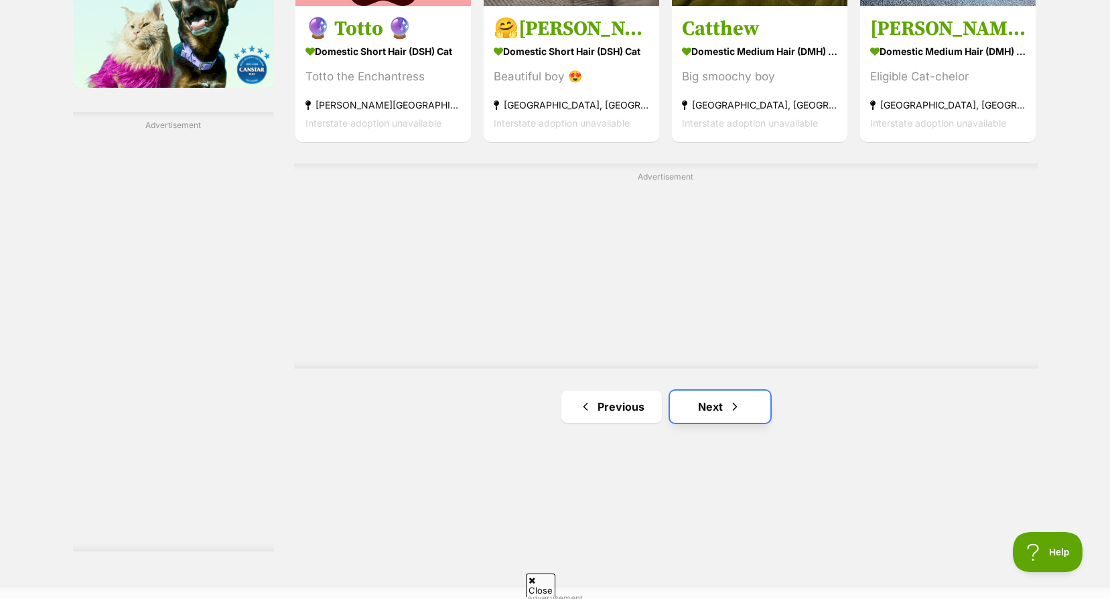
click at [697, 423] on link "Next" at bounding box center [720, 407] width 100 height 32
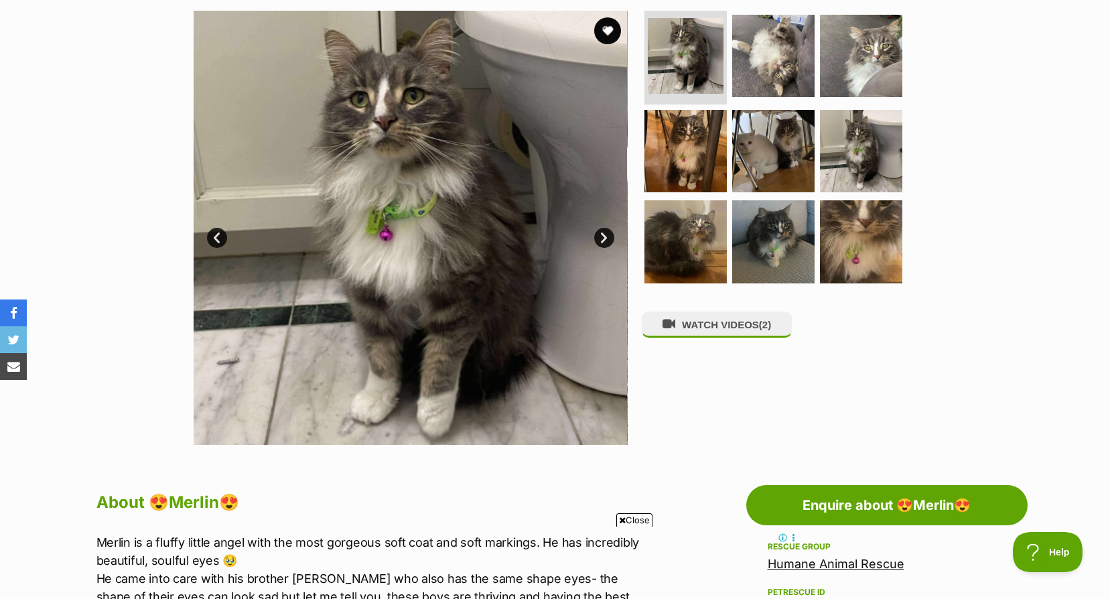
scroll to position [469, 0]
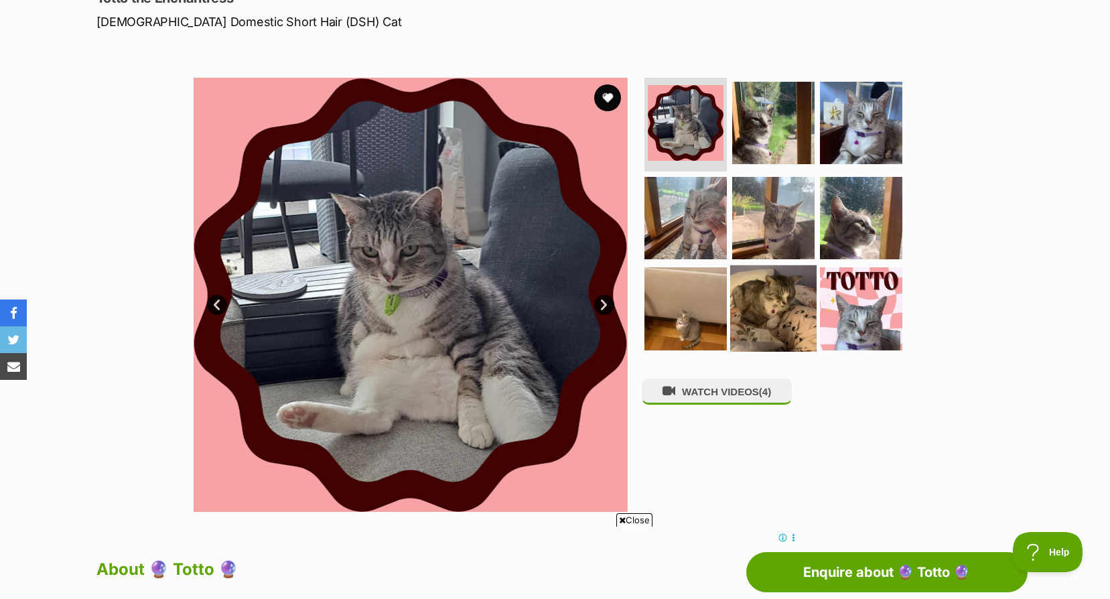
scroll to position [335, 0]
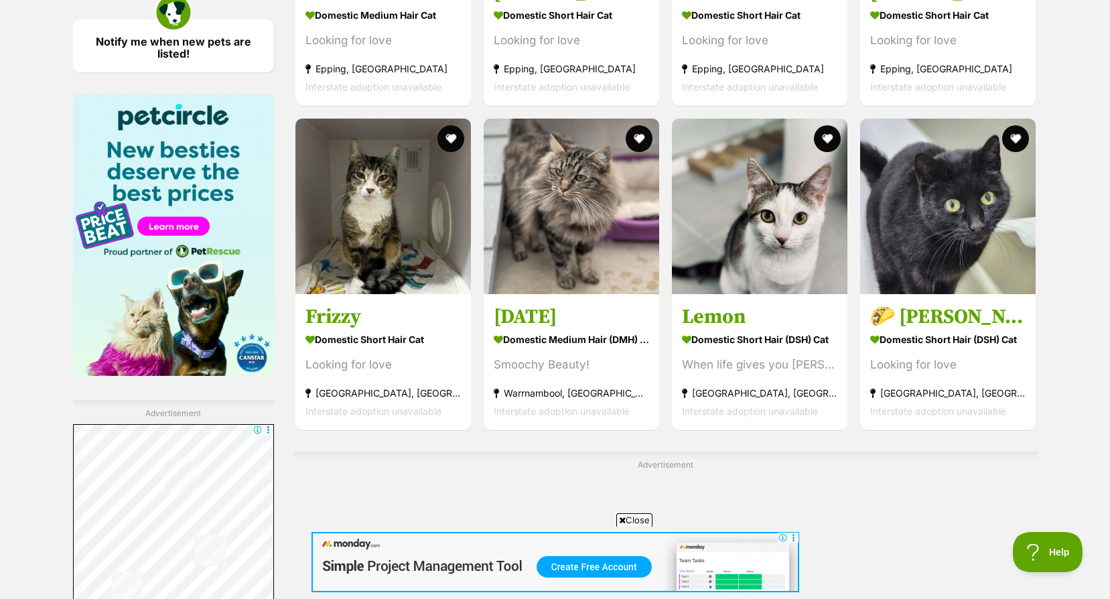
scroll to position [2223, 0]
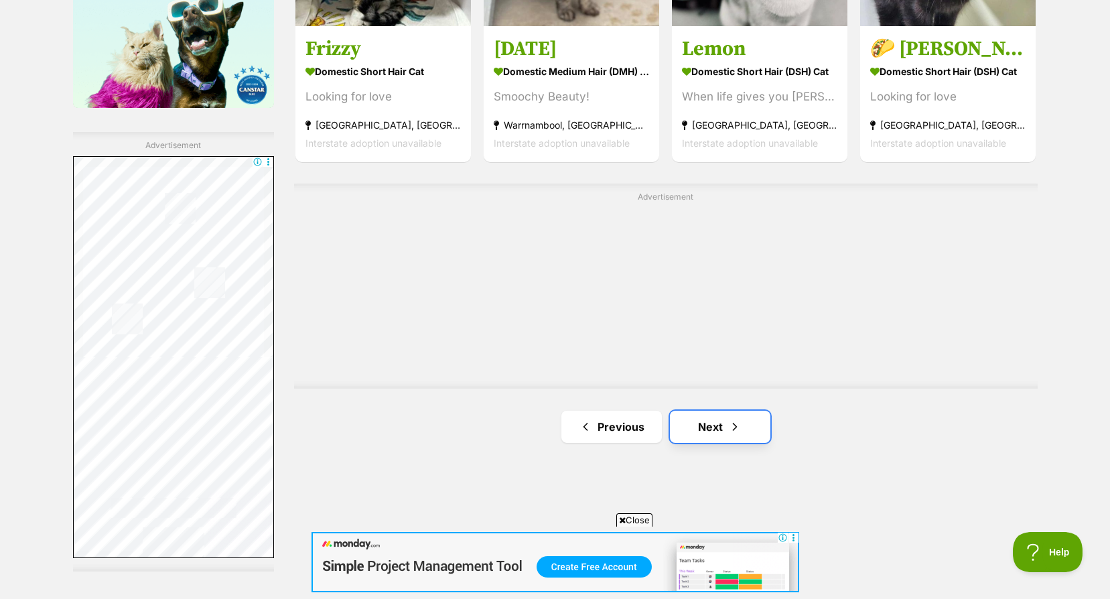
click at [743, 427] on link "Next" at bounding box center [720, 427] width 100 height 32
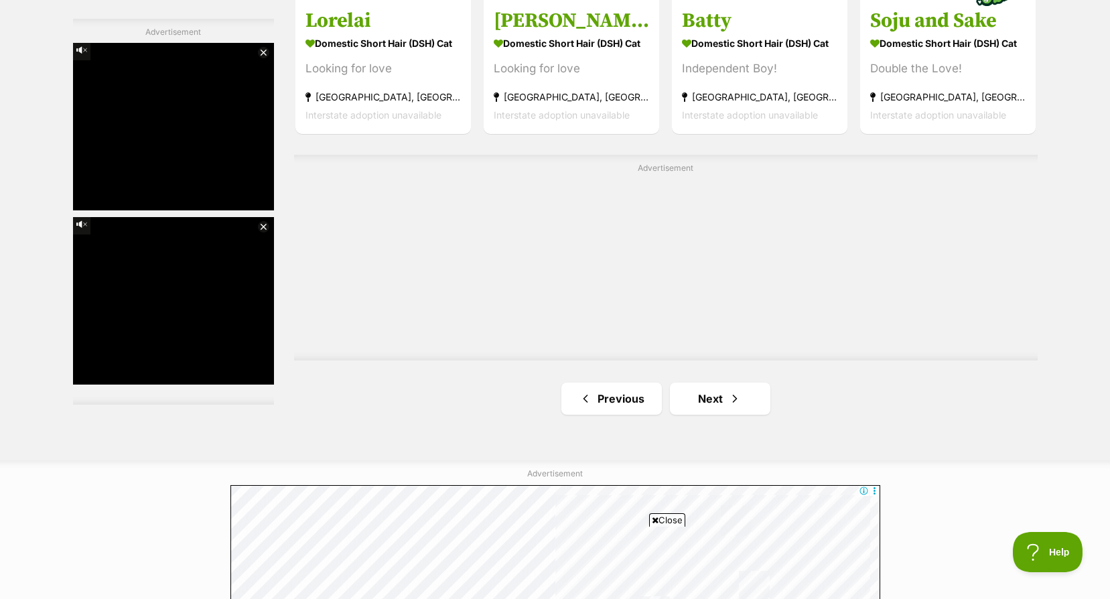
scroll to position [2340, 0]
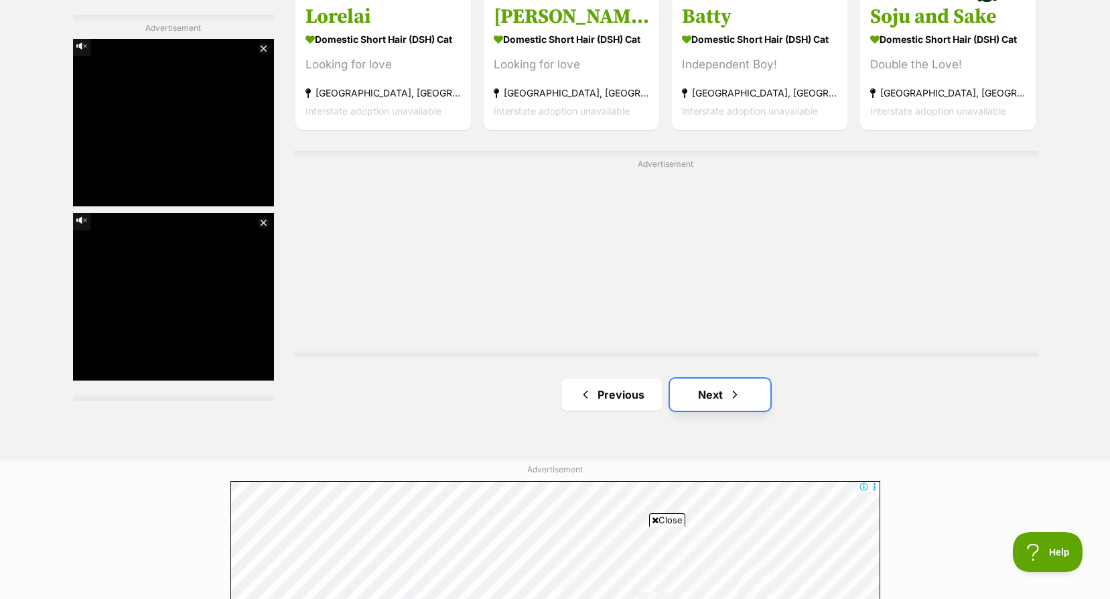
click at [739, 397] on span "Next page" at bounding box center [734, 395] width 13 height 16
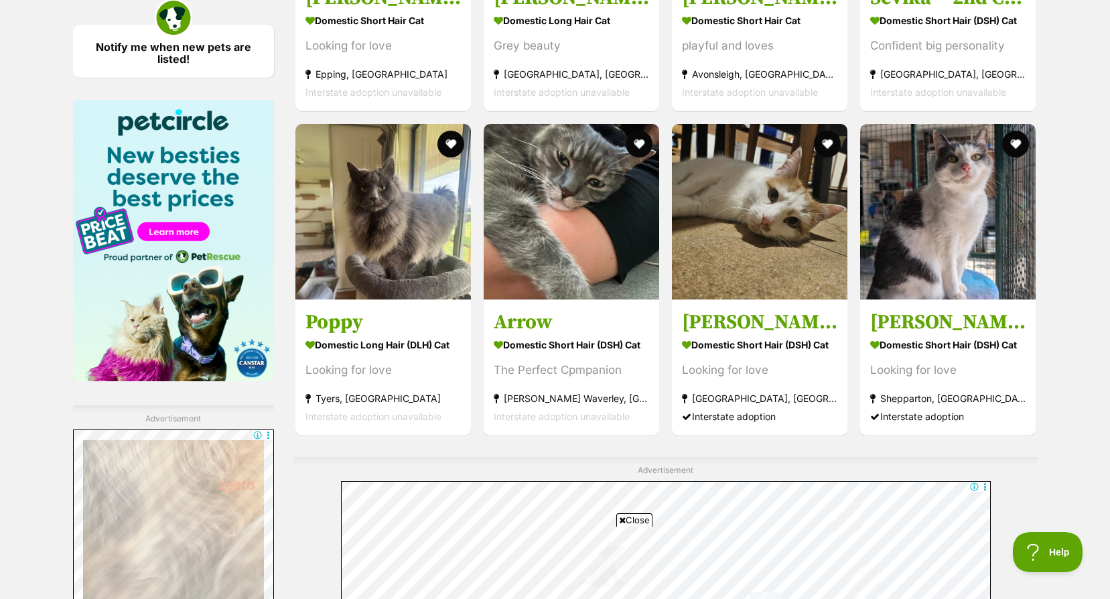
scroll to position [2284, 0]
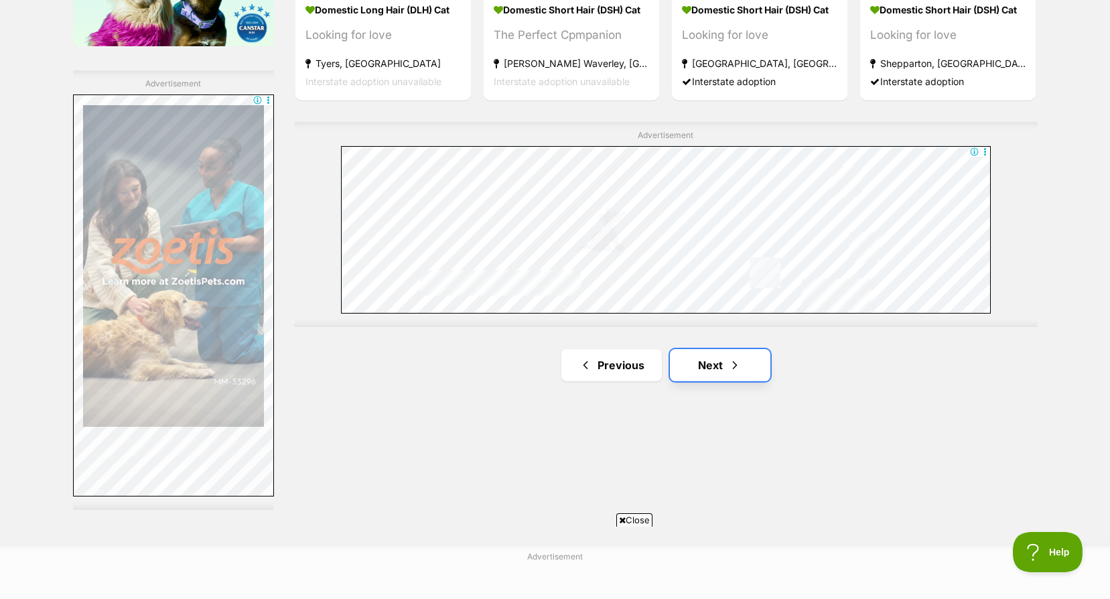
click at [725, 372] on link "Next" at bounding box center [720, 365] width 100 height 32
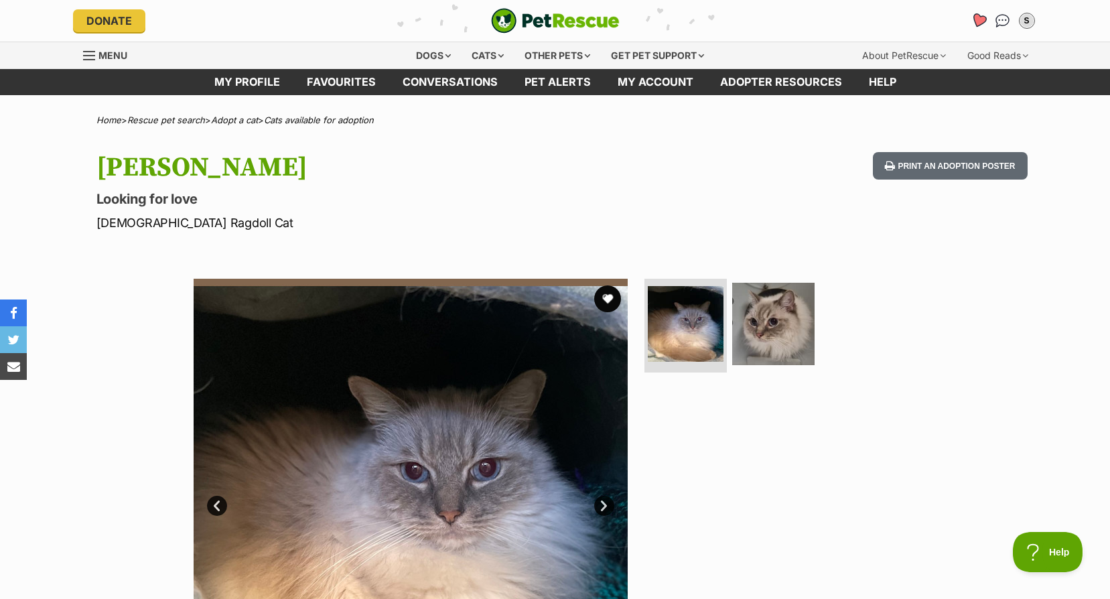
click at [981, 13] on link "Favourites" at bounding box center [978, 20] width 27 height 27
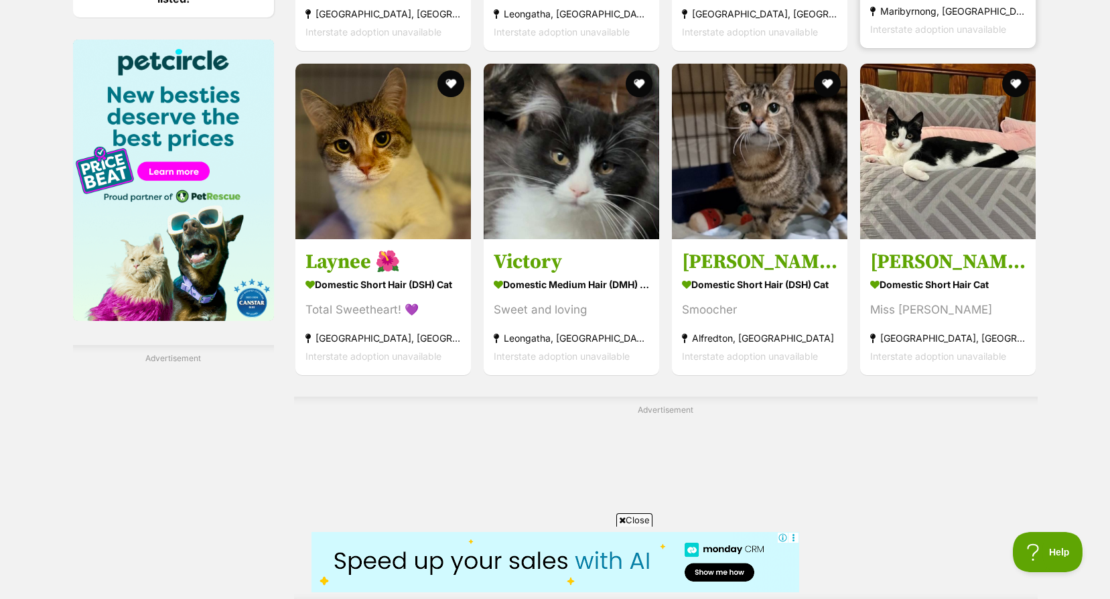
scroll to position [2345, 0]
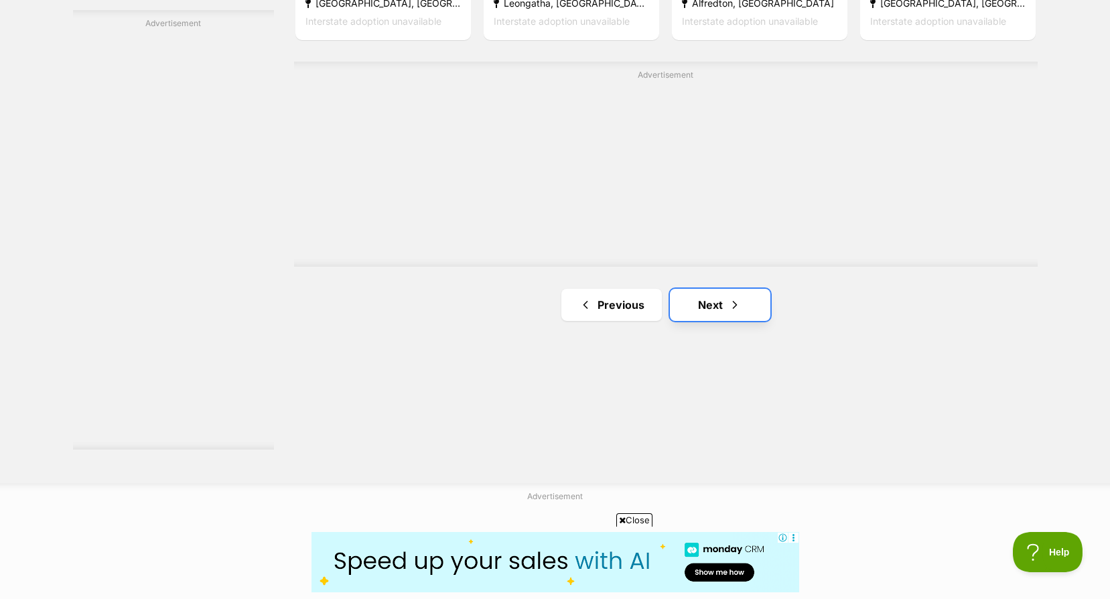
click at [734, 313] on span "Next page" at bounding box center [734, 305] width 13 height 16
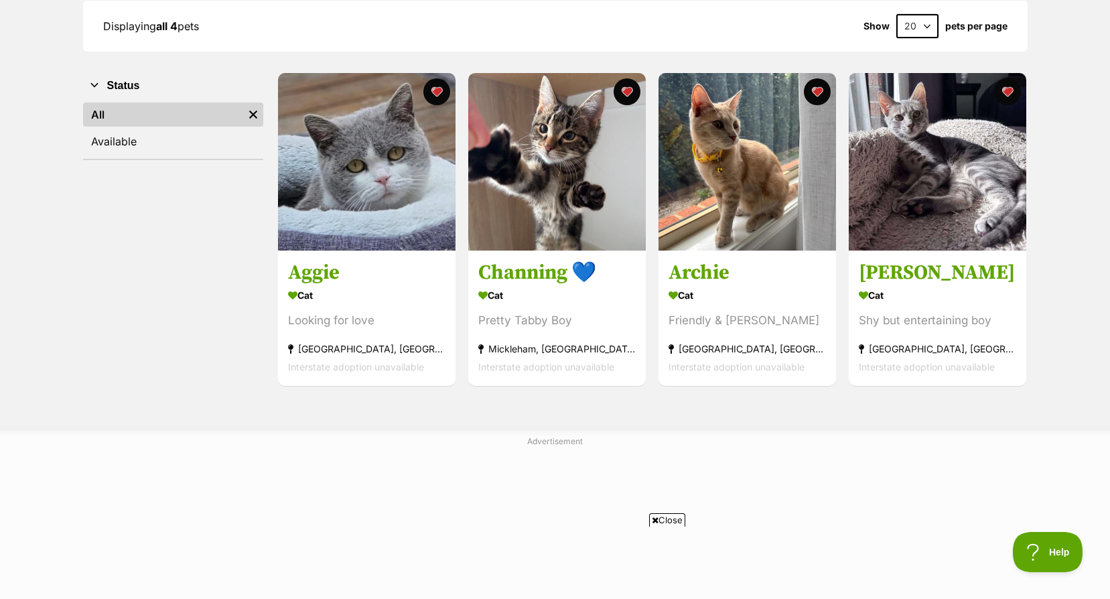
scroll to position [536, 0]
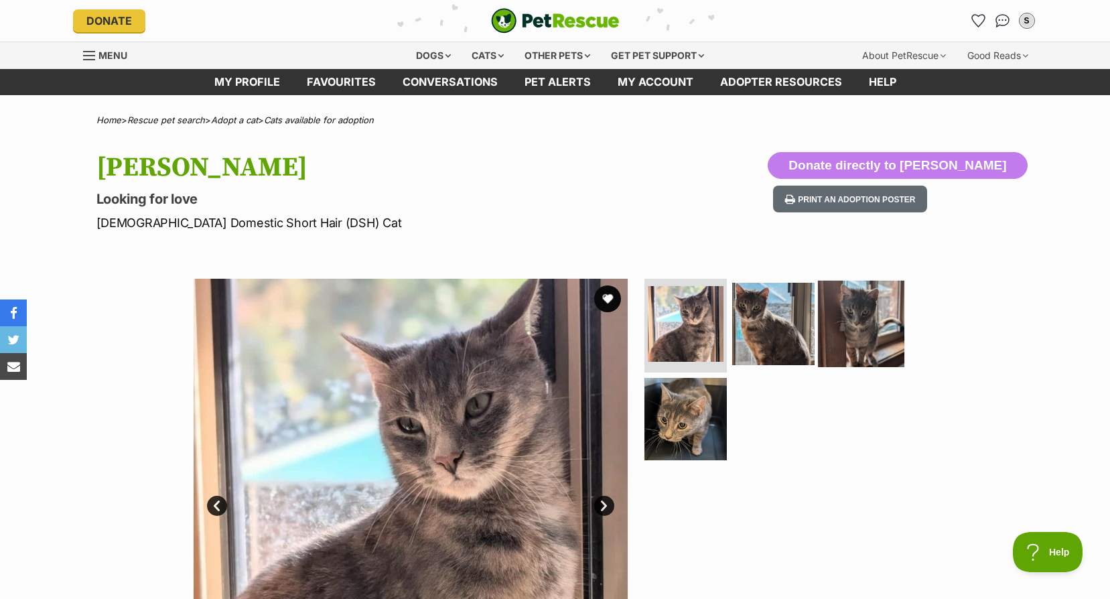
click at [851, 302] on img at bounding box center [861, 324] width 86 height 86
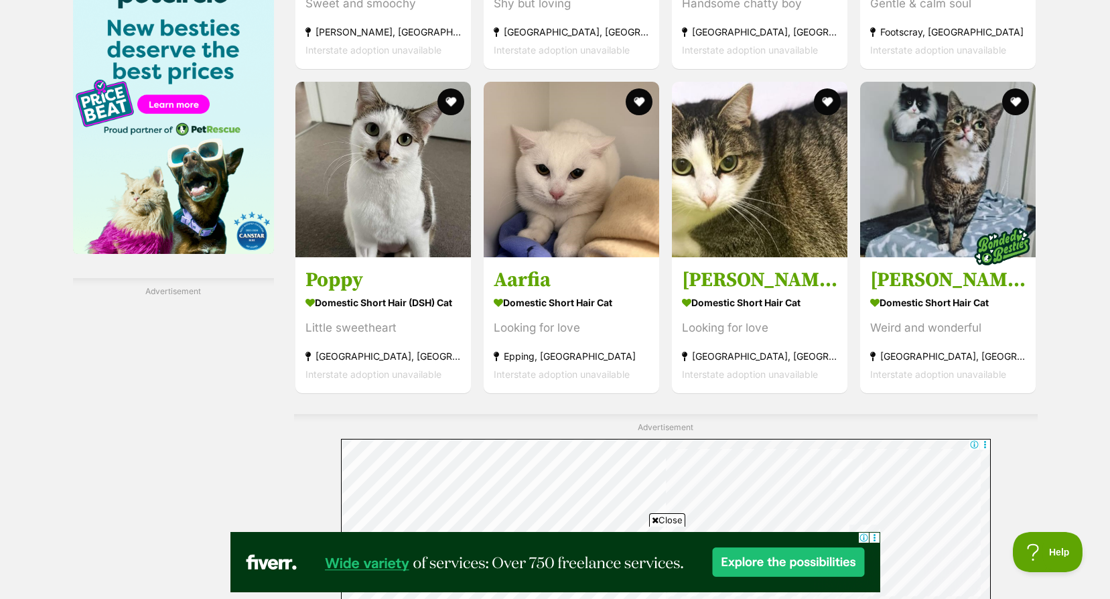
scroll to position [2278, 0]
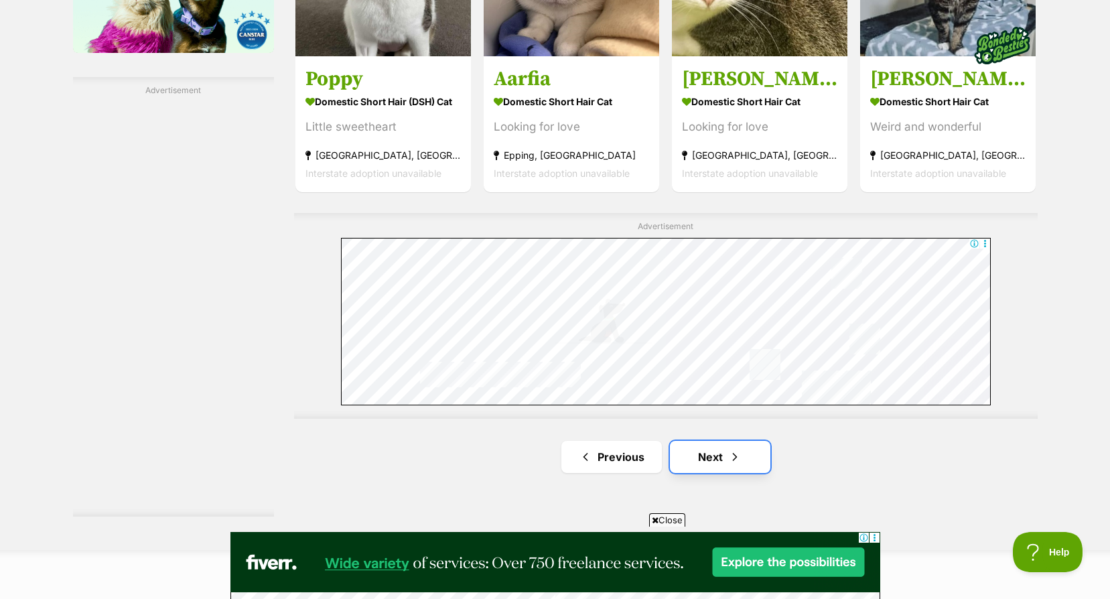
click at [703, 459] on link "Next" at bounding box center [720, 457] width 100 height 32
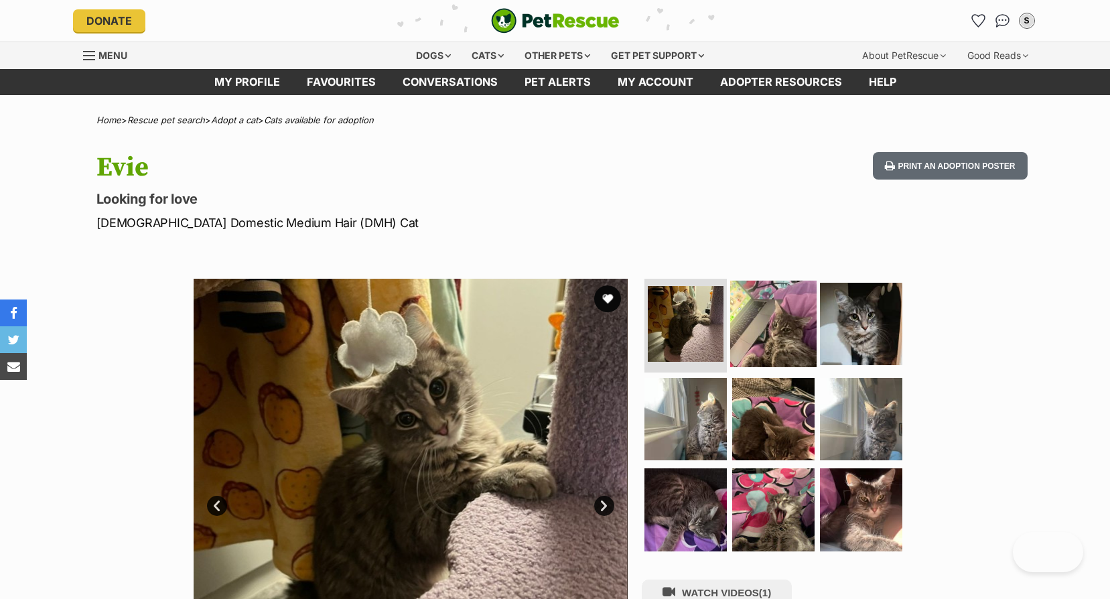
click at [776, 328] on img at bounding box center [773, 324] width 86 height 86
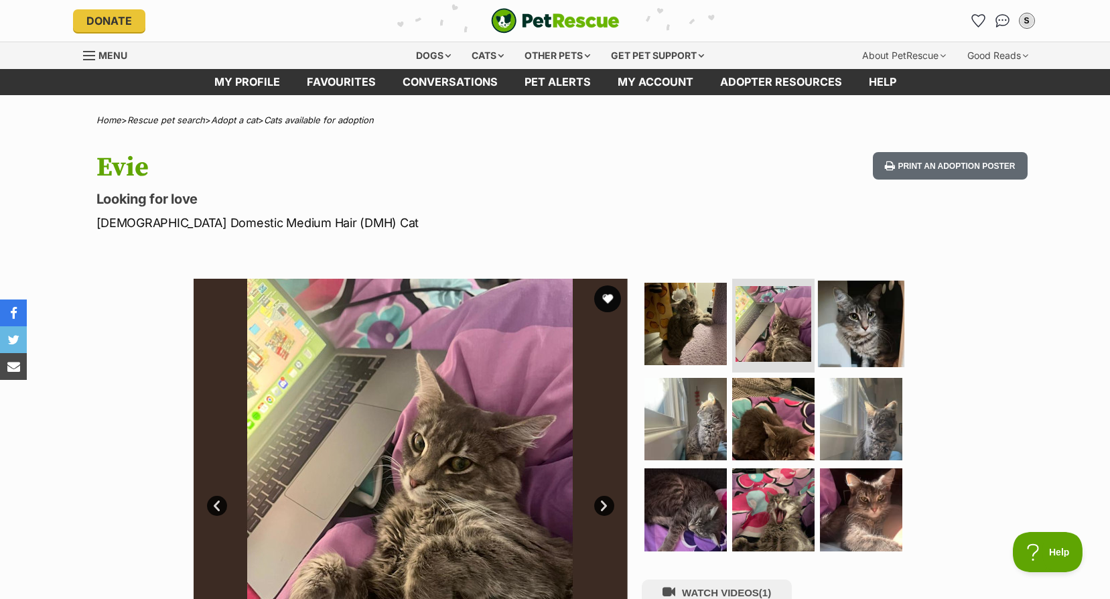
click at [840, 317] on img at bounding box center [861, 324] width 86 height 86
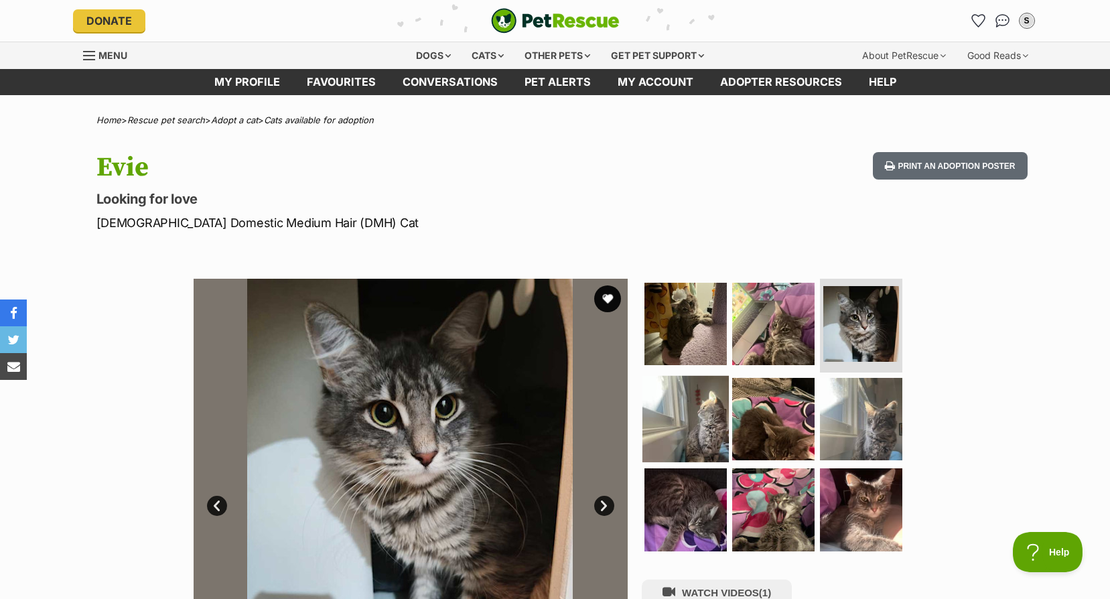
click at [716, 401] on img at bounding box center [685, 418] width 86 height 86
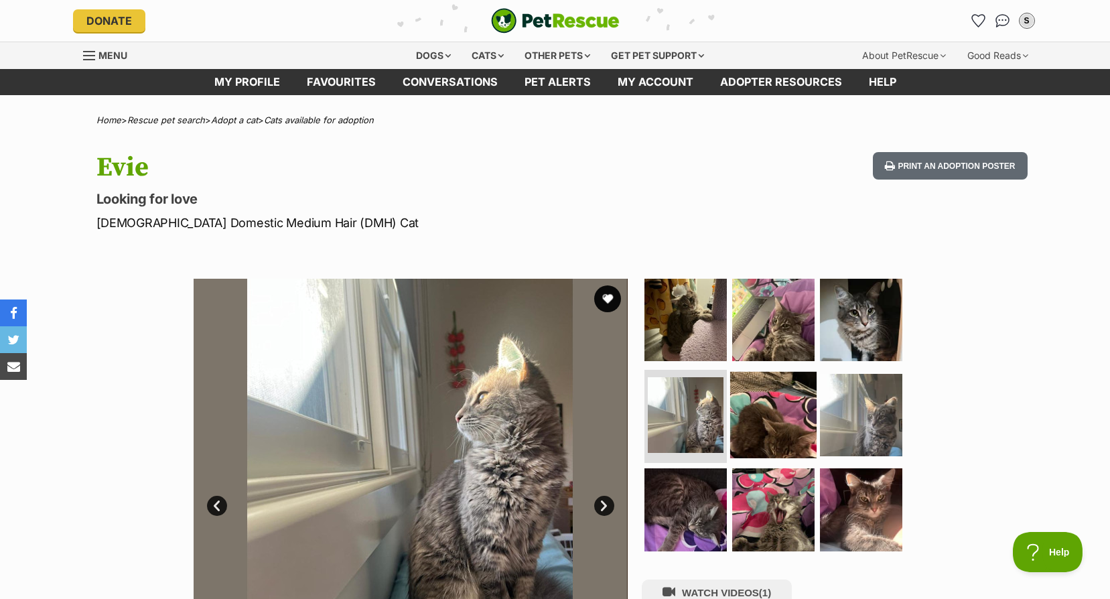
click at [772, 410] on img at bounding box center [773, 414] width 86 height 86
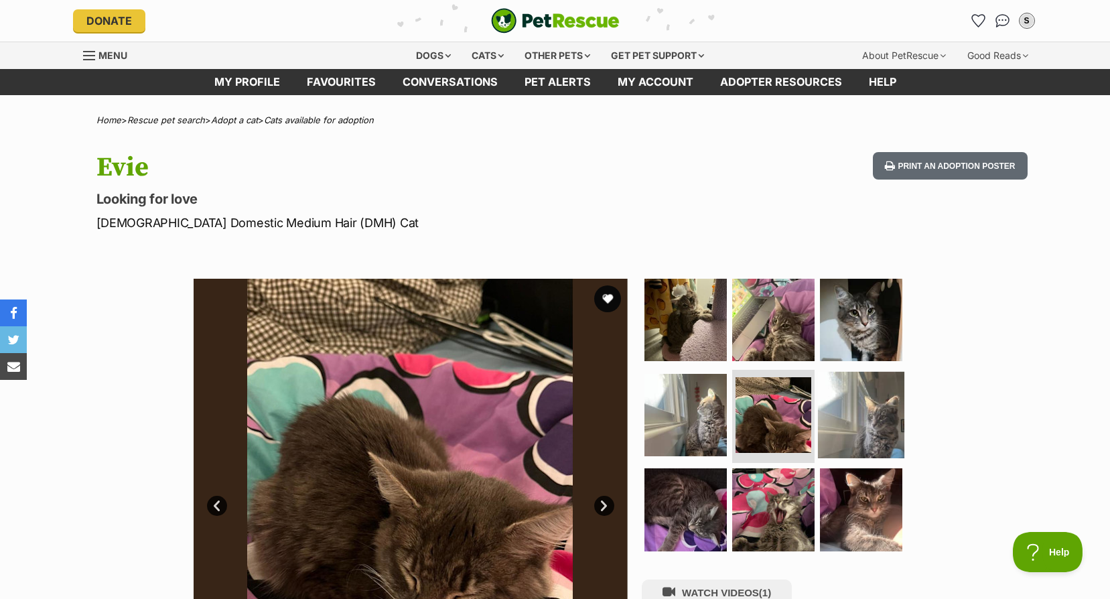
click at [855, 415] on img at bounding box center [861, 414] width 86 height 86
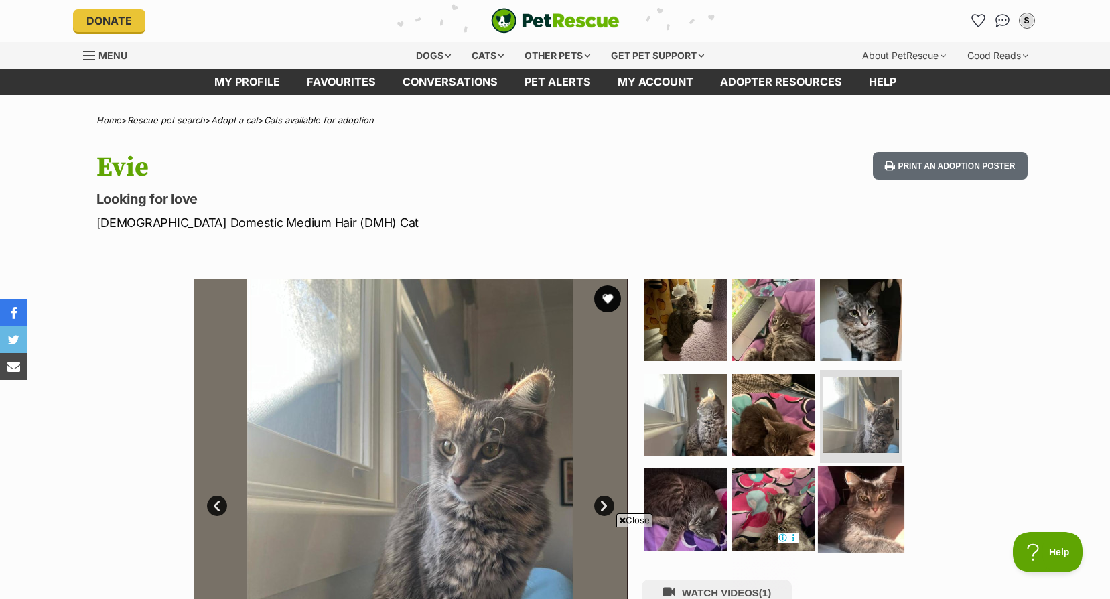
scroll to position [134, 0]
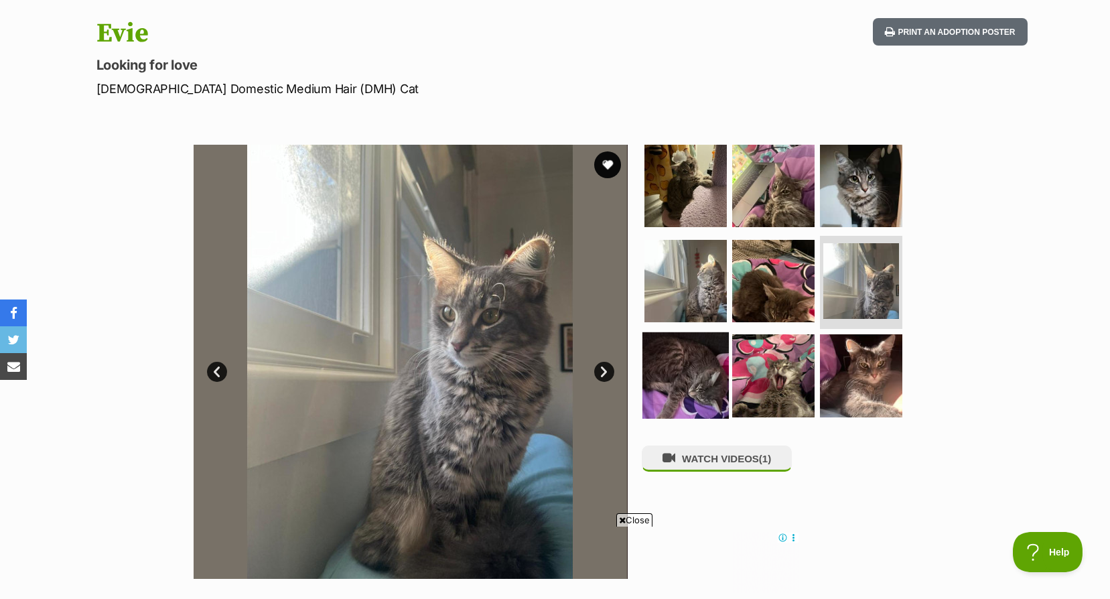
click at [677, 370] on img at bounding box center [685, 375] width 86 height 86
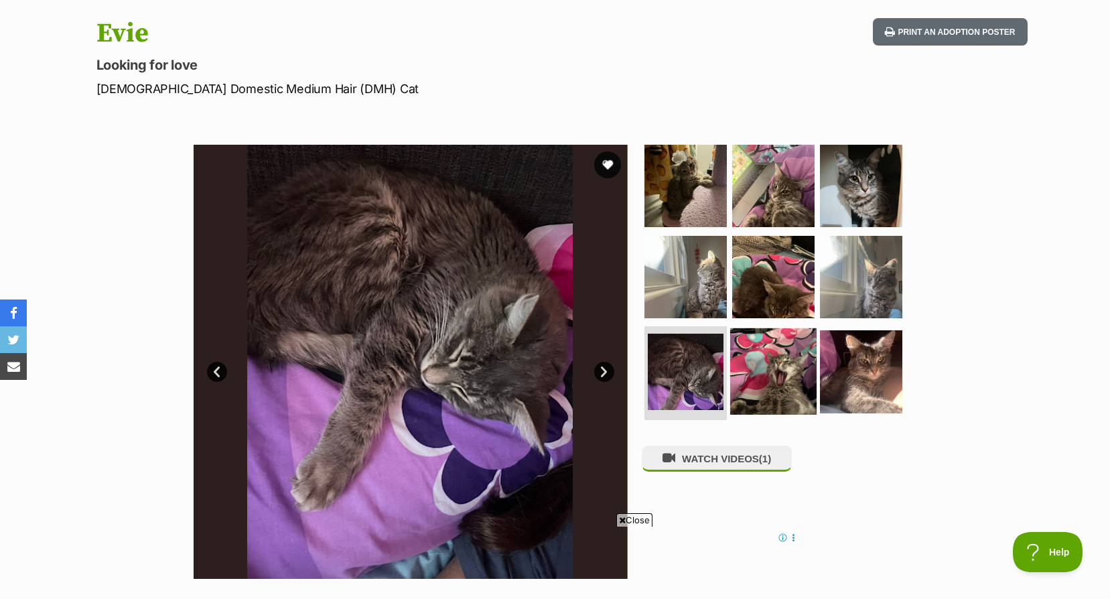
click at [799, 372] on img at bounding box center [773, 371] width 86 height 86
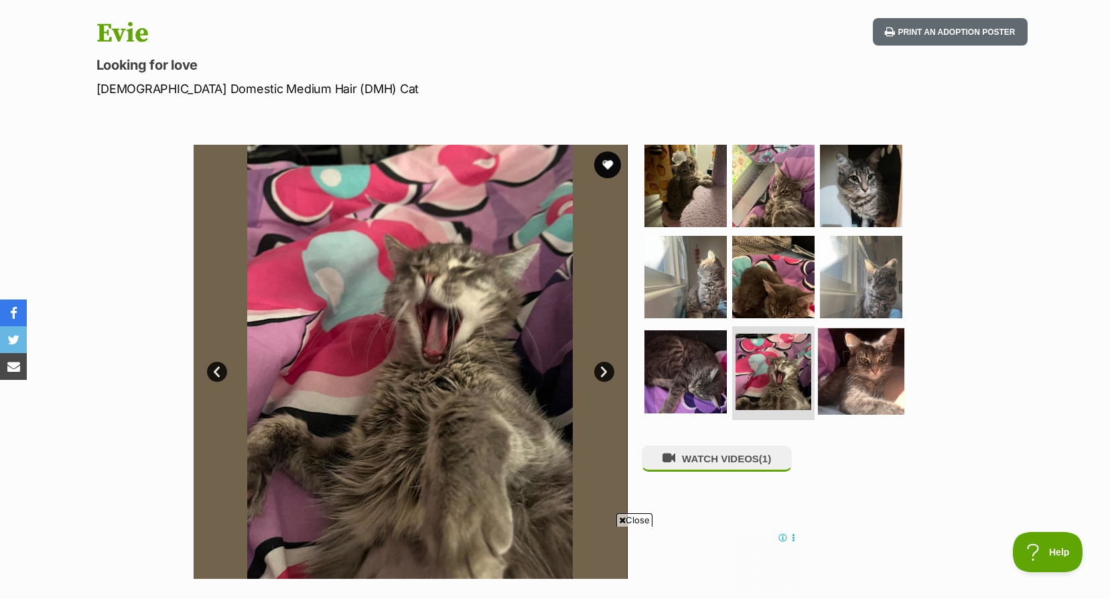
click at [872, 364] on img at bounding box center [861, 371] width 86 height 86
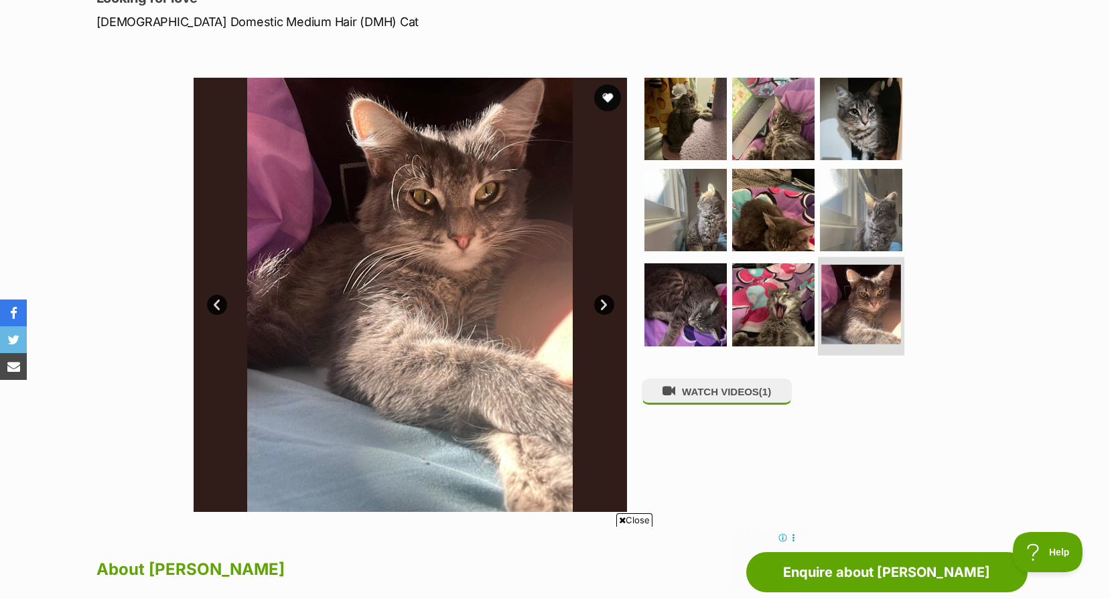
scroll to position [469, 0]
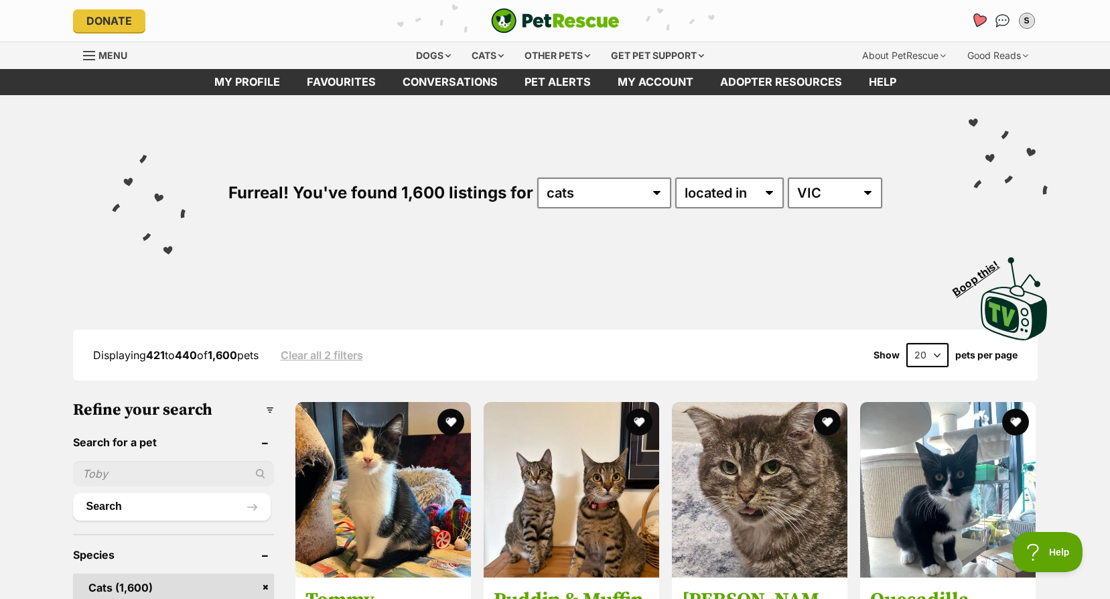
click at [979, 17] on icon "Favourites" at bounding box center [978, 20] width 16 height 15
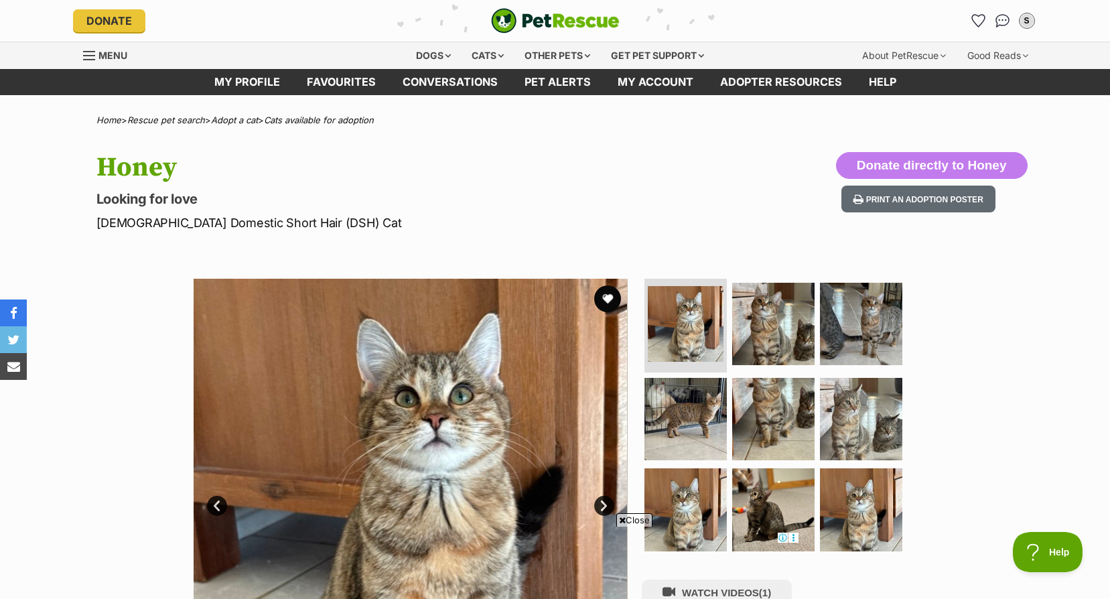
scroll to position [134, 0]
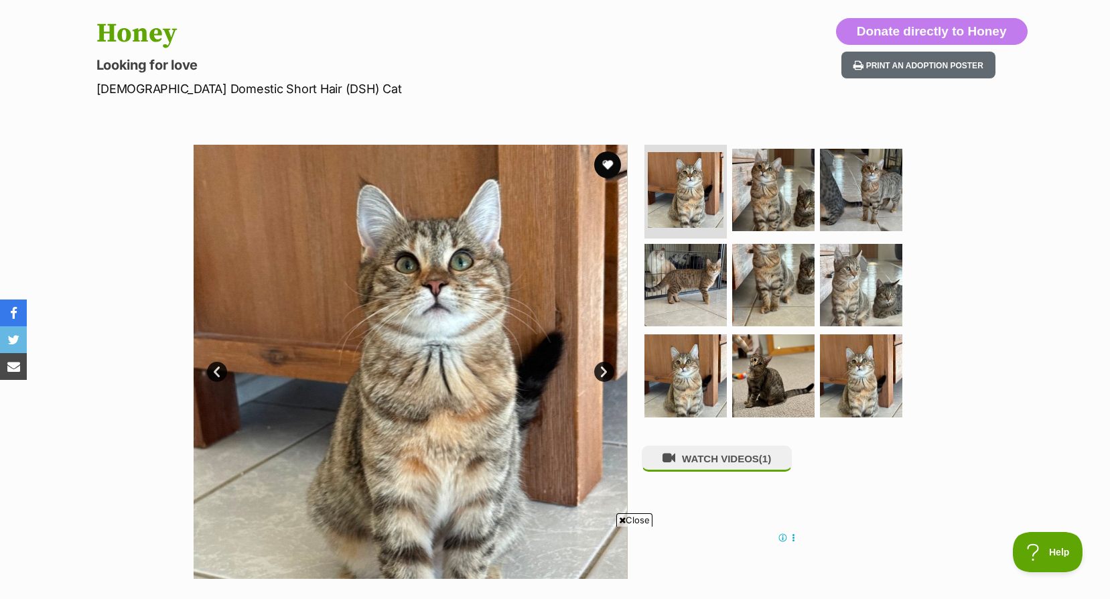
click at [612, 368] on link "Next" at bounding box center [604, 372] width 20 height 20
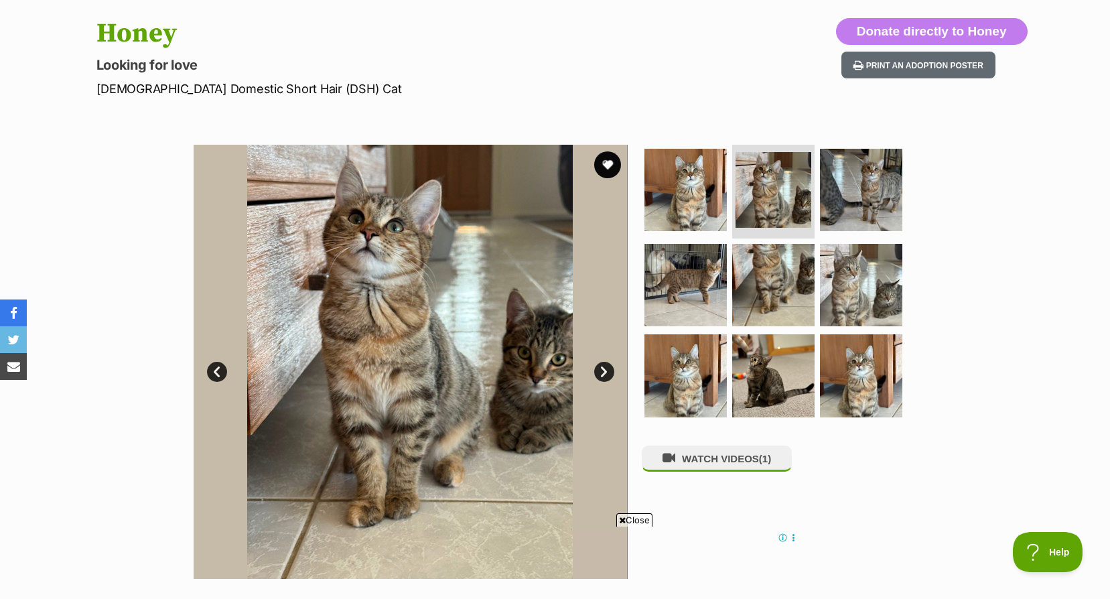
click at [612, 368] on link "Next" at bounding box center [604, 372] width 20 height 20
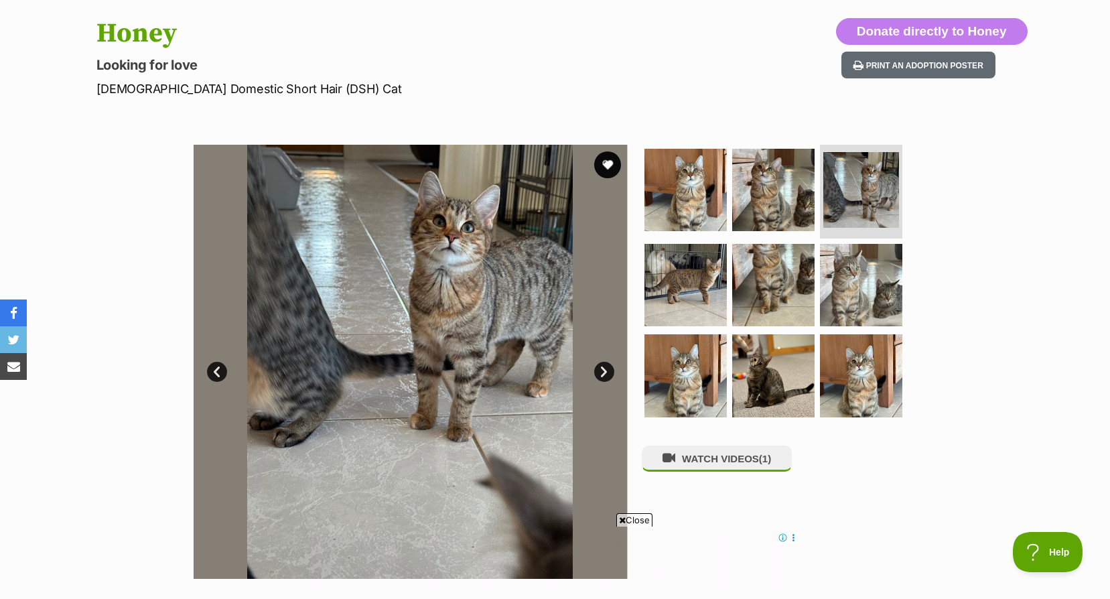
click at [612, 368] on link "Next" at bounding box center [604, 372] width 20 height 20
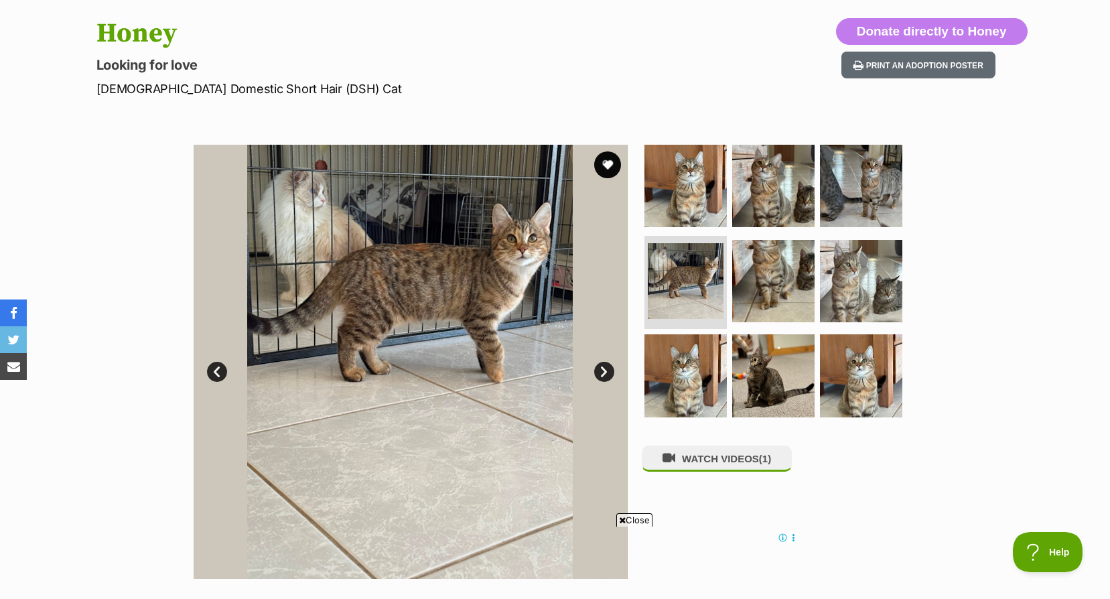
click at [612, 368] on link "Next" at bounding box center [604, 372] width 20 height 20
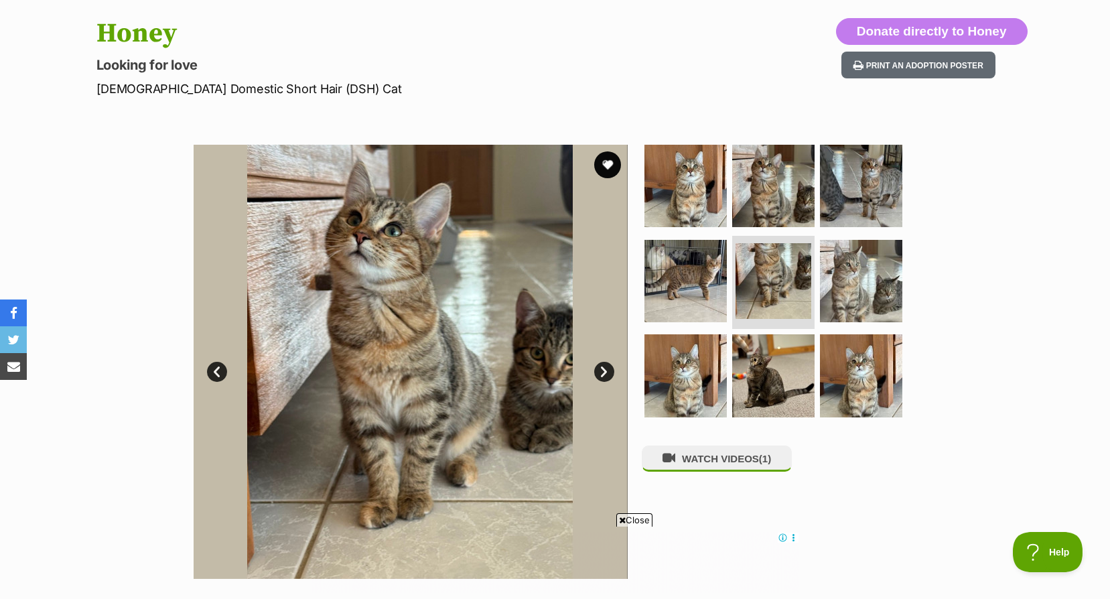
click at [612, 368] on link "Next" at bounding box center [604, 372] width 20 height 20
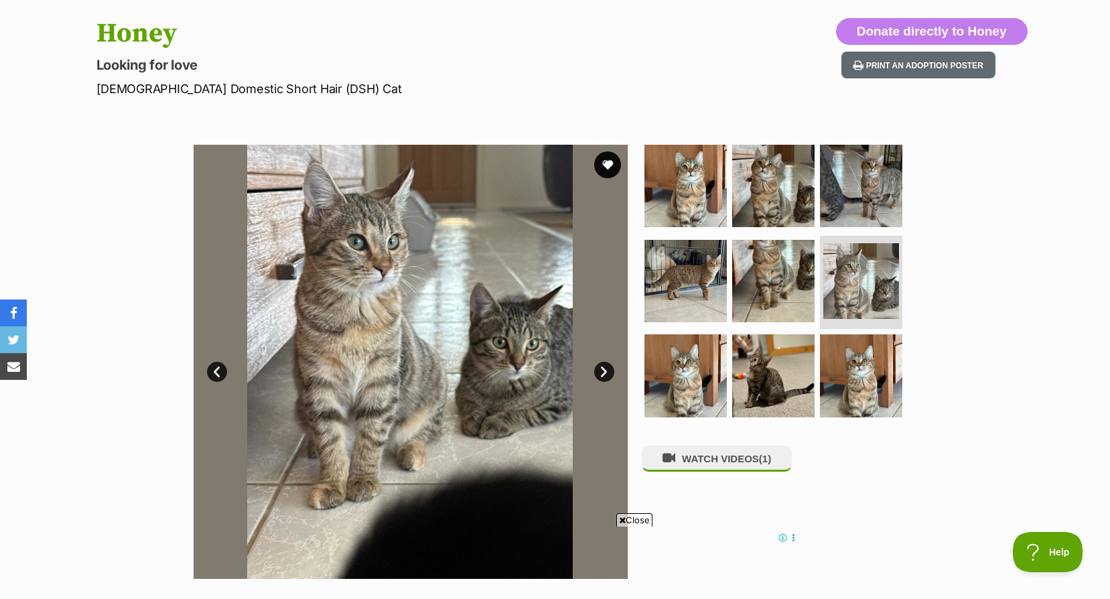
click at [612, 368] on link "Next" at bounding box center [604, 372] width 20 height 20
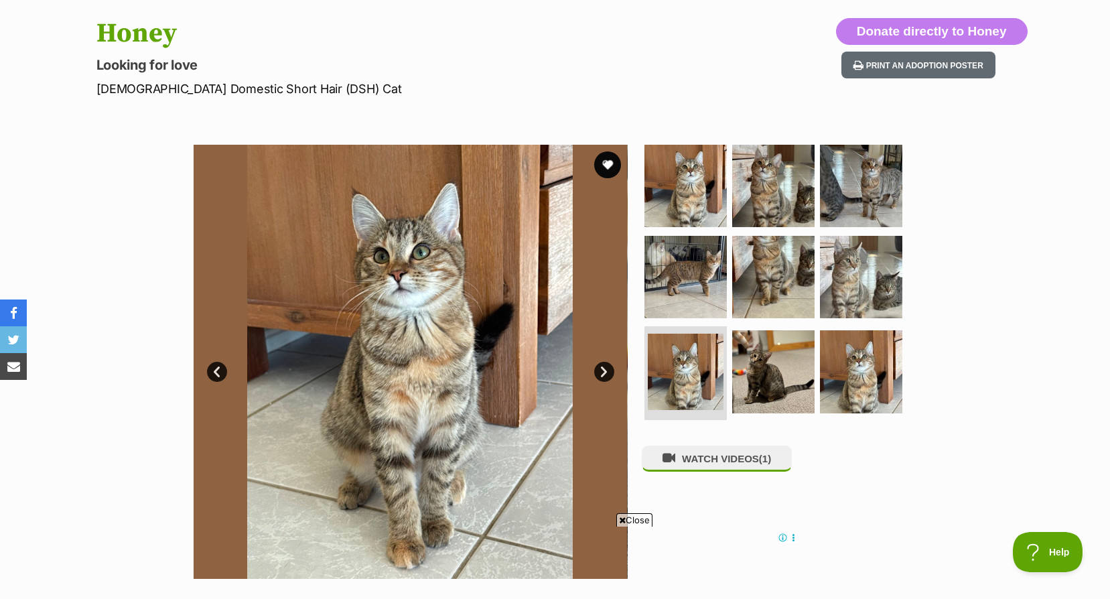
click at [612, 368] on link "Next" at bounding box center [604, 372] width 20 height 20
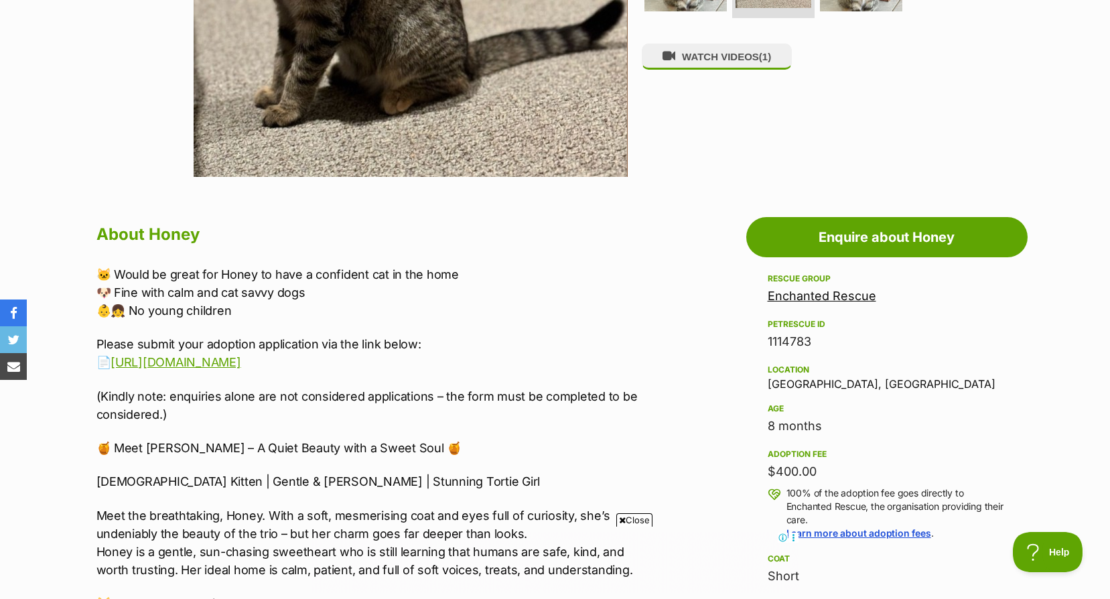
scroll to position [201, 0]
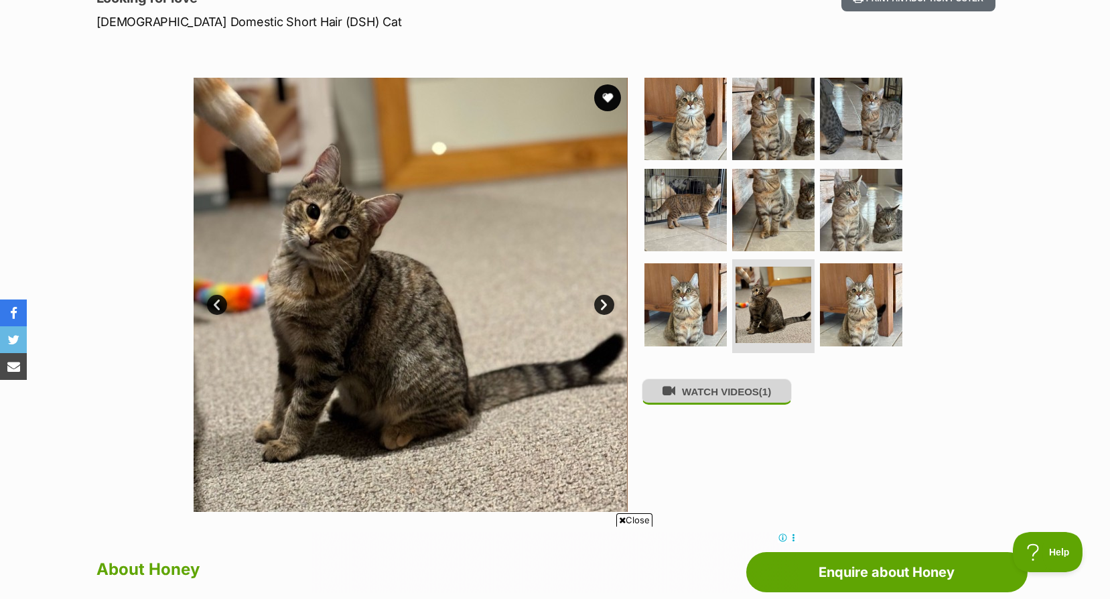
click at [672, 391] on icon at bounding box center [669, 391] width 13 height 13
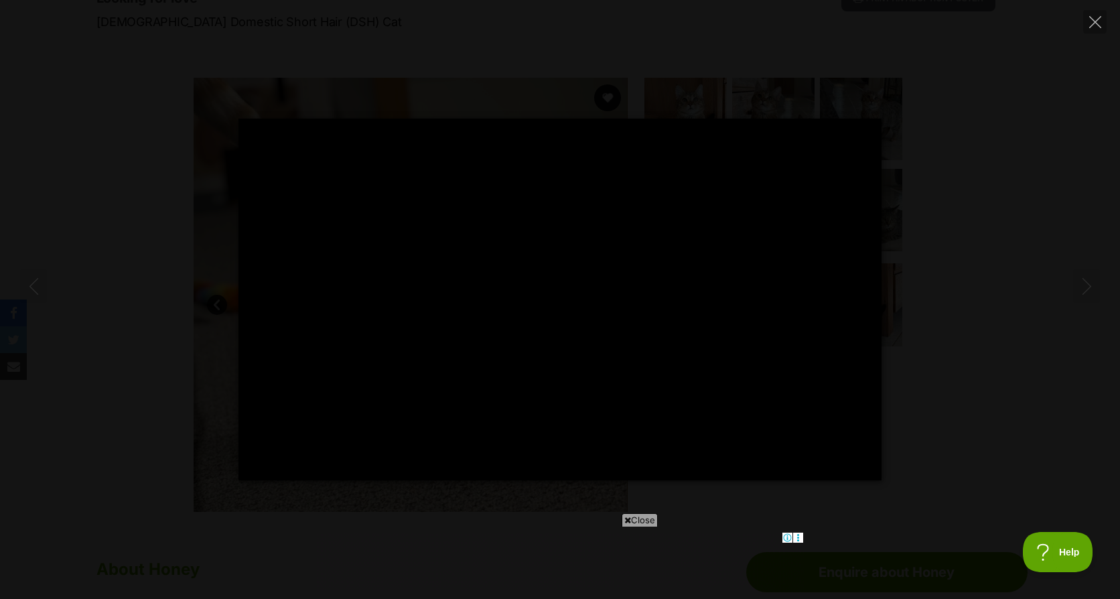
type input "100"
click at [1070, 307] on div "Pause Play % buffered 00:04 -00:00 Unmute Mute Disable captions Enable captions…" at bounding box center [560, 300] width 1120 height 362
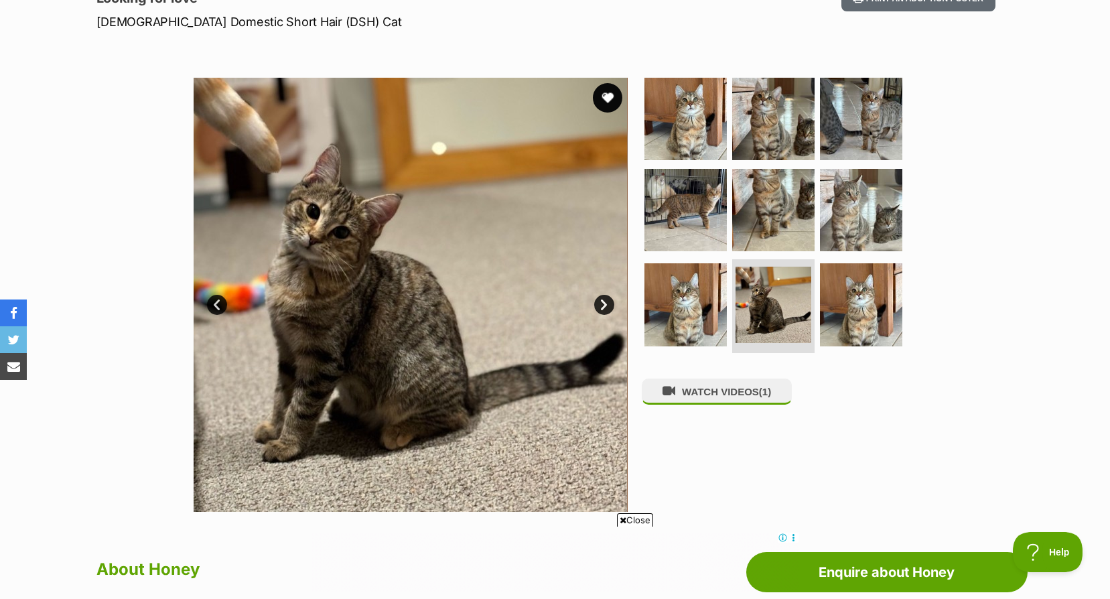
click at [606, 106] on button "favourite" at bounding box center [607, 97] width 29 height 29
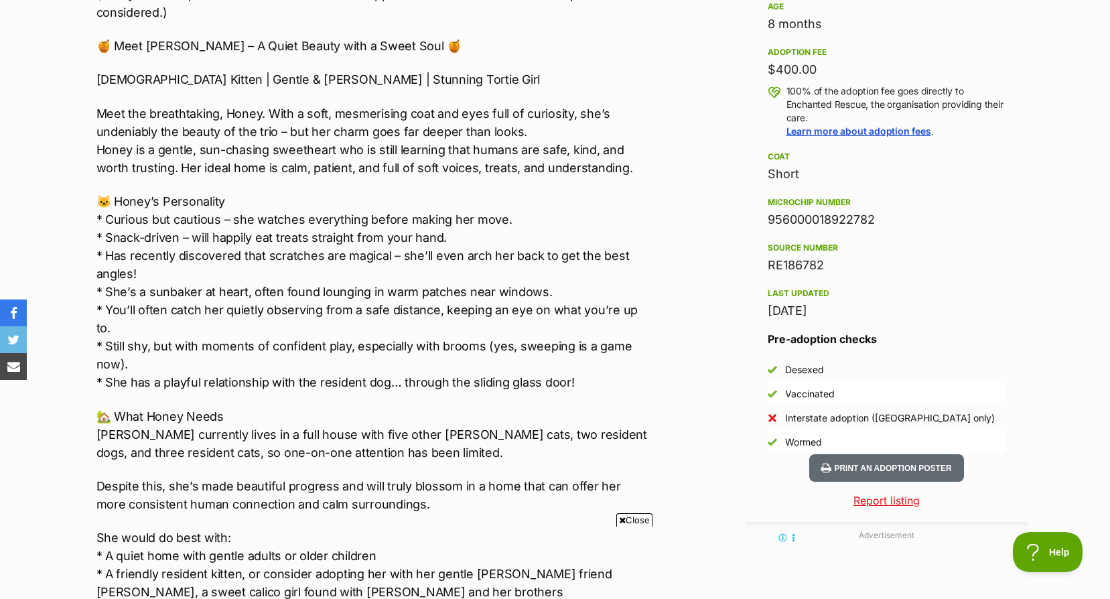
scroll to position [0, 0]
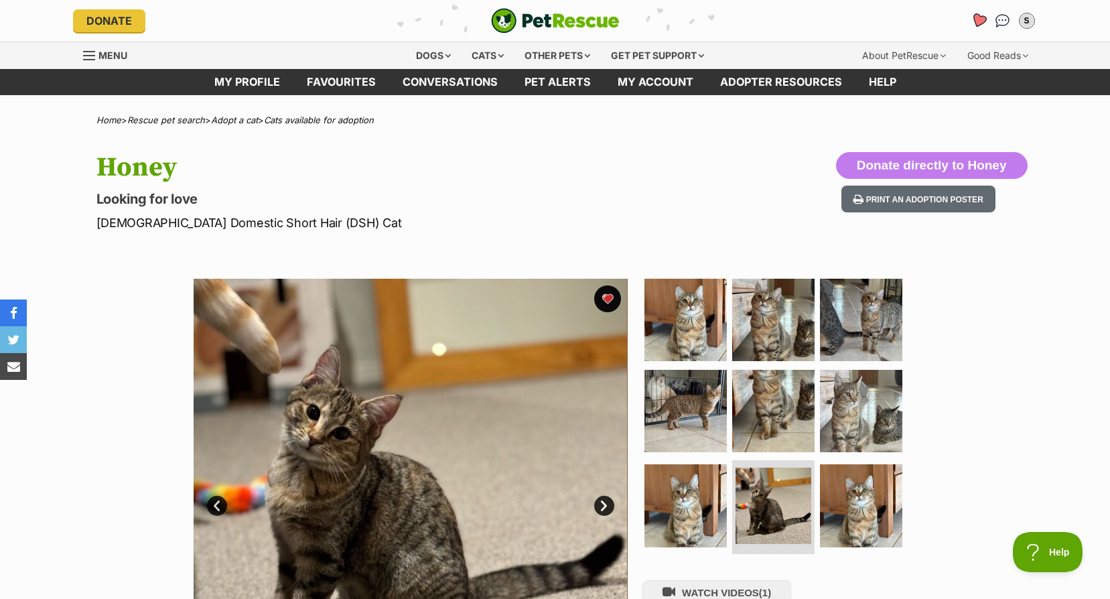
click at [974, 24] on icon "Favourites" at bounding box center [978, 20] width 18 height 17
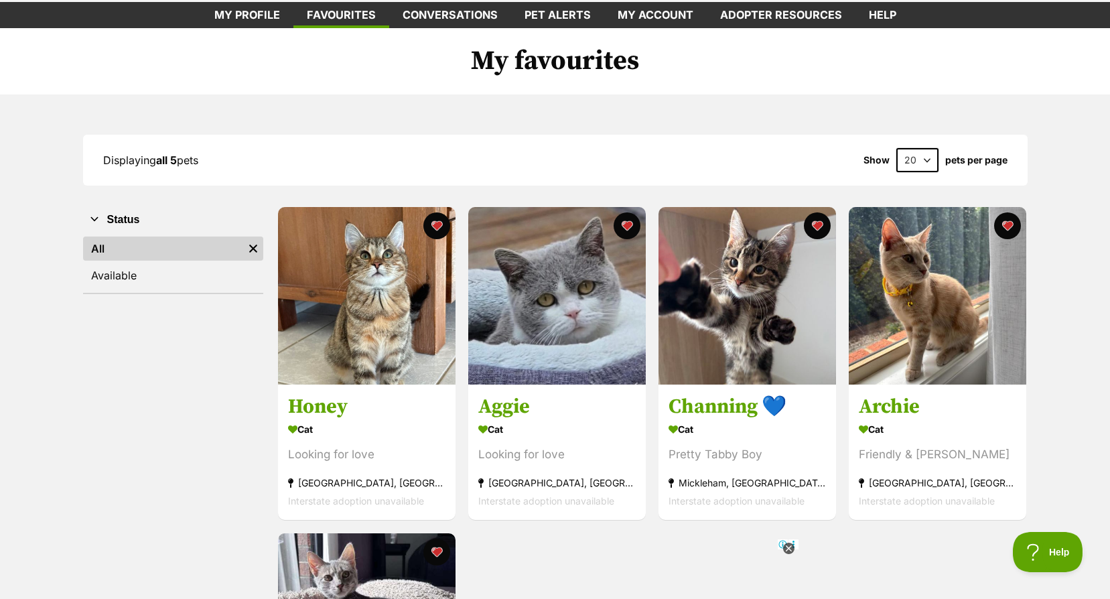
scroll to position [268, 0]
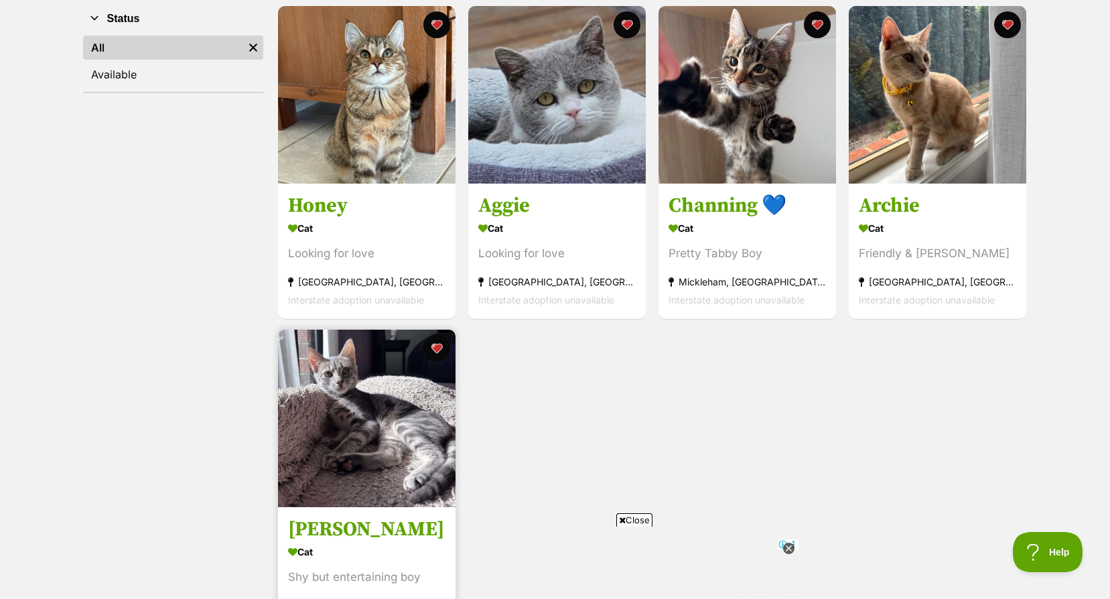
click at [354, 413] on img at bounding box center [367, 419] width 178 height 178
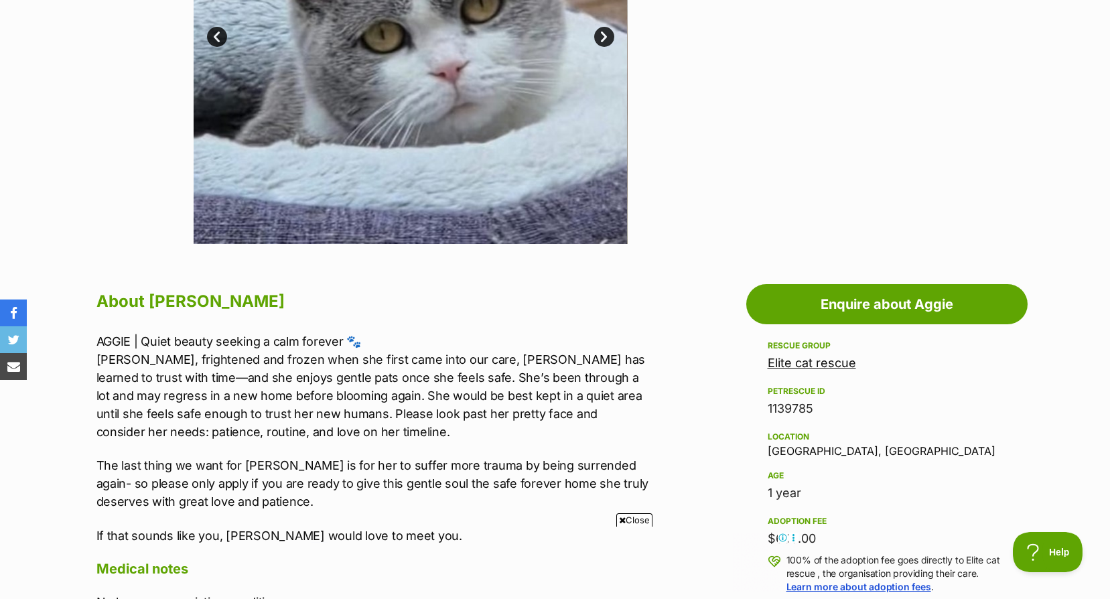
scroll to position [335, 0]
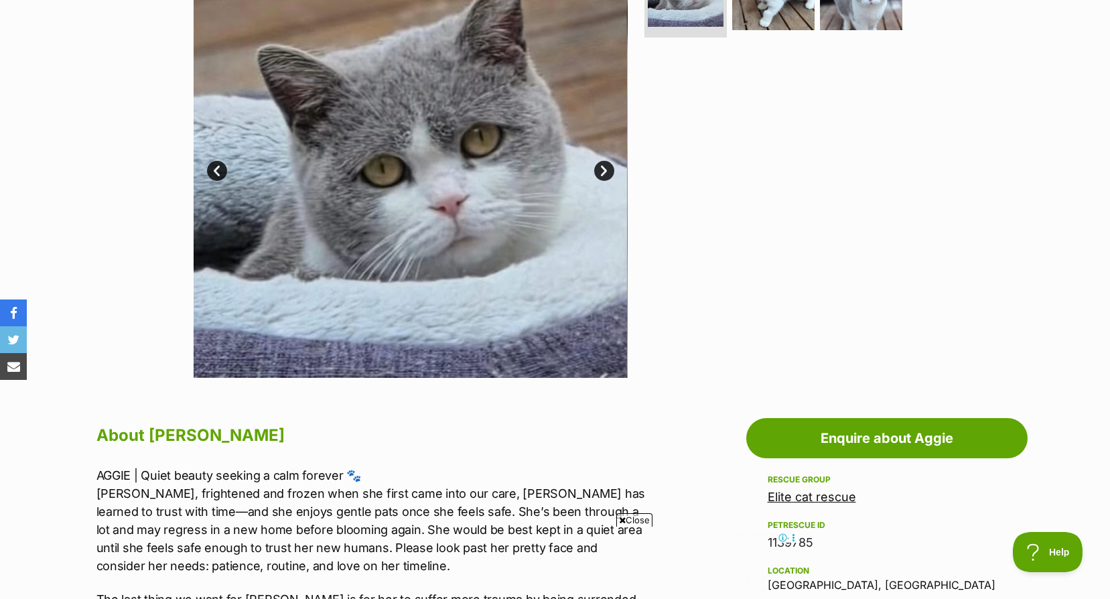
click at [602, 166] on link "Next" at bounding box center [604, 171] width 20 height 20
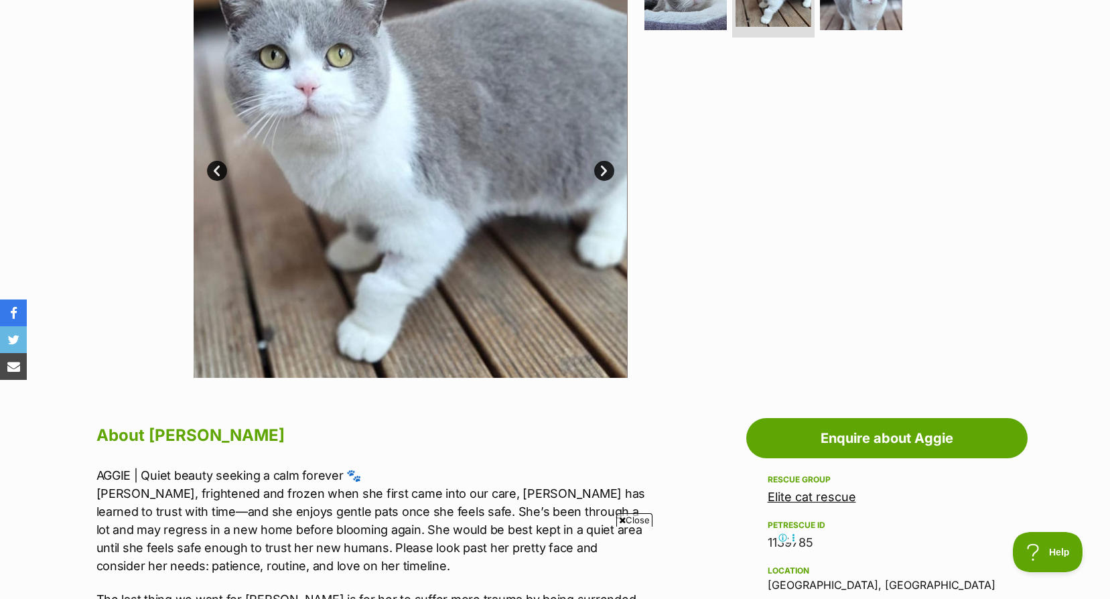
click at [602, 166] on link "Next" at bounding box center [604, 171] width 20 height 20
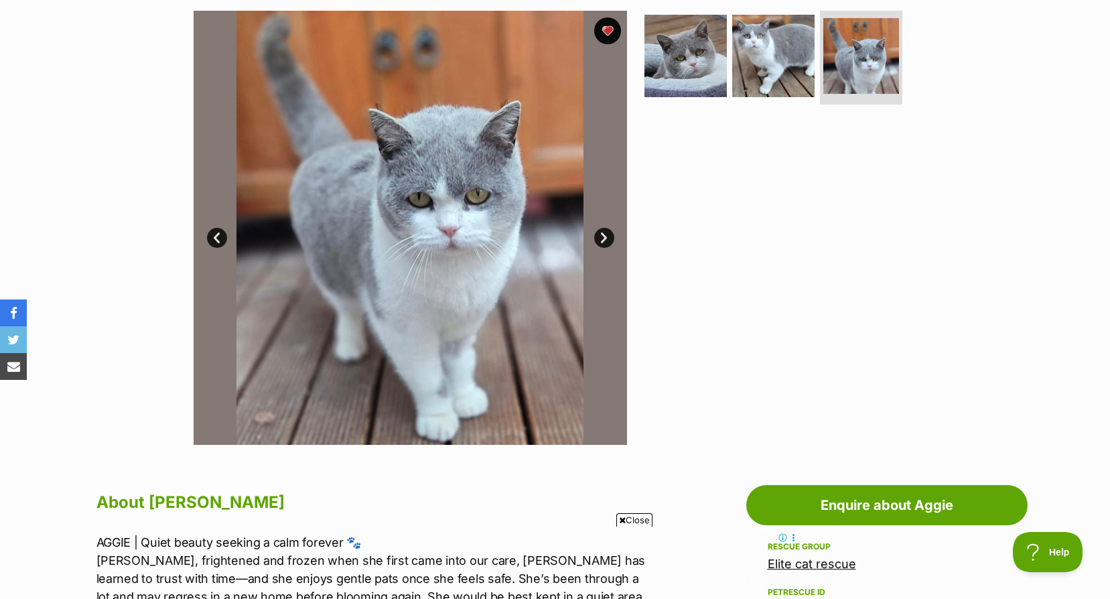
scroll to position [201, 0]
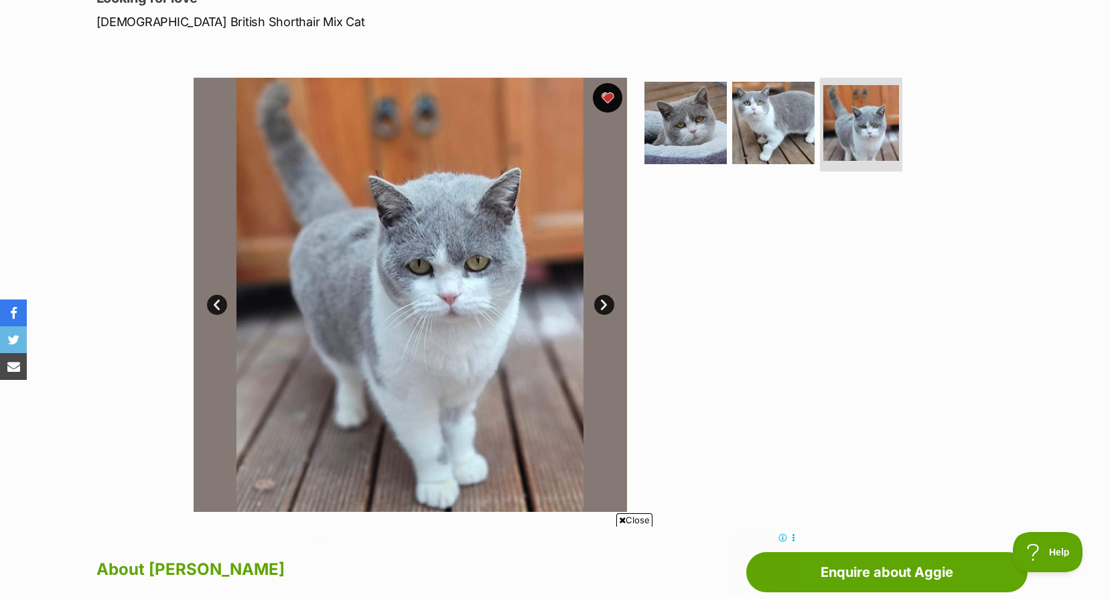
click at [612, 90] on button "favourite" at bounding box center [607, 97] width 29 height 29
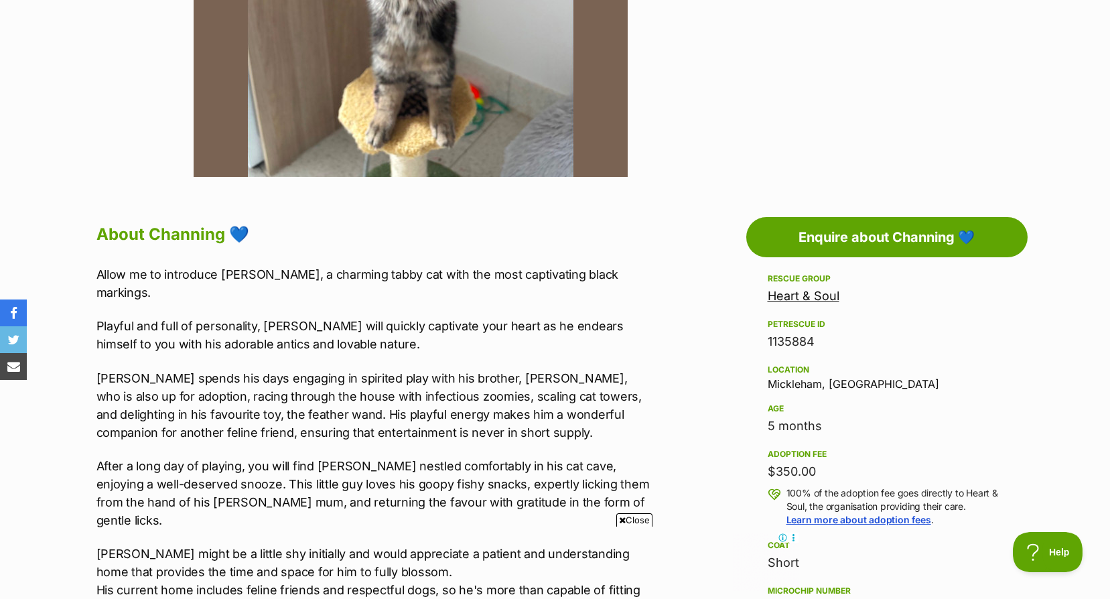
scroll to position [268, 0]
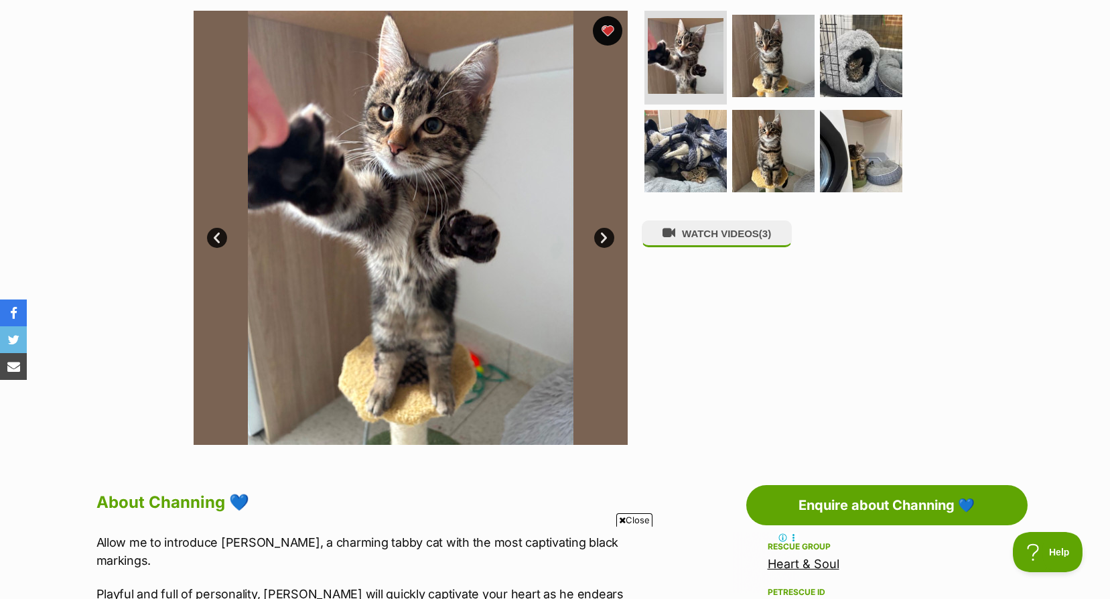
click at [616, 33] on button "favourite" at bounding box center [607, 30] width 29 height 29
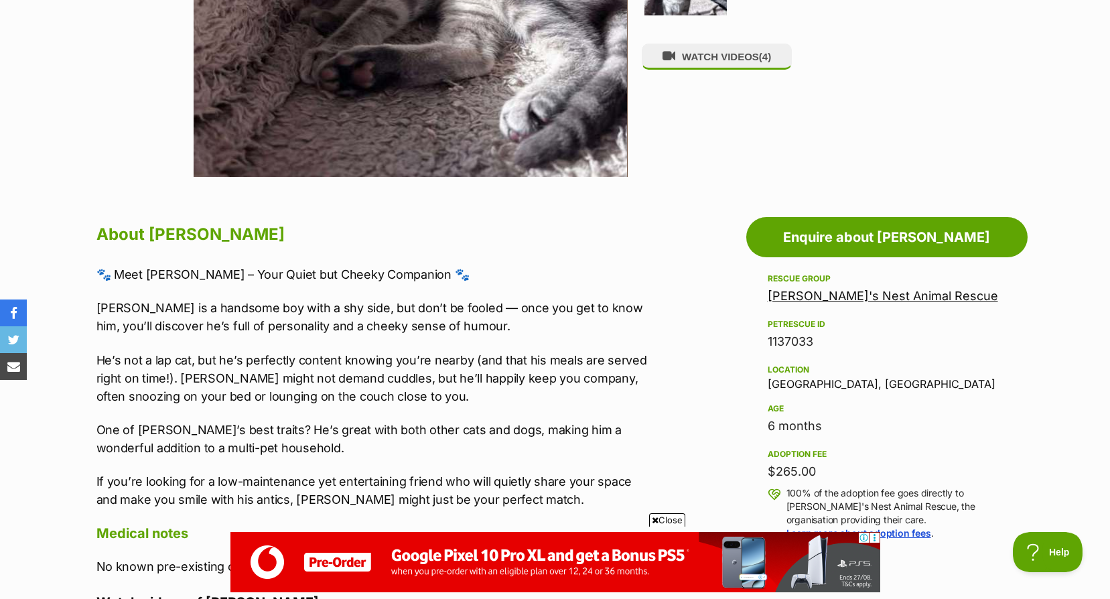
scroll to position [335, 0]
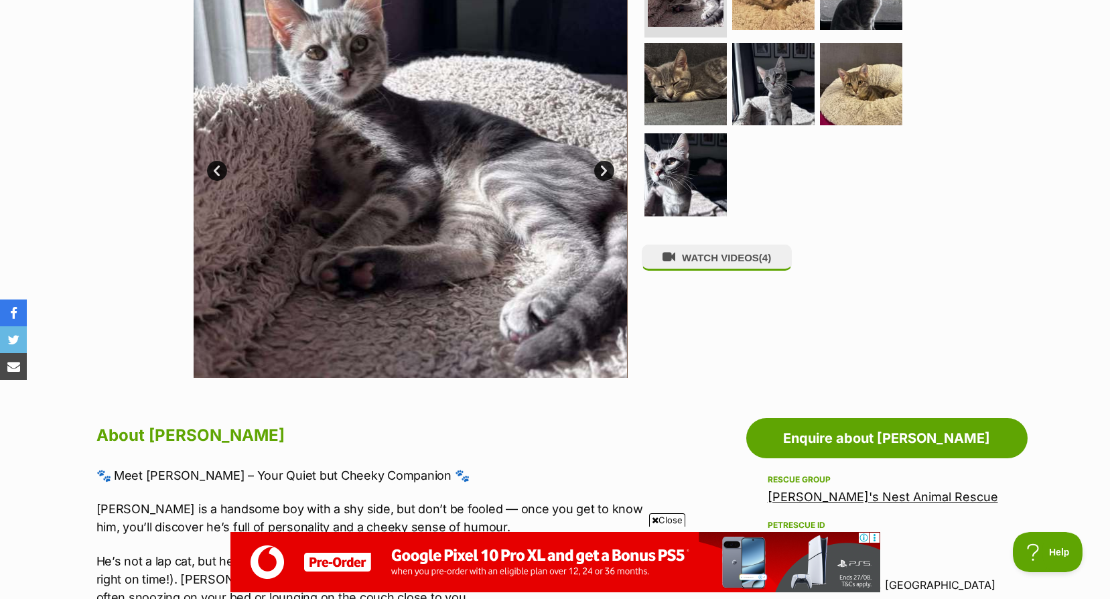
click at [602, 167] on link "Next" at bounding box center [604, 171] width 20 height 20
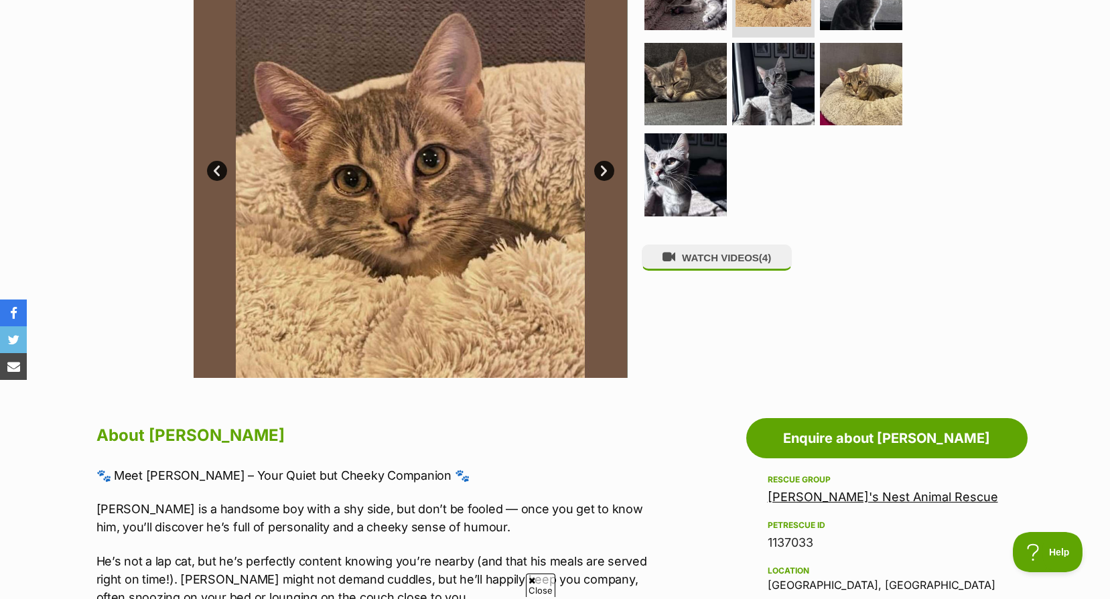
click at [602, 167] on link "Next" at bounding box center [604, 171] width 20 height 20
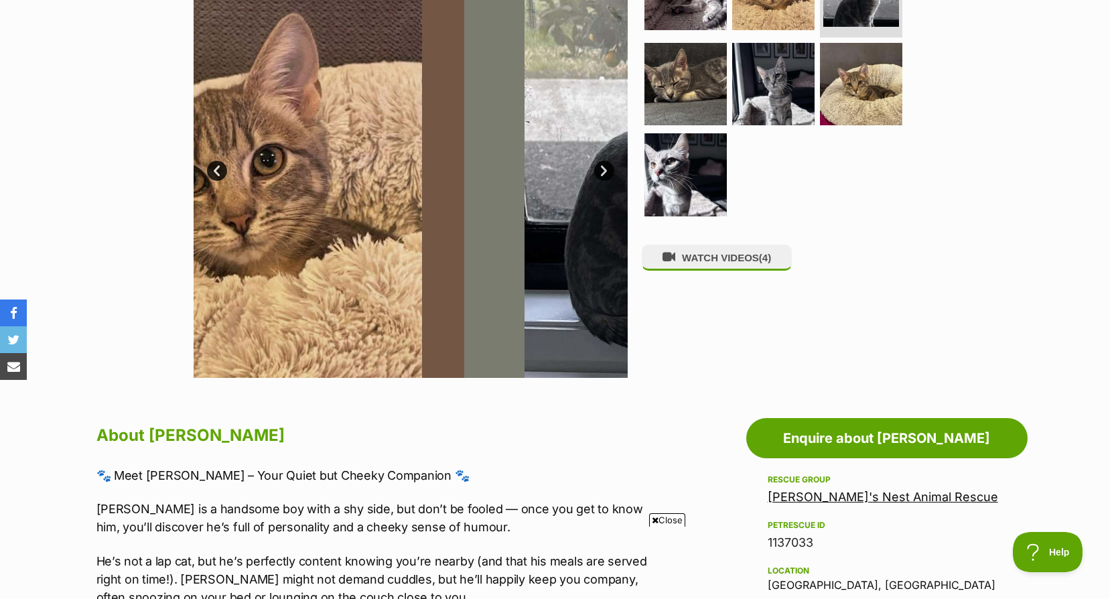
scroll to position [0, 0]
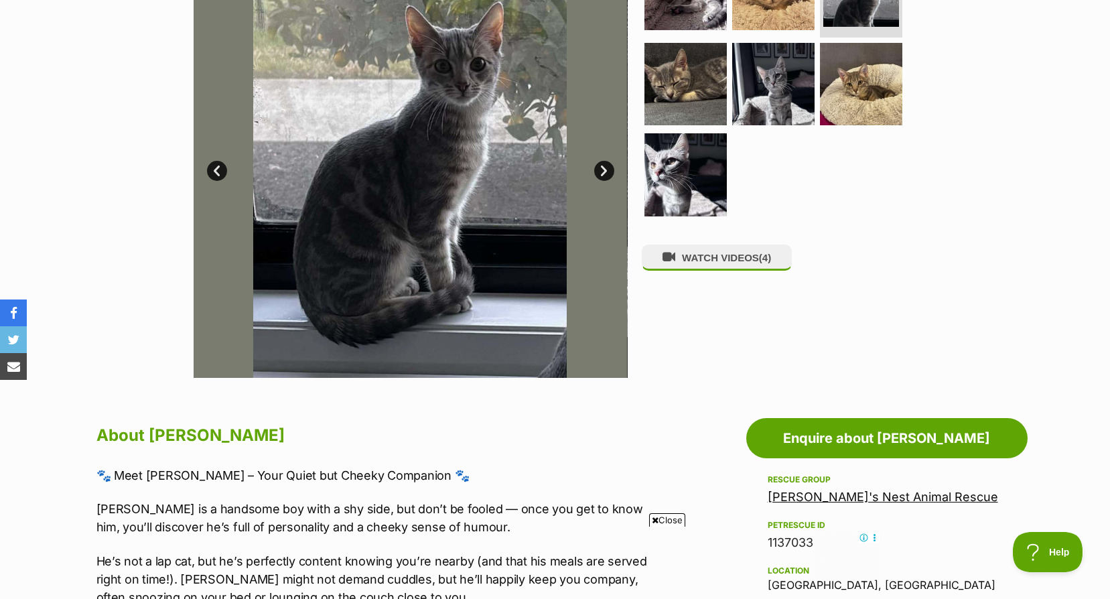
click at [602, 167] on link "Next" at bounding box center [604, 171] width 20 height 20
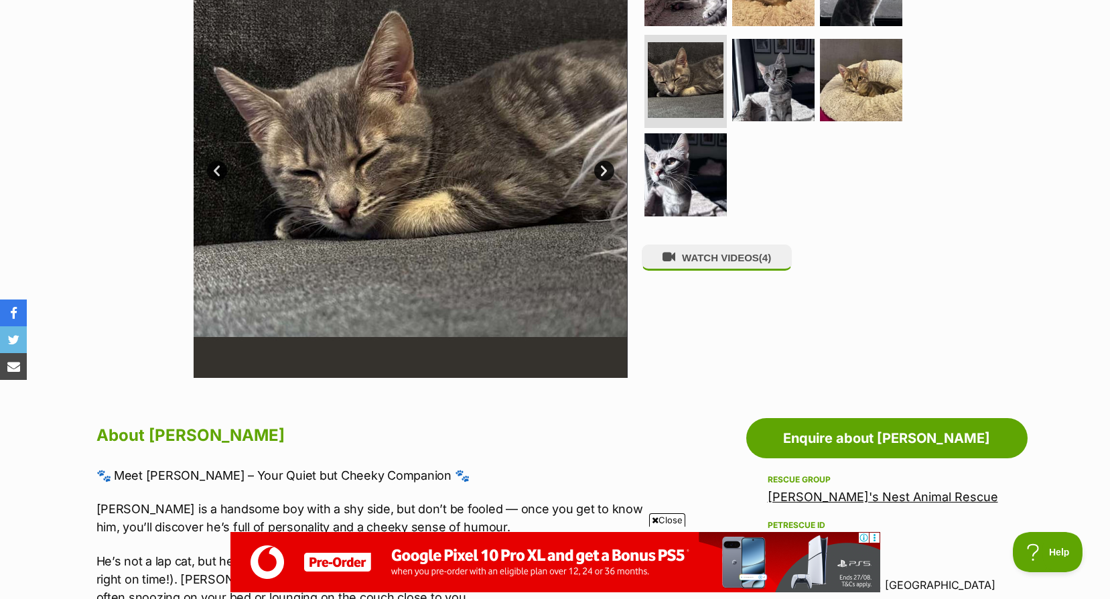
click at [602, 167] on link "Next" at bounding box center [604, 171] width 20 height 20
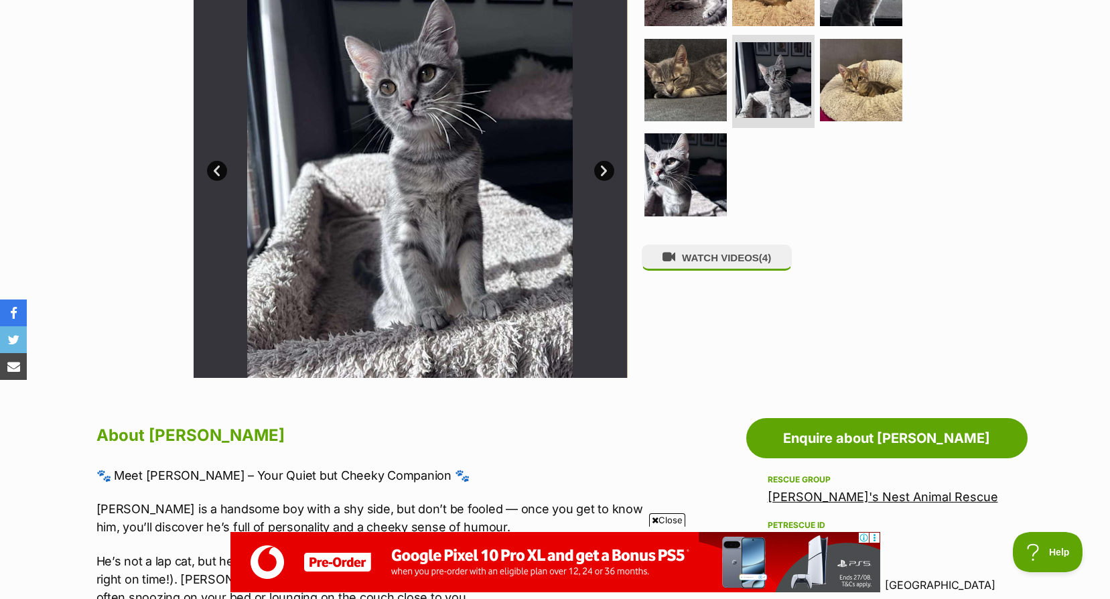
click at [602, 167] on link "Next" at bounding box center [604, 171] width 20 height 20
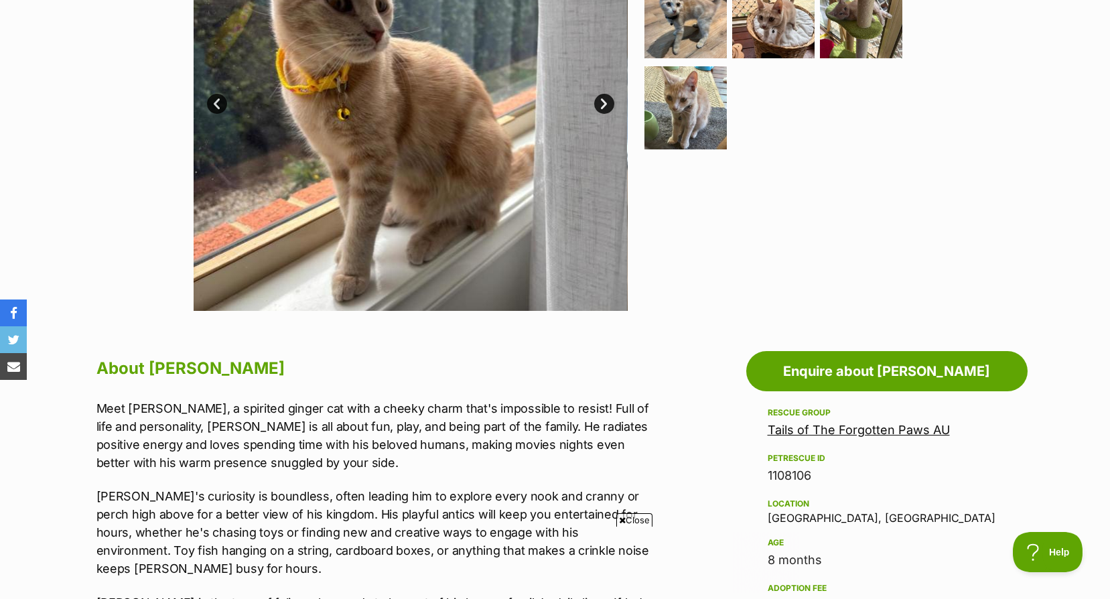
scroll to position [268, 0]
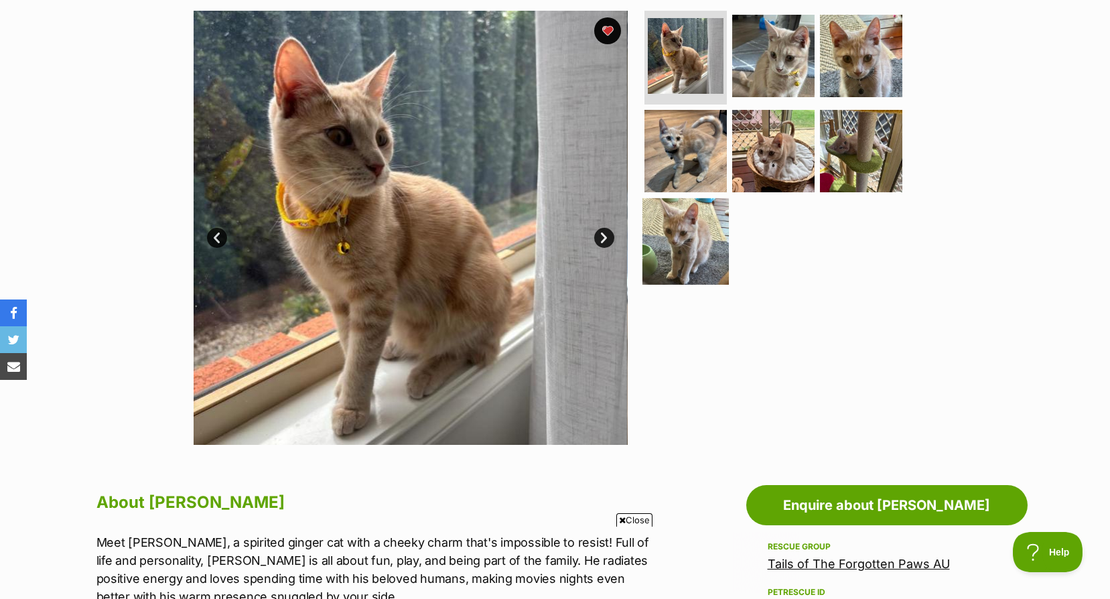
drag, startPoint x: 682, startPoint y: 227, endPoint x: 684, endPoint y: 203, distance: 24.2
click at [682, 227] on img at bounding box center [685, 241] width 86 height 86
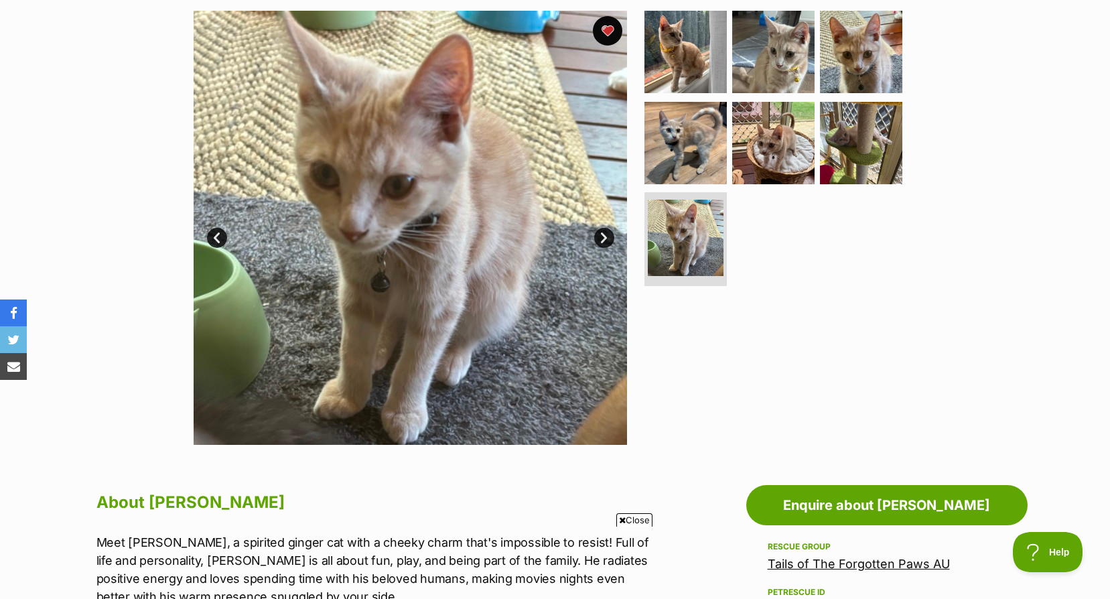
click at [600, 27] on button "favourite" at bounding box center [607, 30] width 29 height 29
